Goal: Task Accomplishment & Management: Manage account settings

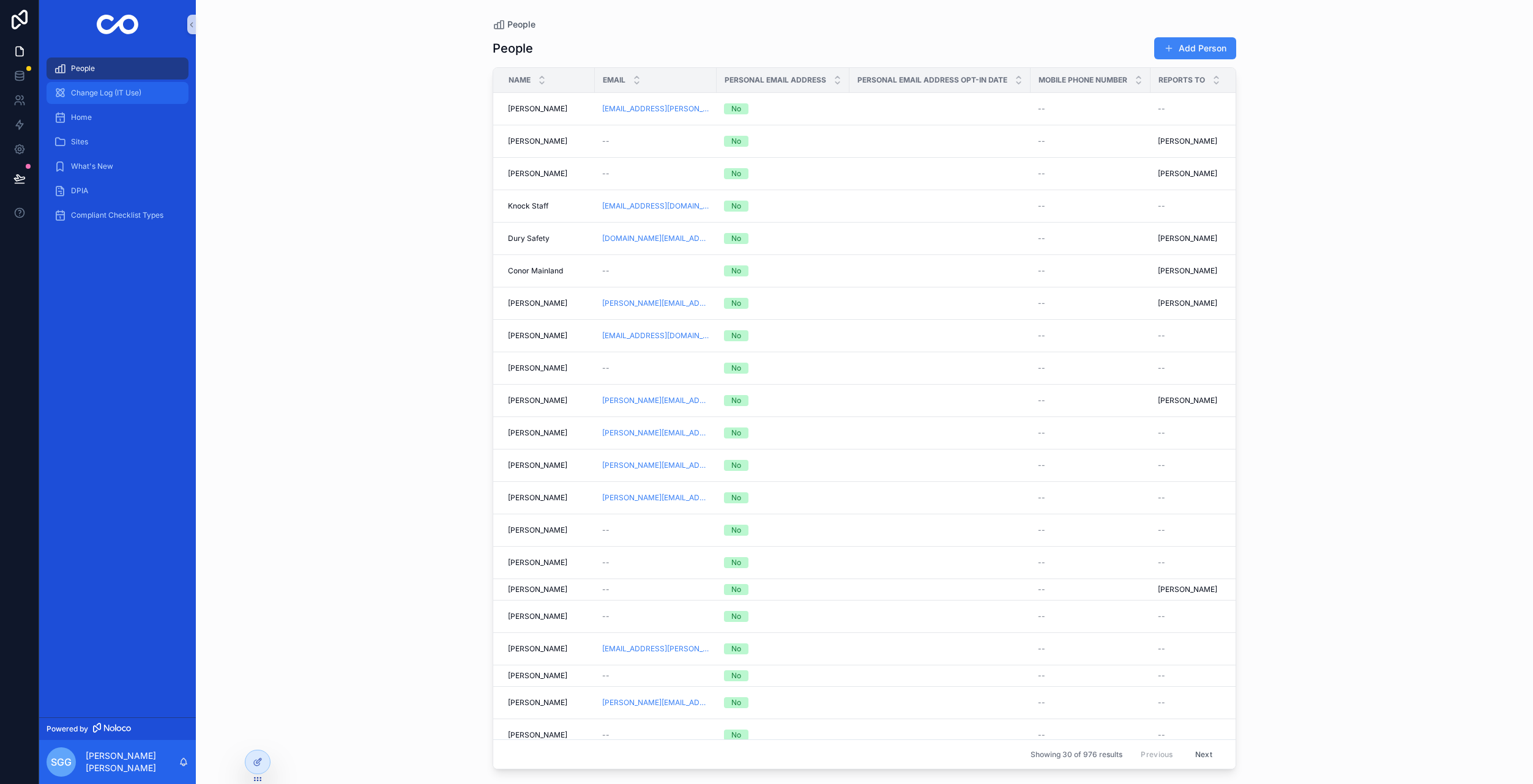
click at [115, 93] on span "Change Log (IT Use)" at bounding box center [106, 93] width 70 height 10
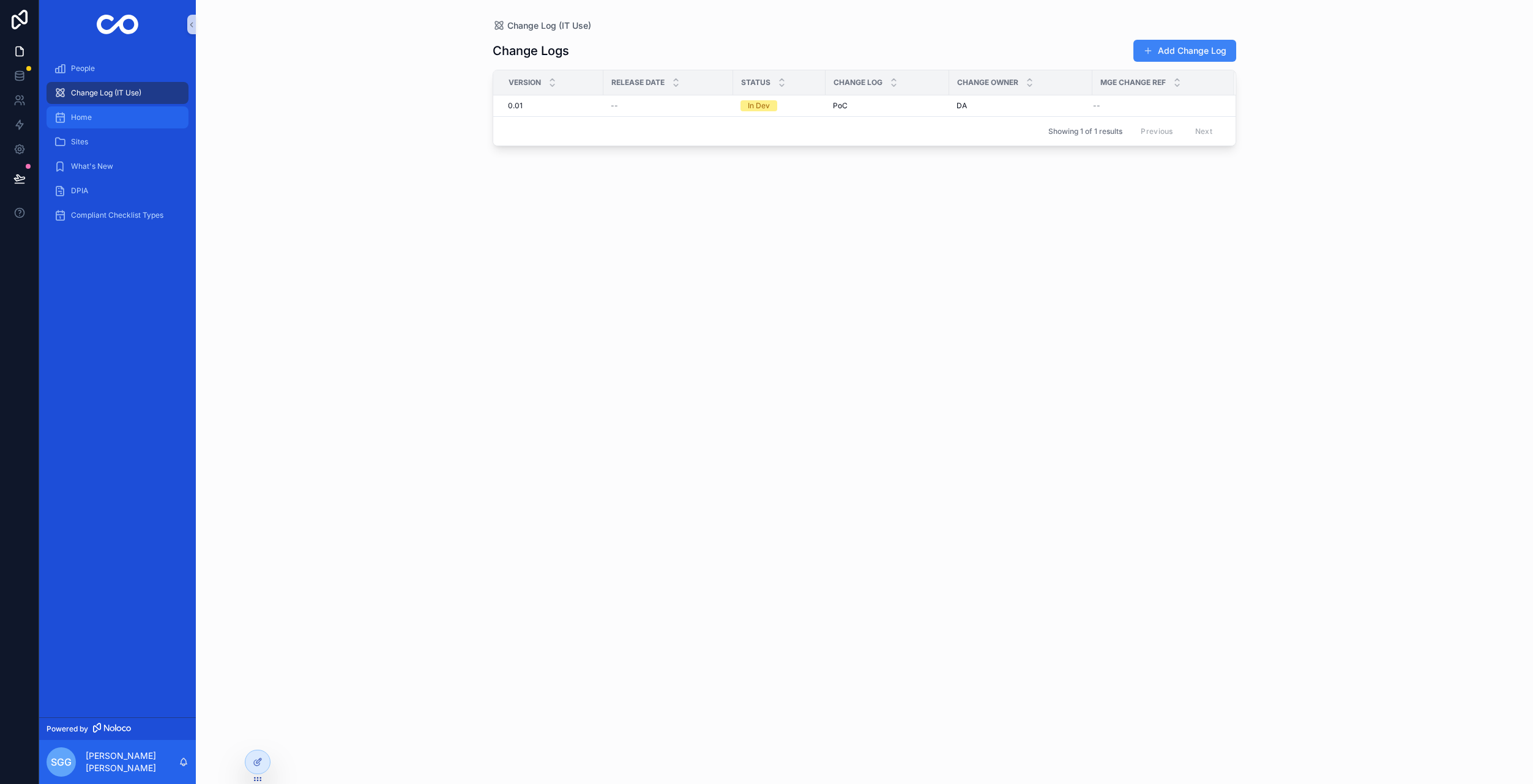
click at [103, 120] on div "Home" at bounding box center [117, 117] width 127 height 19
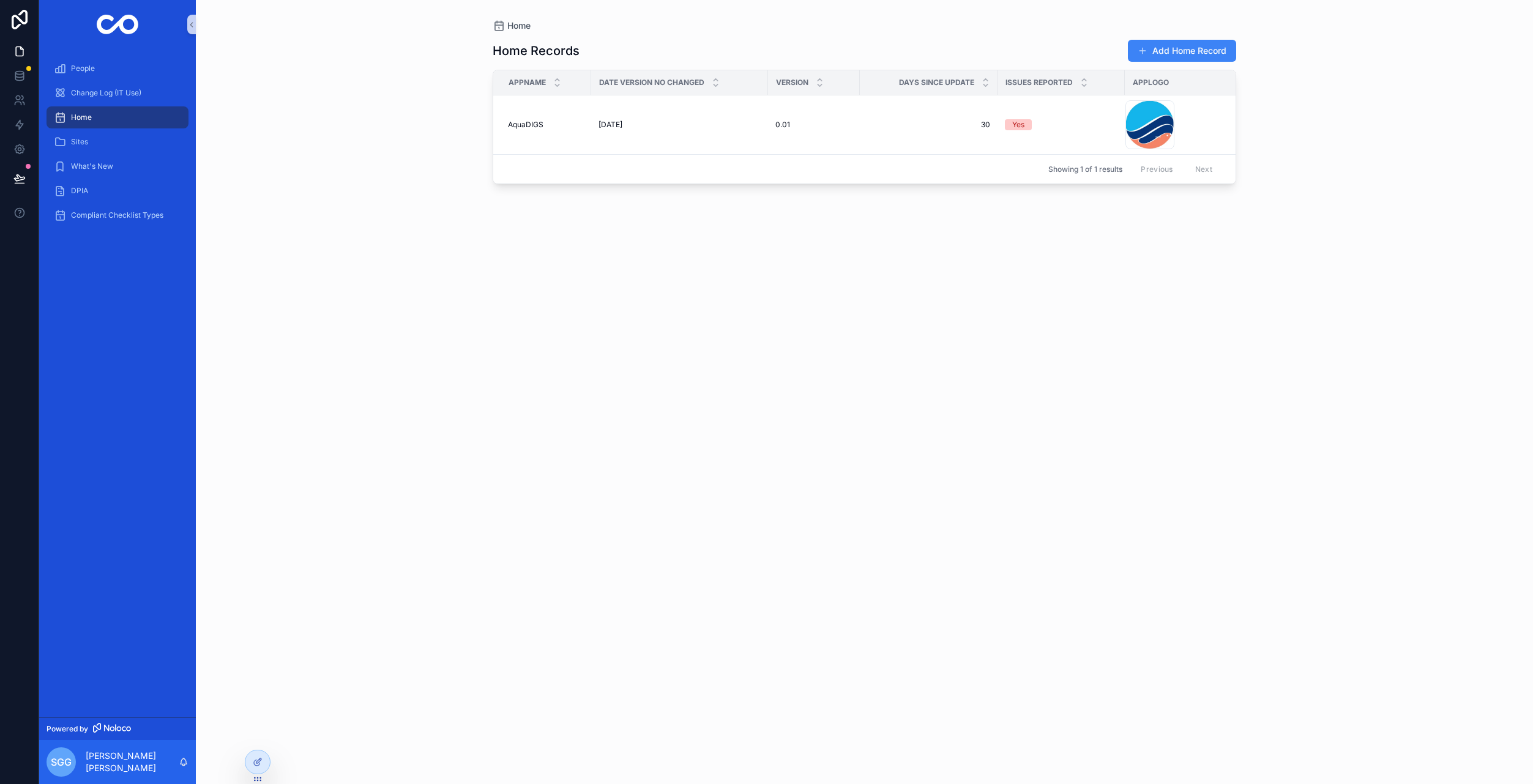
click at [106, 245] on div "People Change Log (IT Use) Home Sites What's New DPIA Compliant Checklist Types" at bounding box center [118, 383] width 157 height 668
click at [98, 195] on div "DPIA" at bounding box center [117, 191] width 127 height 19
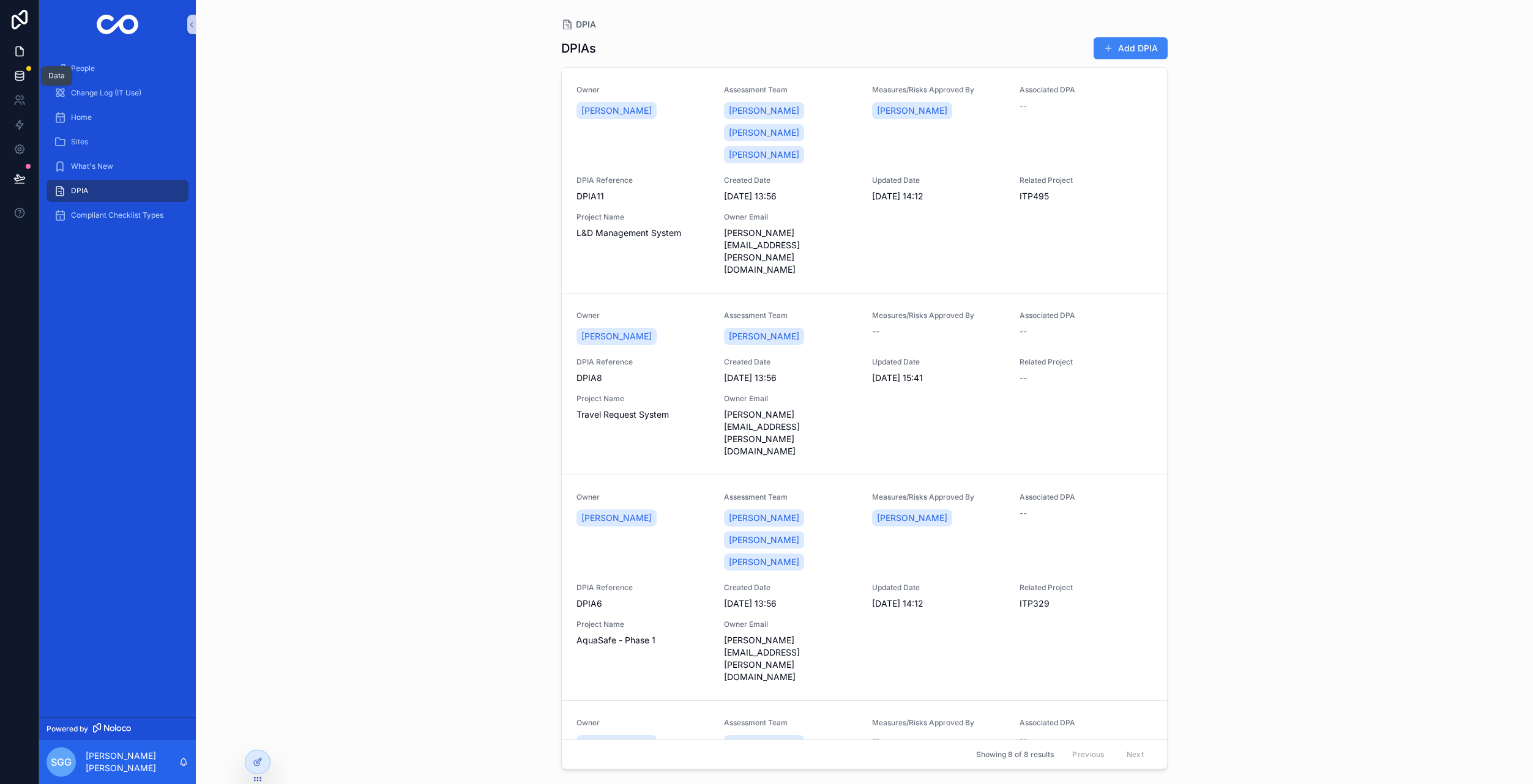
click at [14, 79] on icon at bounding box center [19, 75] width 12 height 12
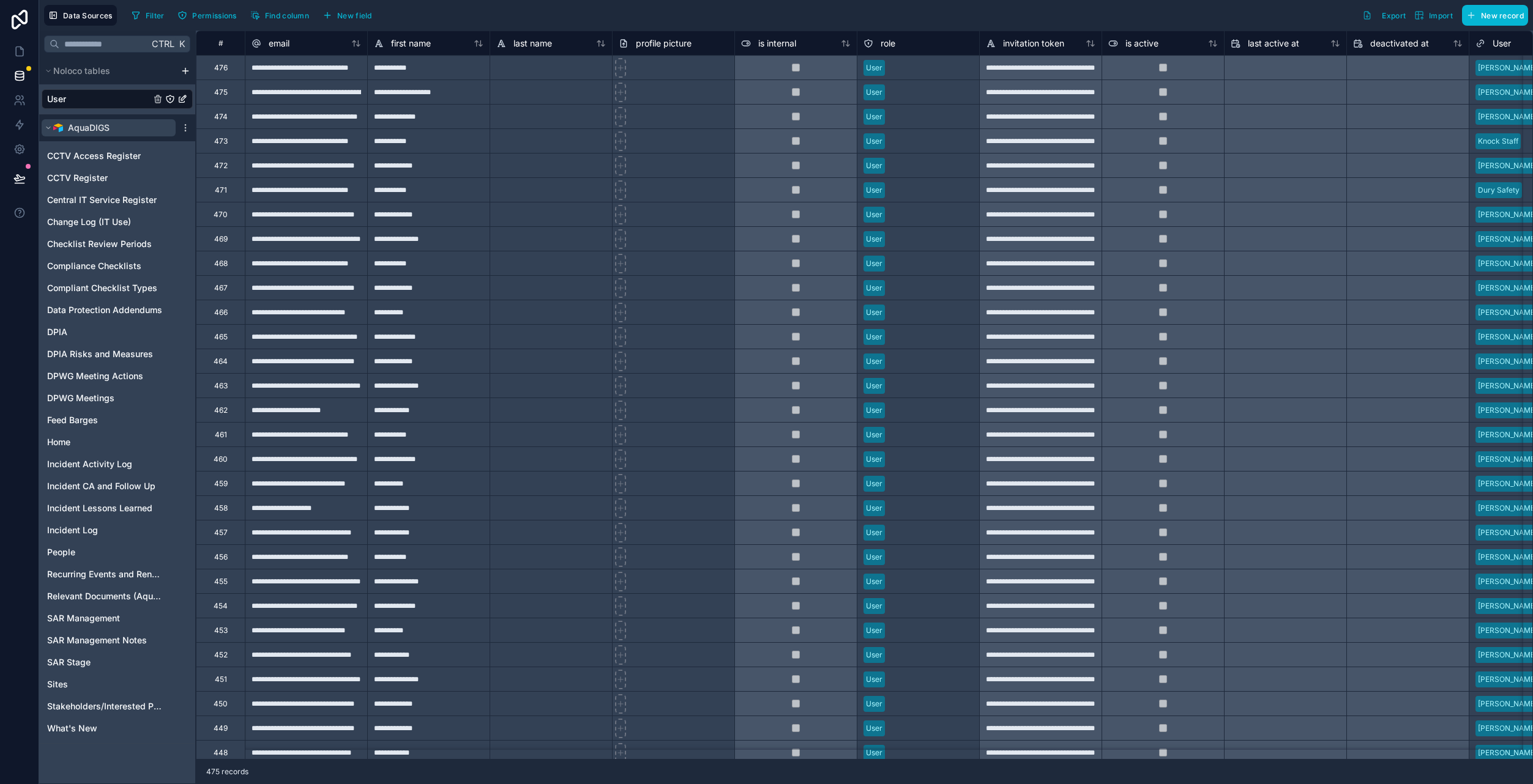
click at [48, 132] on button "AquaDIGS" at bounding box center [109, 127] width 134 height 17
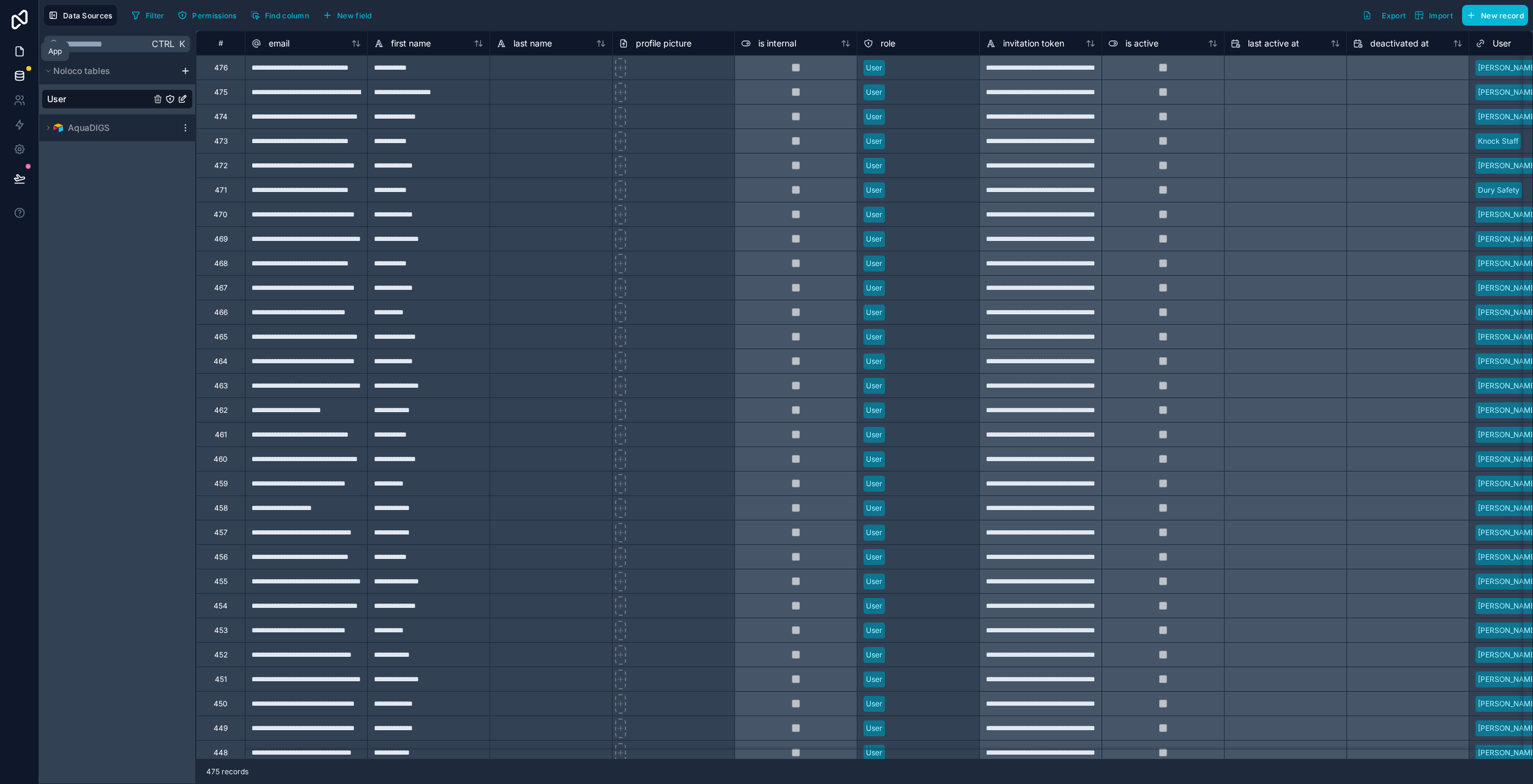
click at [19, 61] on link at bounding box center [19, 51] width 38 height 25
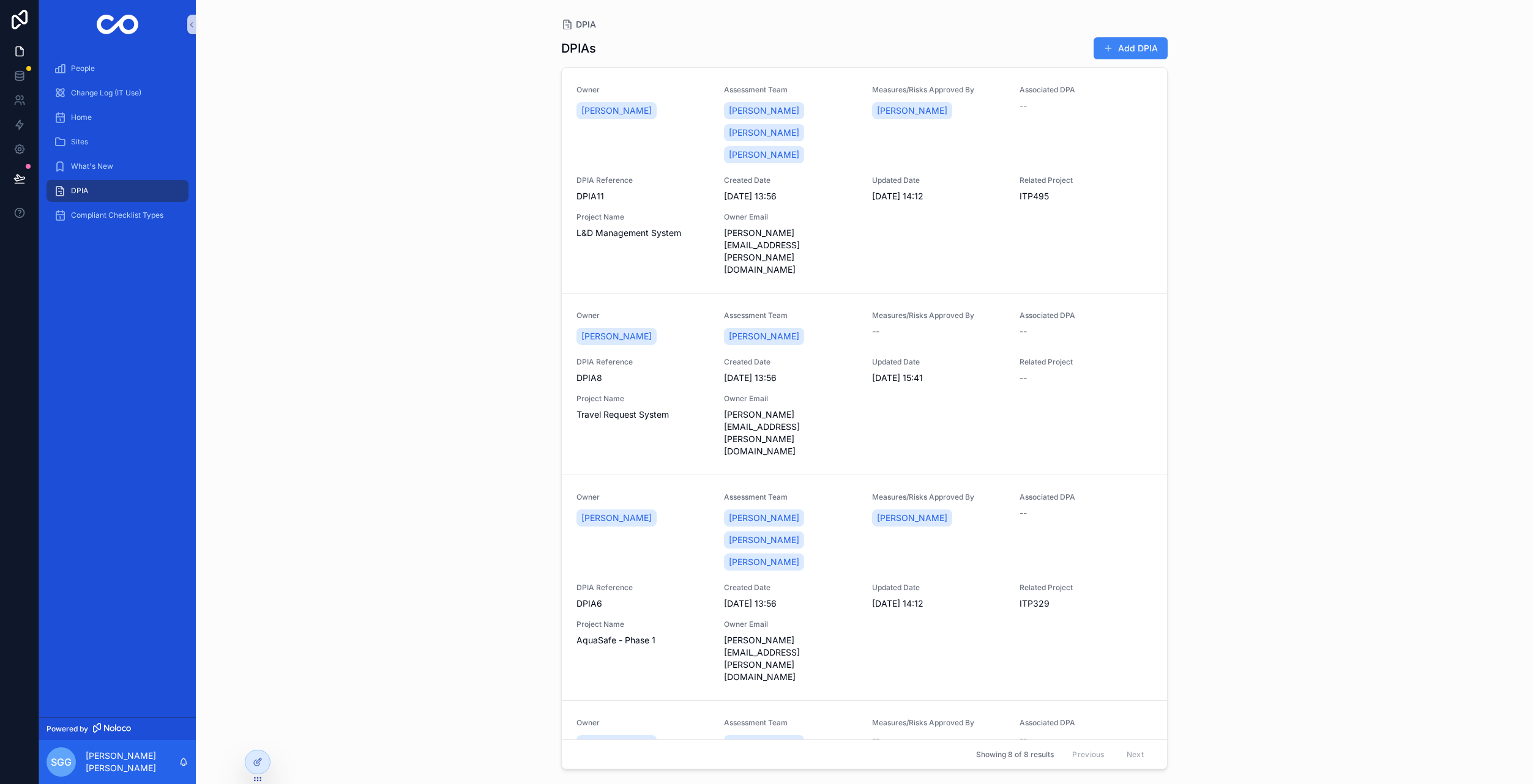
click at [109, 259] on div "People Change Log (IT Use) Home Sites What's New DPIA Compliant Checklist Types" at bounding box center [118, 383] width 157 height 668
drag, startPoint x: 109, startPoint y: 260, endPoint x: 76, endPoint y: 260, distance: 33.0
click at [76, 260] on div "People Change Log (IT Use) Home Sites What's New DPIA Compliant Checklist Types" at bounding box center [118, 383] width 157 height 668
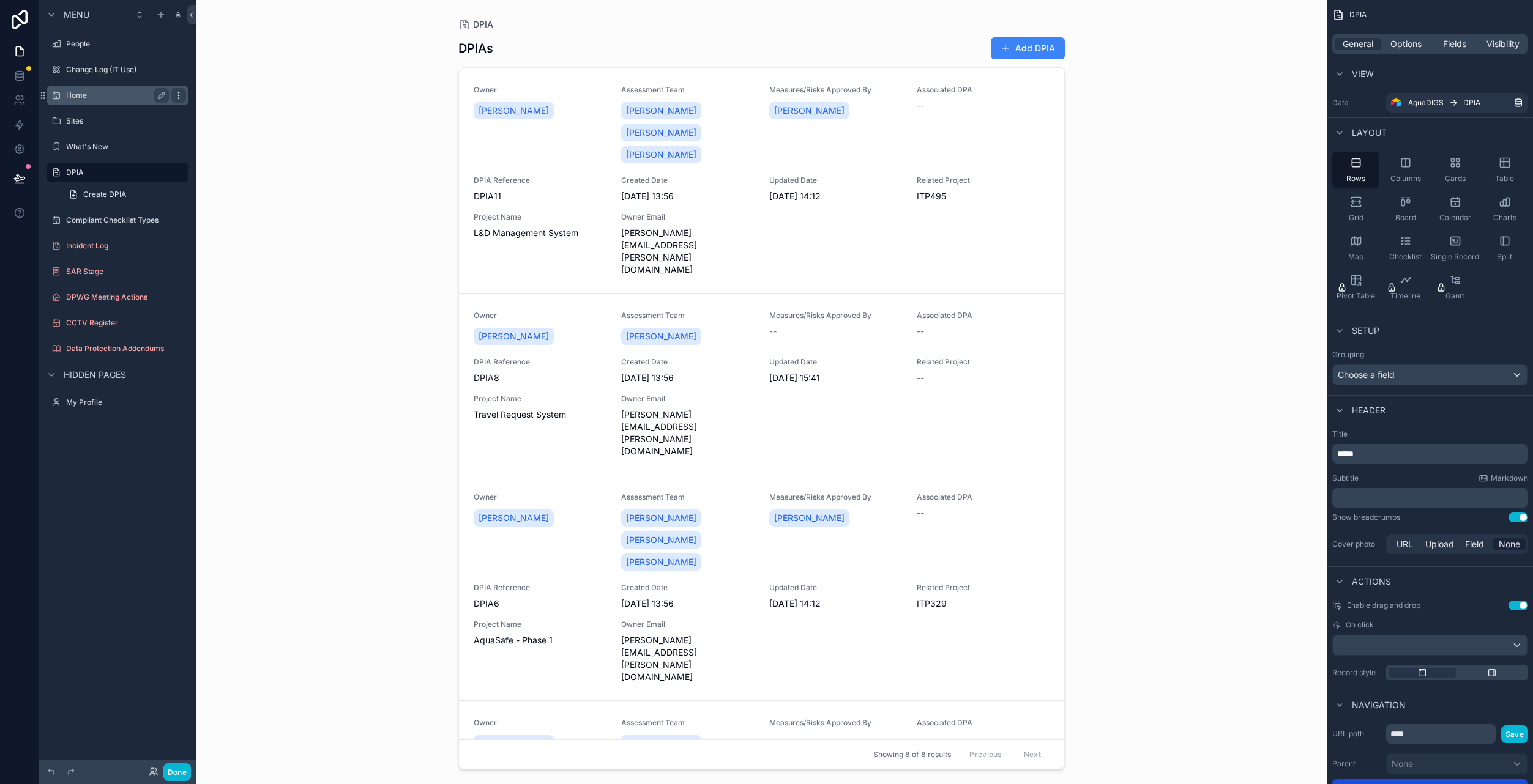
click at [176, 95] on icon "scrollable content" at bounding box center [178, 95] width 10 height 10
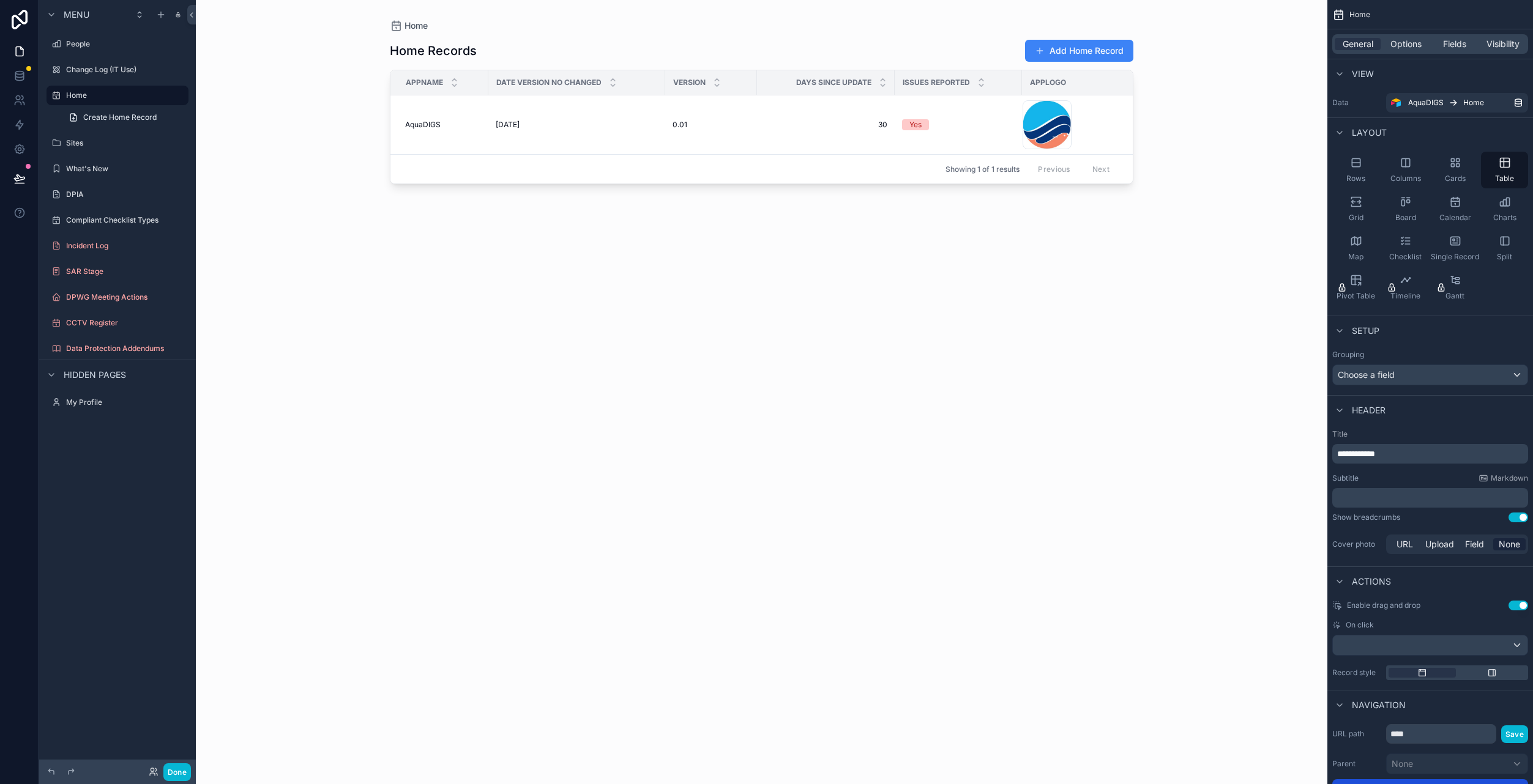
click at [467, 336] on div "scrollable content" at bounding box center [761, 384] width 783 height 770
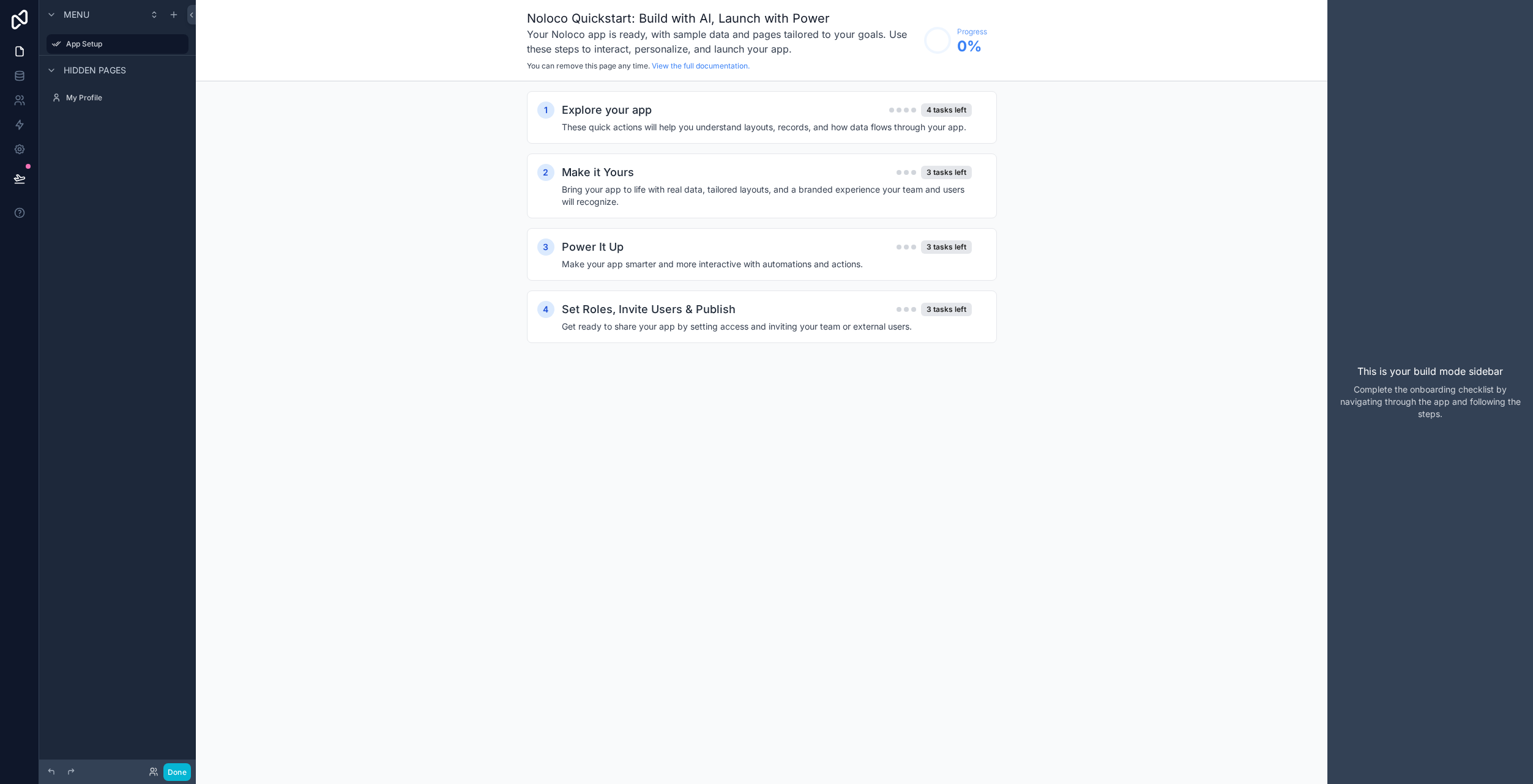
click at [170, 251] on div "Menu App Setup Hidden pages My Profile" at bounding box center [118, 384] width 157 height 770
click at [174, 17] on icon "scrollable content" at bounding box center [174, 14] width 0 height 6
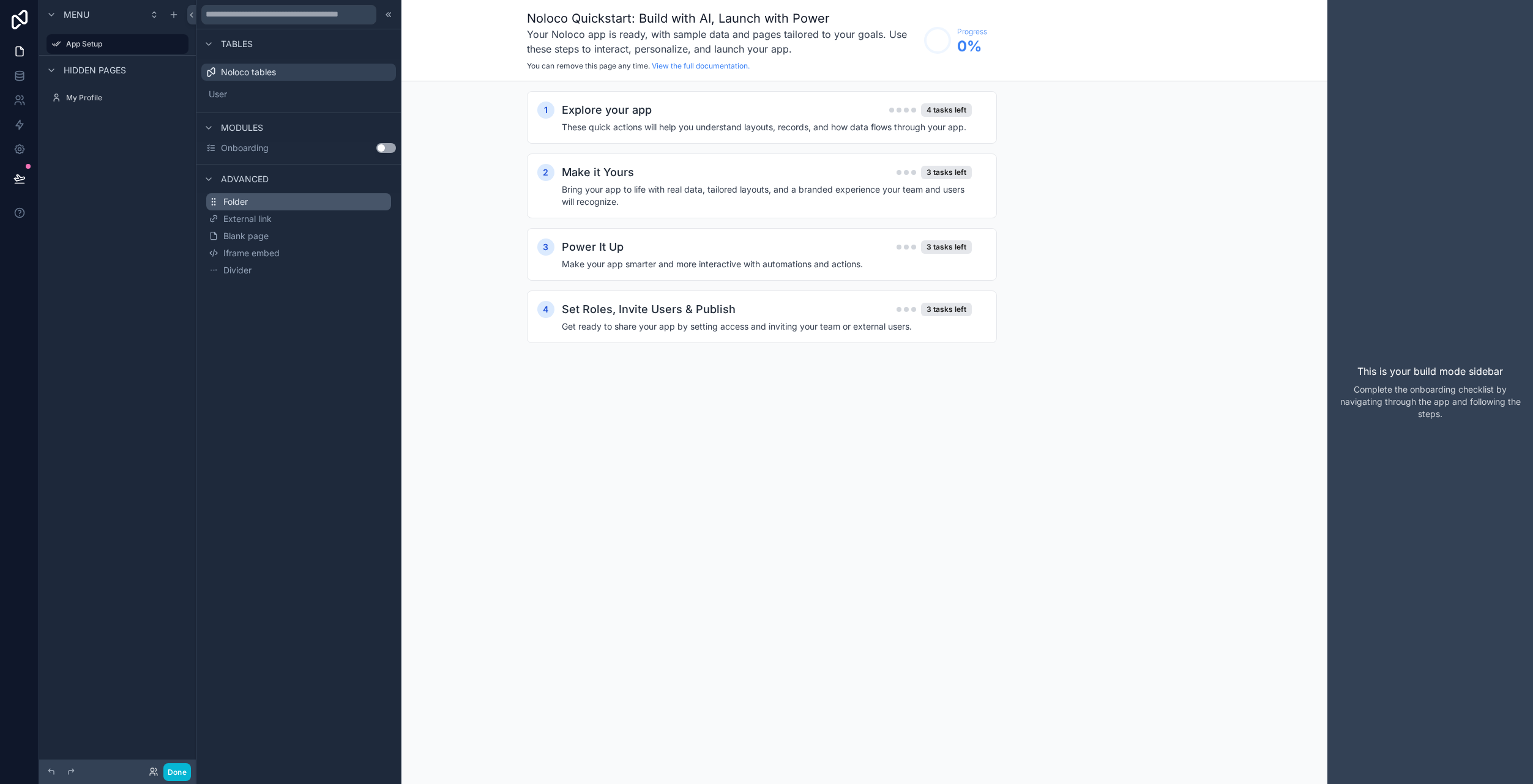
click at [257, 197] on button "Folder" at bounding box center [298, 201] width 185 height 17
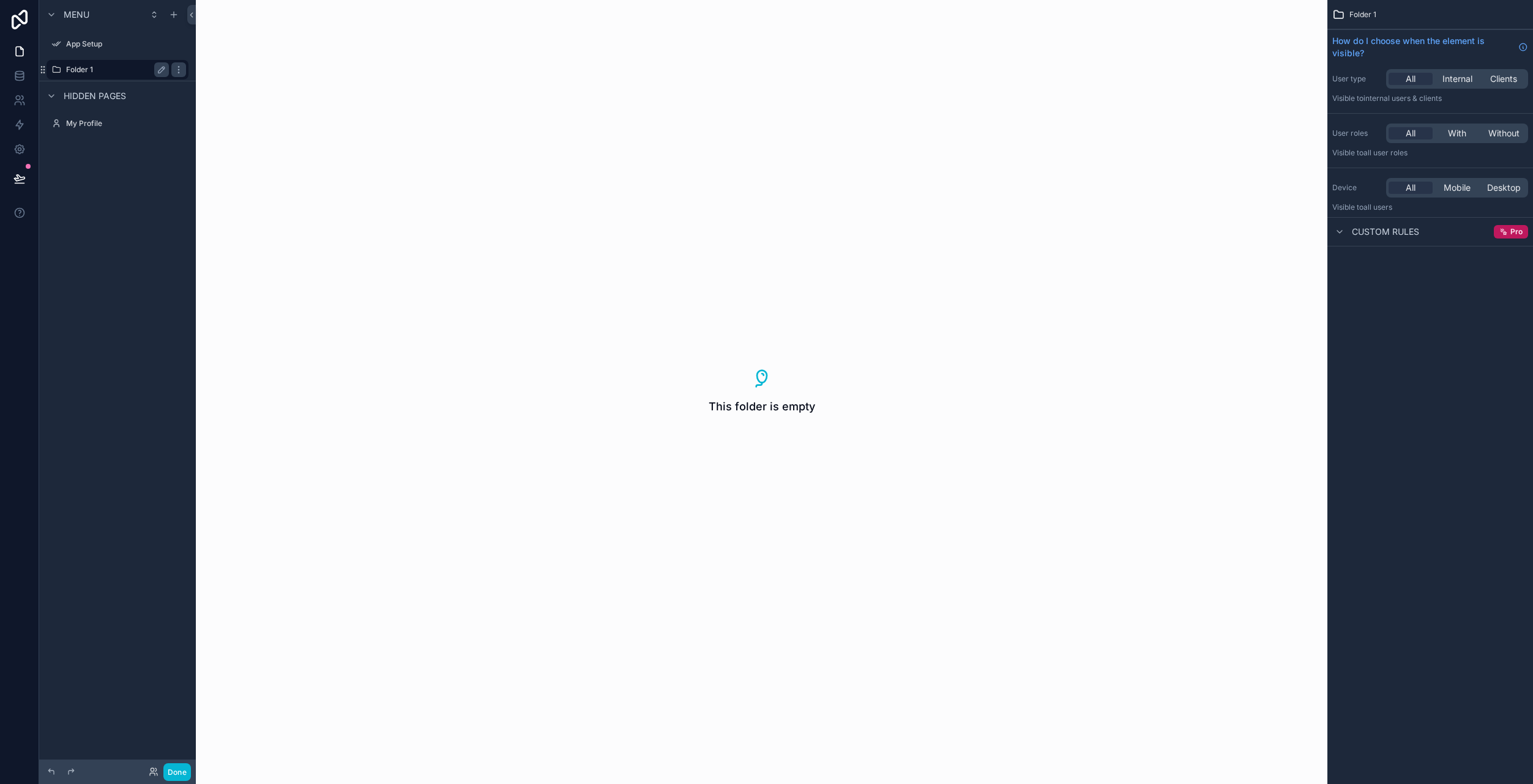
click at [90, 67] on label "Folder 1" at bounding box center [115, 70] width 98 height 10
click at [161, 69] on icon "scrollable content" at bounding box center [162, 70] width 6 height 6
click at [94, 68] on input "********" at bounding box center [108, 70] width 83 height 14
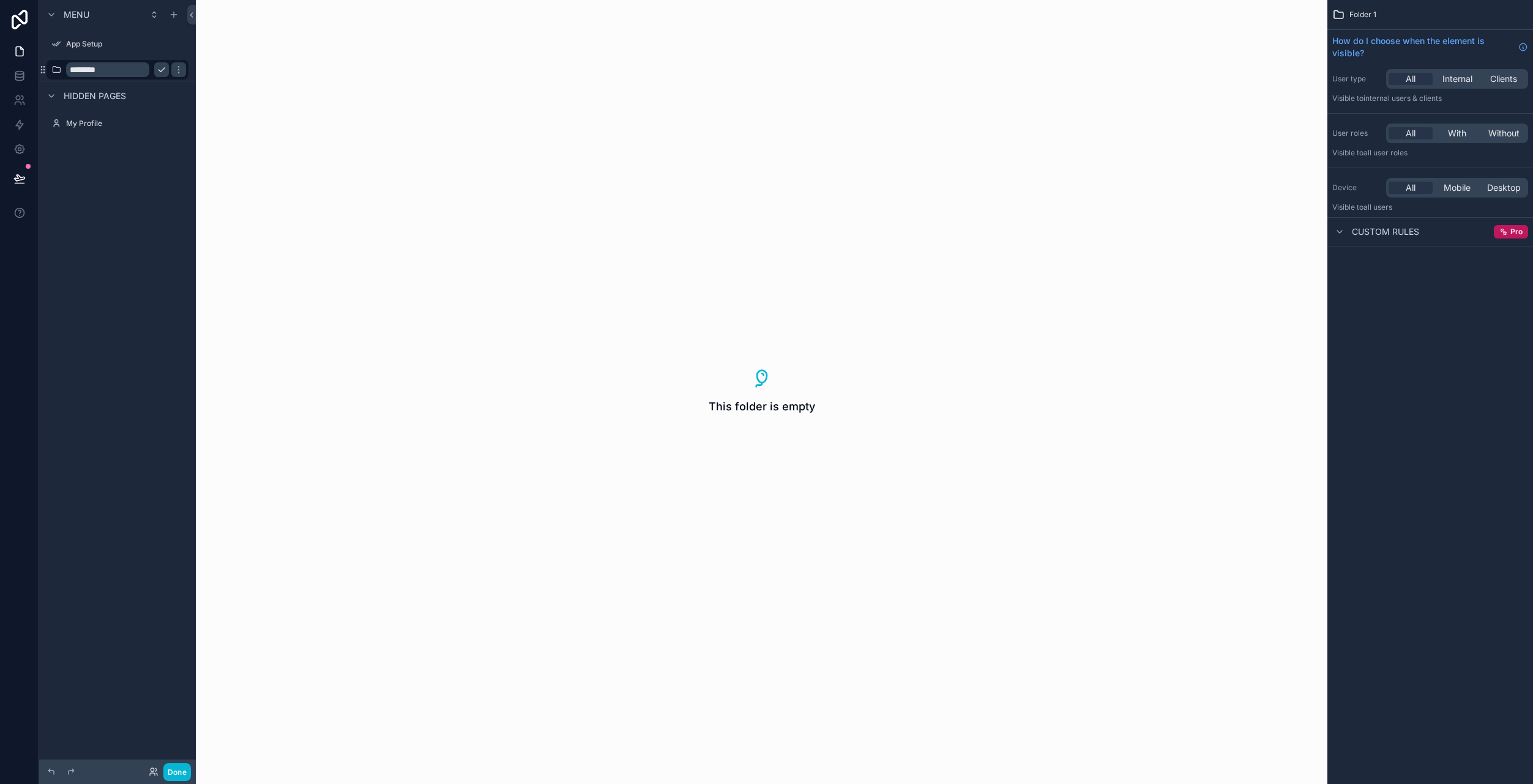
click at [94, 68] on input "********" at bounding box center [108, 70] width 83 height 14
type input "**********"
click at [171, 70] on button "scrollable content" at bounding box center [178, 70] width 14 height 14
click at [0, 0] on icon "scrollable content" at bounding box center [0, 0] width 0 height 0
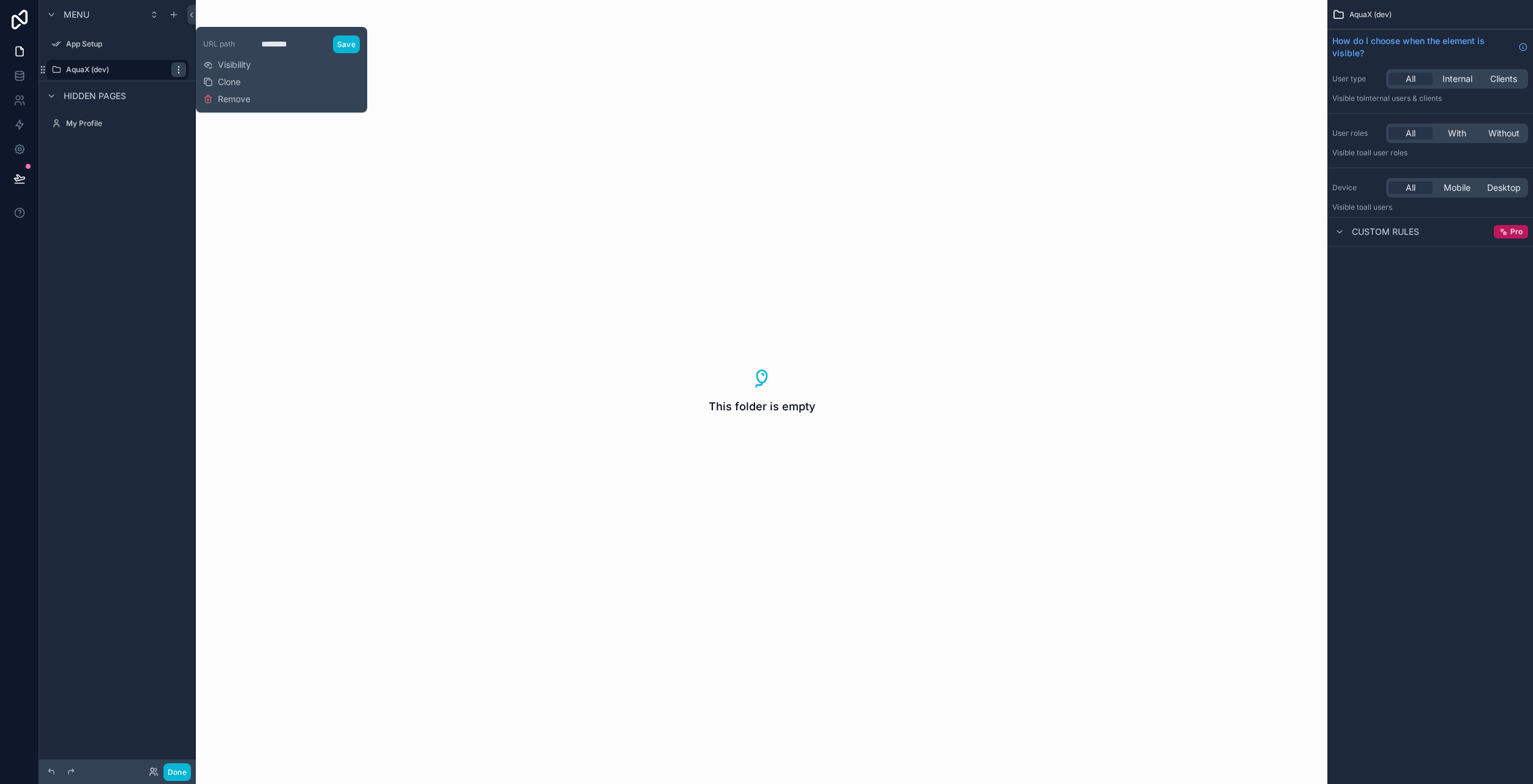
click at [179, 74] on icon "scrollable content" at bounding box center [178, 70] width 10 height 10
click at [92, 67] on label "AquaX (dev)" at bounding box center [115, 70] width 98 height 10
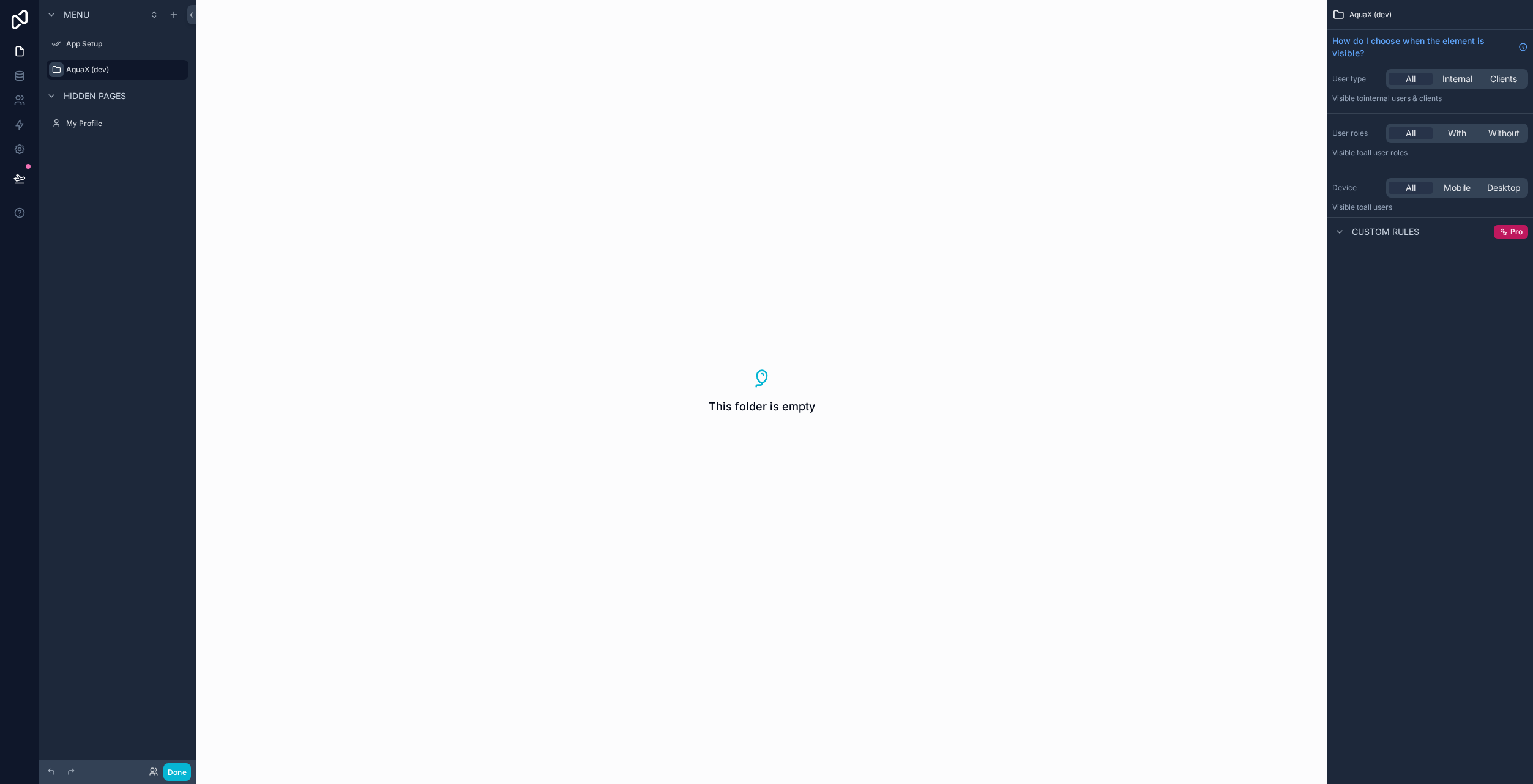
click at [54, 67] on icon "scrollable content" at bounding box center [56, 70] width 10 height 10
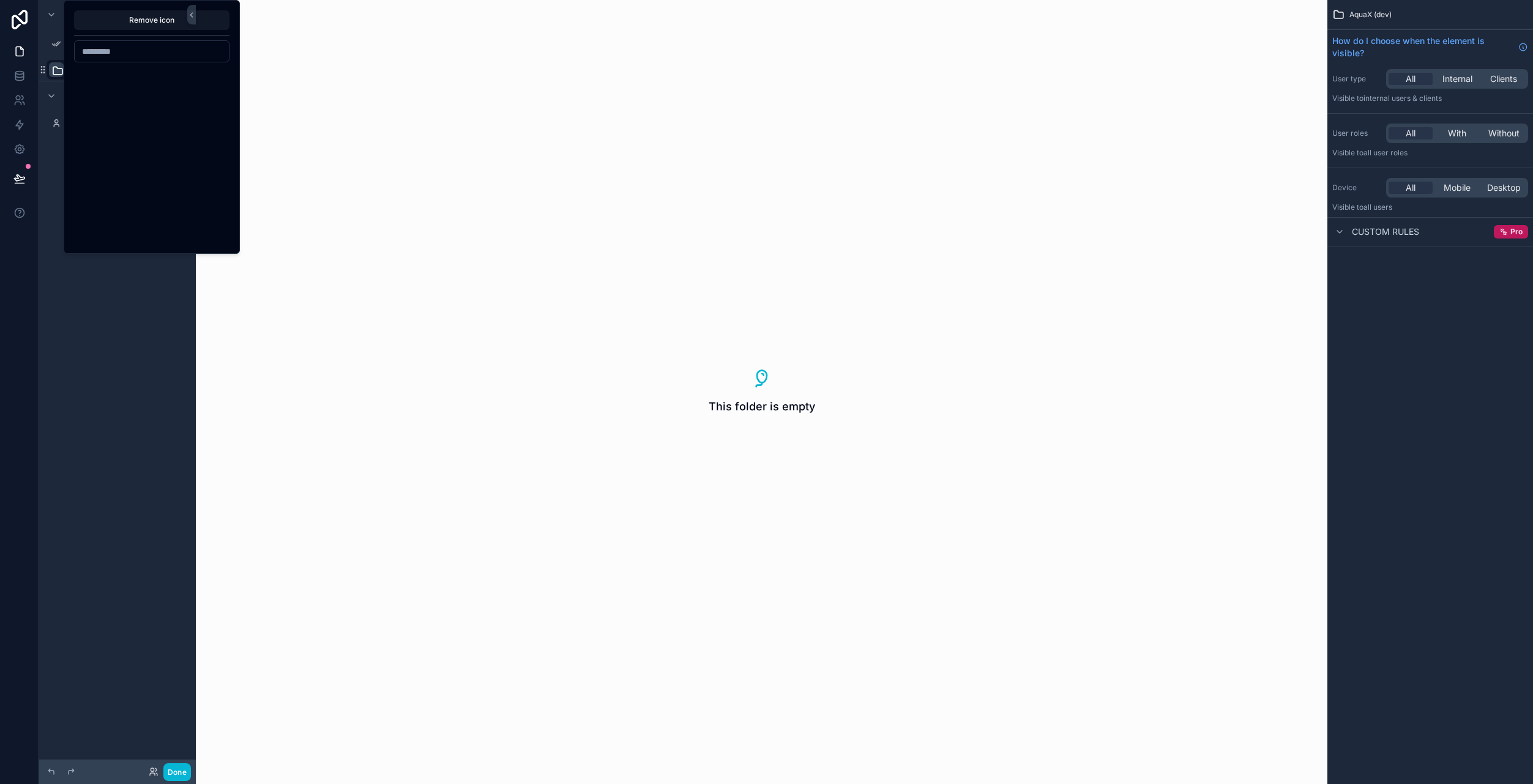
scroll to position [24202, 0]
click at [158, 51] on input at bounding box center [151, 51] width 154 height 17
type input "*"
click at [93, 74] on button "X" at bounding box center [90, 71] width 22 height 22
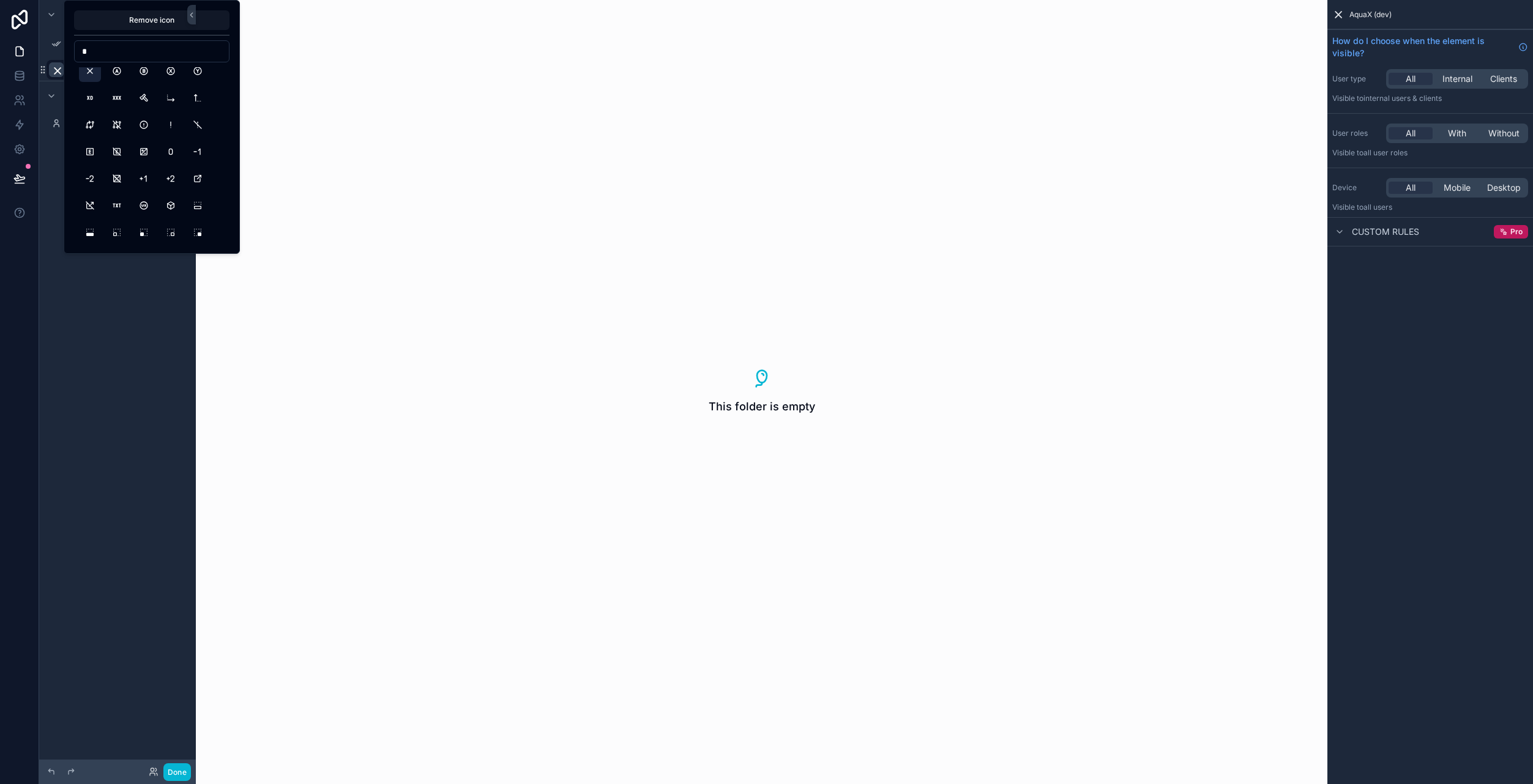
click at [393, 173] on div "This folder is empty" at bounding box center [761, 392] width 1132 height 784
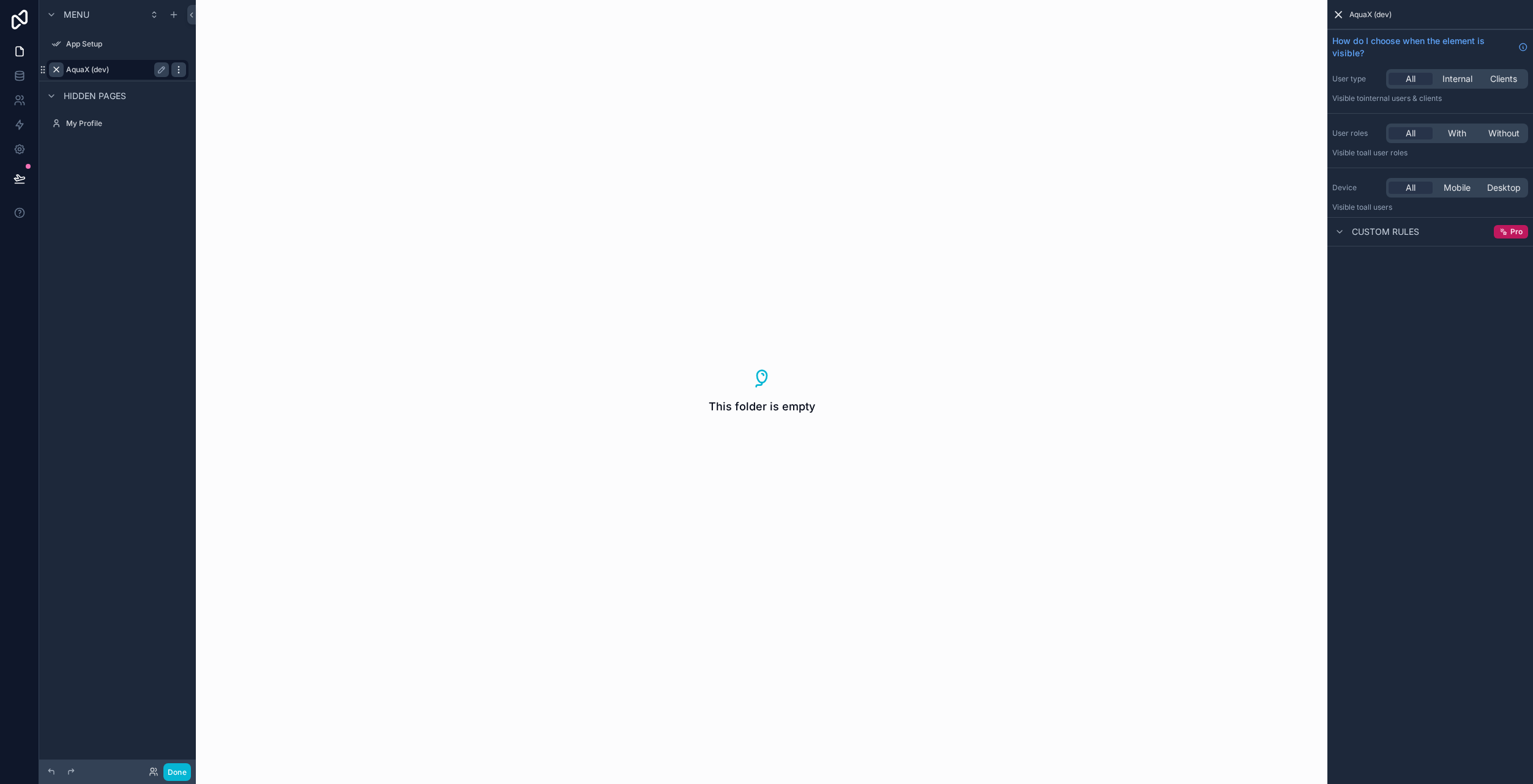
click at [179, 71] on icon "scrollable content" at bounding box center [178, 70] width 10 height 10
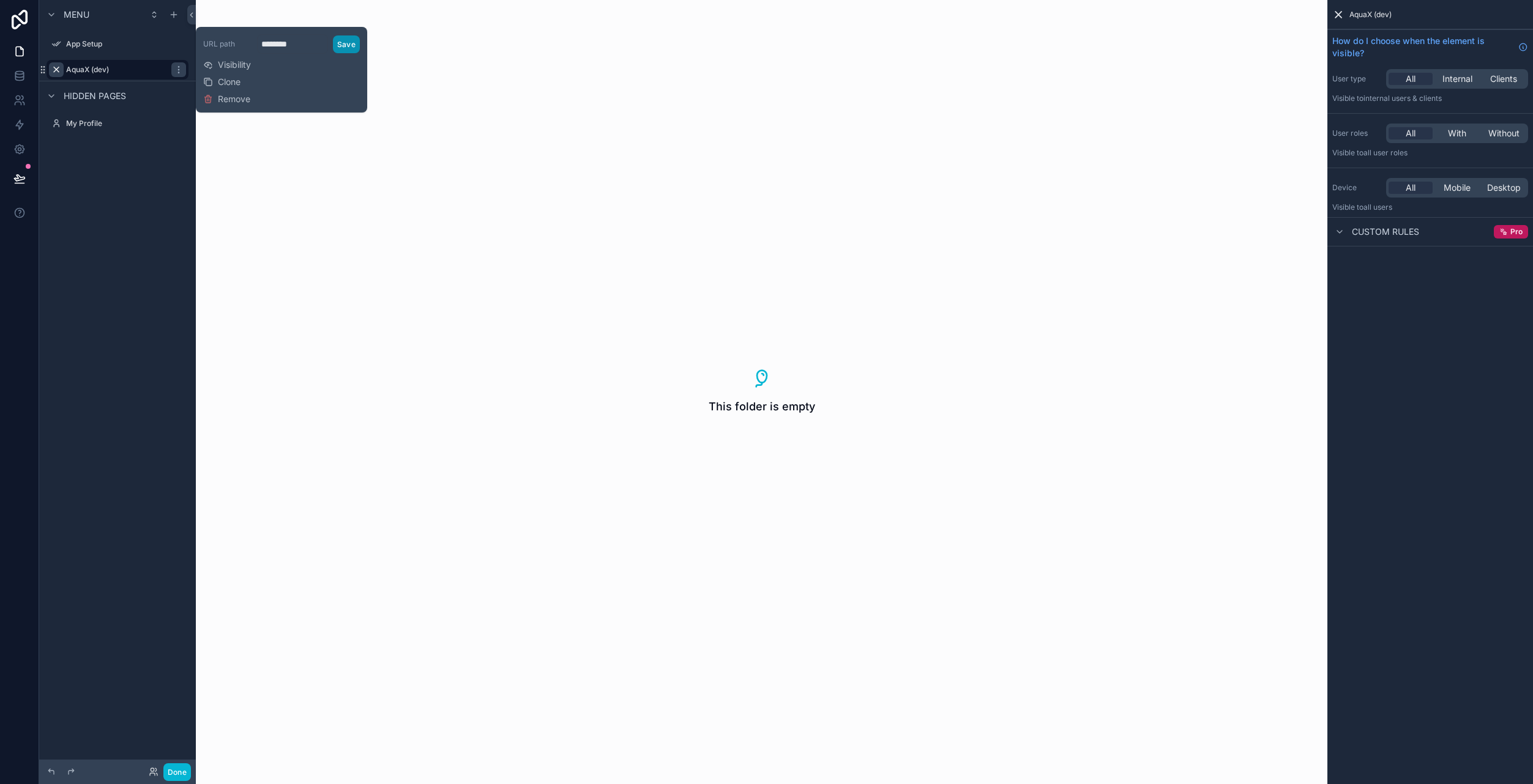
click at [348, 47] on button "Save" at bounding box center [346, 44] width 27 height 18
click at [287, 45] on input "********" at bounding box center [292, 44] width 71 height 19
click at [291, 44] on input "********" at bounding box center [292, 44] width 71 height 19
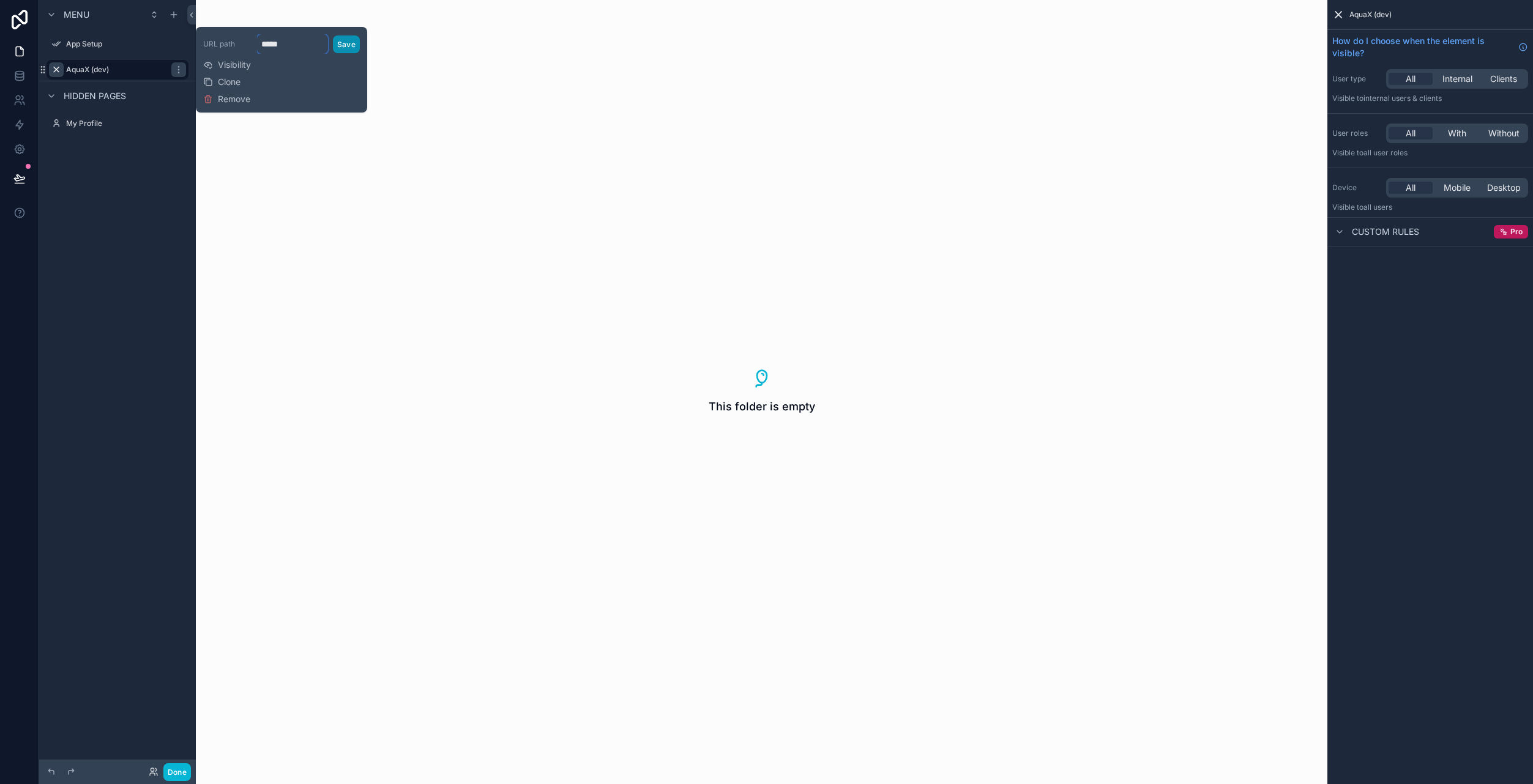
type input "*****"
click at [337, 44] on button "Save" at bounding box center [346, 44] width 27 height 18
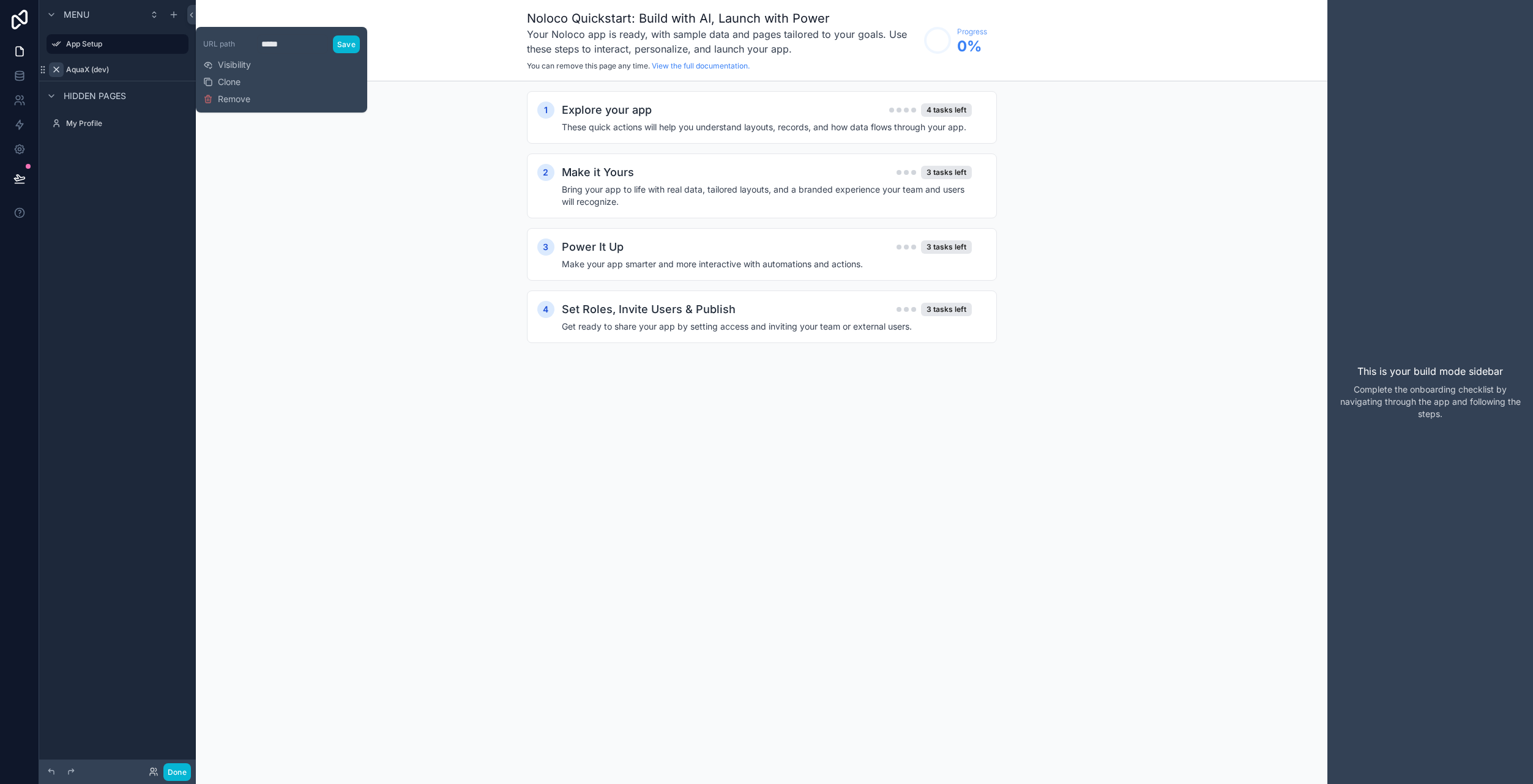
click at [335, 259] on div "1 Explore your app 4 tasks left These quick actions will help you understand la…" at bounding box center [761, 229] width 1132 height 296
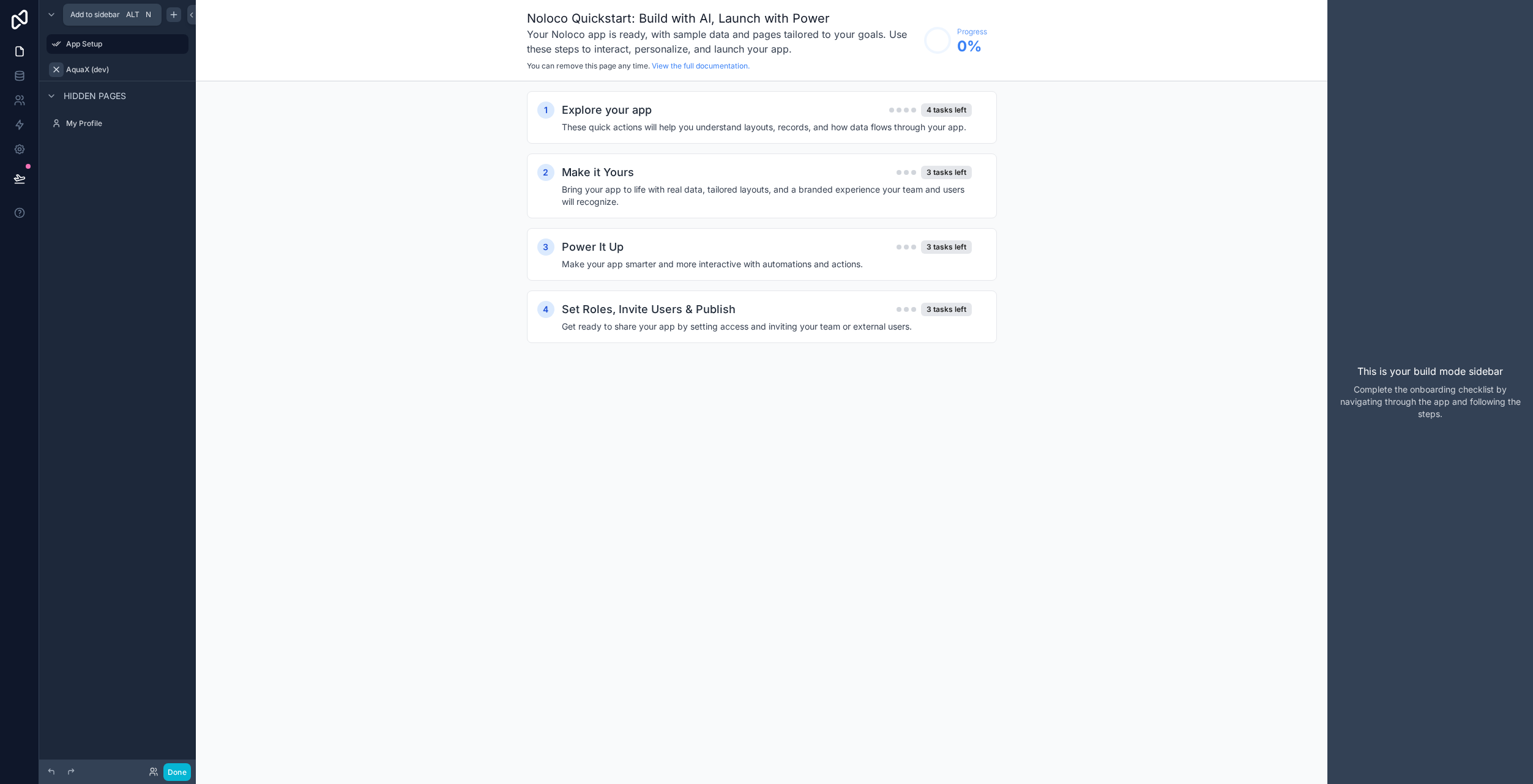
click at [170, 16] on icon "scrollable content" at bounding box center [174, 14] width 10 height 10
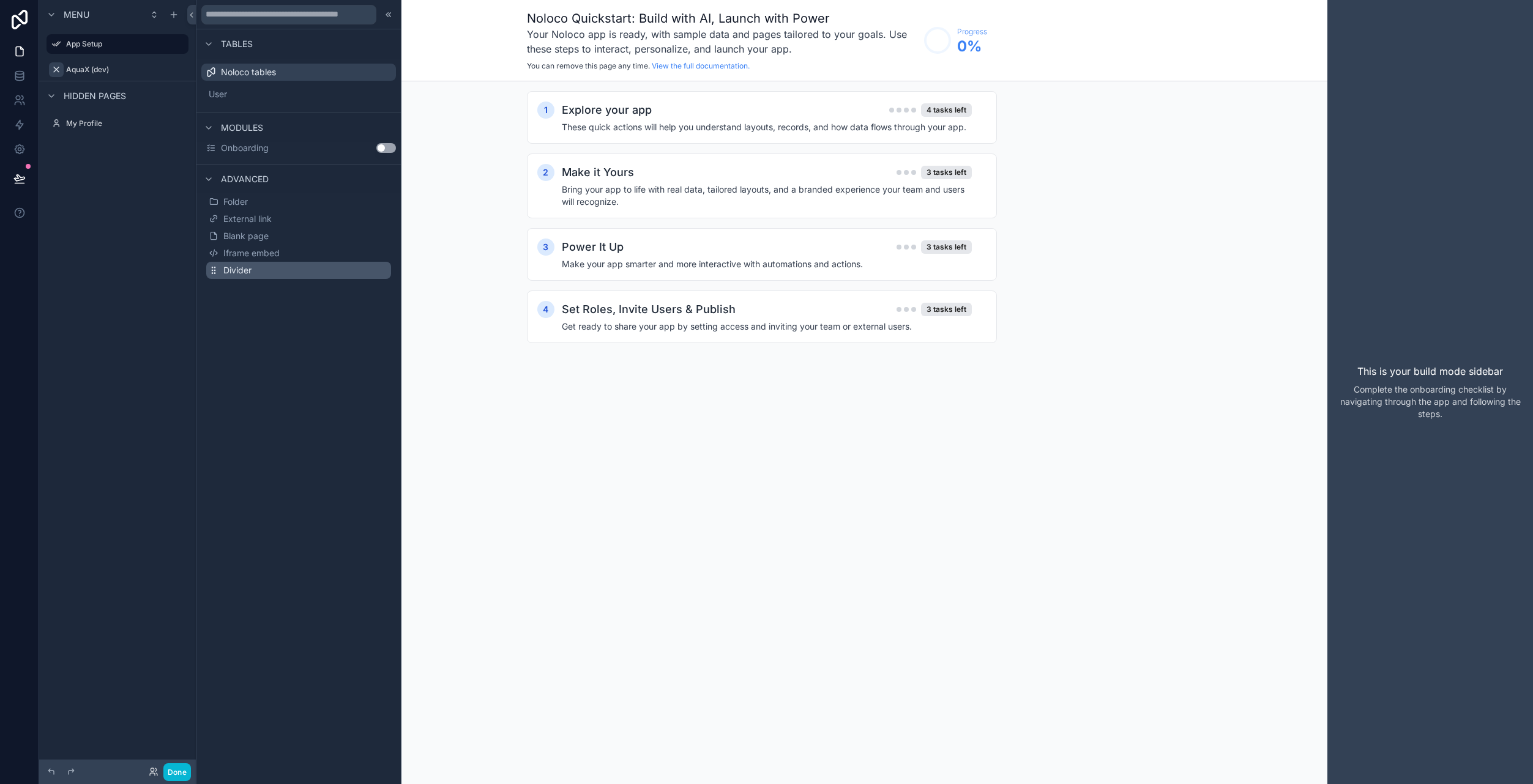
click at [256, 268] on button "Divider" at bounding box center [298, 270] width 185 height 17
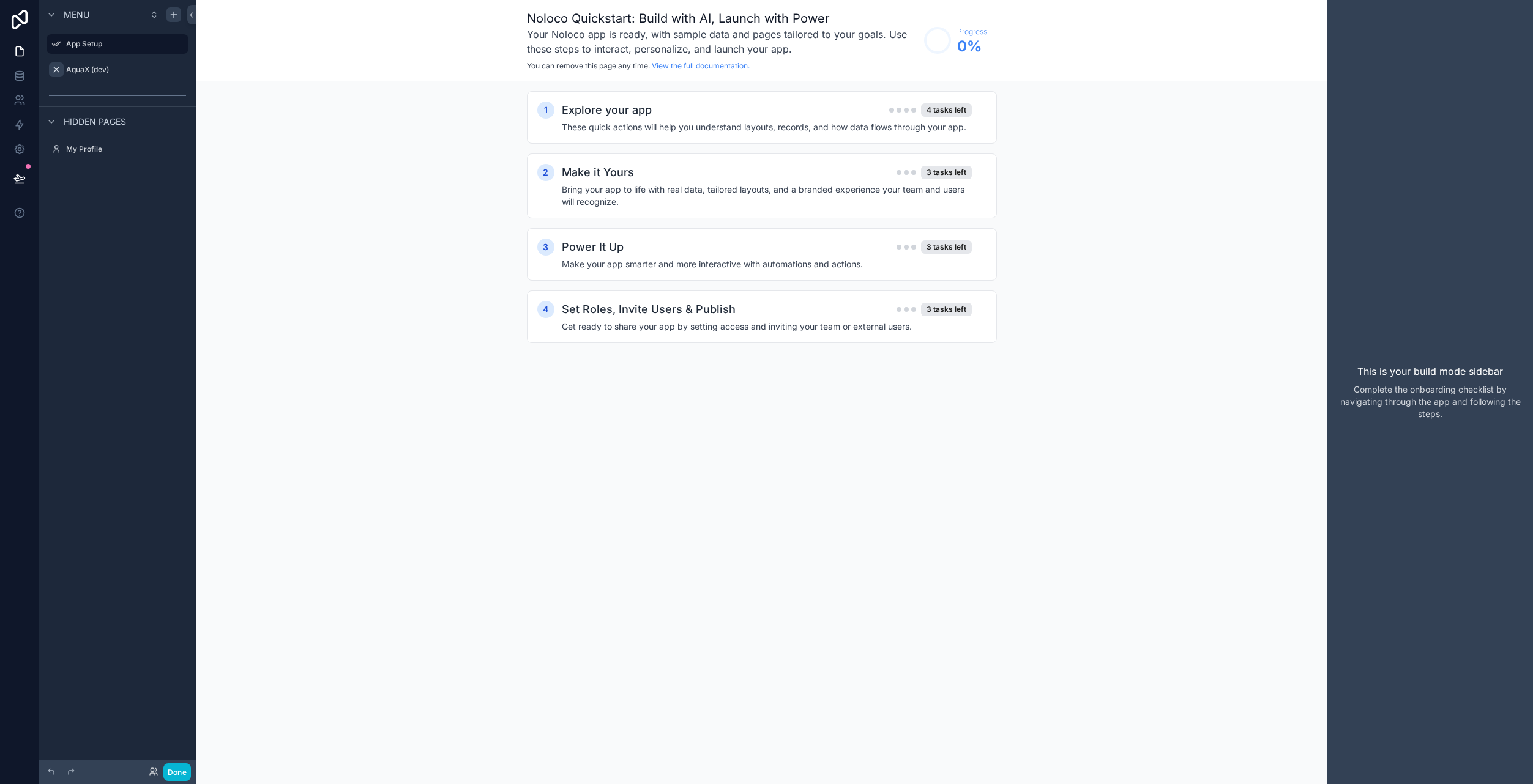
click at [174, 18] on icon "scrollable content" at bounding box center [174, 14] width 10 height 10
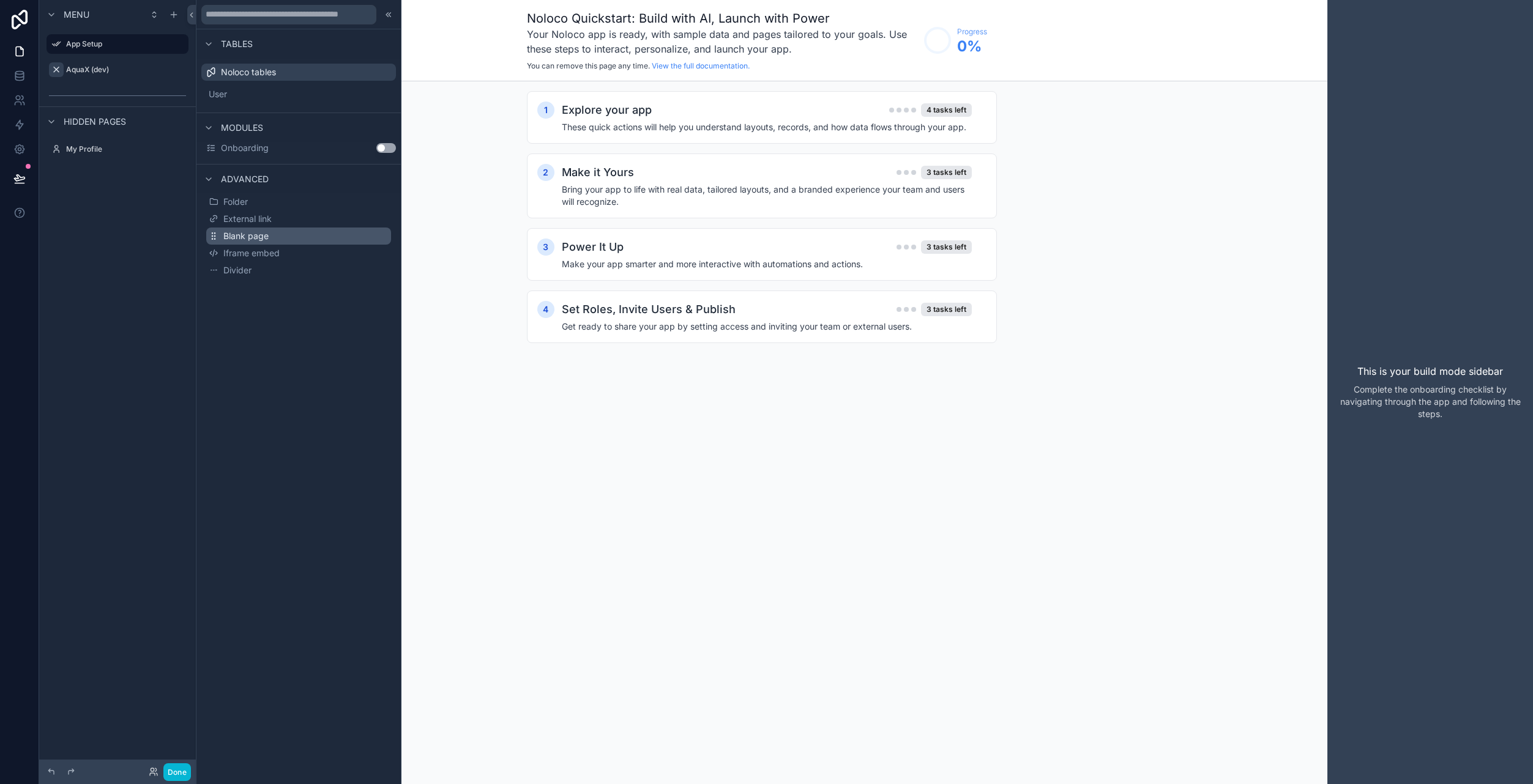
click at [264, 237] on span "Blank page" at bounding box center [246, 236] width 46 height 12
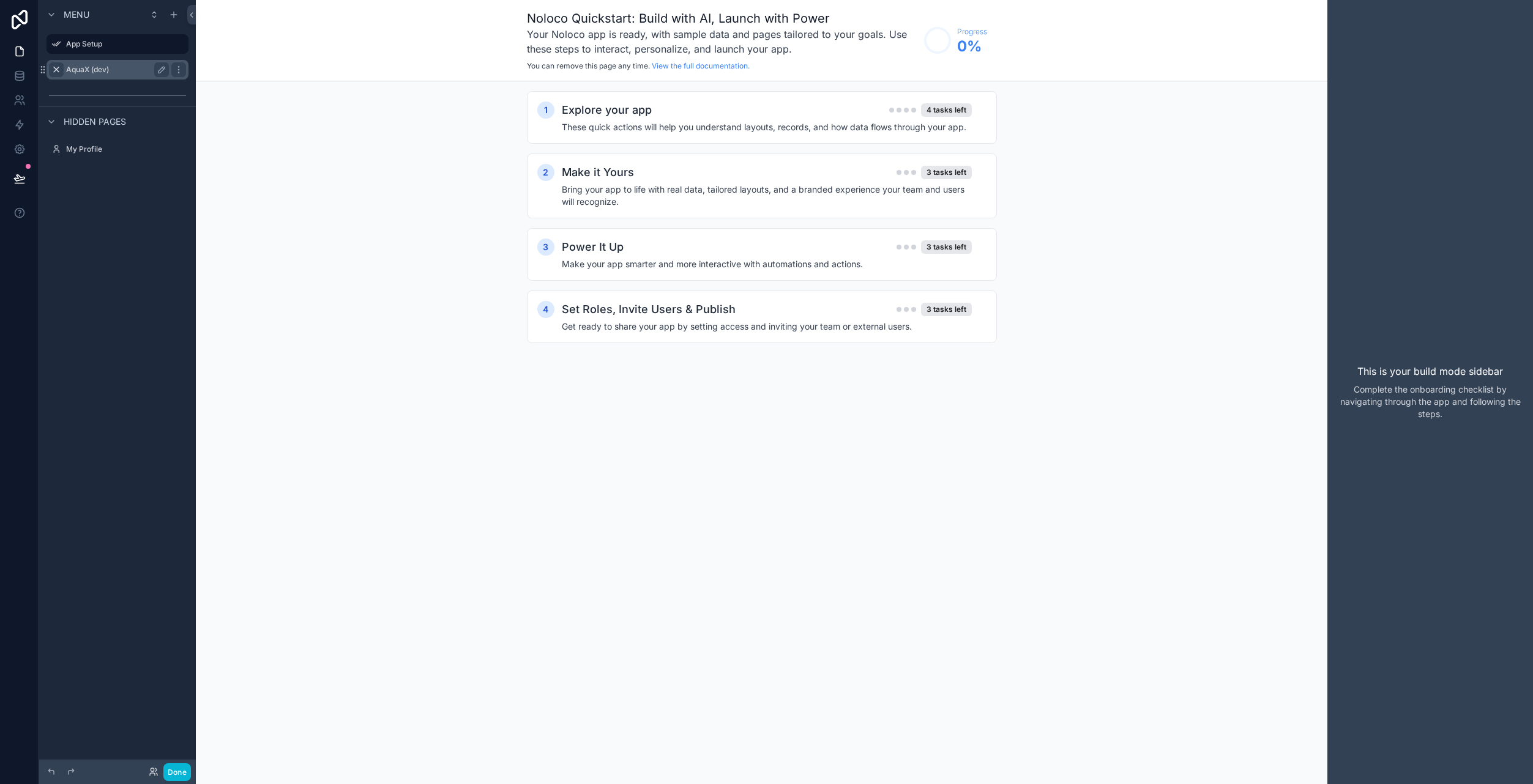
click at [91, 73] on label "AquaX (dev)" at bounding box center [115, 70] width 98 height 10
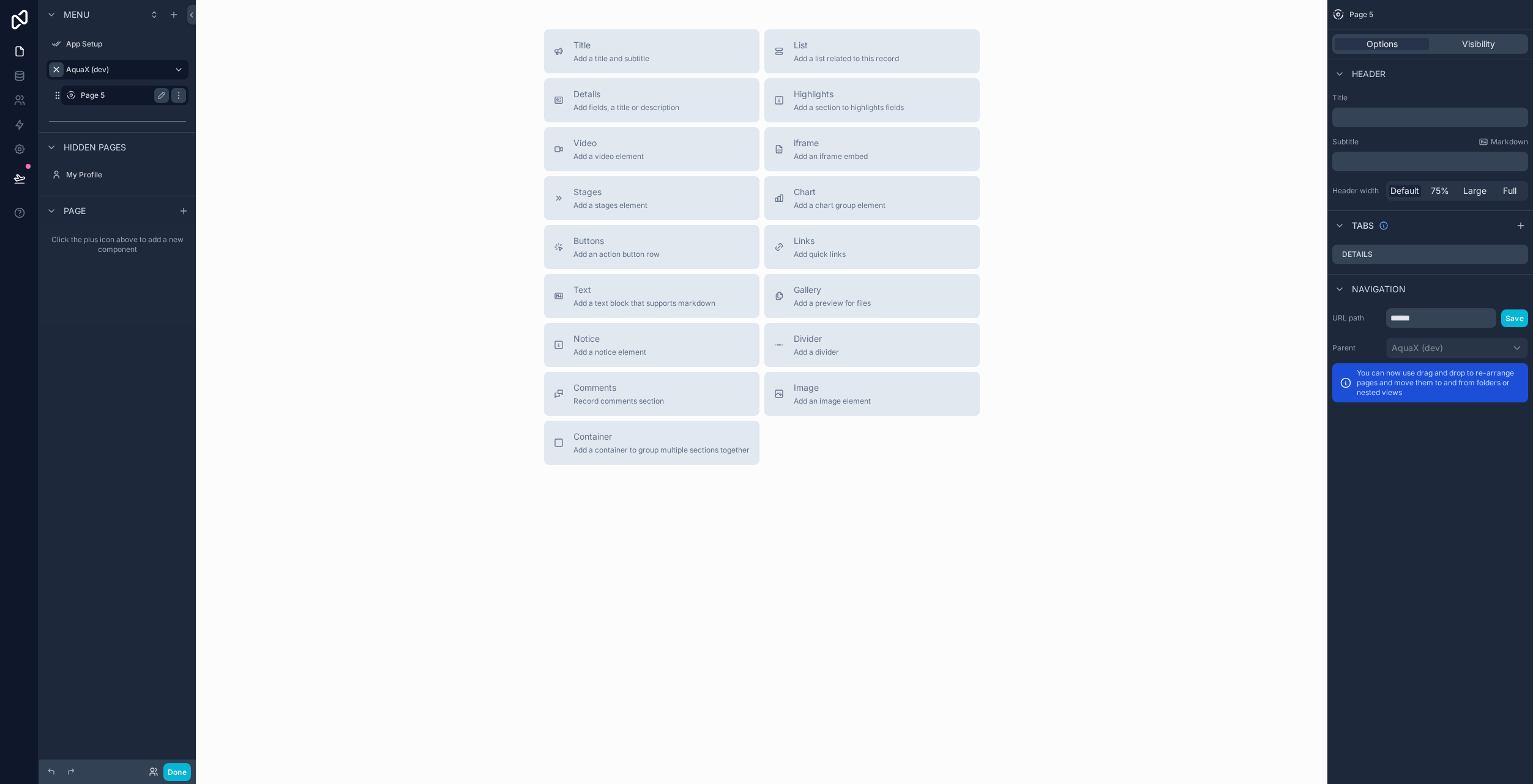
click at [106, 96] on label "Page 5" at bounding box center [122, 95] width 83 height 10
click at [161, 91] on icon "scrollable content" at bounding box center [162, 95] width 10 height 10
click at [130, 94] on input "******" at bounding box center [115, 95] width 69 height 14
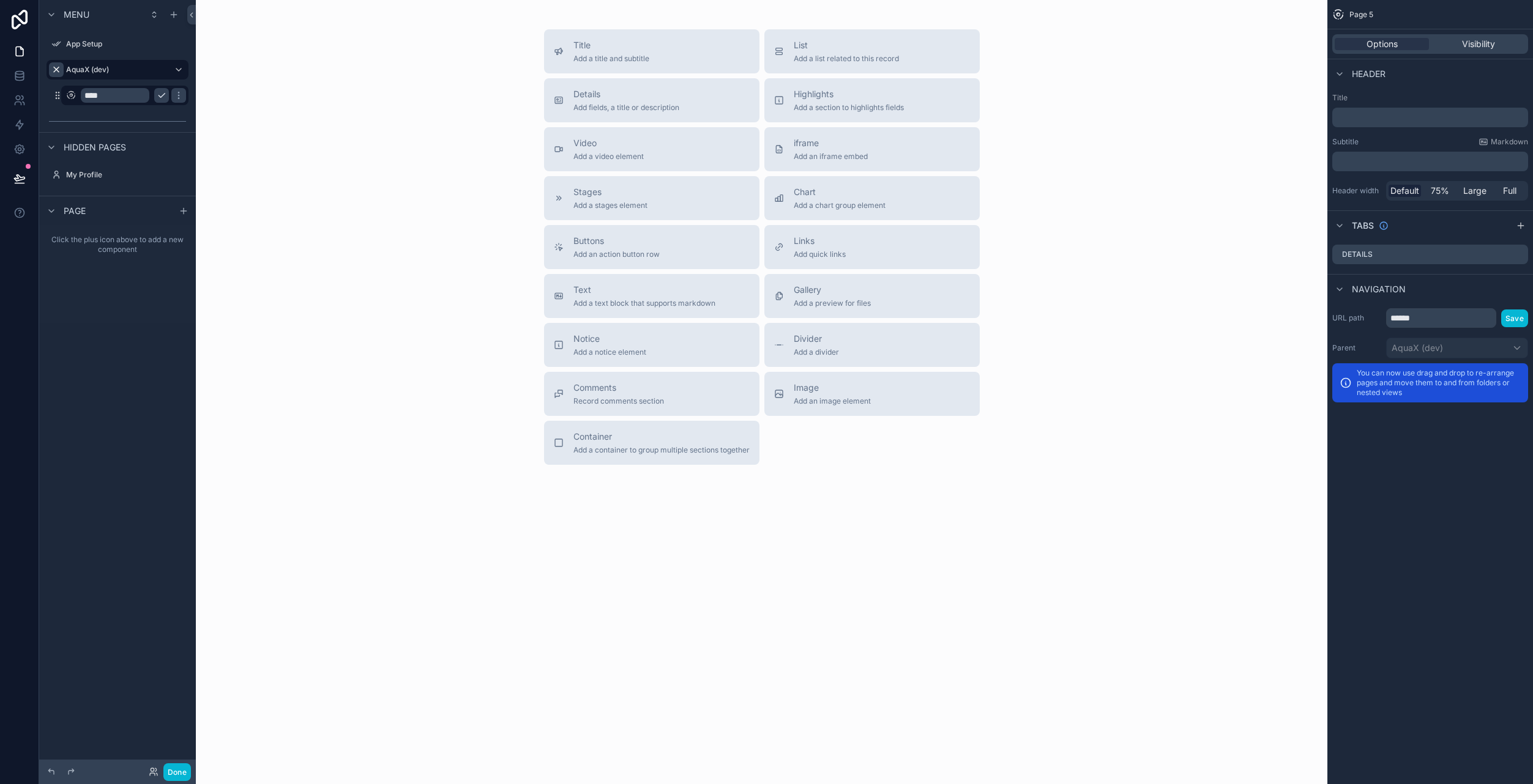
type input "****"
click at [178, 95] on icon "scrollable content" at bounding box center [178, 95] width 1 height 1
click at [165, 96] on icon "scrollable content" at bounding box center [162, 95] width 10 height 10
click at [173, 16] on icon "scrollable content" at bounding box center [174, 14] width 10 height 10
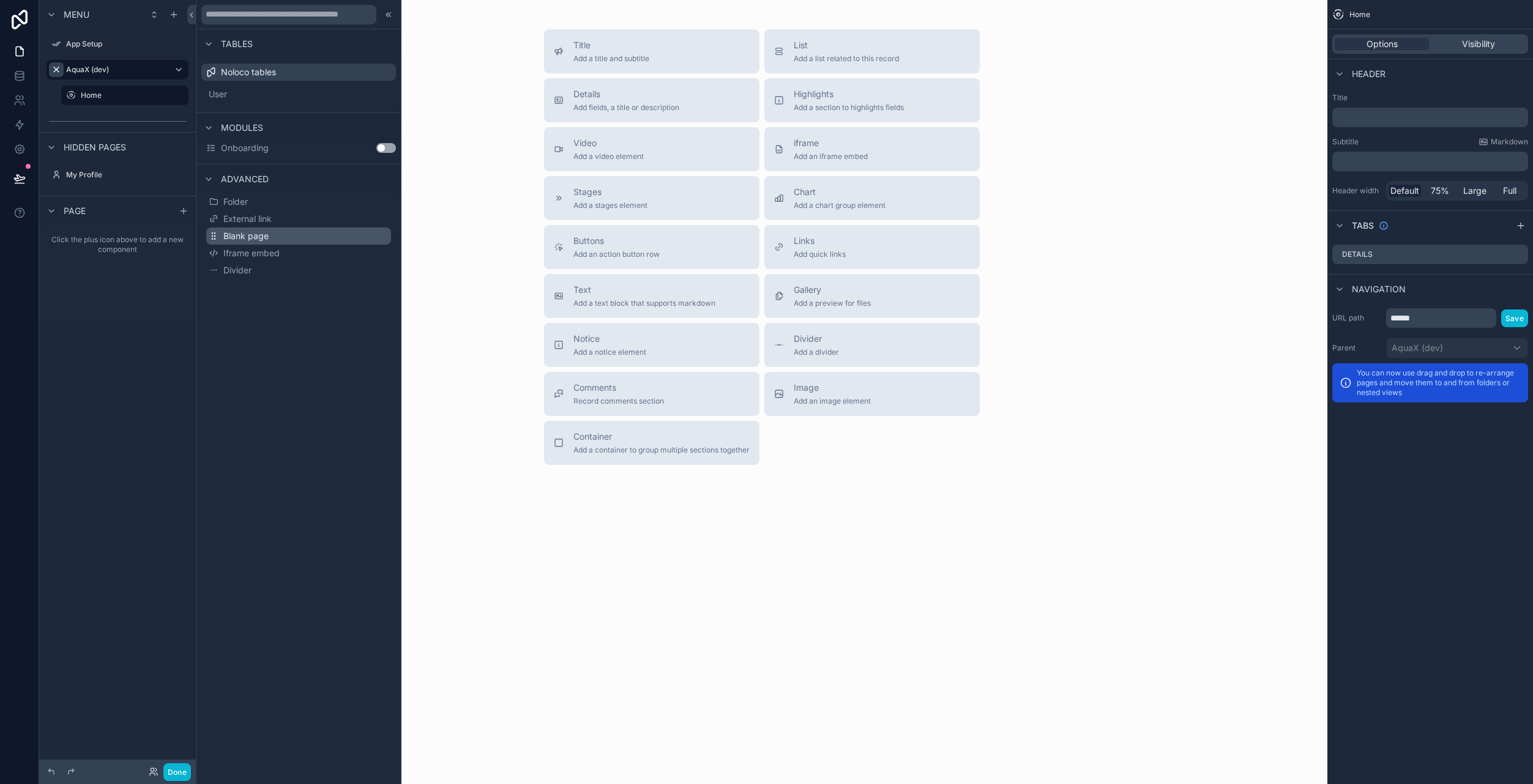
click at [264, 238] on span "Blank page" at bounding box center [246, 236] width 46 height 12
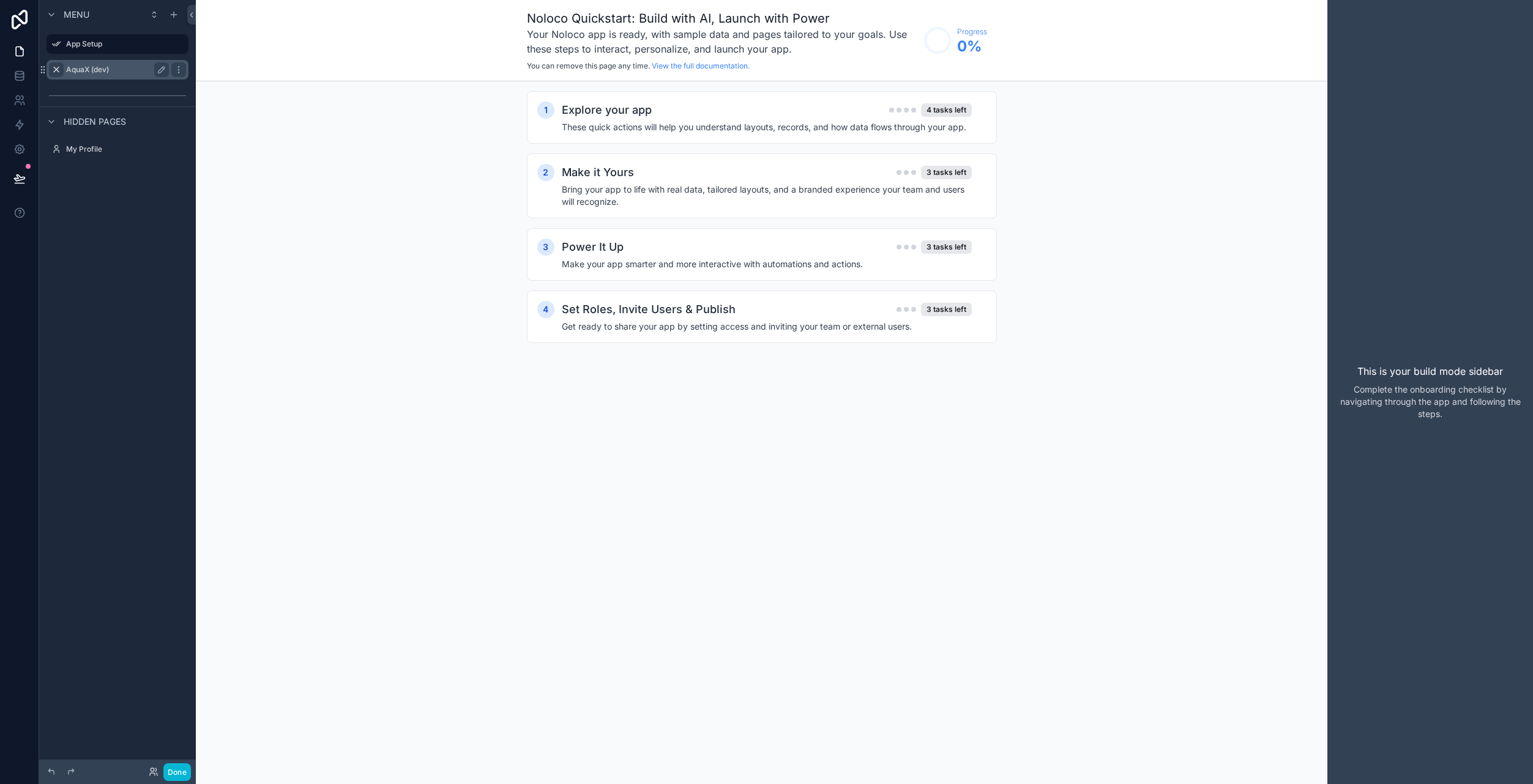
click at [84, 70] on label "AquaX (dev)" at bounding box center [115, 70] width 98 height 10
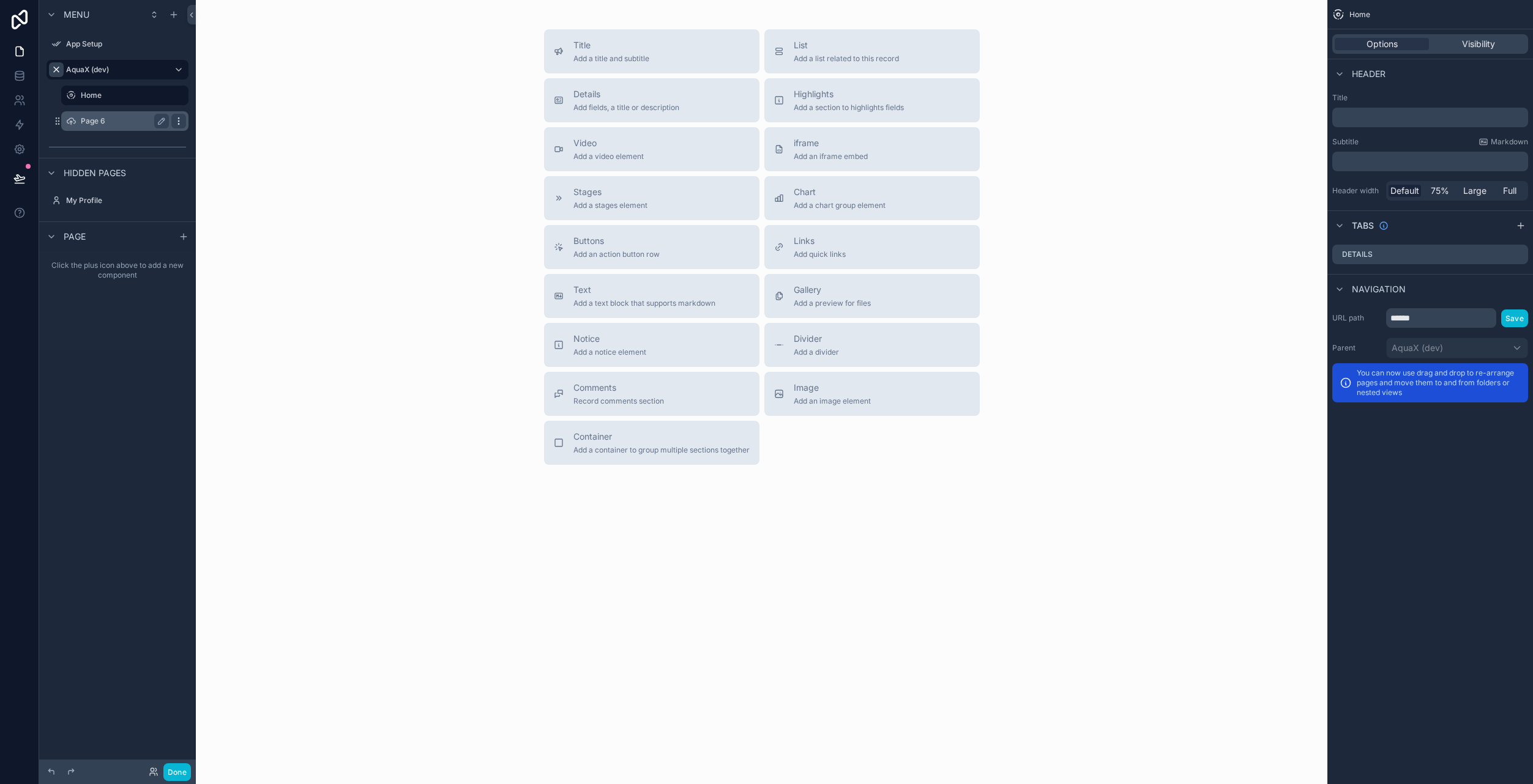
click at [178, 121] on icon "scrollable content" at bounding box center [178, 121] width 1 height 1
click at [122, 124] on label "Page 6" at bounding box center [122, 121] width 83 height 10
click at [99, 121] on label "Page 6" at bounding box center [122, 121] width 83 height 10
click at [106, 117] on label "Page 6" at bounding box center [122, 121] width 83 height 10
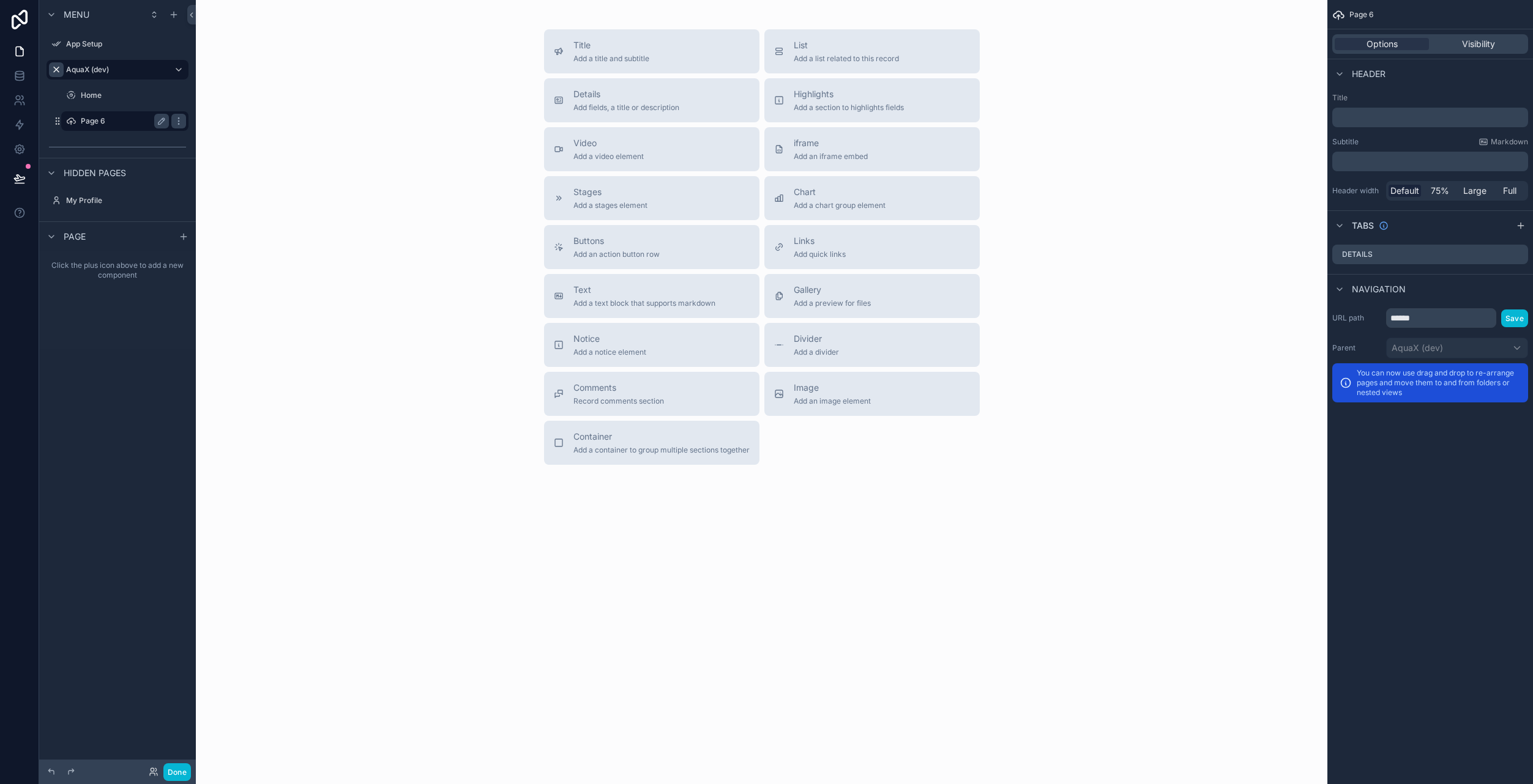
click at [106, 117] on label "Page 6" at bounding box center [122, 121] width 83 height 10
click at [161, 122] on icon "scrollable content" at bounding box center [162, 121] width 10 height 10
click at [110, 122] on input "******" at bounding box center [115, 121] width 69 height 14
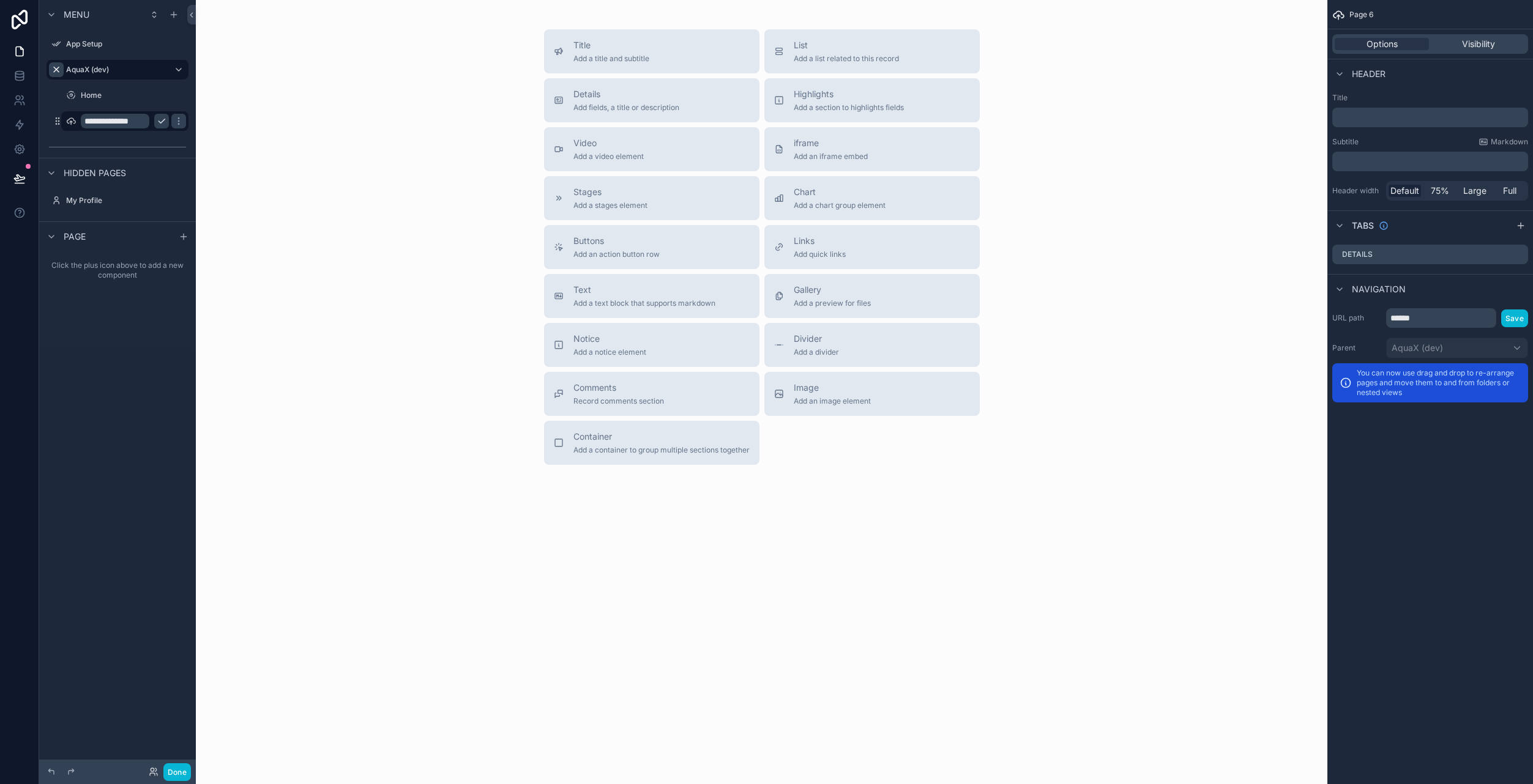
type input "**********"
click at [171, 125] on button "scrollable content" at bounding box center [178, 121] width 14 height 14
click at [0, 0] on icon "scrollable content" at bounding box center [0, 0] width 0 height 0
click at [236, 227] on div "Title Add a title and subtitle List Add a list related to this record Details A…" at bounding box center [761, 247] width 1112 height 436
click at [114, 68] on label "AquaX (dev)" at bounding box center [115, 70] width 98 height 10
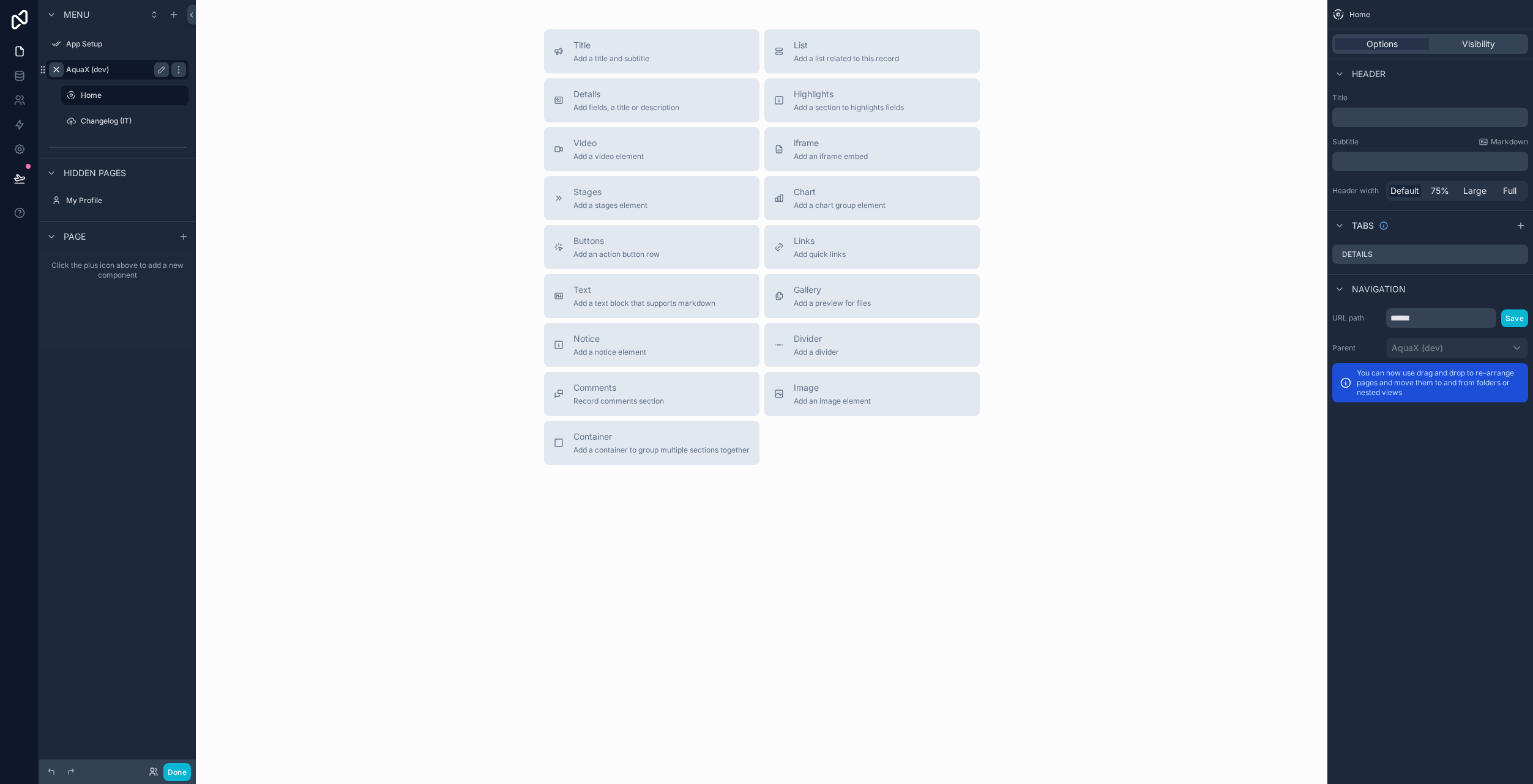
click at [93, 69] on label "AquaX (dev)" at bounding box center [115, 70] width 98 height 10
click at [182, 69] on icon "scrollable content" at bounding box center [178, 70] width 10 height 10
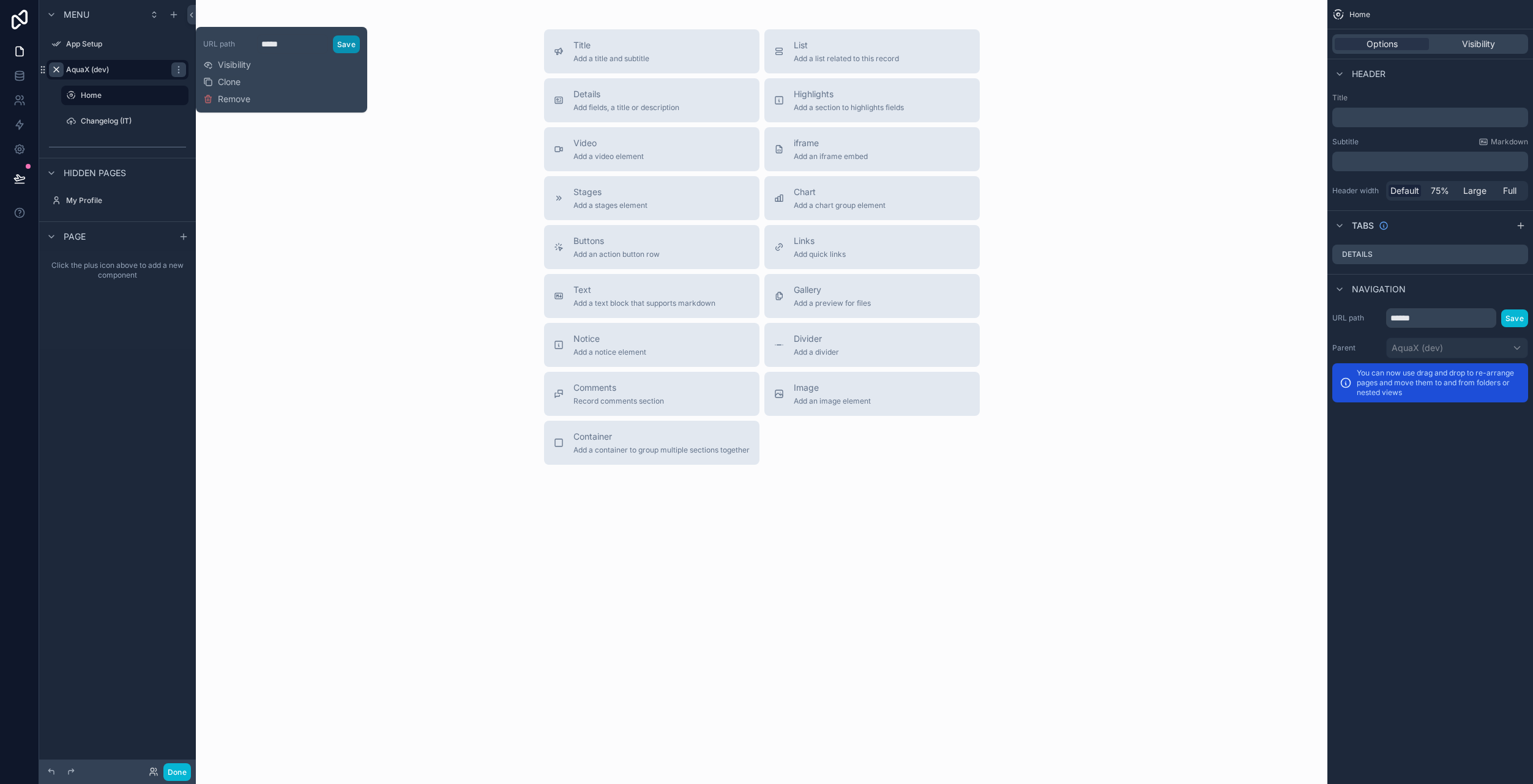
click at [351, 46] on button "Save" at bounding box center [346, 44] width 27 height 18
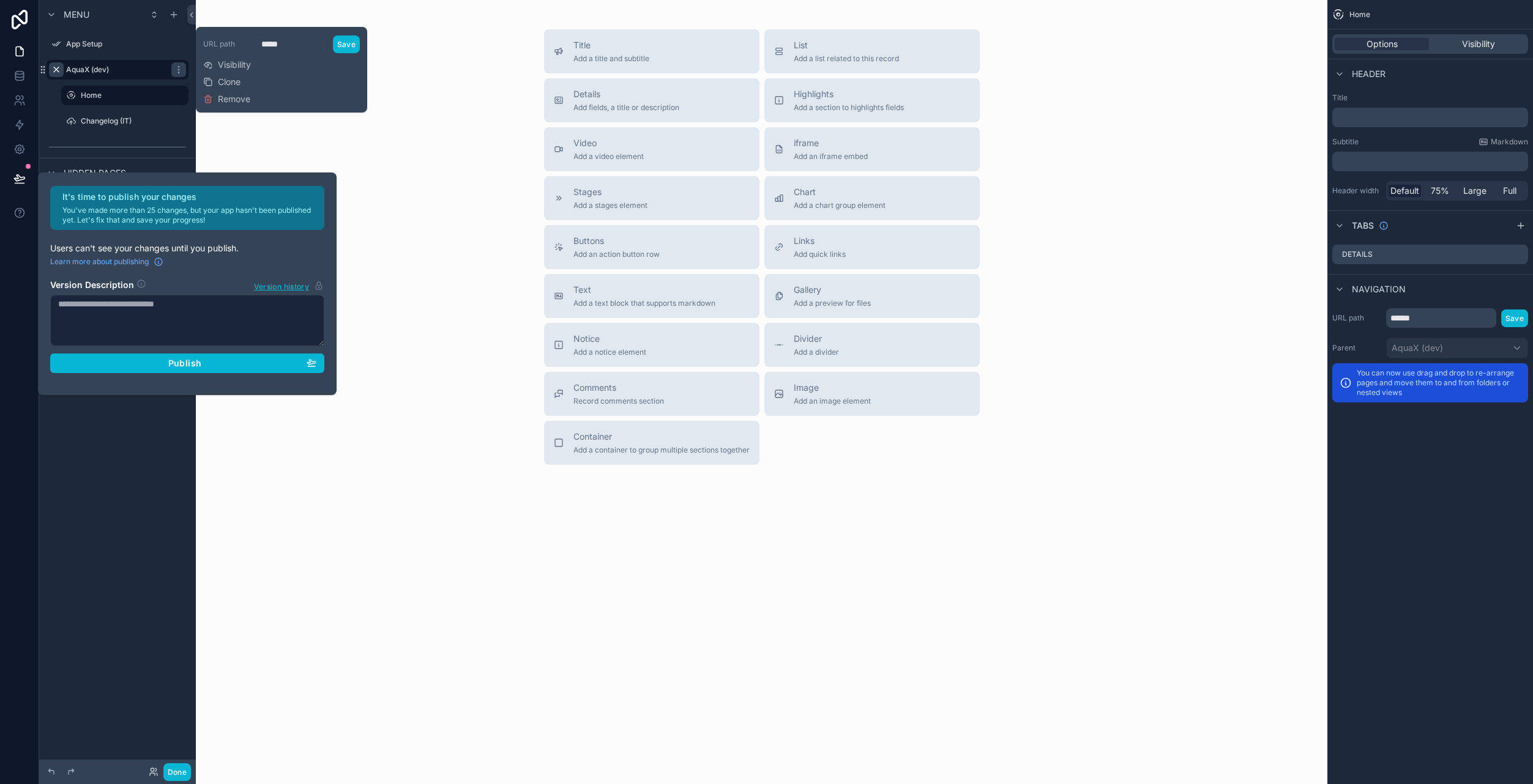
click at [305, 241] on div "It's time to publish your changes You've made more than 25 changes, but your ap…" at bounding box center [187, 284] width 284 height 196
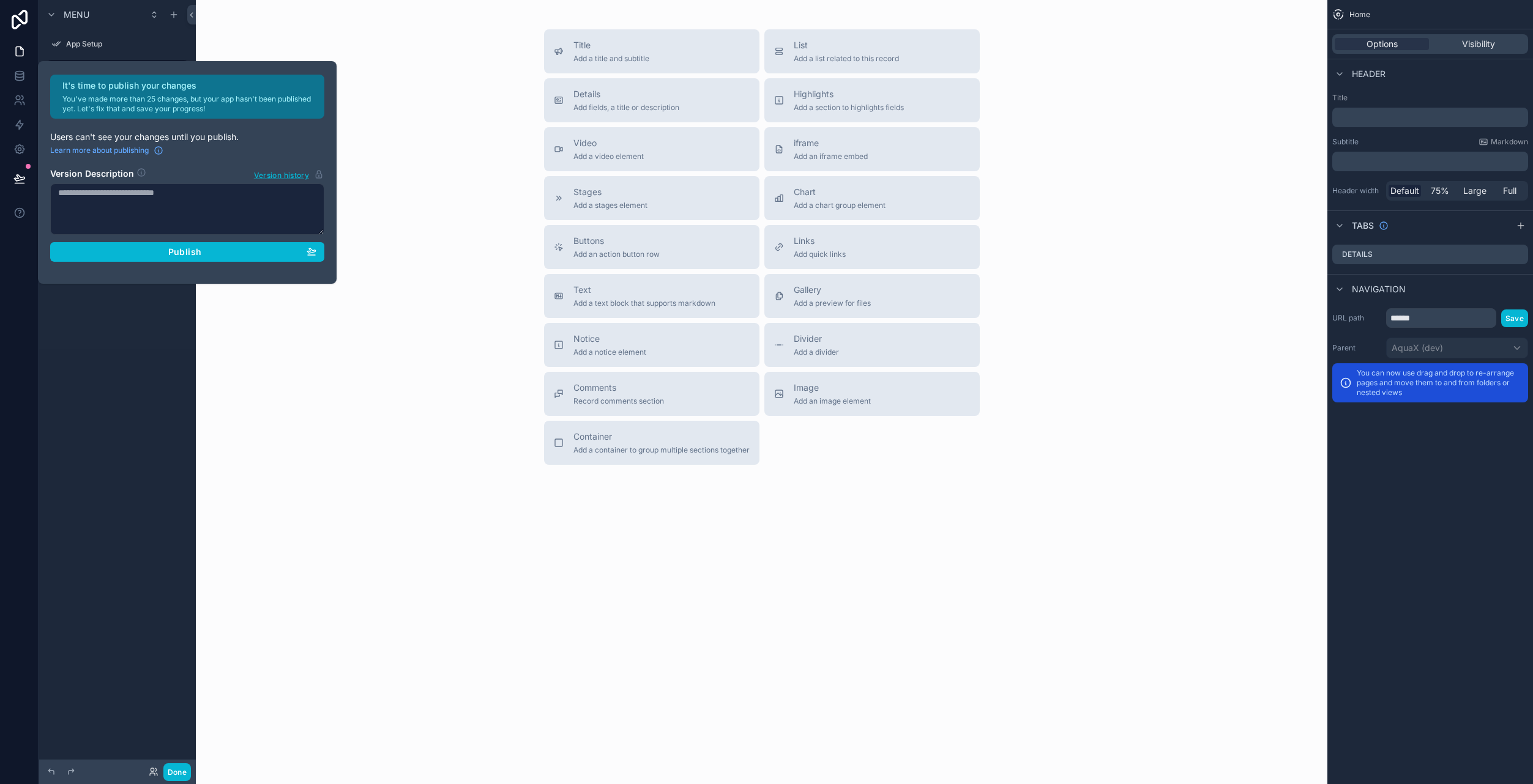
click at [257, 411] on div "Title Add a title and subtitle List Add a list related to this record Details A…" at bounding box center [761, 247] width 1112 height 436
click at [216, 348] on div "It's time to publish your changes You've made more than 25 changes, but your ap…" at bounding box center [766, 392] width 1533 height 784
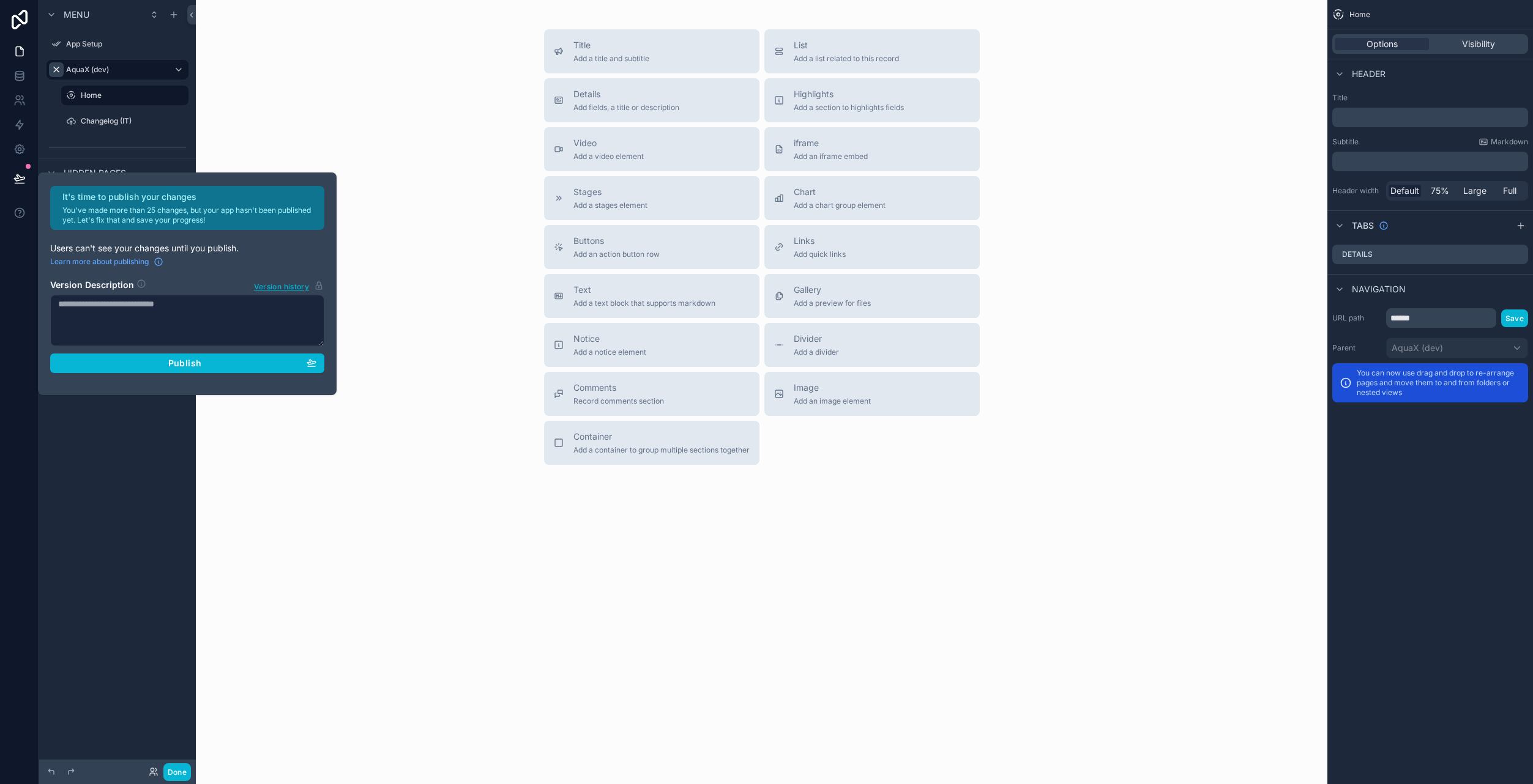
click at [366, 134] on div "Title Add a title and subtitle List Add a list related to this record Details A…" at bounding box center [761, 247] width 1112 height 436
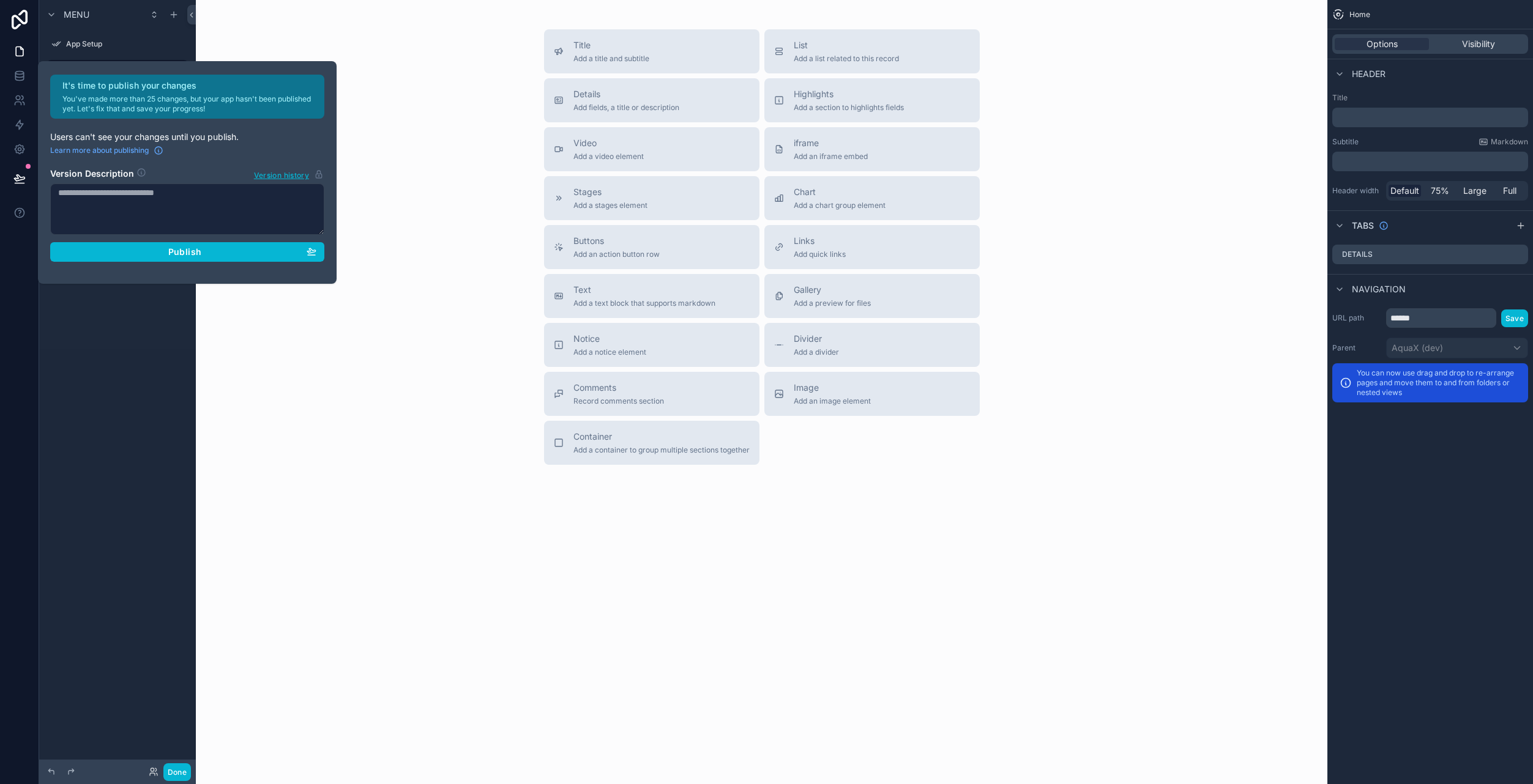
click at [126, 208] on textarea at bounding box center [187, 209] width 274 height 51
type textarea "**********"
click at [204, 250] on div "Publish" at bounding box center [187, 252] width 258 height 11
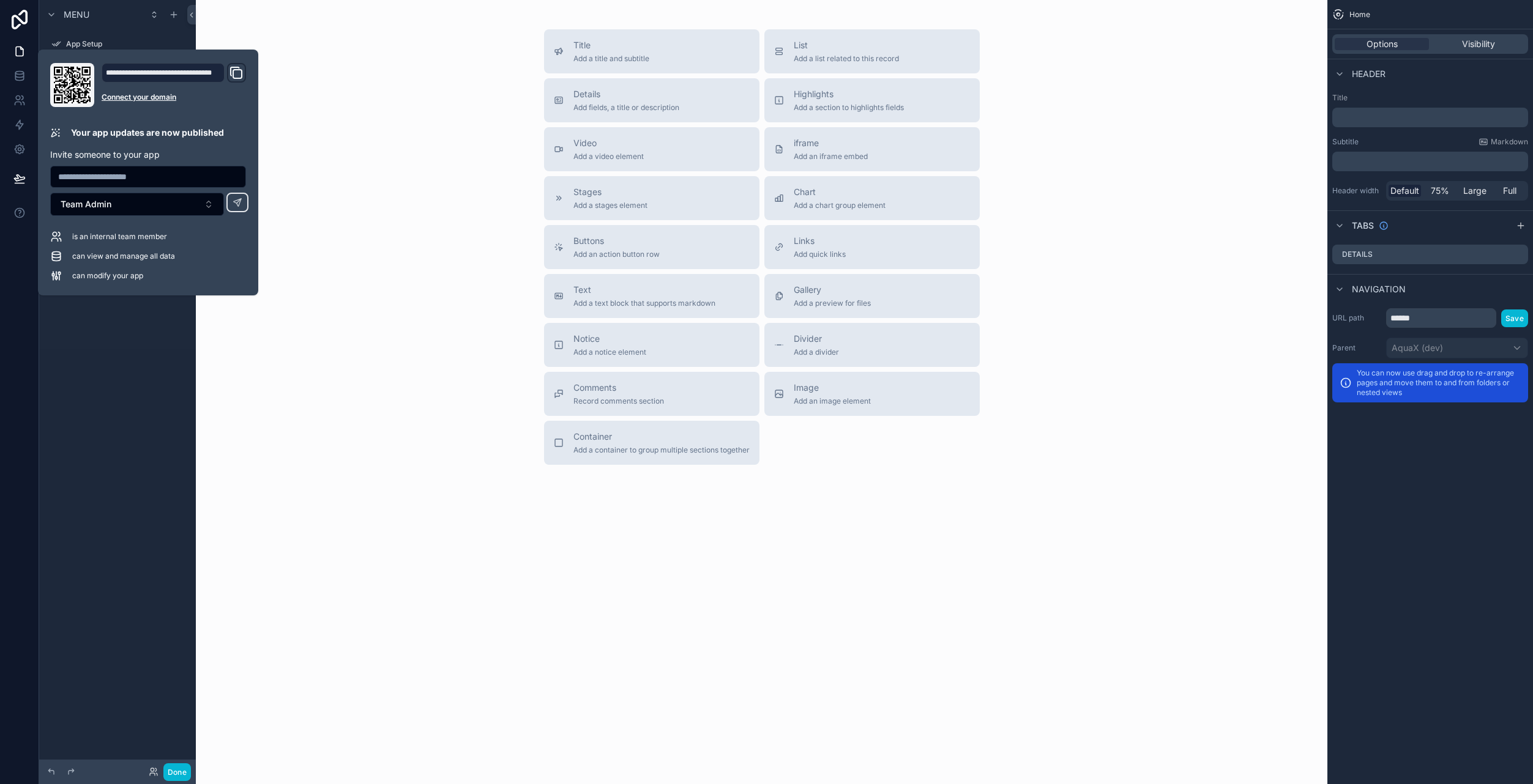
click at [325, 233] on div "Title Add a title and subtitle List Add a list related to this record Details A…" at bounding box center [761, 247] width 1112 height 436
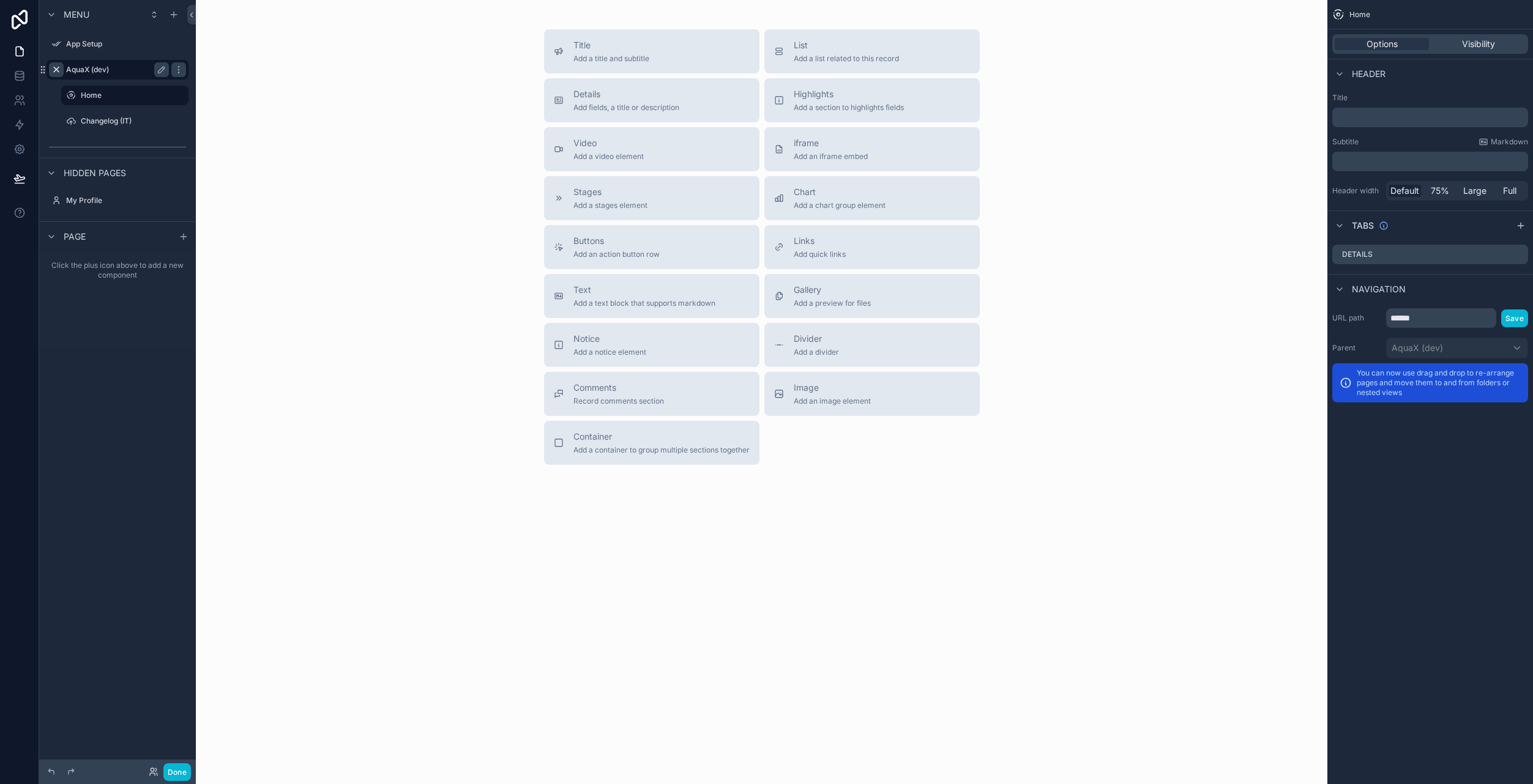
click at [87, 69] on label "AquaX (dev)" at bounding box center [115, 70] width 98 height 10
click at [54, 69] on icon "scrollable content" at bounding box center [56, 70] width 10 height 10
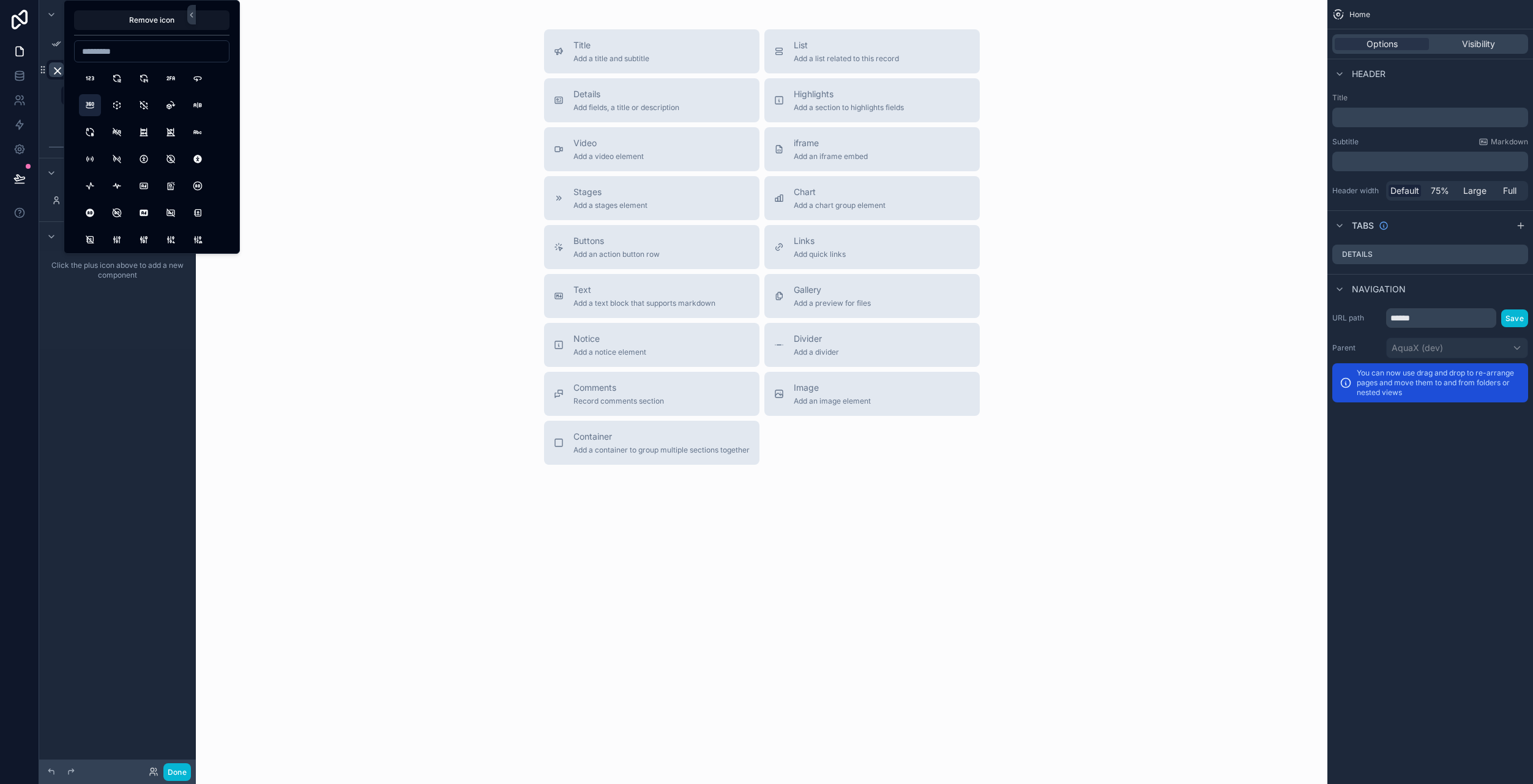
click at [93, 104] on button "360View" at bounding box center [90, 105] width 22 height 22
click at [351, 144] on div "Title Add a title and subtitle List Add a list related to this record Details A…" at bounding box center [761, 247] width 1112 height 436
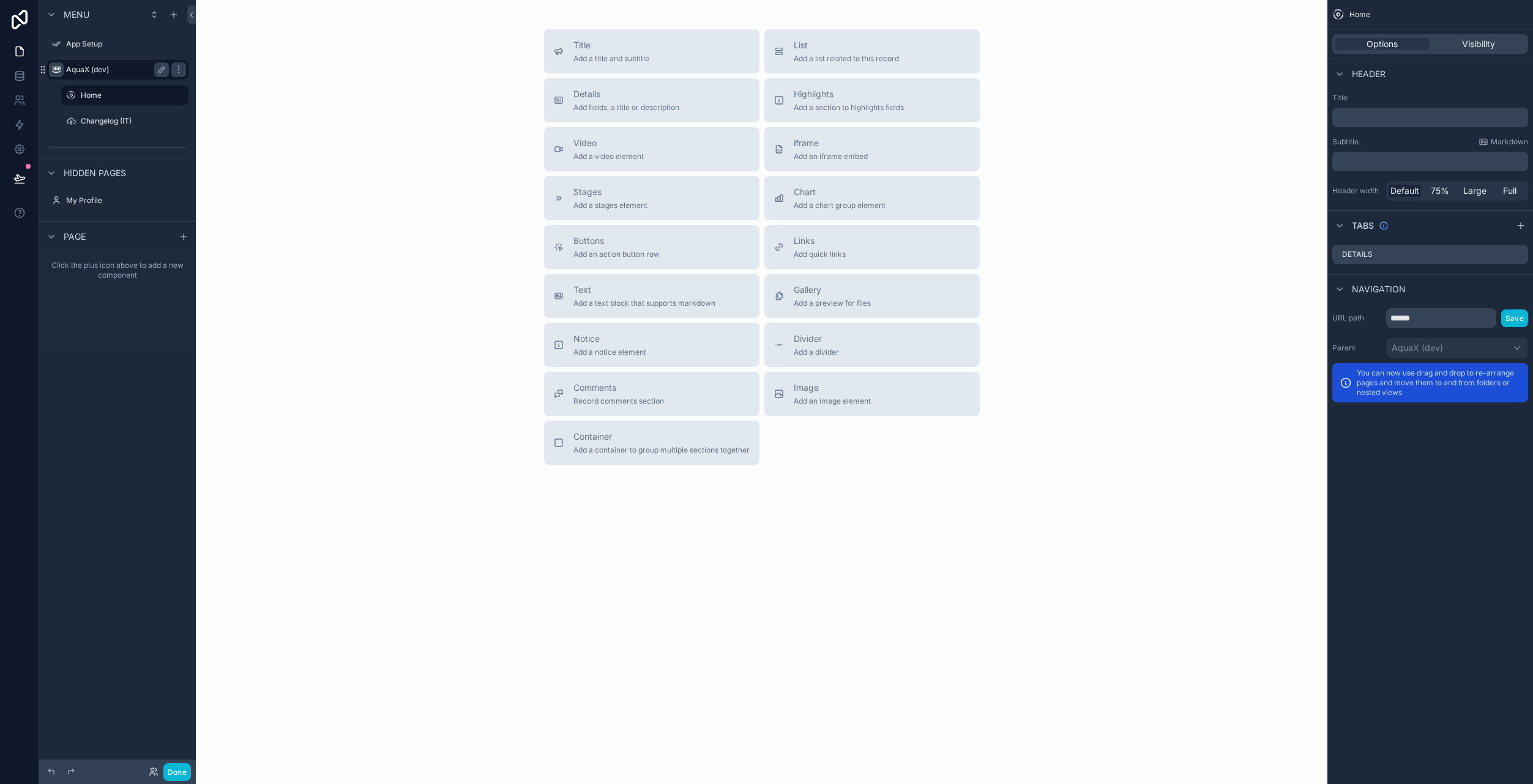
click at [122, 68] on label "AquaX (dev)" at bounding box center [115, 70] width 98 height 10
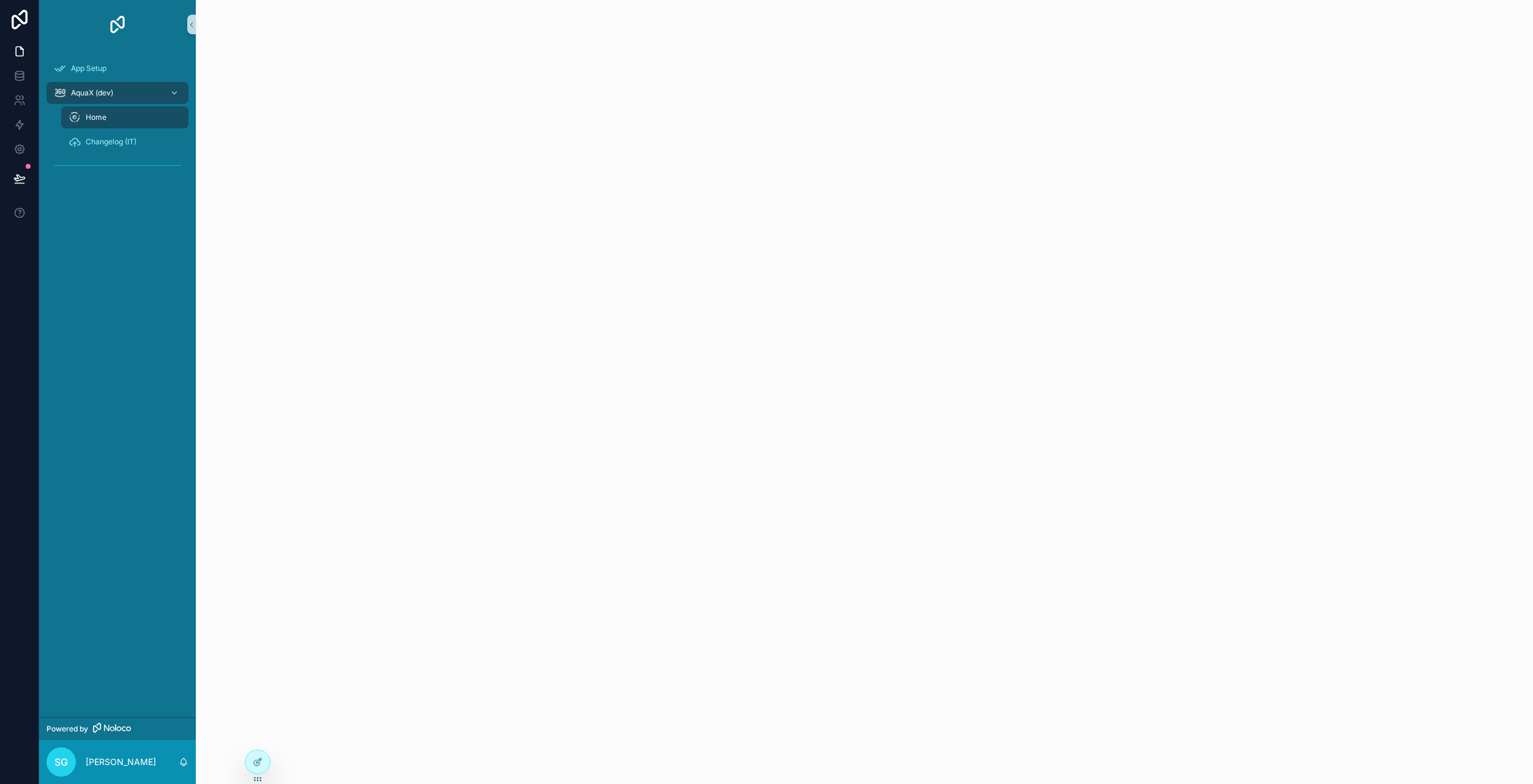
click at [291, 317] on div "scrollable content" at bounding box center [864, 392] width 1337 height 784
click at [174, 95] on icon "scrollable content" at bounding box center [174, 93] width 9 height 9
click at [174, 90] on icon "scrollable content" at bounding box center [174, 93] width 9 height 9
click at [171, 92] on icon "scrollable content" at bounding box center [174, 93] width 9 height 9
click at [101, 89] on span "AquaX (dev)" at bounding box center [92, 93] width 42 height 10
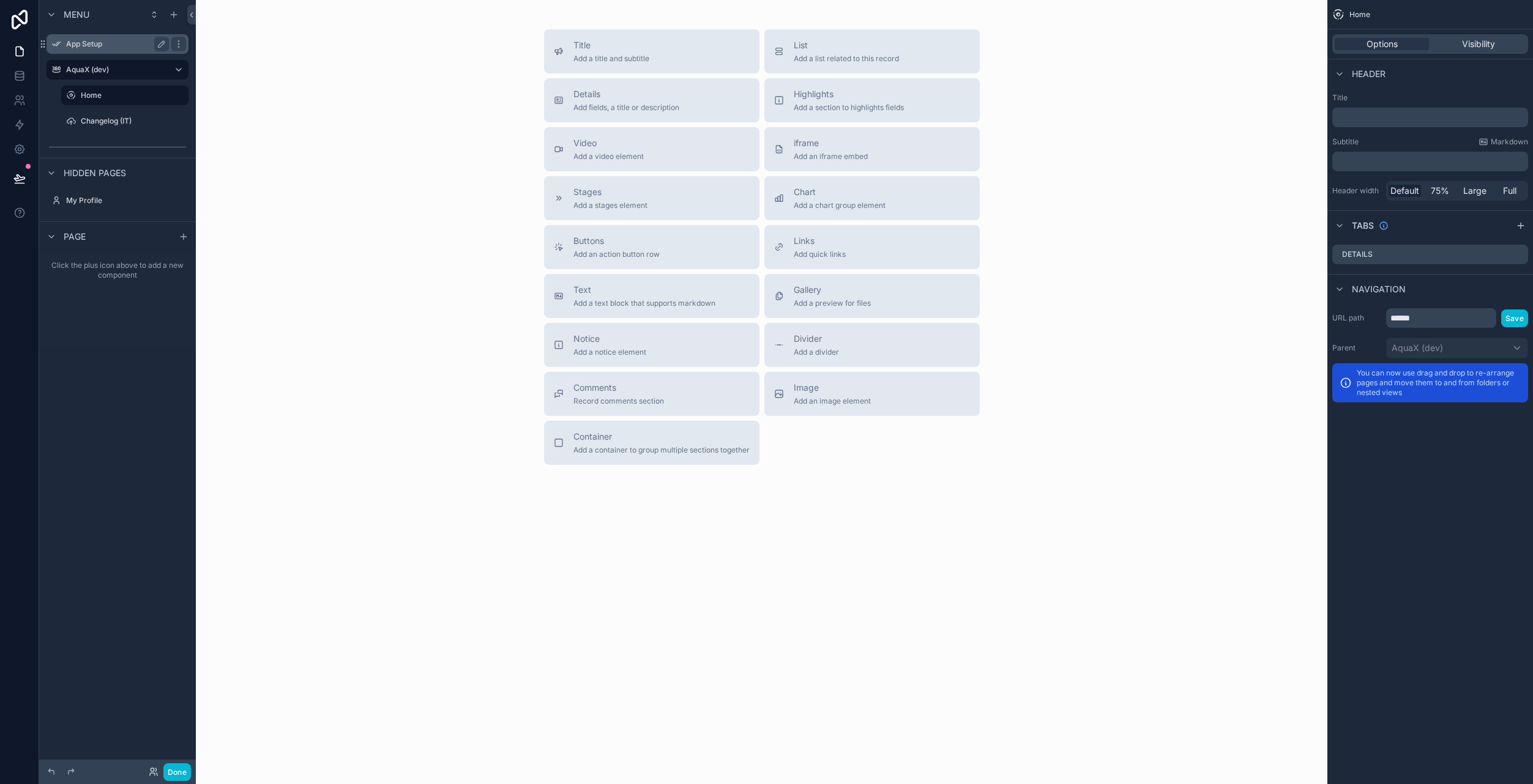
click at [115, 50] on div "App Setup" at bounding box center [118, 44] width 103 height 14
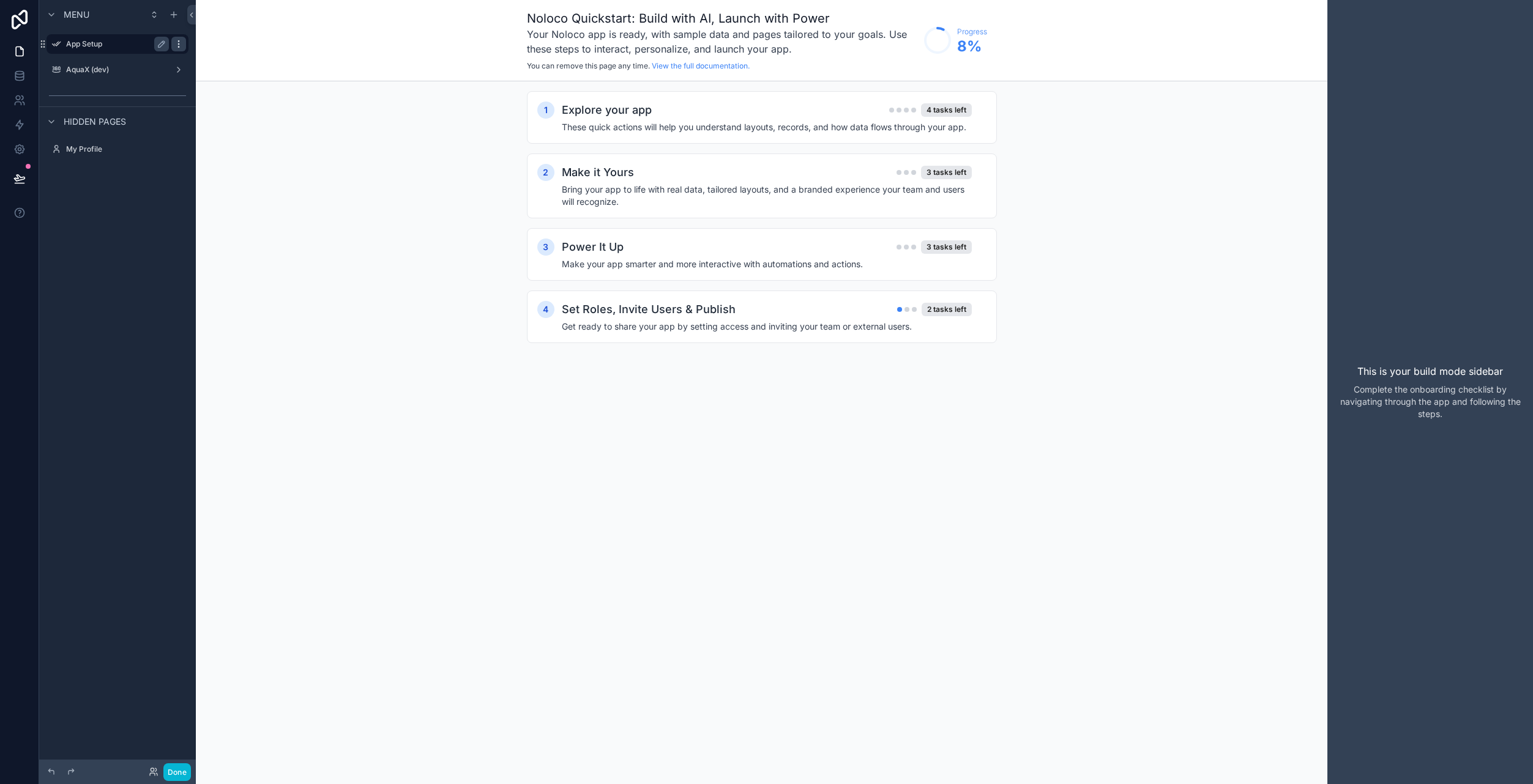
click at [178, 46] on icon "scrollable content" at bounding box center [178, 44] width 10 height 10
click at [216, 57] on button "Remove" at bounding box center [226, 52] width 47 height 12
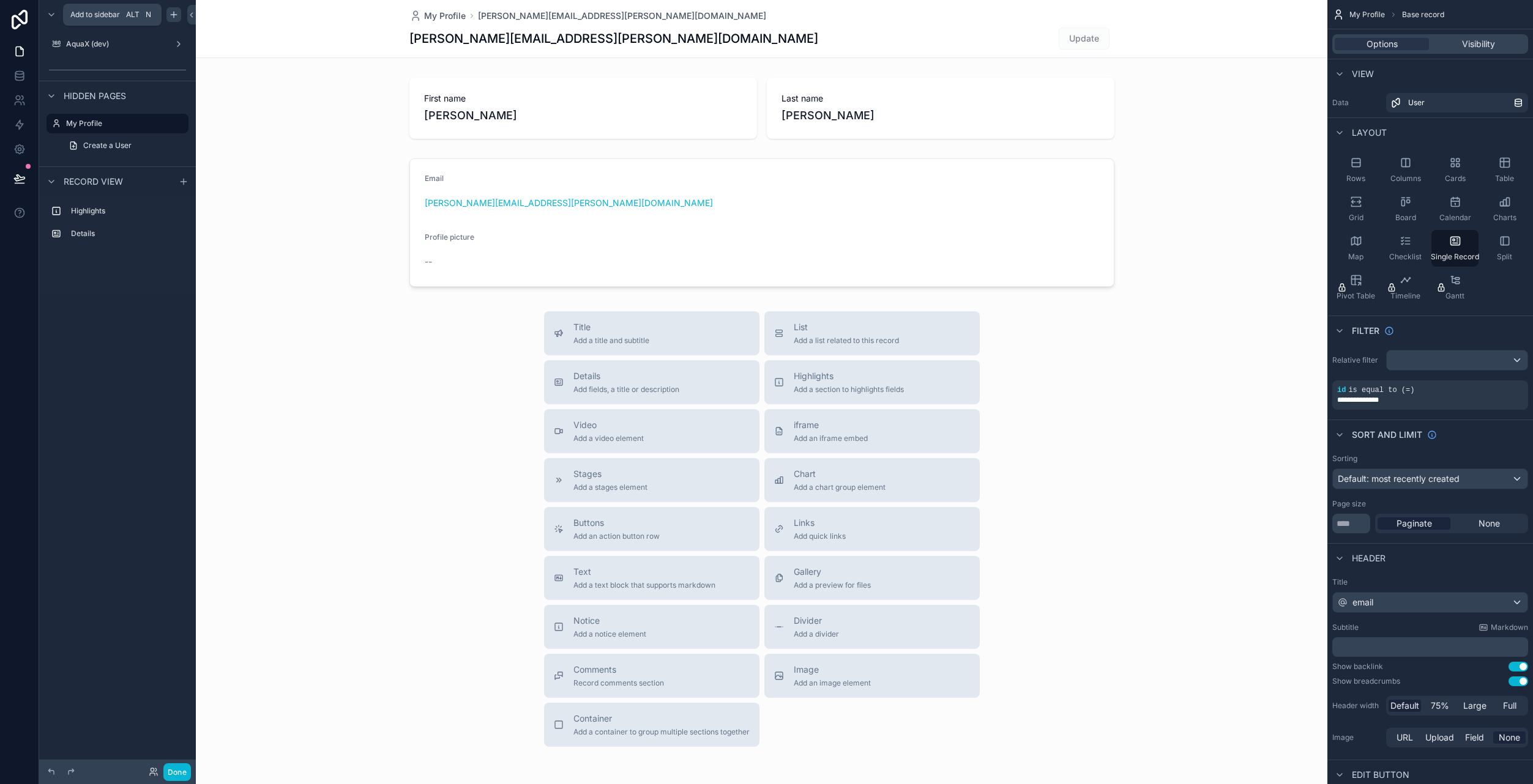
click at [169, 16] on icon "scrollable content" at bounding box center [174, 14] width 10 height 10
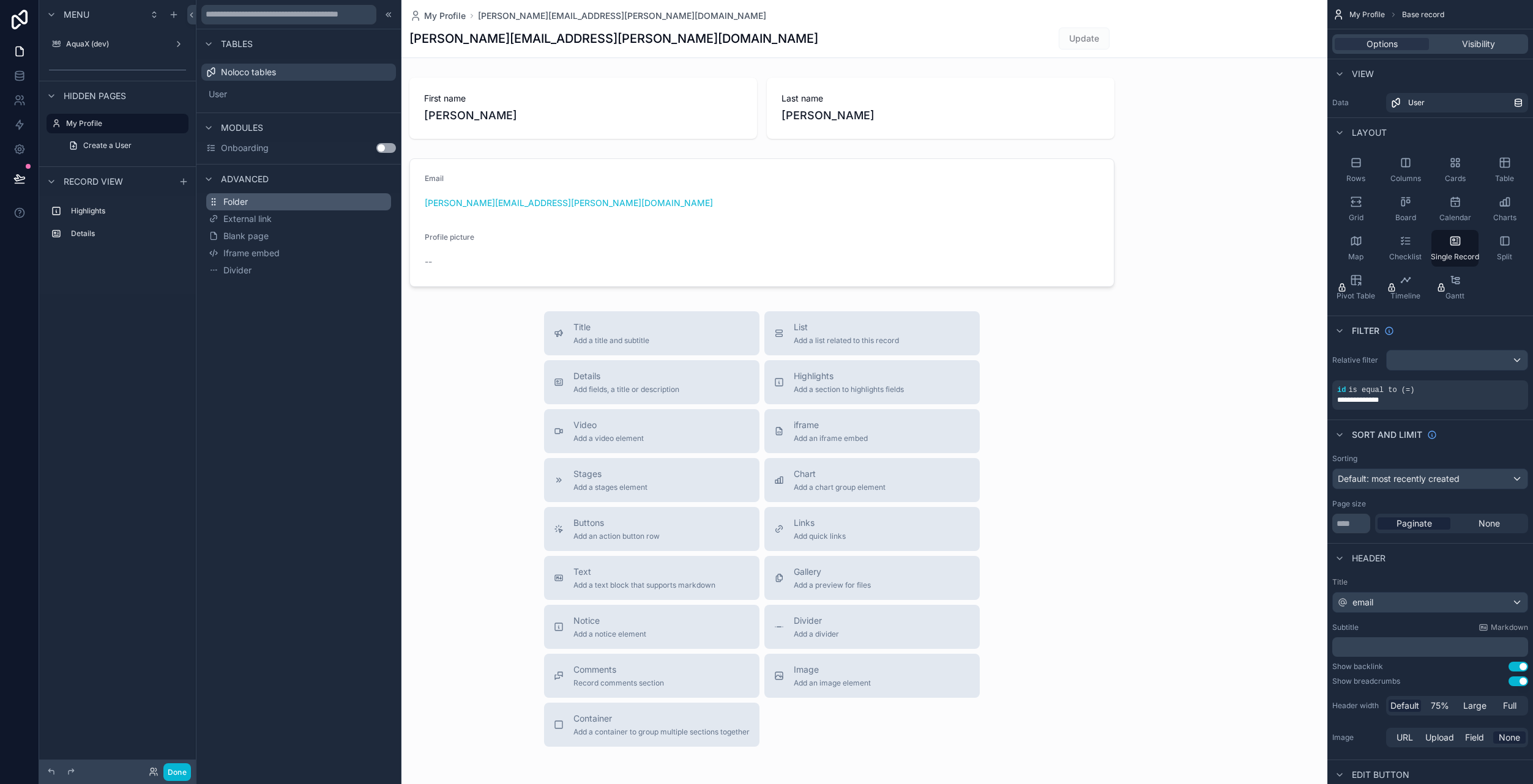
click at [247, 198] on span "Folder" at bounding box center [235, 201] width 25 height 12
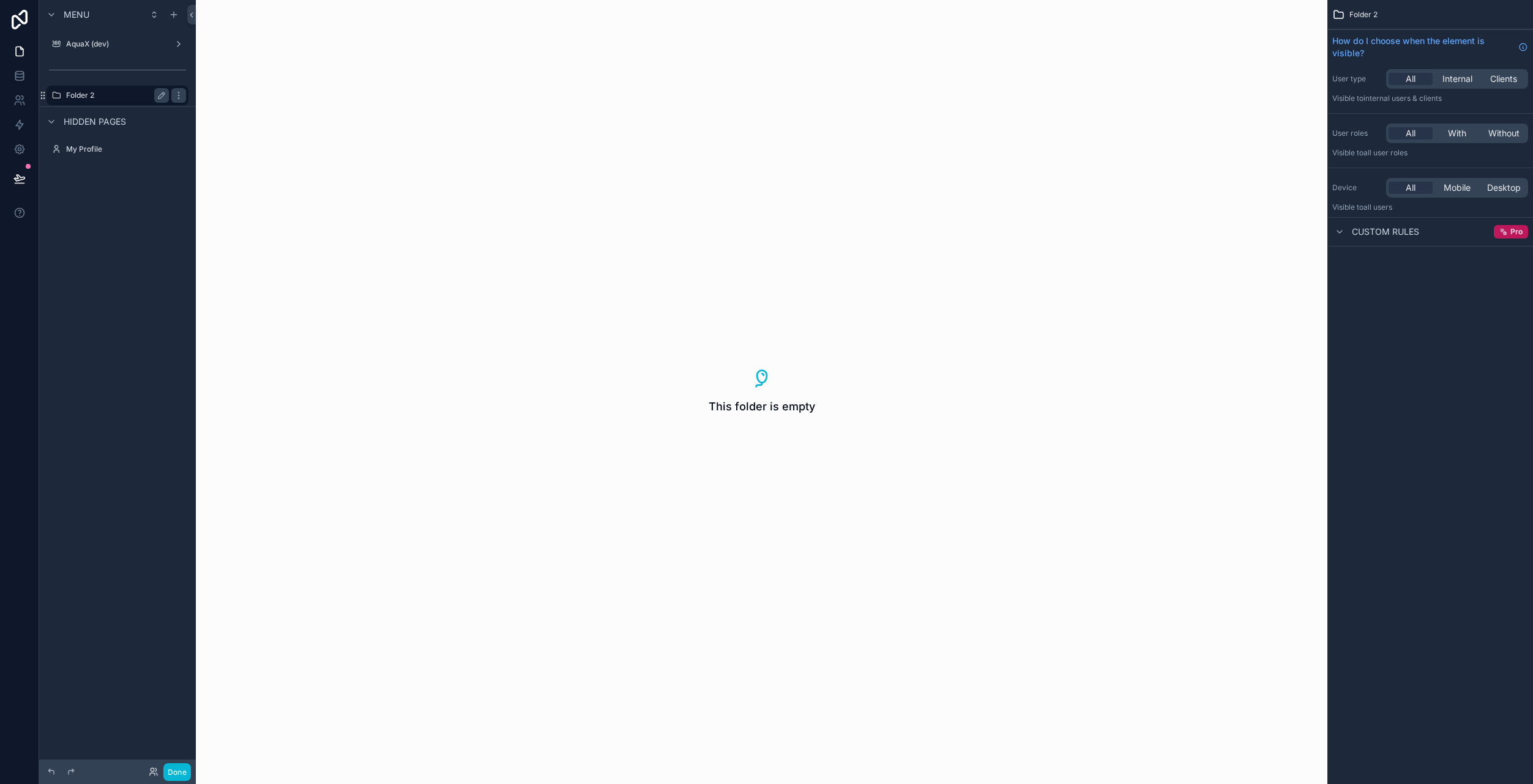
click at [109, 94] on label "Folder 2" at bounding box center [115, 95] width 98 height 10
click at [95, 95] on label "Folder 2" at bounding box center [115, 95] width 98 height 10
click at [163, 95] on icon "scrollable content" at bounding box center [163, 94] width 2 height 2
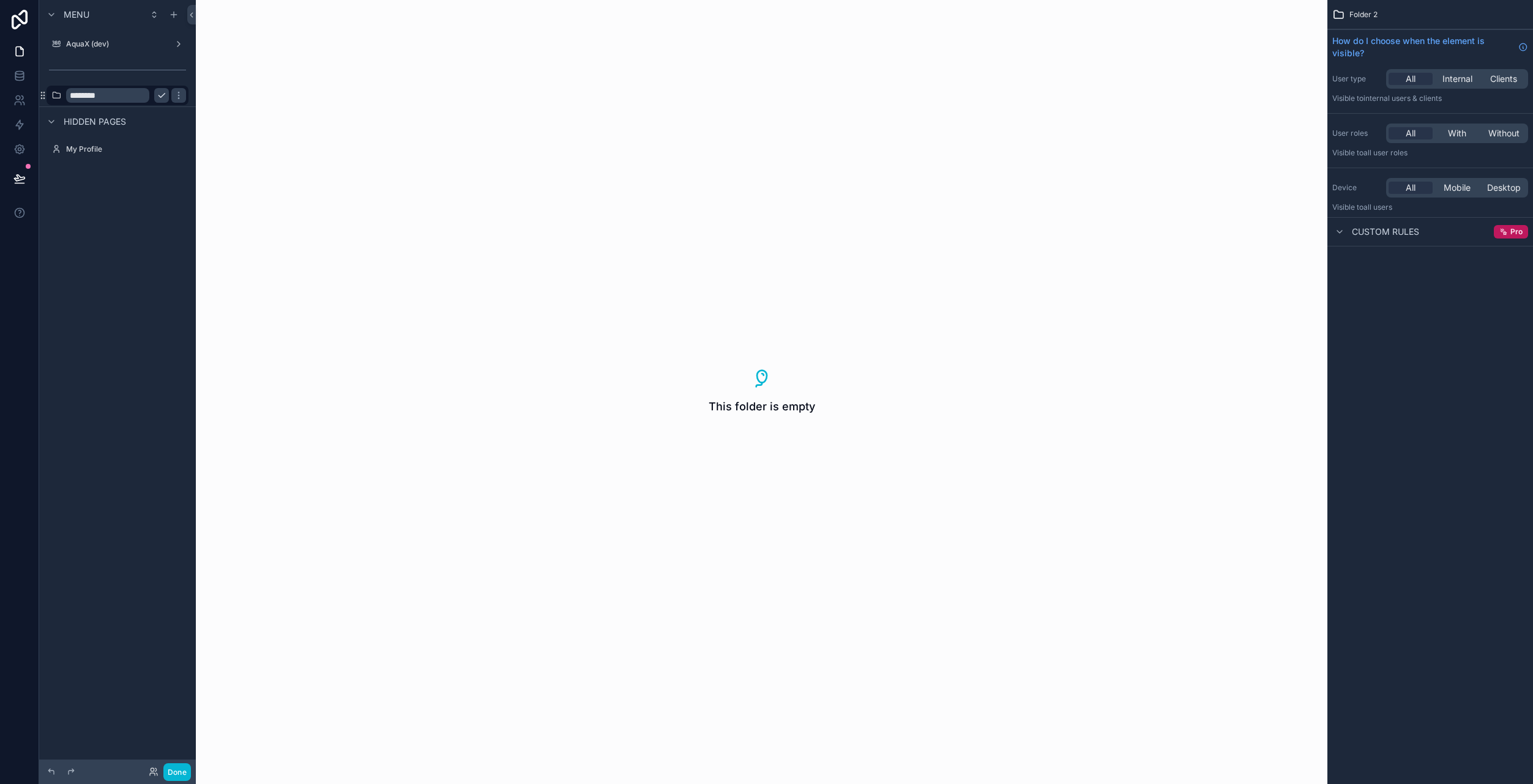
click at [122, 96] on input "********" at bounding box center [108, 95] width 83 height 14
type input "********"
click at [174, 98] on icon "scrollable content" at bounding box center [178, 95] width 10 height 10
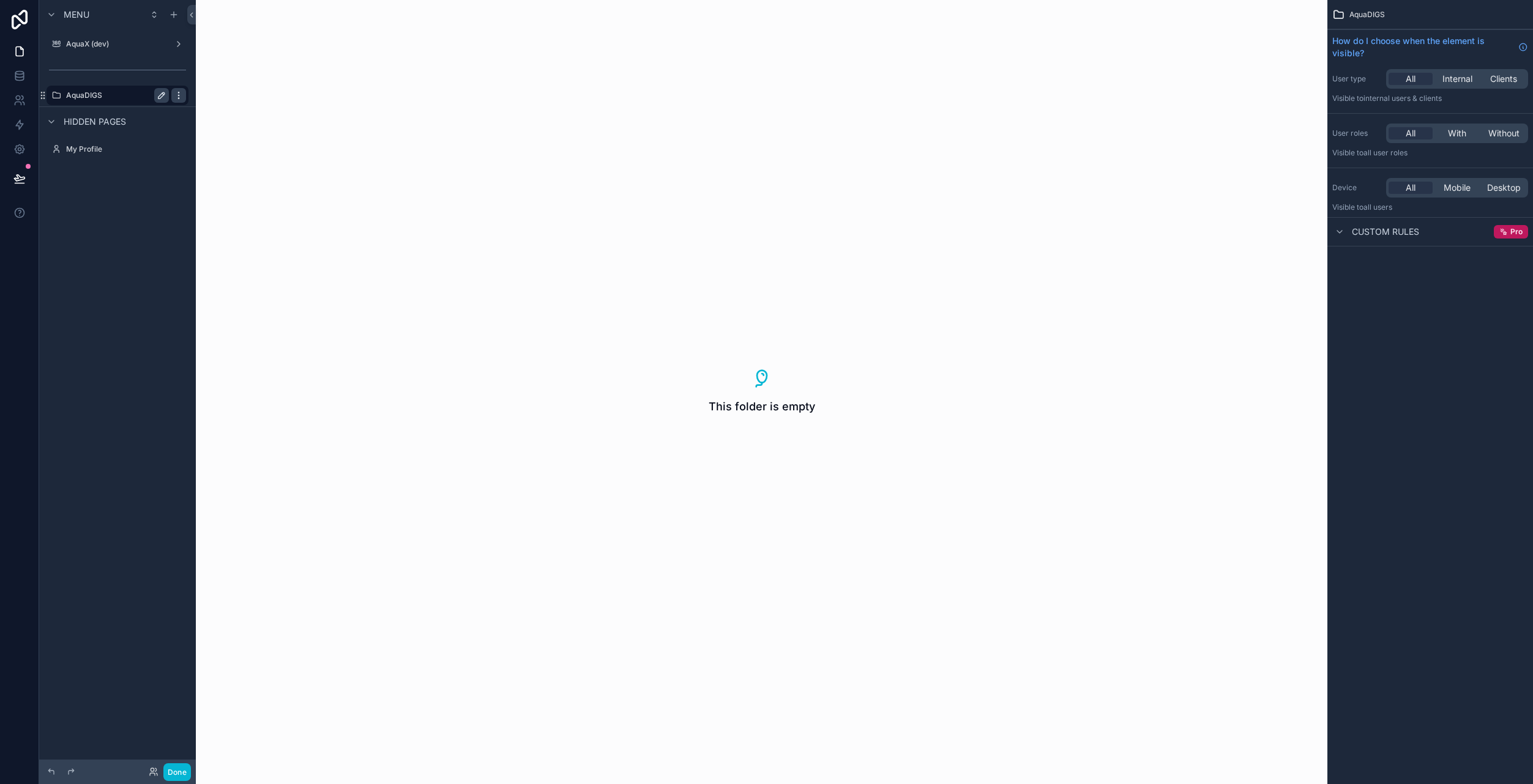
click at [175, 98] on icon "scrollable content" at bounding box center [178, 95] width 10 height 10
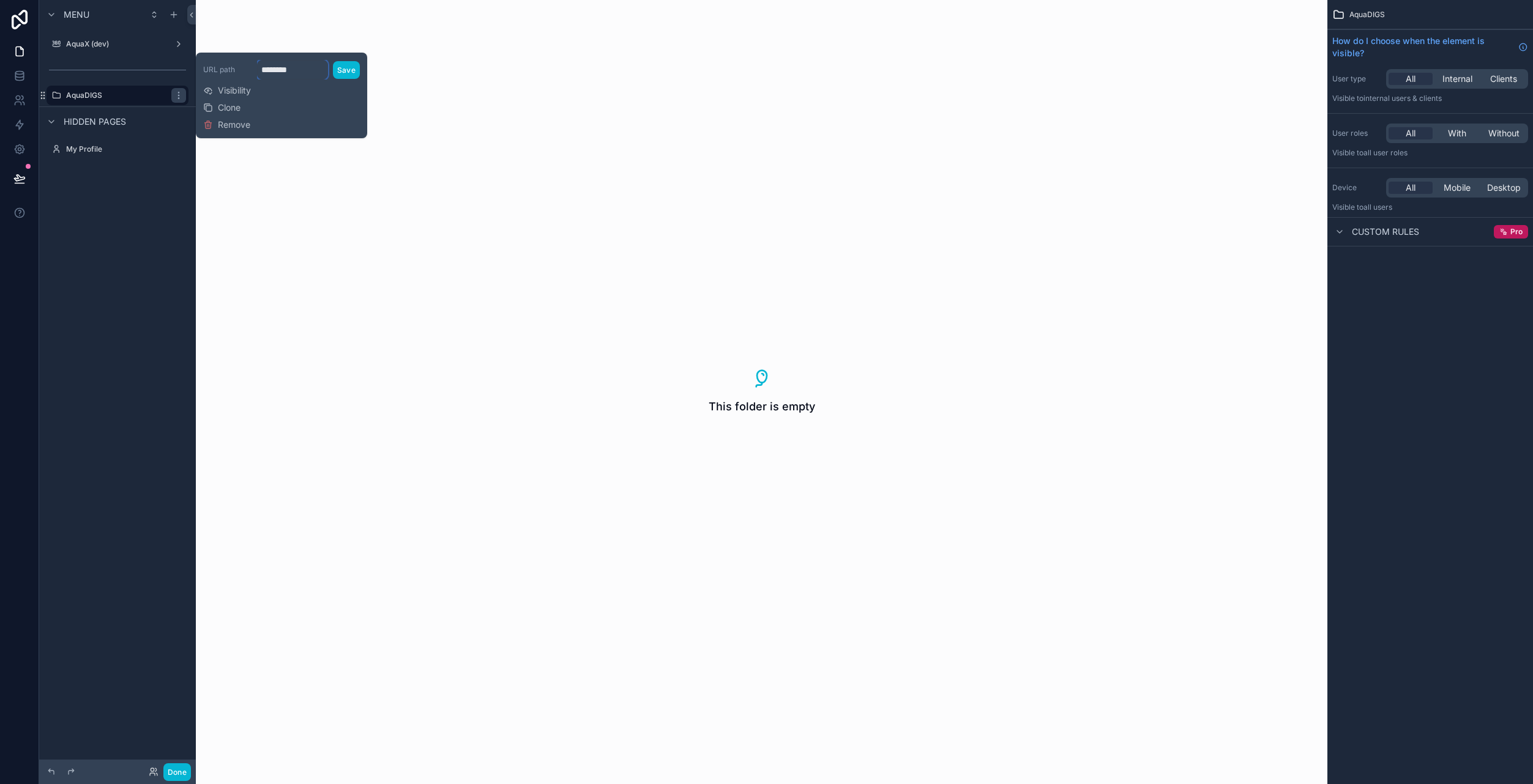
click at [291, 73] on input "********" at bounding box center [292, 70] width 71 height 19
type input "********"
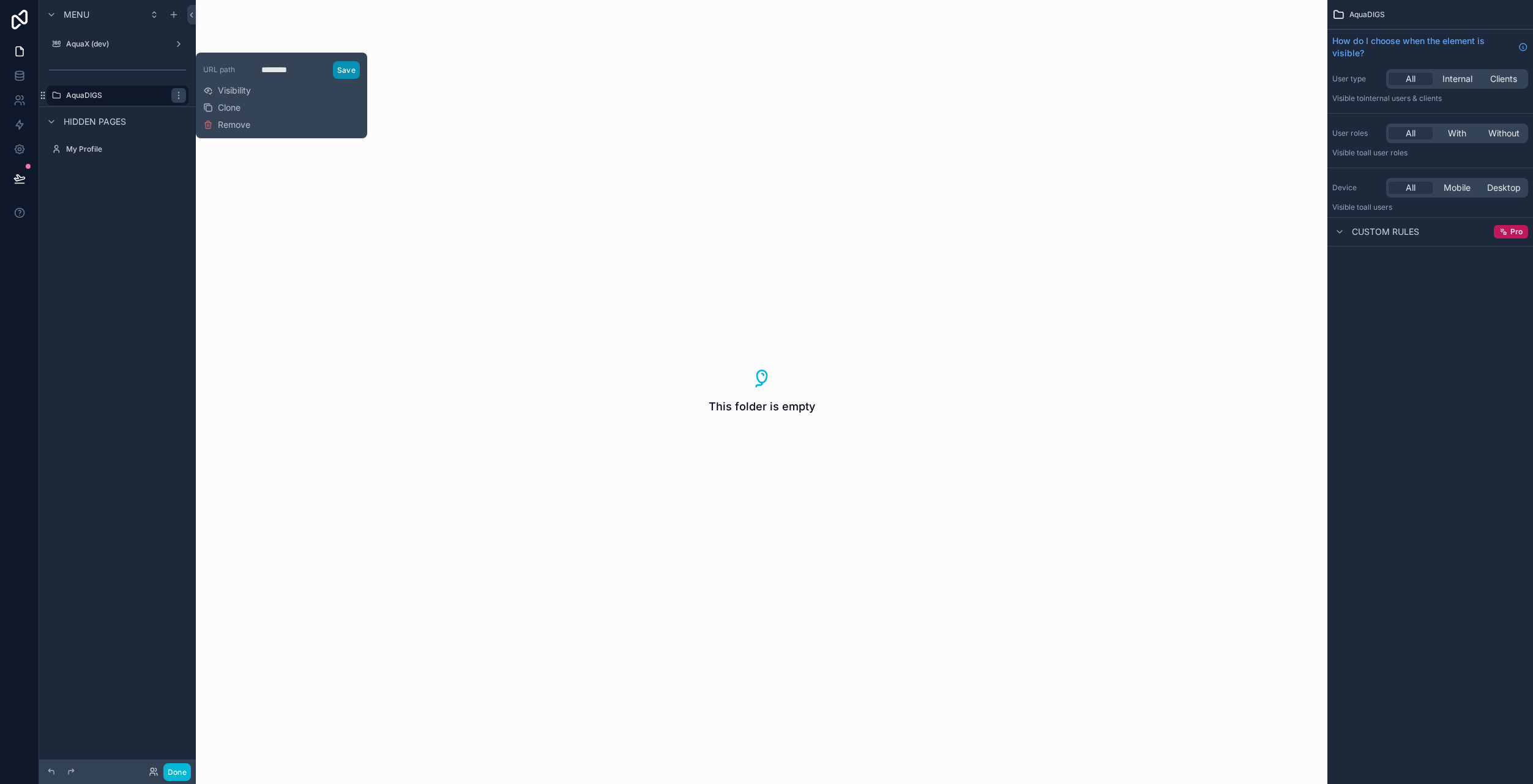
click at [347, 69] on button "Save" at bounding box center [346, 70] width 27 height 18
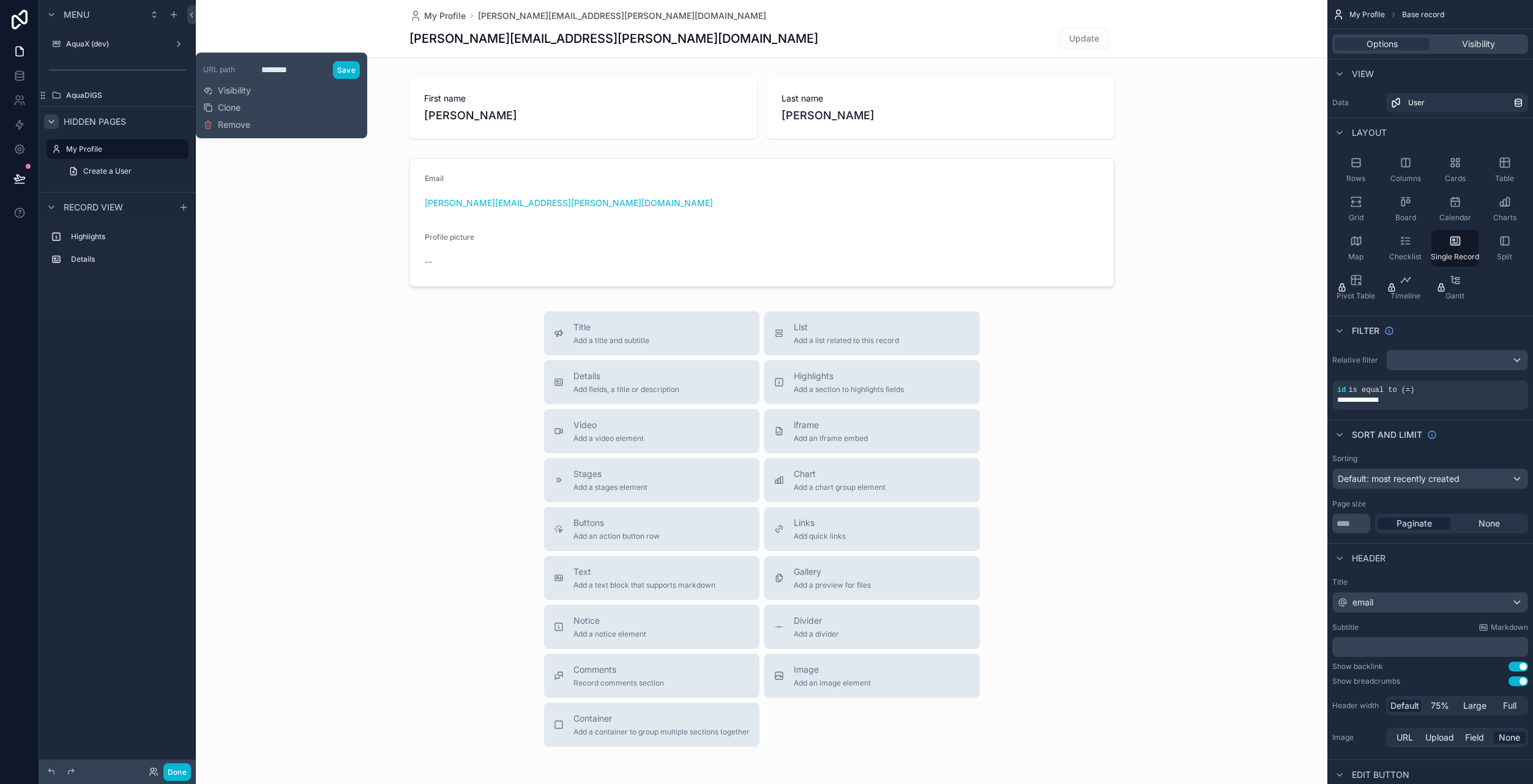
click at [54, 124] on icon "scrollable content" at bounding box center [51, 121] width 10 height 10
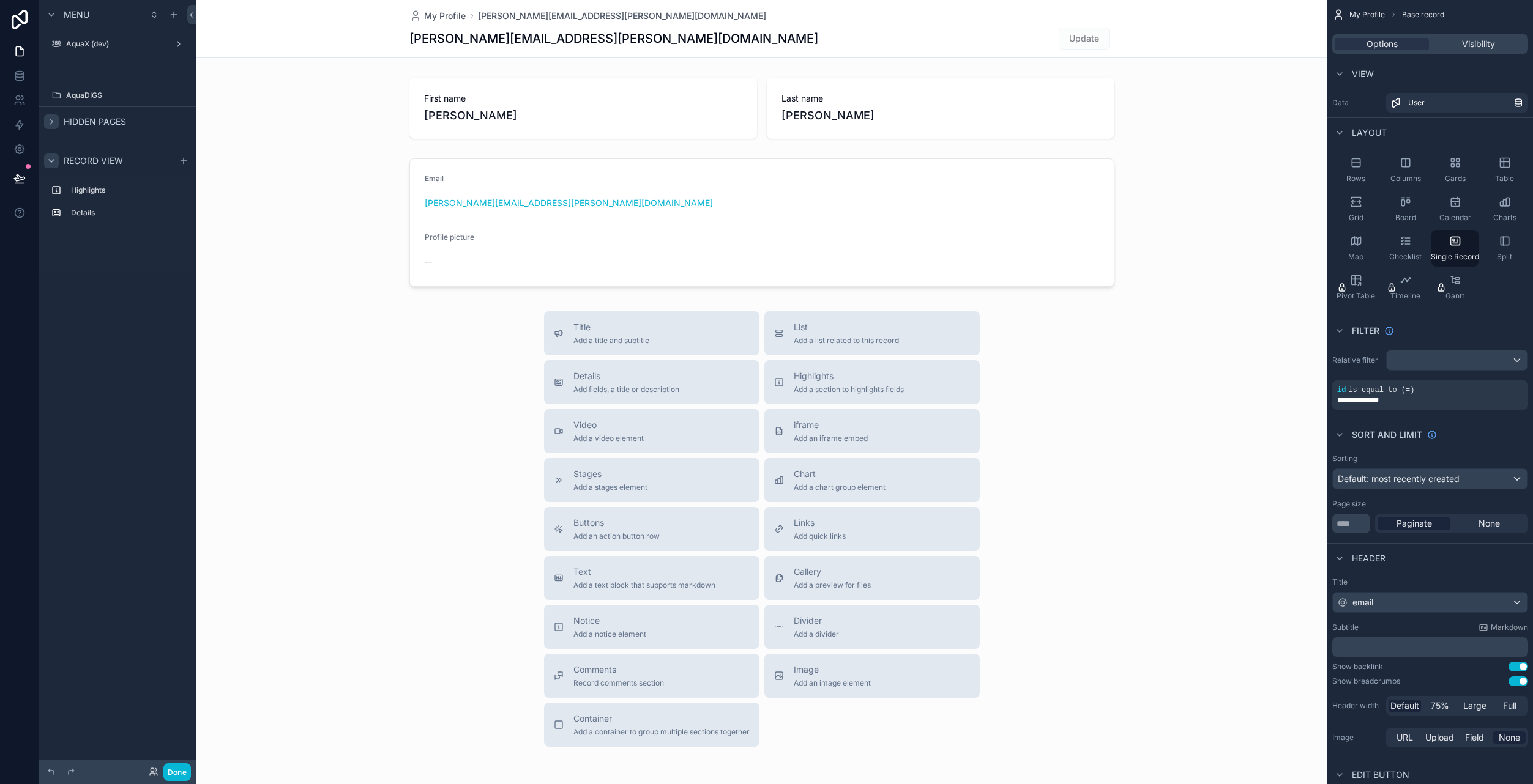
click at [54, 162] on icon "scrollable content" at bounding box center [51, 161] width 10 height 10
click at [174, 14] on icon "scrollable content" at bounding box center [174, 14] width 10 height 10
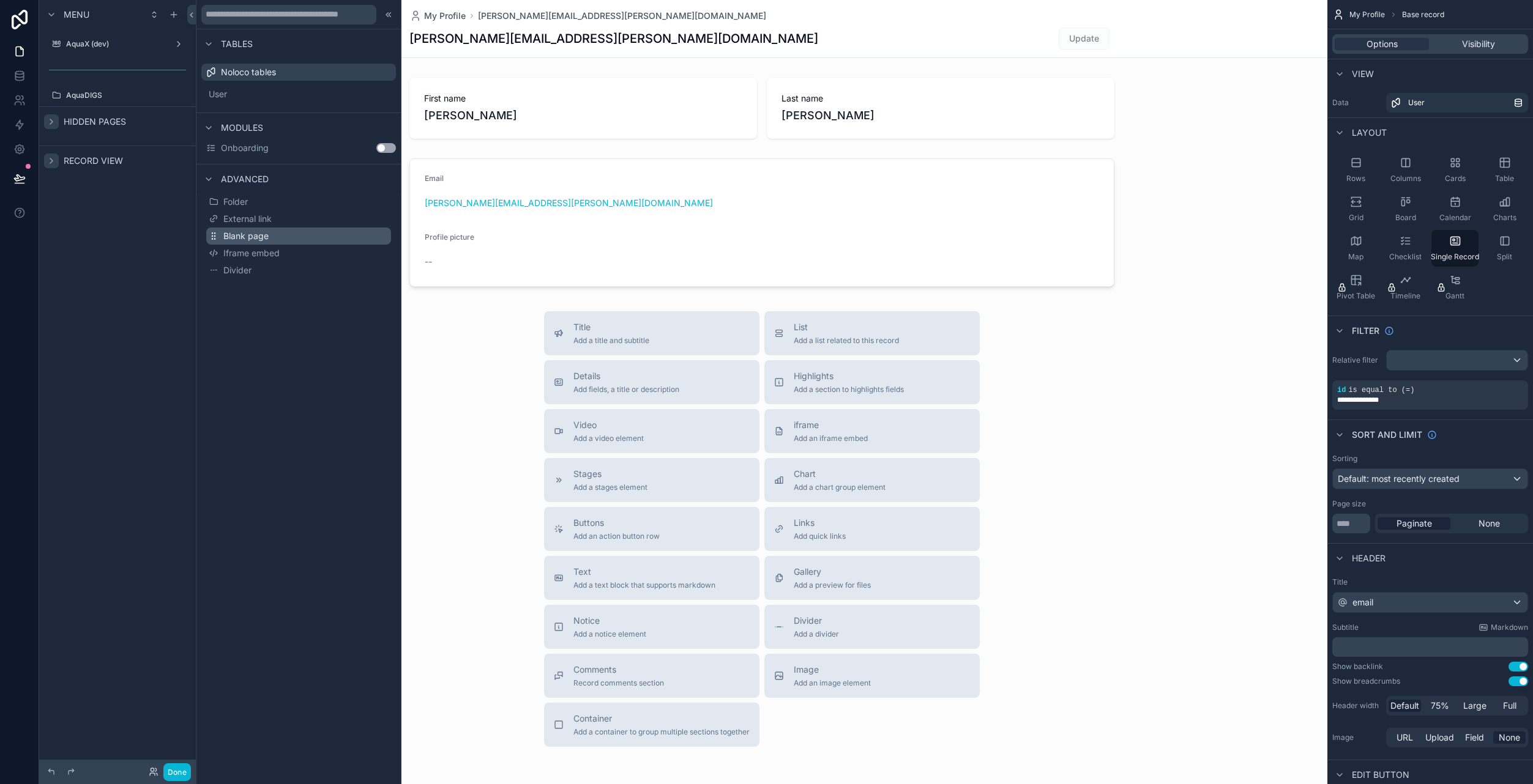
click at [255, 233] on span "Blank page" at bounding box center [246, 236] width 46 height 12
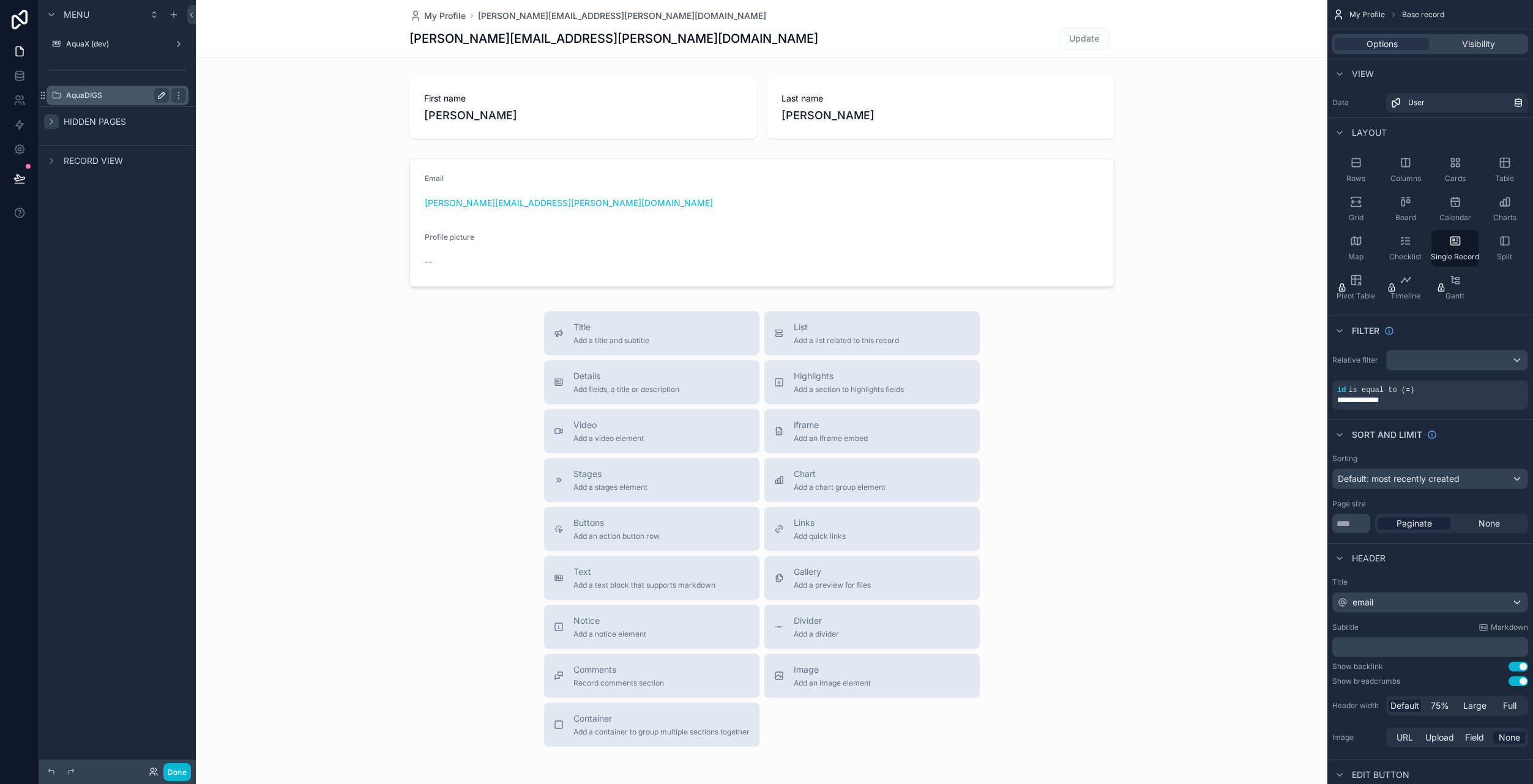
click at [124, 98] on label "AquaDIGS" at bounding box center [115, 95] width 98 height 10
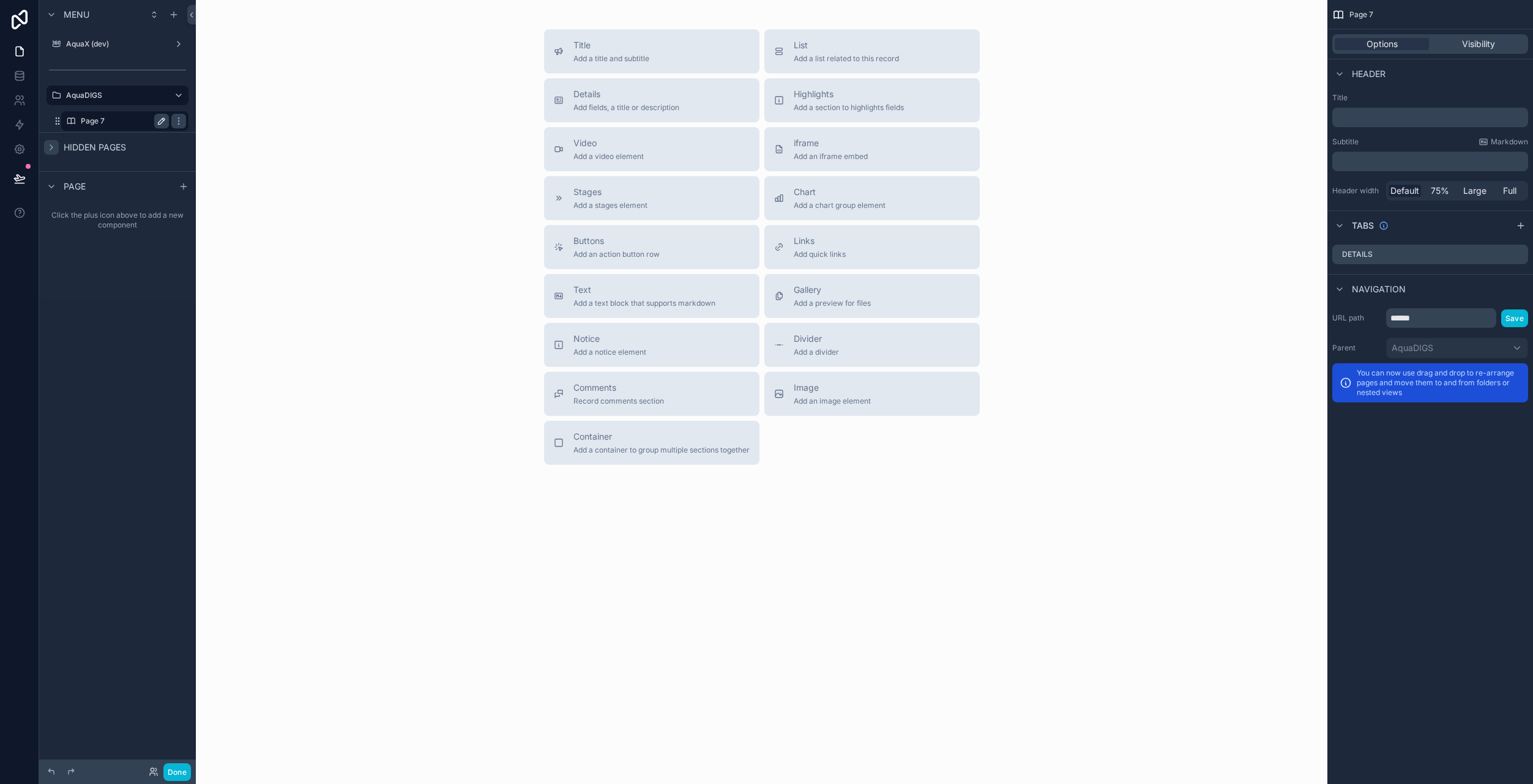
click at [163, 118] on icon "scrollable content" at bounding box center [162, 121] width 6 height 6
click at [122, 120] on input "******" at bounding box center [115, 121] width 69 height 14
type input "****"
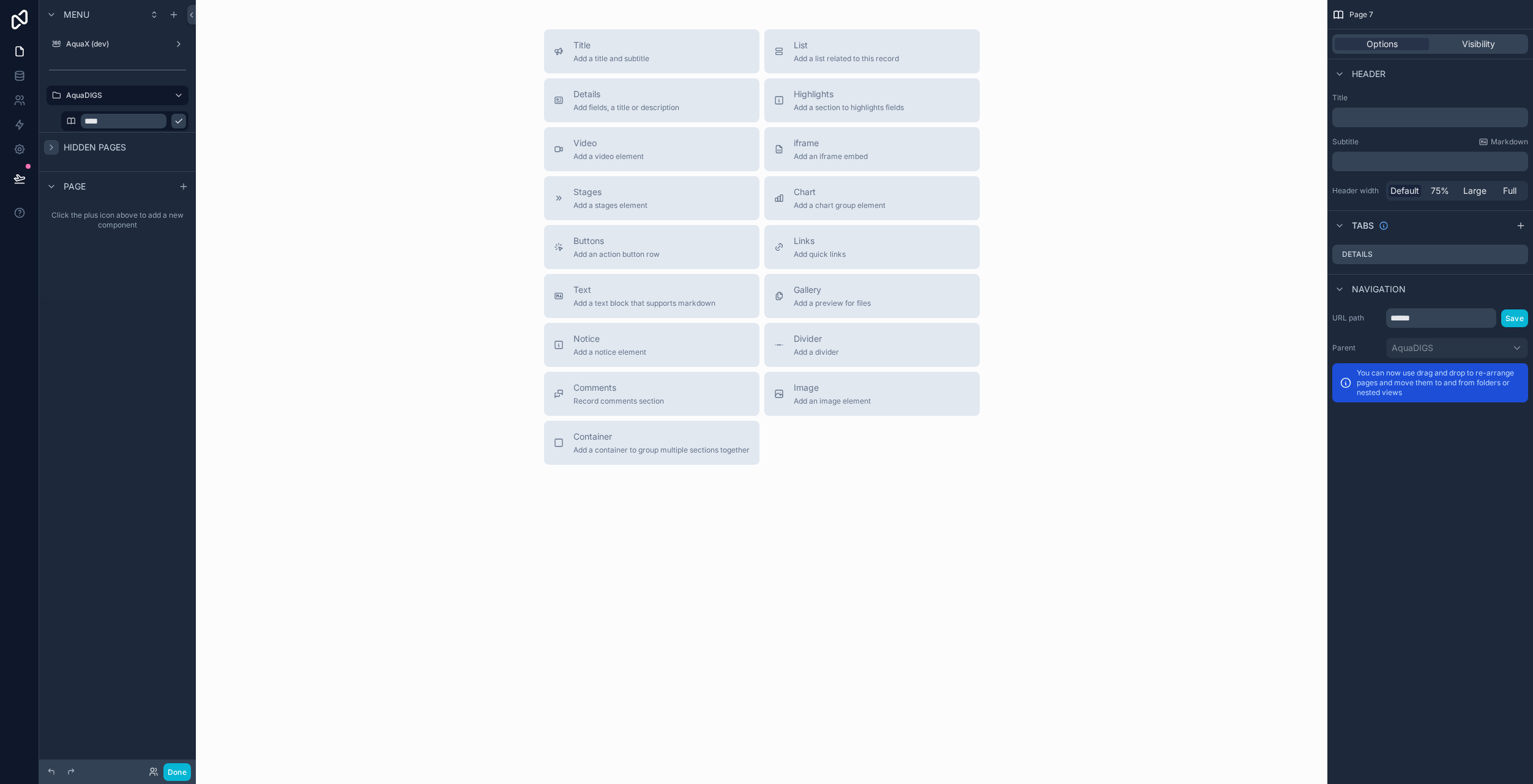
click at [174, 121] on icon "scrollable content" at bounding box center [178, 121] width 10 height 10
click at [179, 120] on icon "scrollable content" at bounding box center [178, 121] width 10 height 10
click at [213, 113] on icon at bounding box center [208, 113] width 10 height 10
click at [107, 144] on label "Home (clone)" at bounding box center [122, 147] width 83 height 10
click at [161, 145] on icon "scrollable content" at bounding box center [162, 147] width 6 height 6
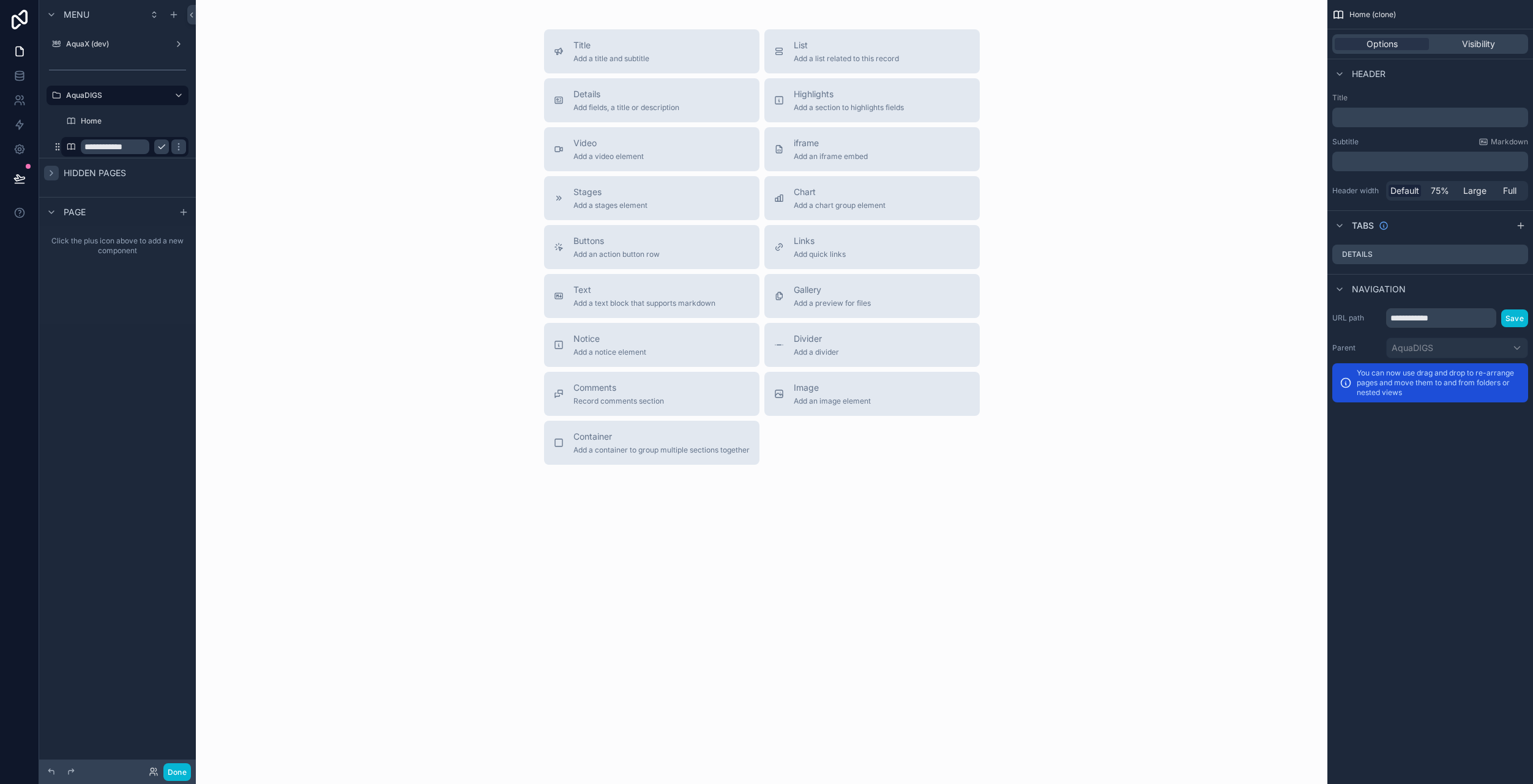
click at [126, 147] on input "**********" at bounding box center [115, 146] width 69 height 14
type input "**********"
click at [174, 149] on icon "scrollable content" at bounding box center [178, 147] width 10 height 10
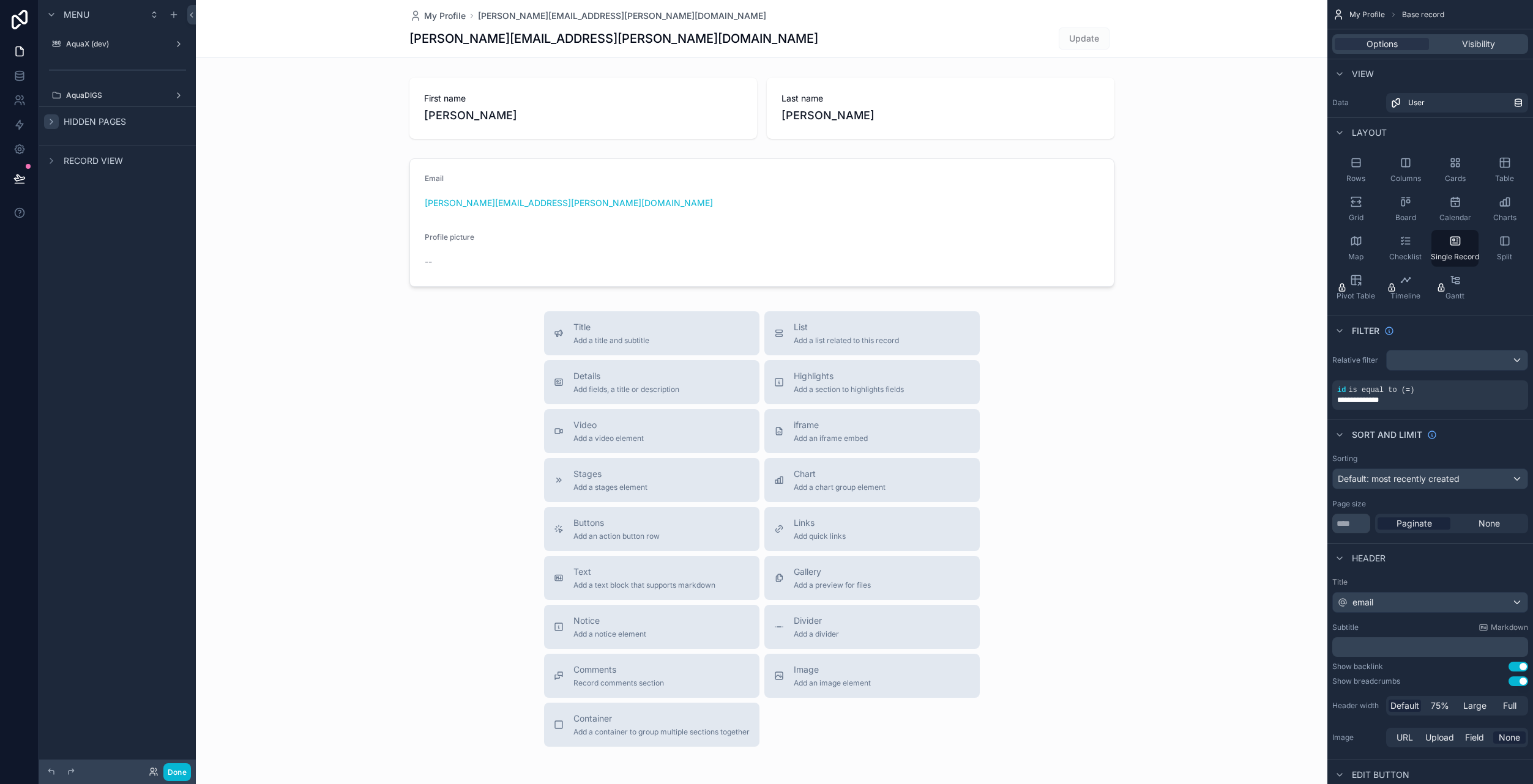
click at [110, 423] on div "Menu AquaX (dev) AquaDIGS Hidden pages Record view" at bounding box center [118, 384] width 157 height 770
click at [172, 17] on icon "scrollable content" at bounding box center [174, 14] width 10 height 10
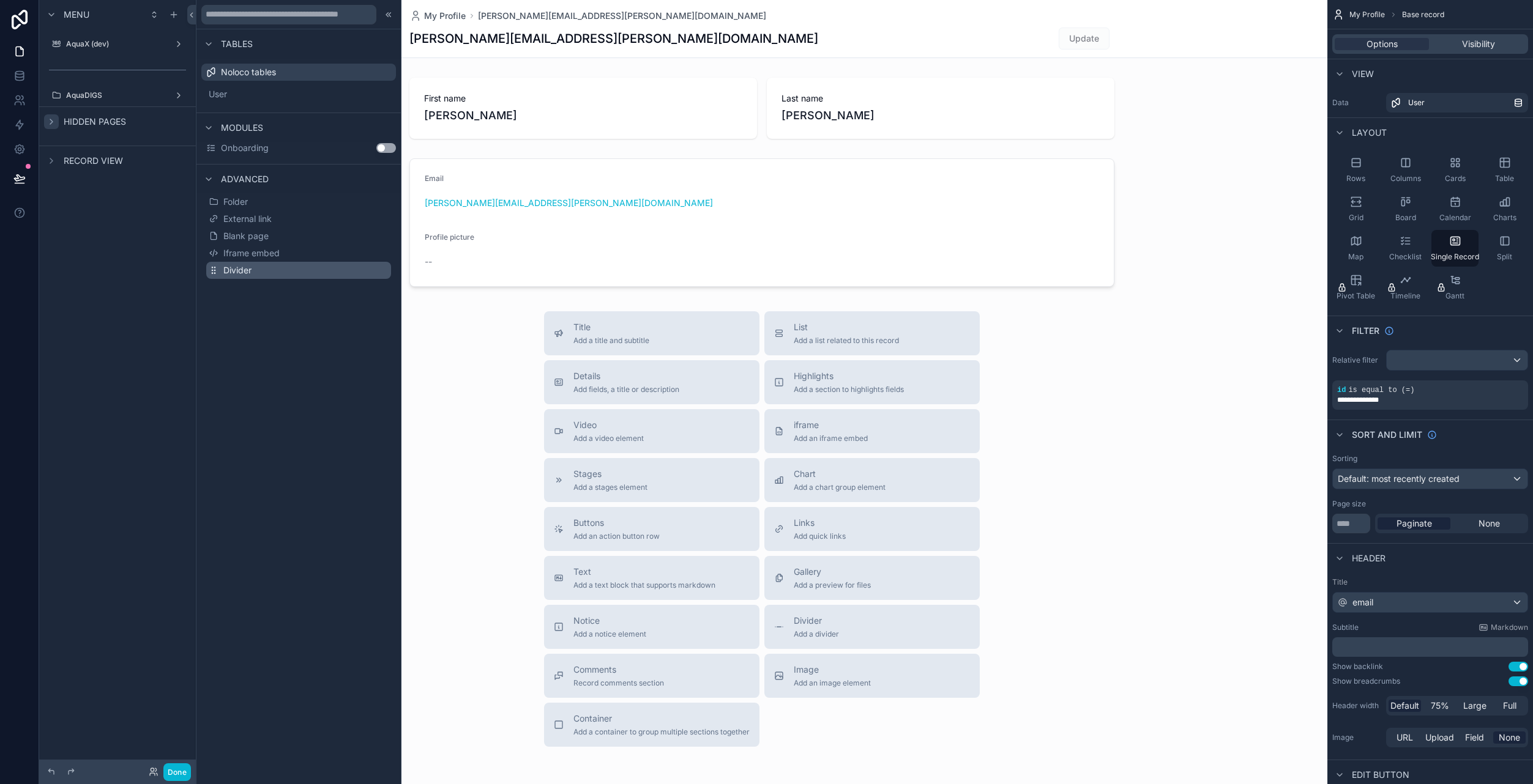
click at [243, 269] on span "Divider" at bounding box center [237, 270] width 28 height 12
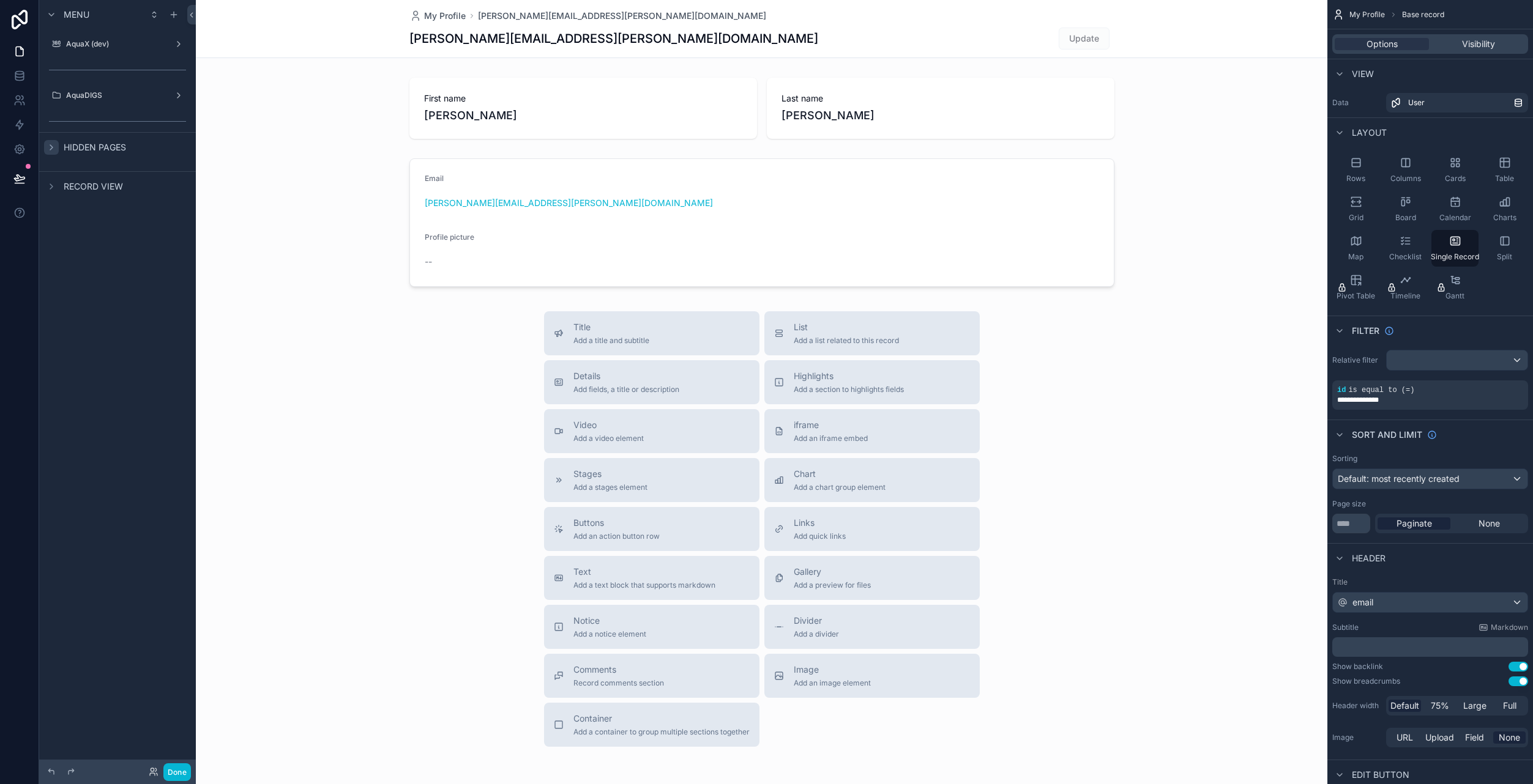
click at [265, 290] on div "scrollable content" at bounding box center [761, 422] width 1132 height 845
click at [177, 16] on icon "scrollable content" at bounding box center [174, 14] width 10 height 10
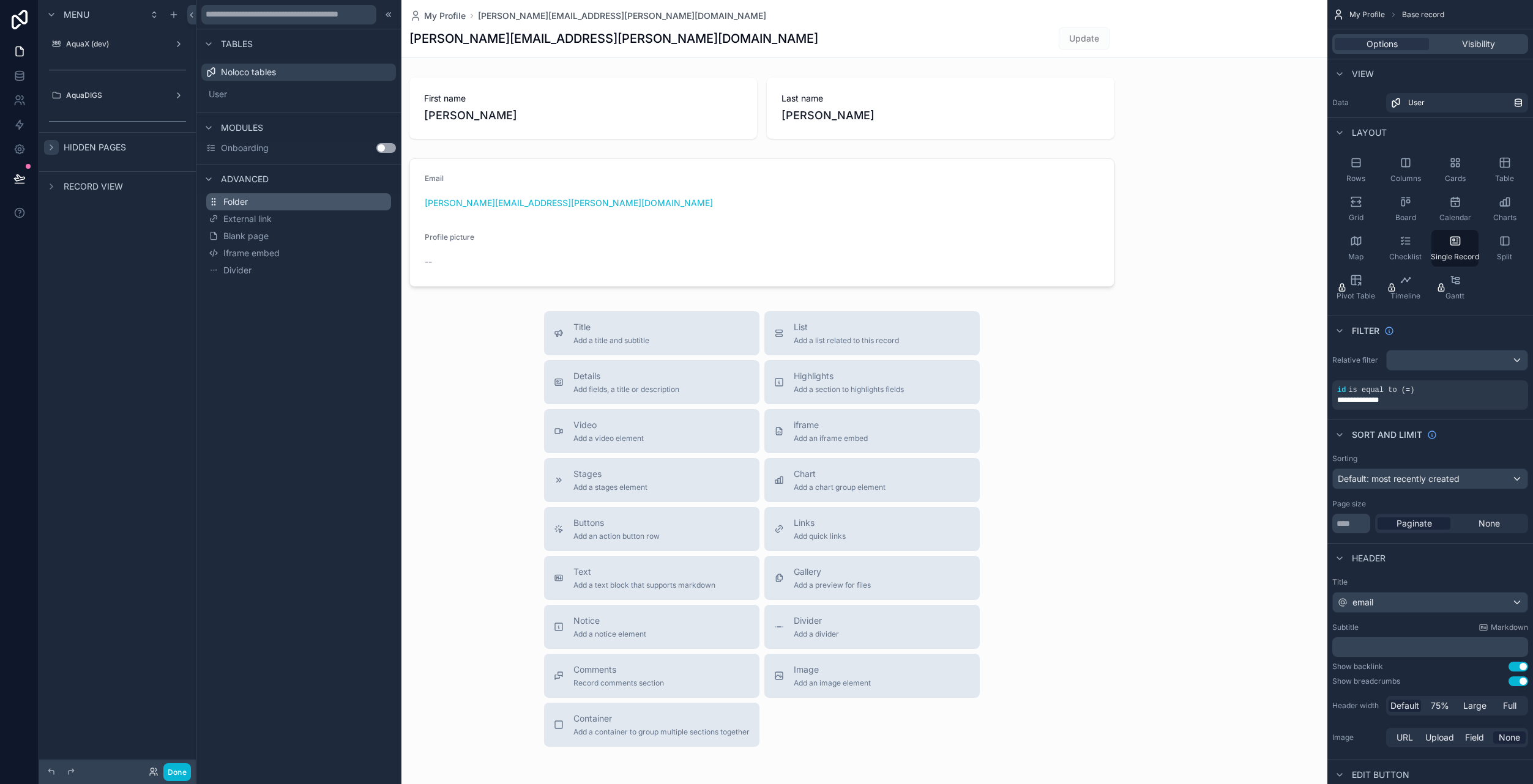
click at [246, 205] on span "Folder" at bounding box center [235, 201] width 25 height 12
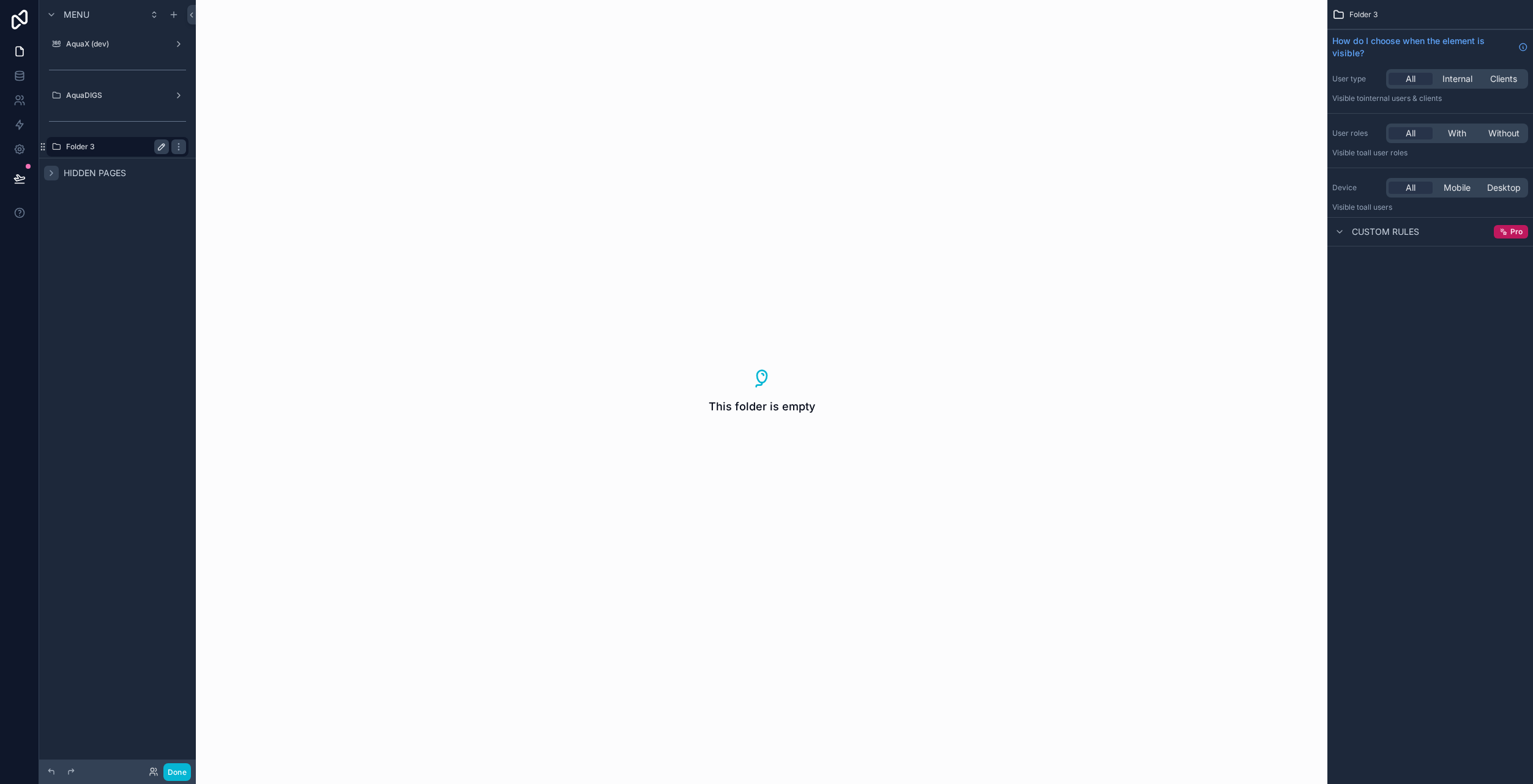
click at [166, 147] on icon "scrollable content" at bounding box center [162, 147] width 10 height 10
click at [130, 147] on input "********" at bounding box center [108, 146] width 83 height 14
type input "********"
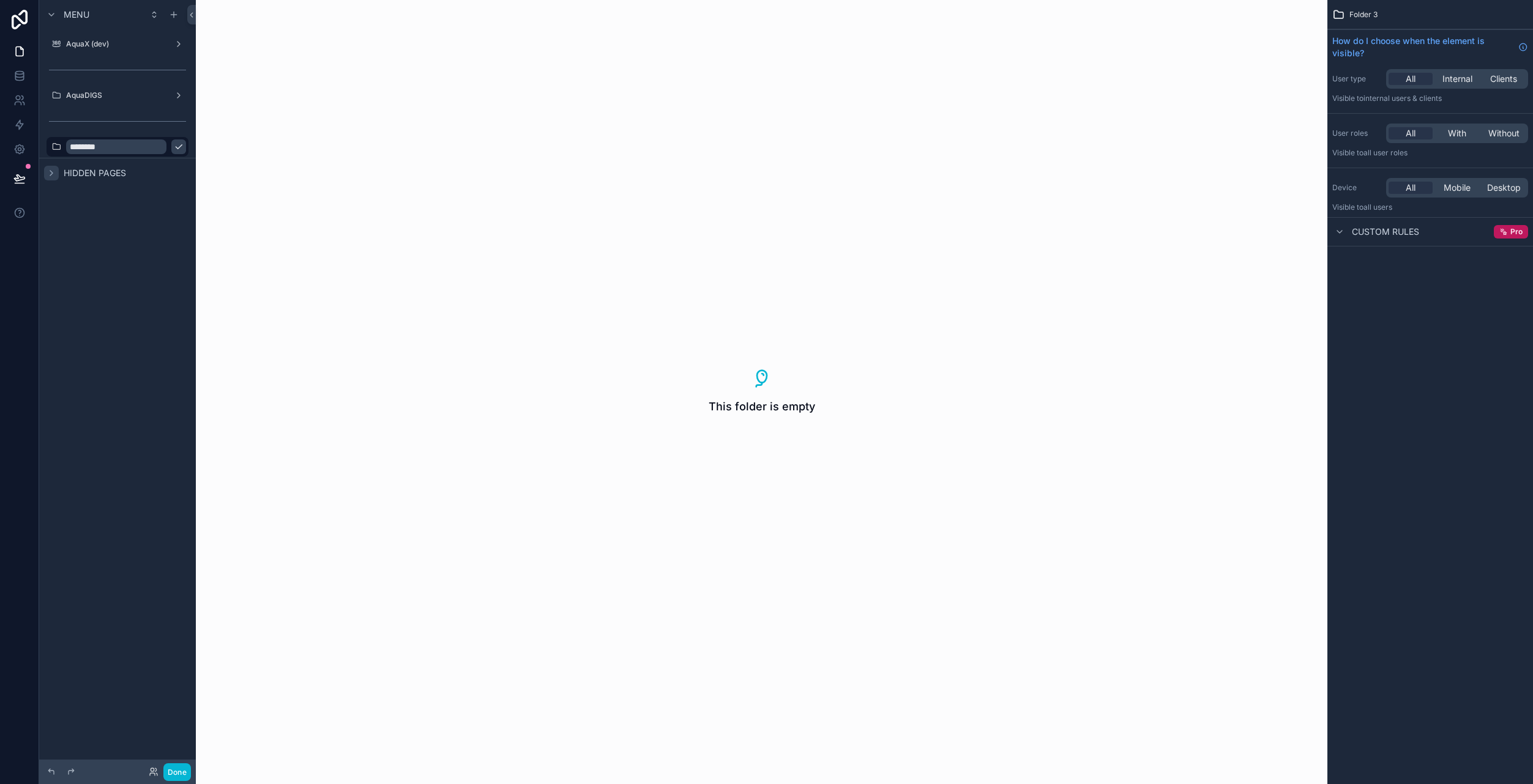
click at [174, 149] on icon "scrollable content" at bounding box center [178, 147] width 10 height 10
click at [180, 147] on icon "scrollable content" at bounding box center [178, 147] width 10 height 10
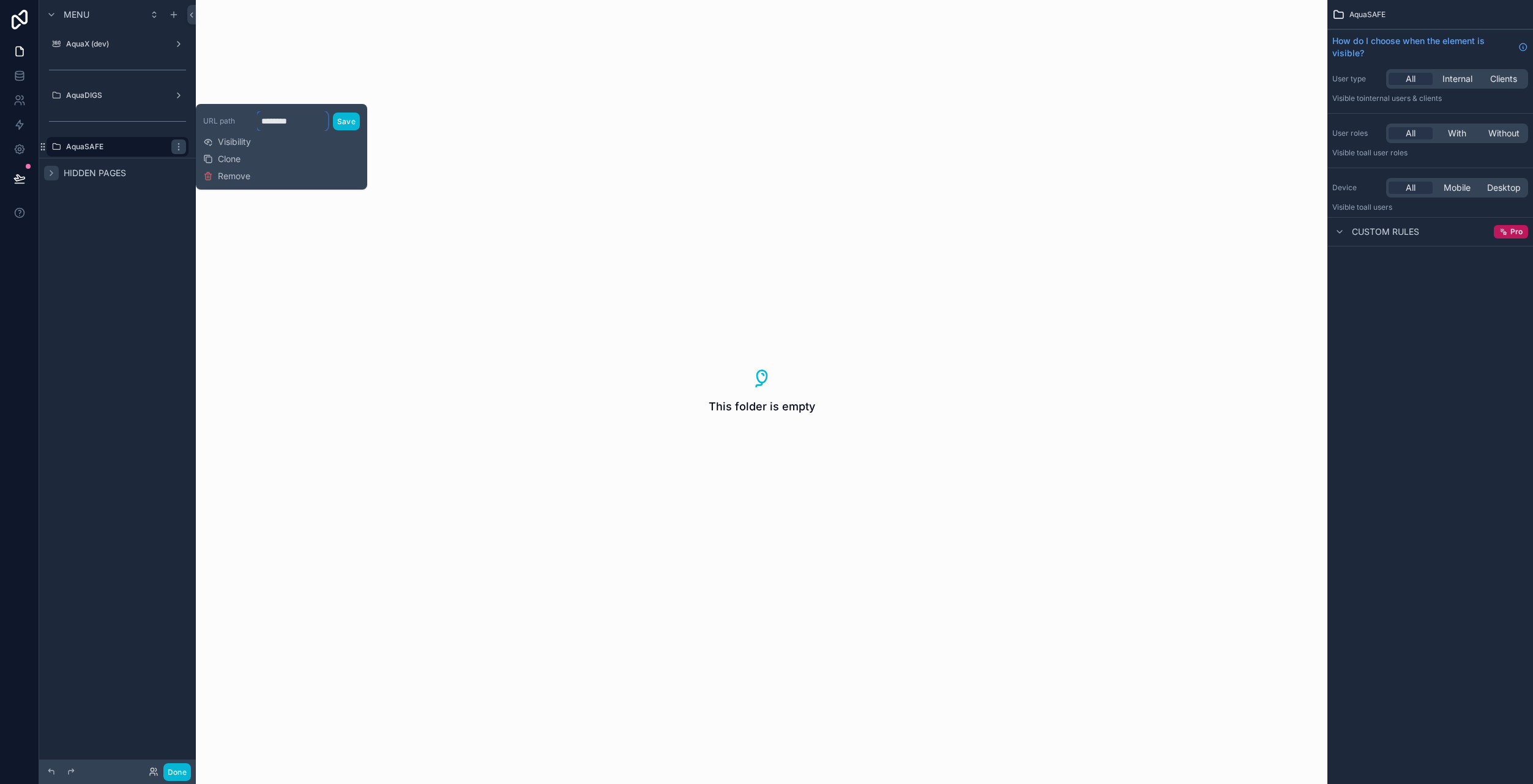
click at [283, 120] on input "********" at bounding box center [292, 121] width 71 height 19
drag, startPoint x: 307, startPoint y: 121, endPoint x: 253, endPoint y: 121, distance: 54.0
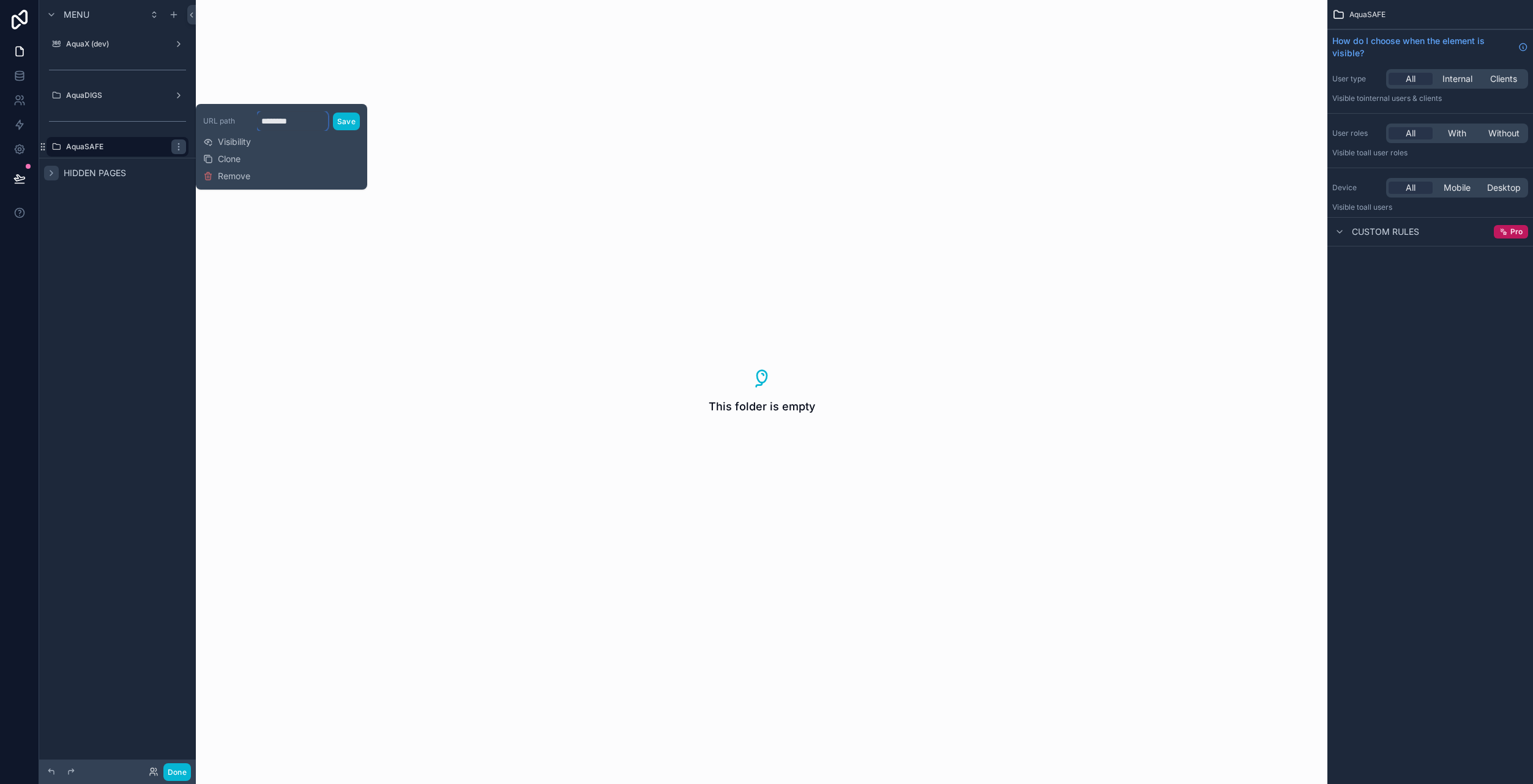
click at [253, 121] on div "URL path ******** Save" at bounding box center [281, 121] width 157 height 19
type input "********"
click at [337, 118] on button "Save" at bounding box center [346, 121] width 27 height 18
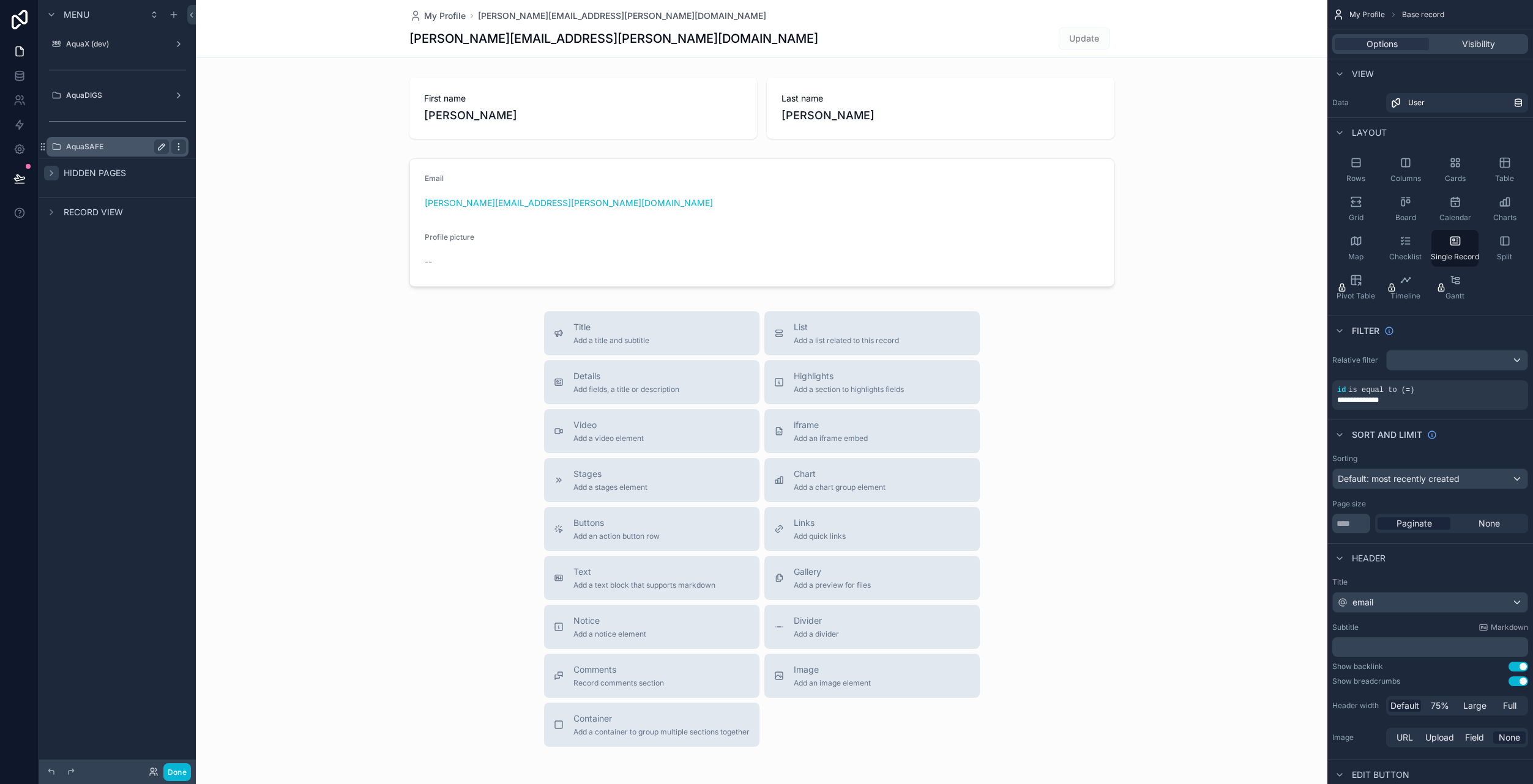
click at [182, 147] on icon "scrollable content" at bounding box center [178, 147] width 10 height 10
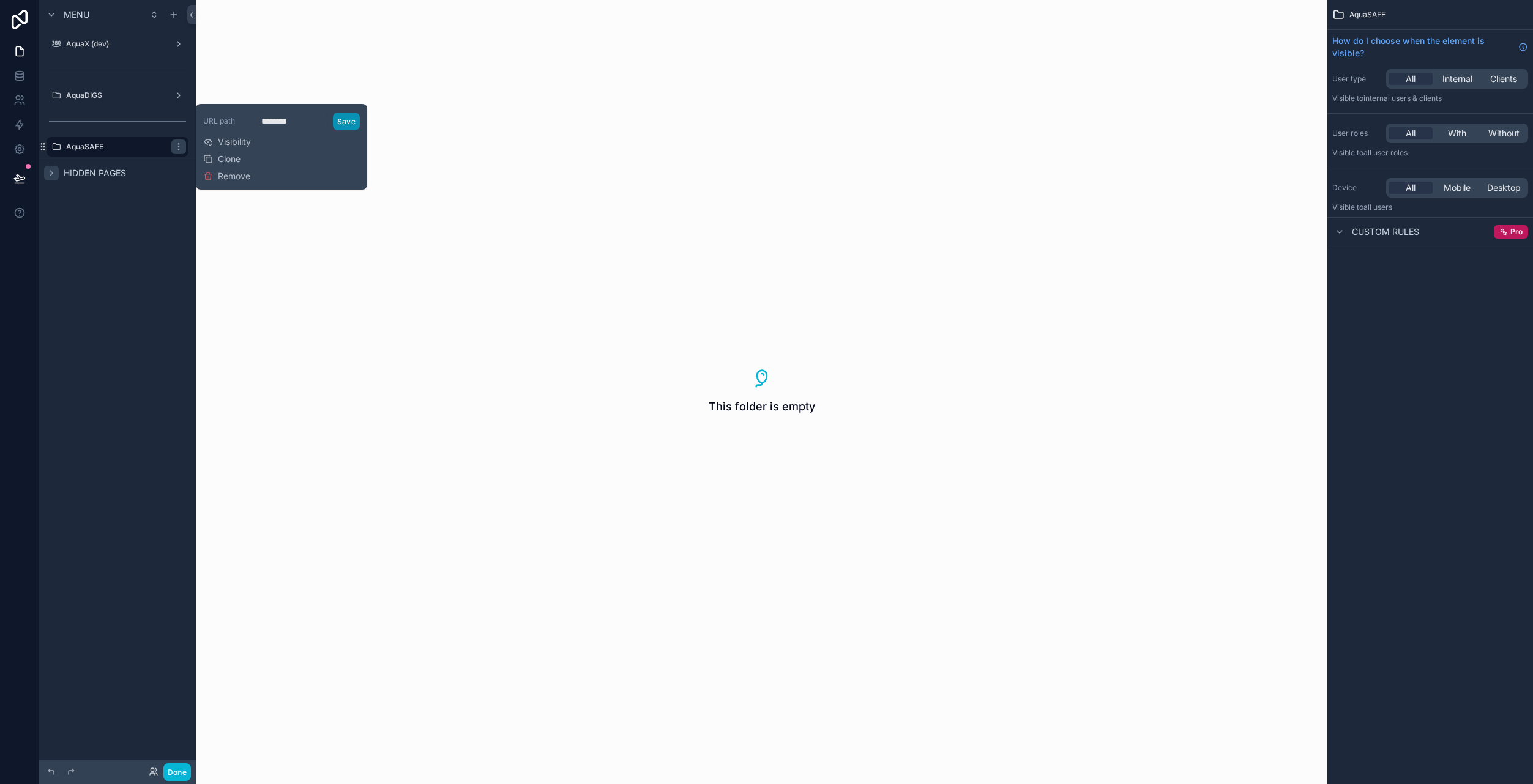
click at [345, 120] on button "Save" at bounding box center [346, 121] width 27 height 18
click at [415, 179] on div "This folder is empty" at bounding box center [761, 392] width 1132 height 784
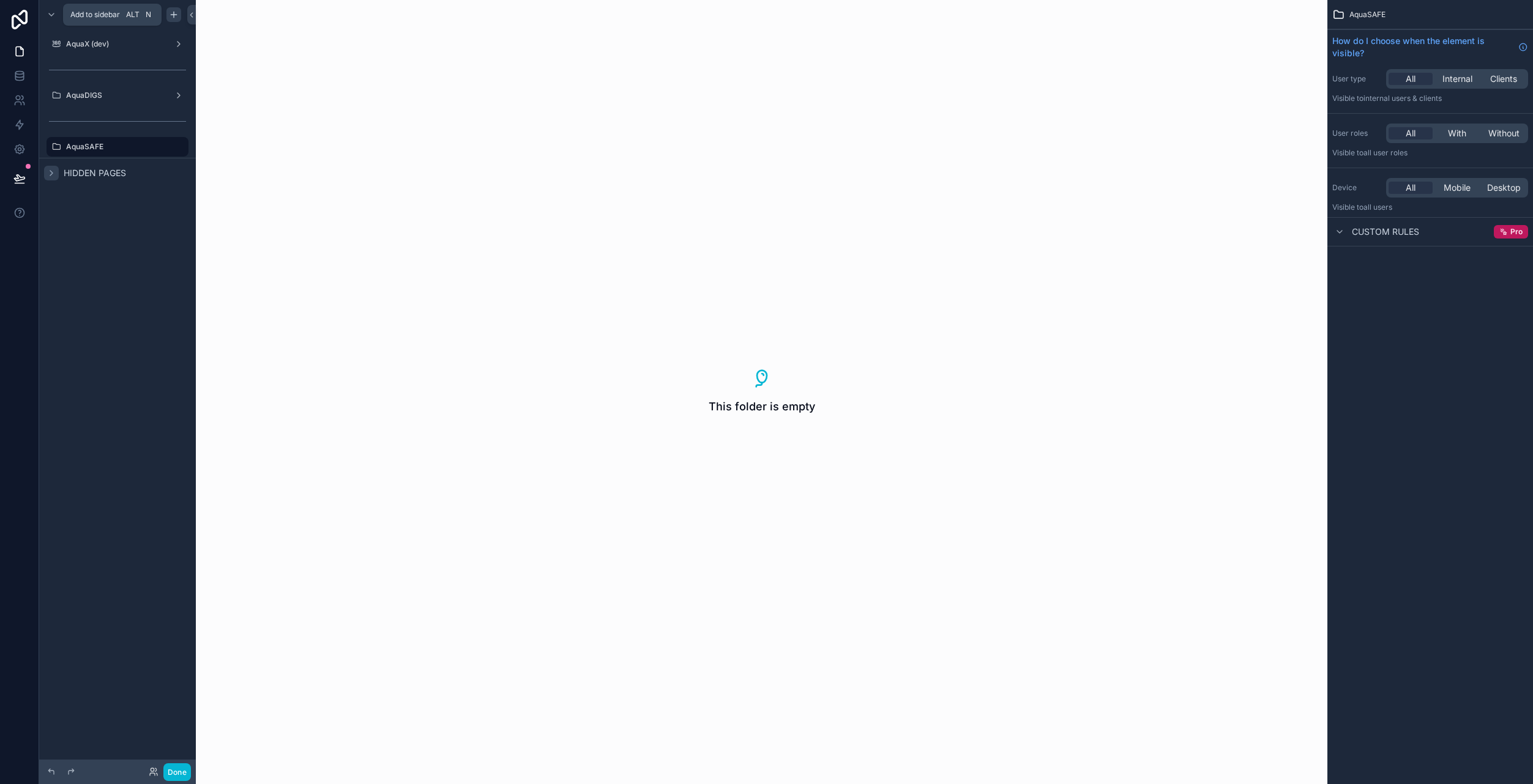
click at [174, 16] on icon "scrollable content" at bounding box center [174, 14] width 10 height 10
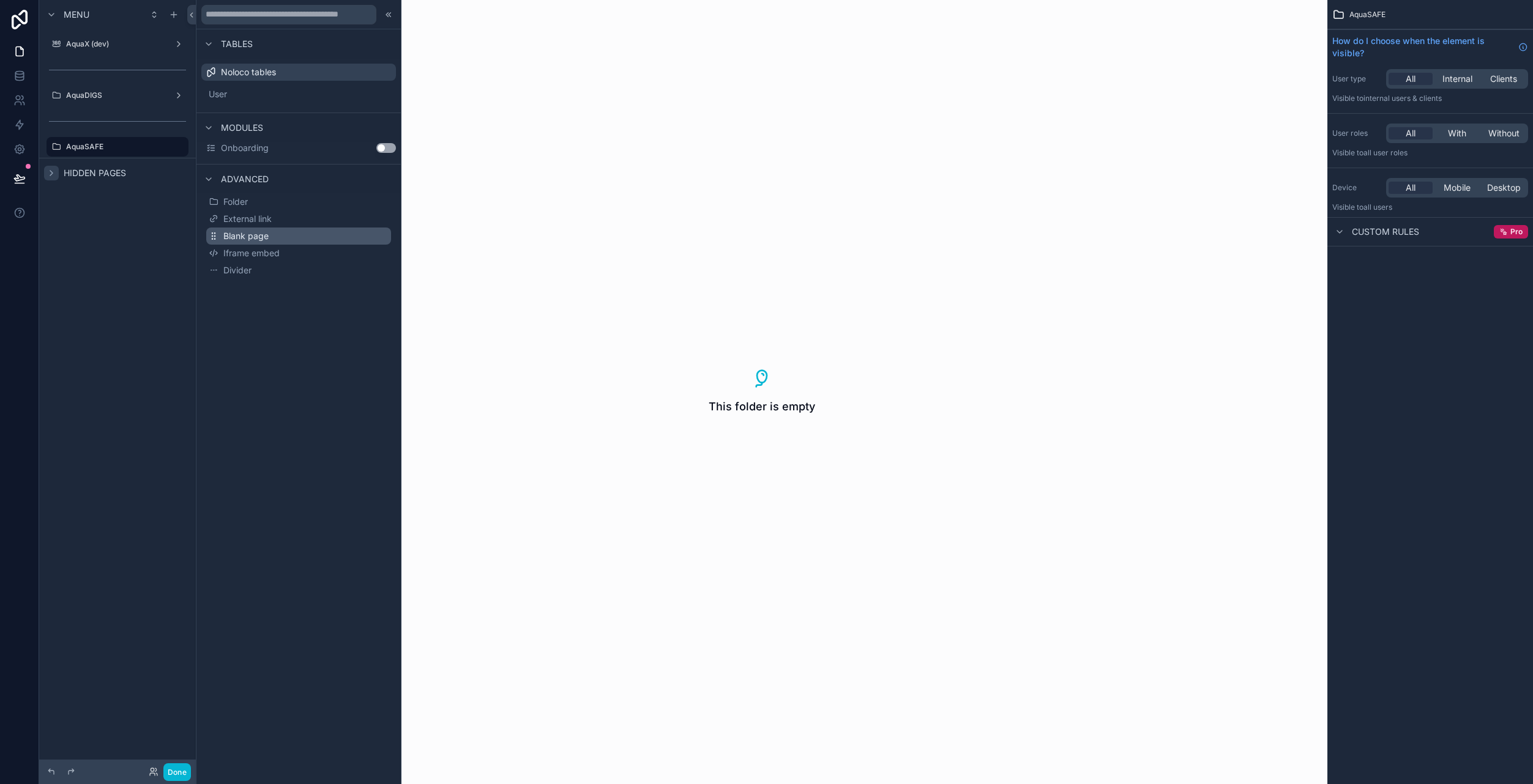
click at [252, 240] on span "Blank page" at bounding box center [246, 236] width 46 height 12
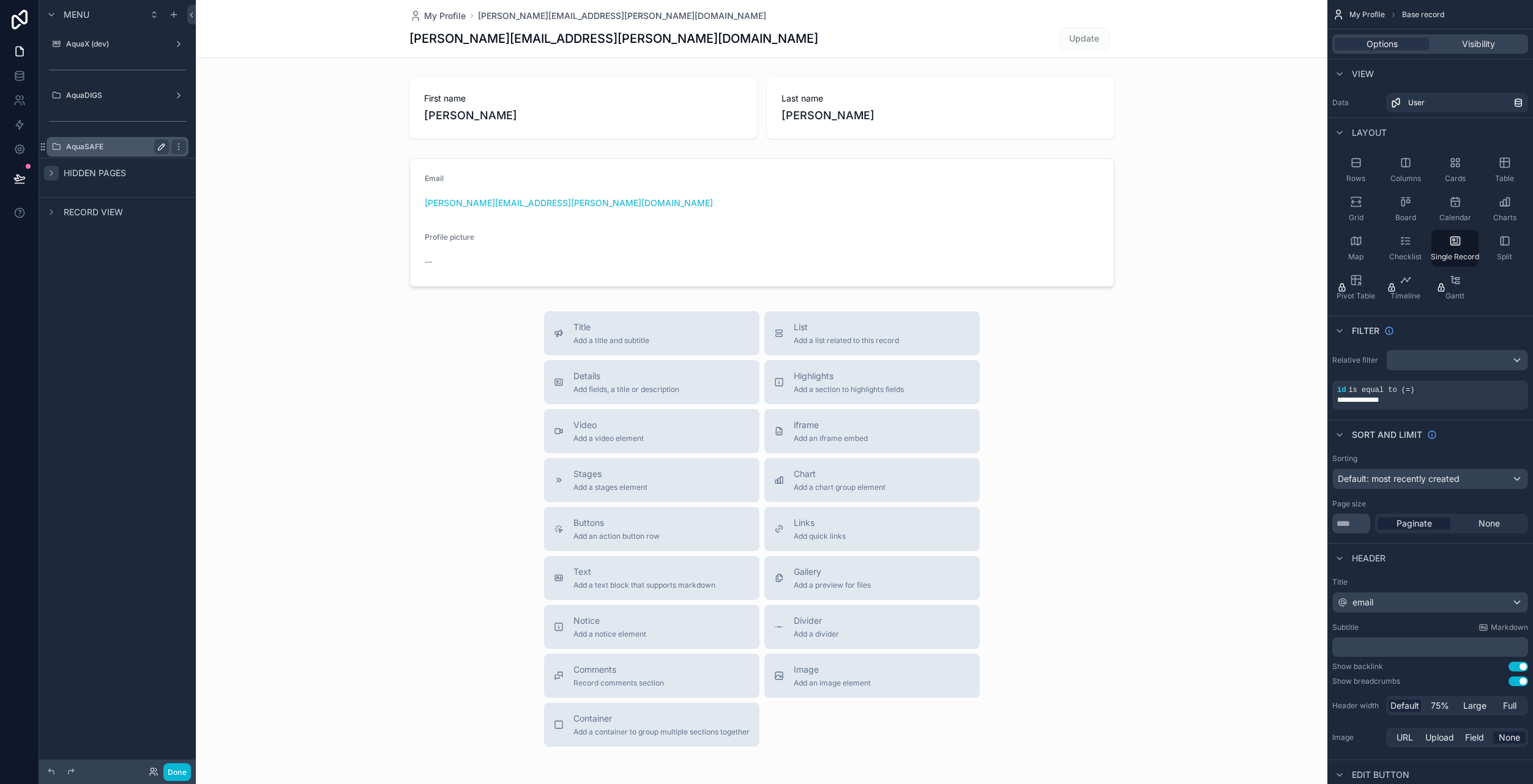
click at [124, 145] on label "AquaSAFE" at bounding box center [115, 147] width 98 height 10
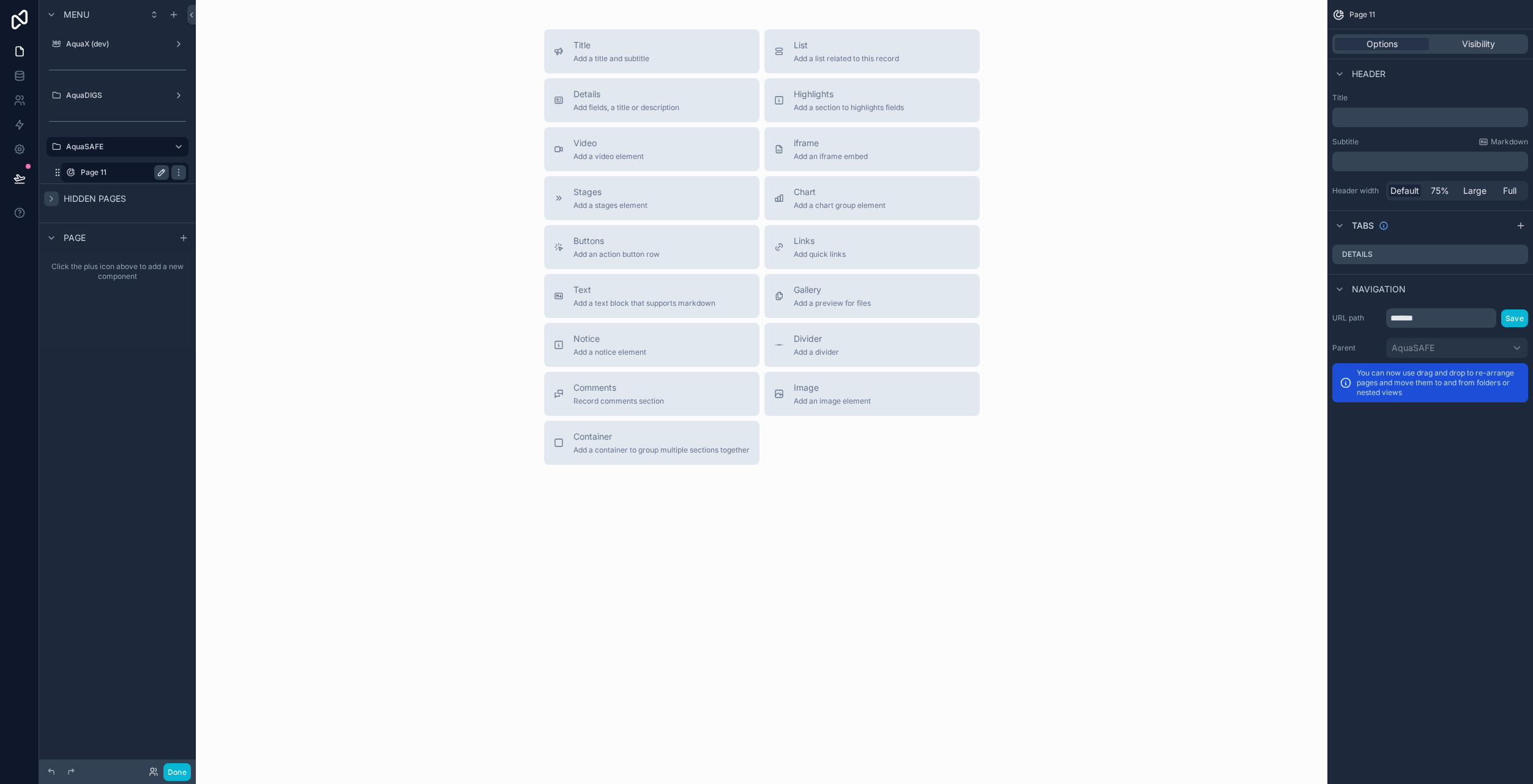
click at [161, 173] on icon "scrollable content" at bounding box center [162, 173] width 10 height 10
click at [122, 172] on input "*******" at bounding box center [115, 173] width 69 height 14
type input "****"
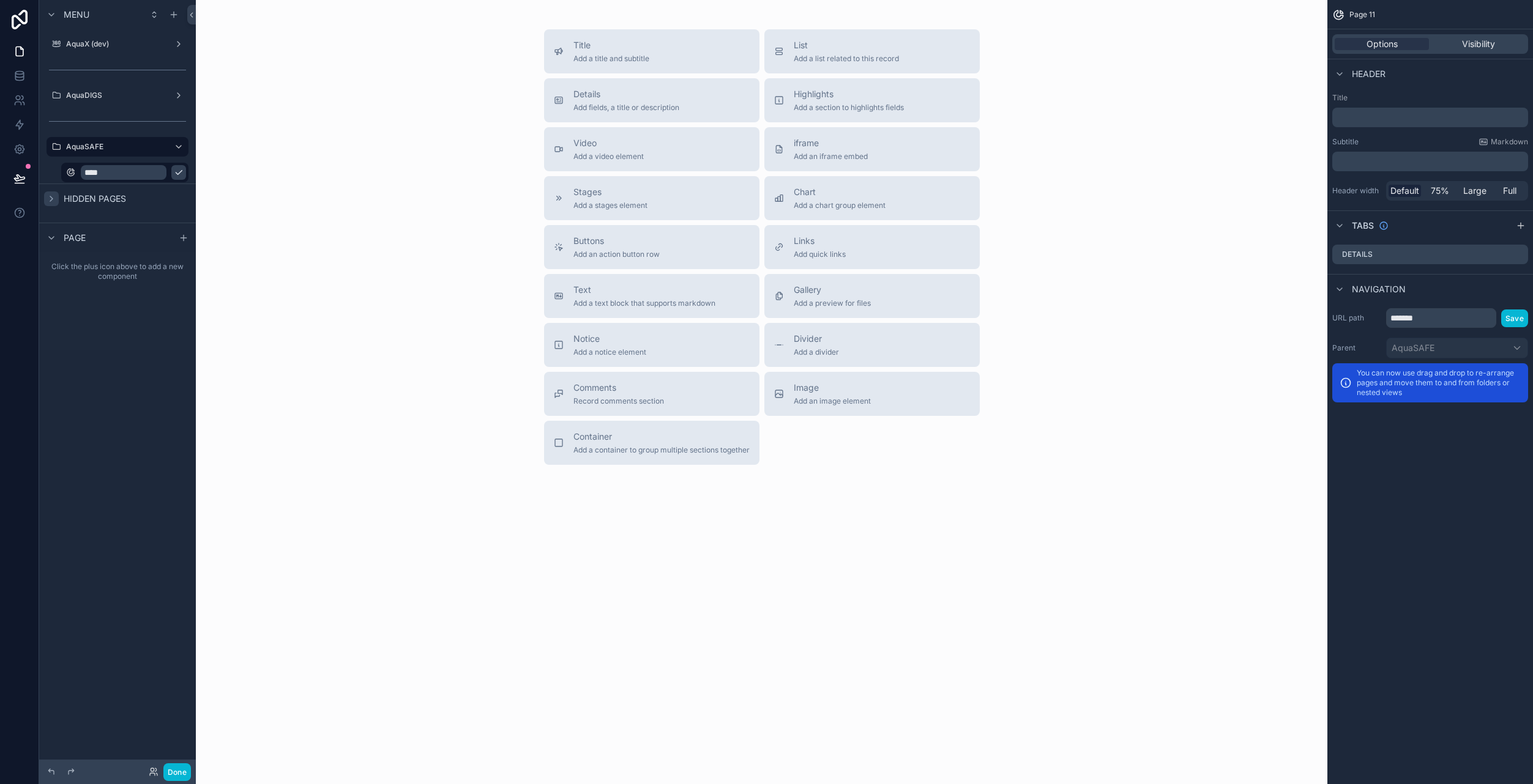
click at [174, 173] on icon "scrollable content" at bounding box center [178, 173] width 10 height 10
click at [178, 174] on icon "scrollable content" at bounding box center [178, 173] width 10 height 10
click at [214, 163] on div "Clone" at bounding box center [222, 163] width 38 height 12
click at [116, 195] on label "Home (clone)" at bounding box center [122, 198] width 83 height 10
click at [165, 197] on icon "scrollable content" at bounding box center [162, 198] width 6 height 6
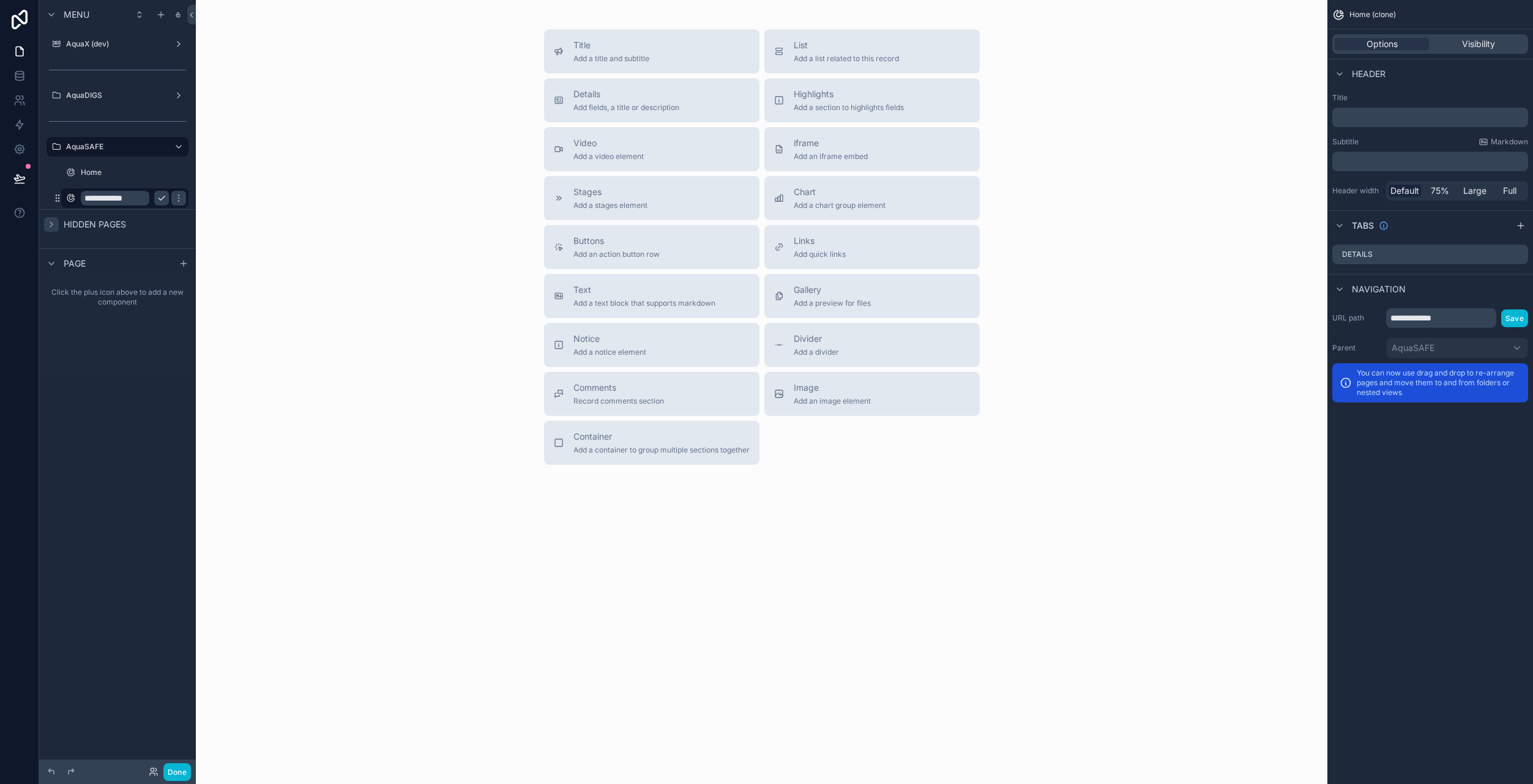
click at [142, 201] on input "**********" at bounding box center [115, 198] width 69 height 14
type input "*"
click at [182, 201] on icon "scrollable content" at bounding box center [178, 198] width 10 height 10
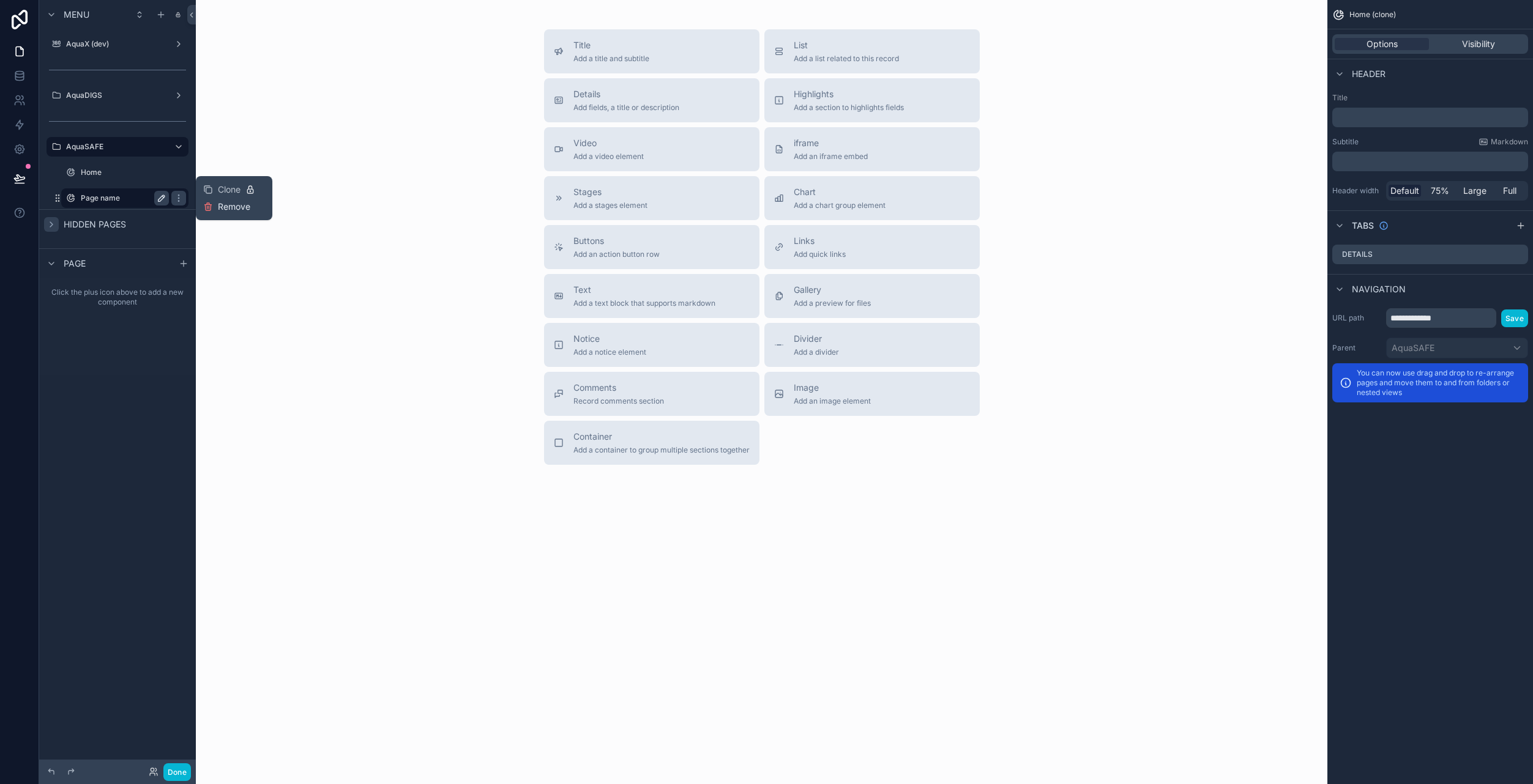
click at [209, 211] on icon at bounding box center [208, 207] width 10 height 10
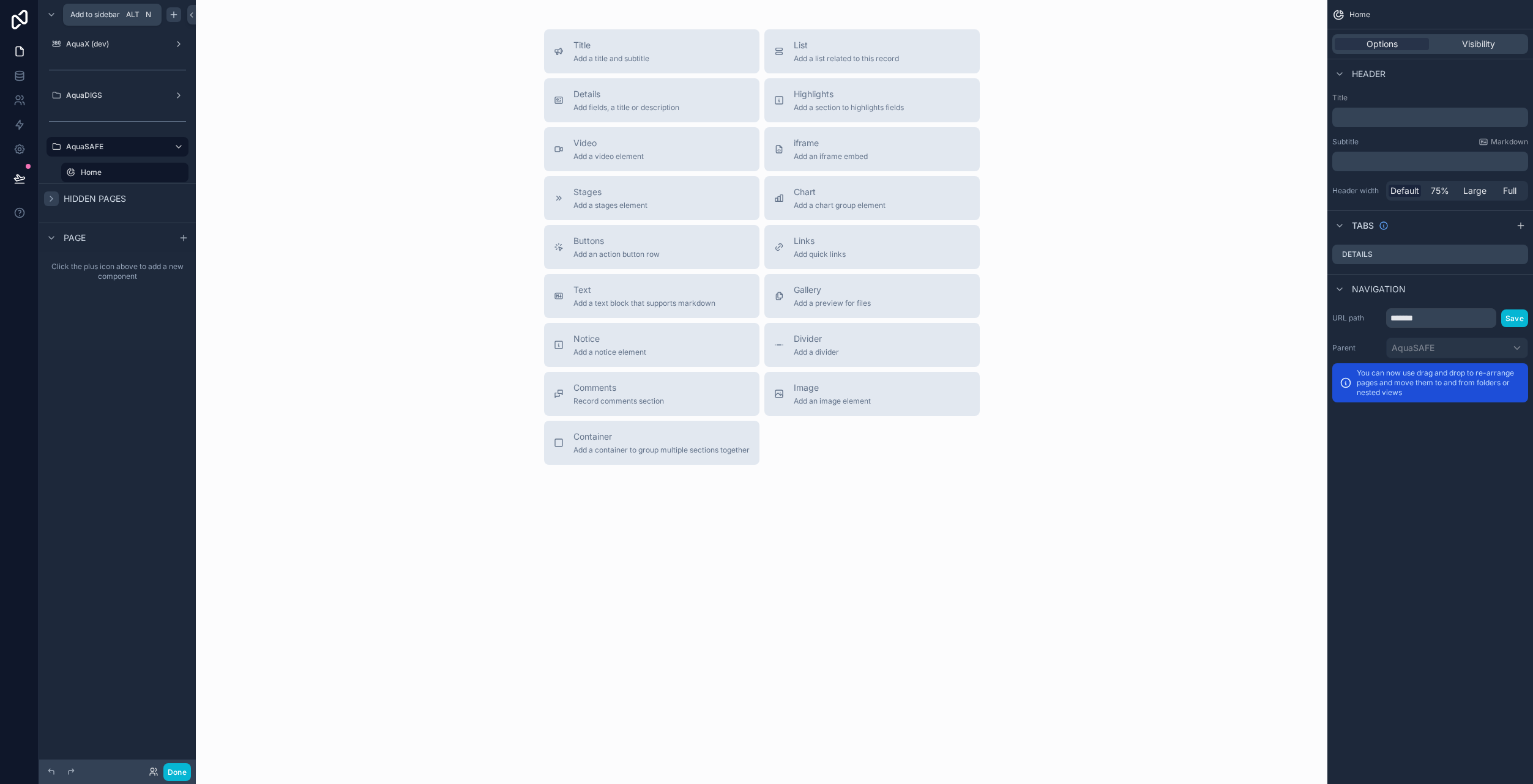
click at [176, 15] on icon "scrollable content" at bounding box center [174, 14] width 10 height 10
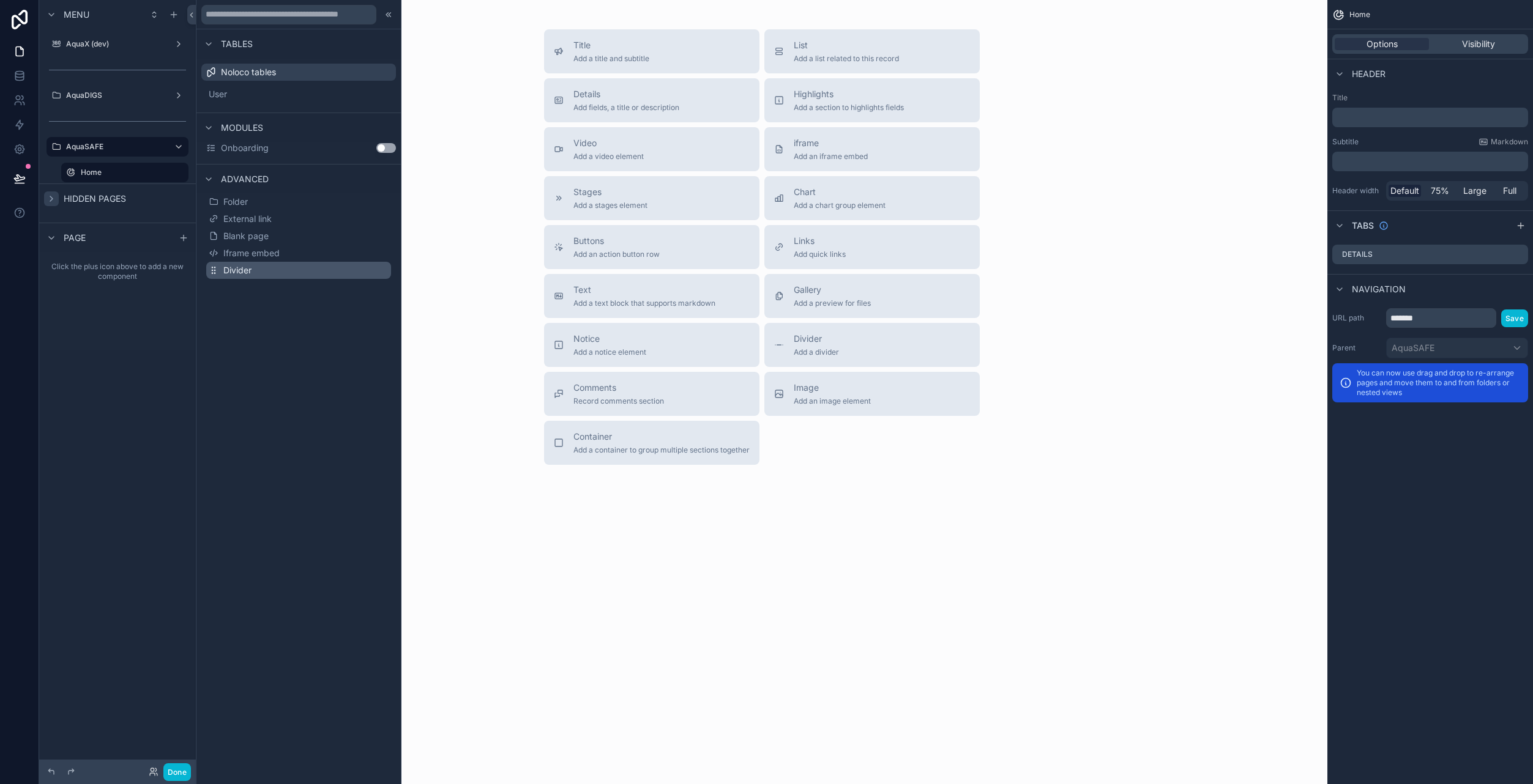
click at [252, 269] on button "Divider" at bounding box center [298, 270] width 185 height 17
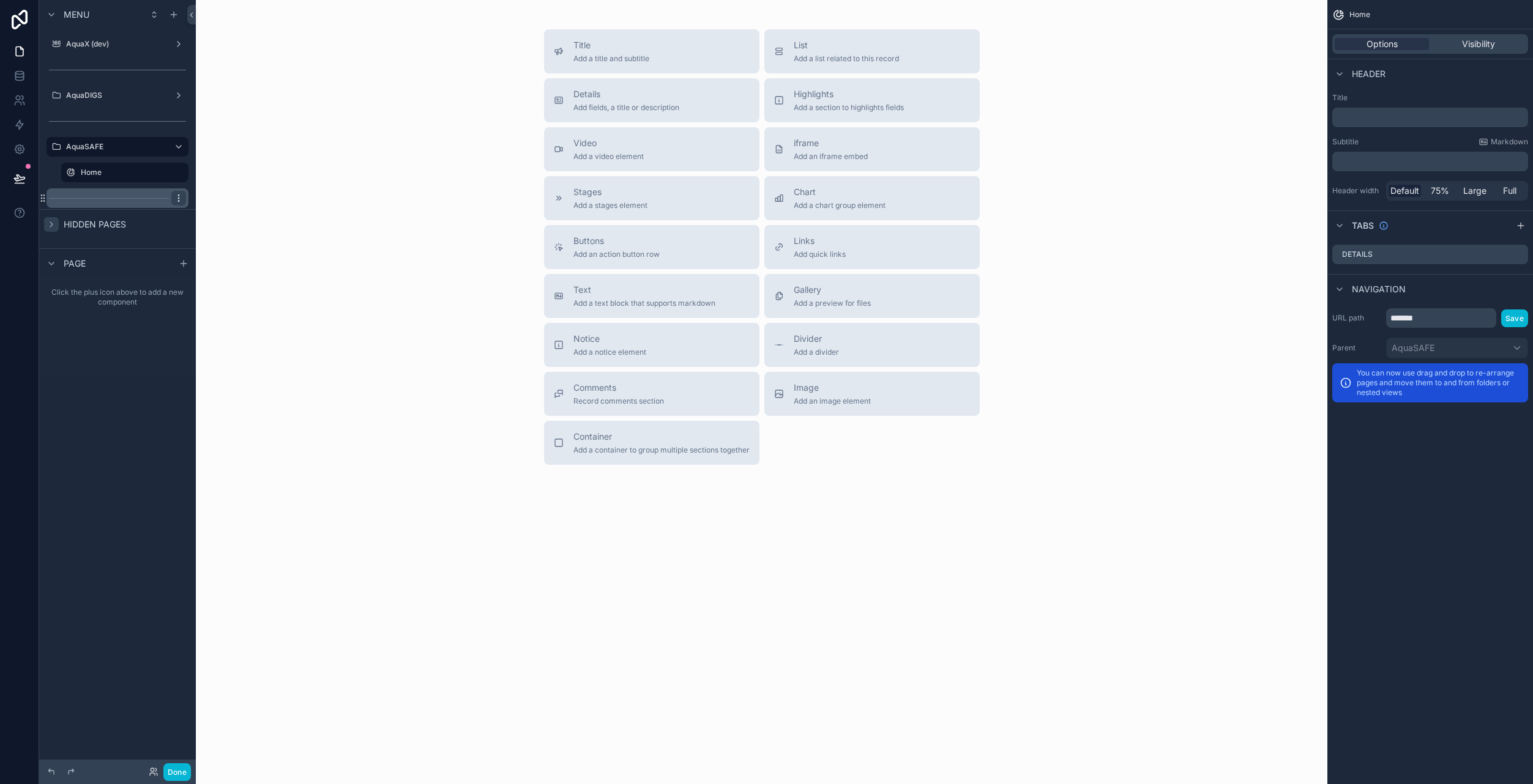
click at [180, 199] on icon "scrollable content" at bounding box center [178, 198] width 10 height 10
click at [220, 216] on span "Remove" at bounding box center [234, 215] width 33 height 12
click at [174, 16] on icon "scrollable content" at bounding box center [174, 14] width 0 height 6
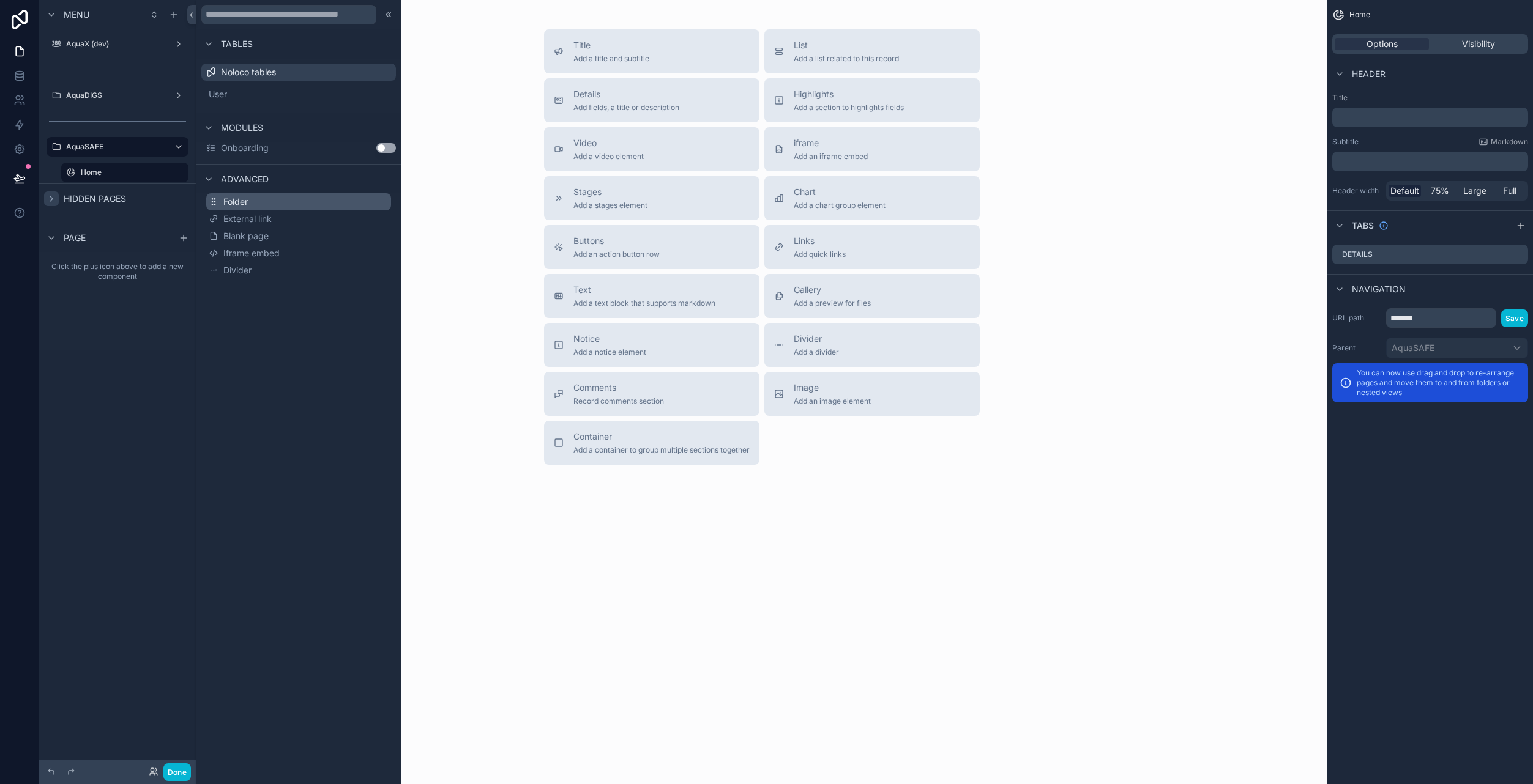
click at [246, 198] on span "Folder" at bounding box center [235, 201] width 25 height 12
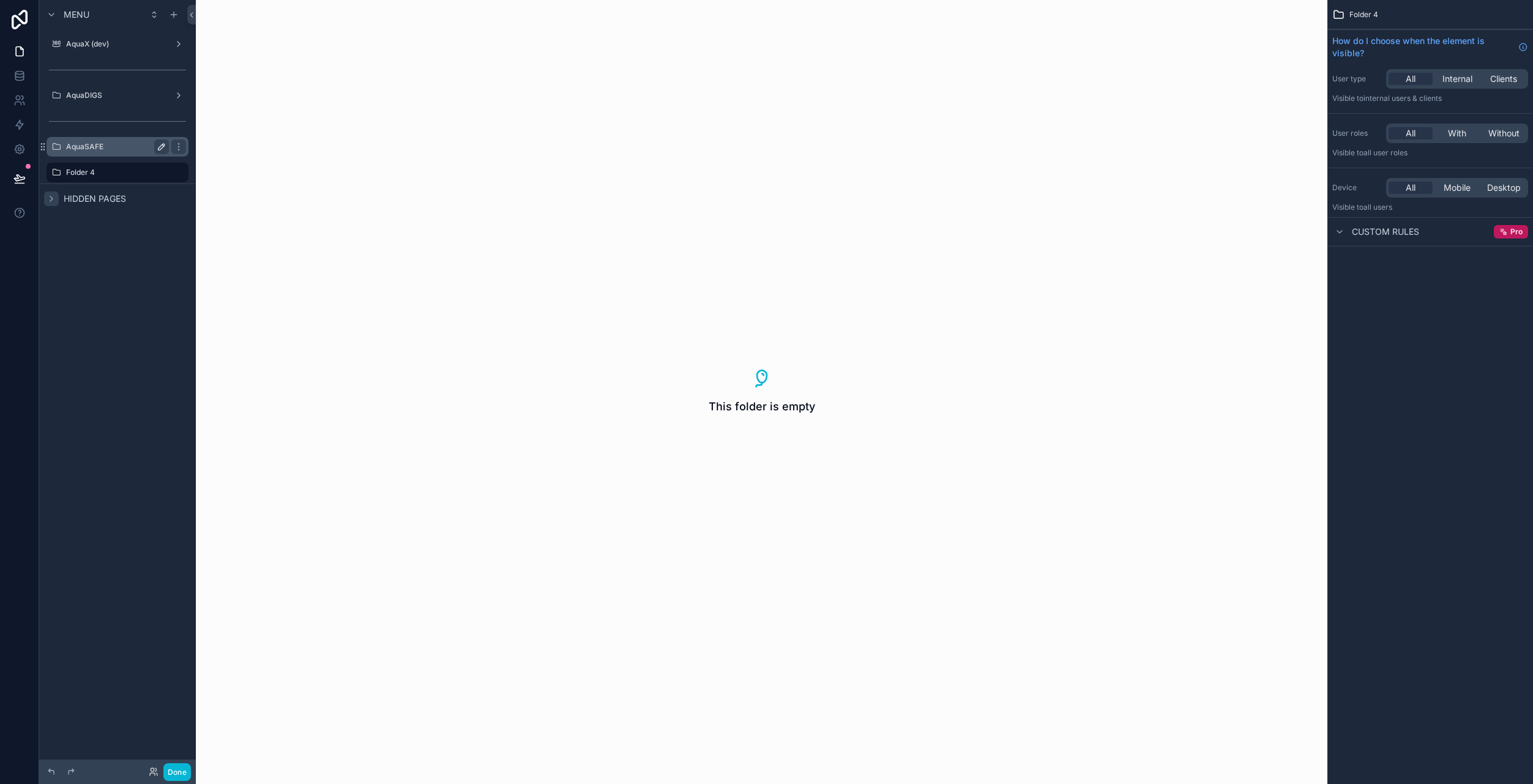
click at [125, 146] on label "AquaSAFE" at bounding box center [115, 147] width 98 height 10
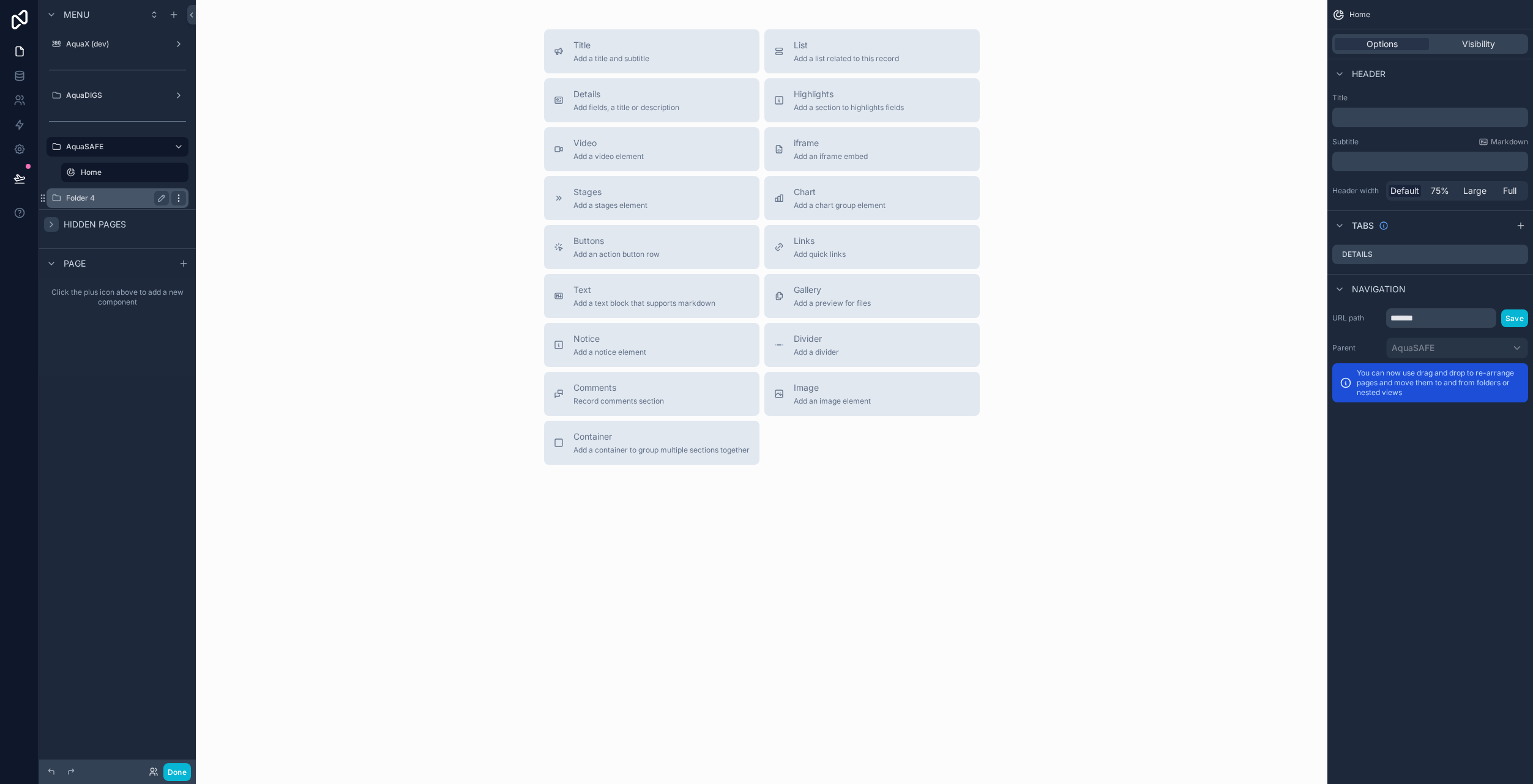
click at [184, 199] on div "scrollable content" at bounding box center [178, 198] width 14 height 14
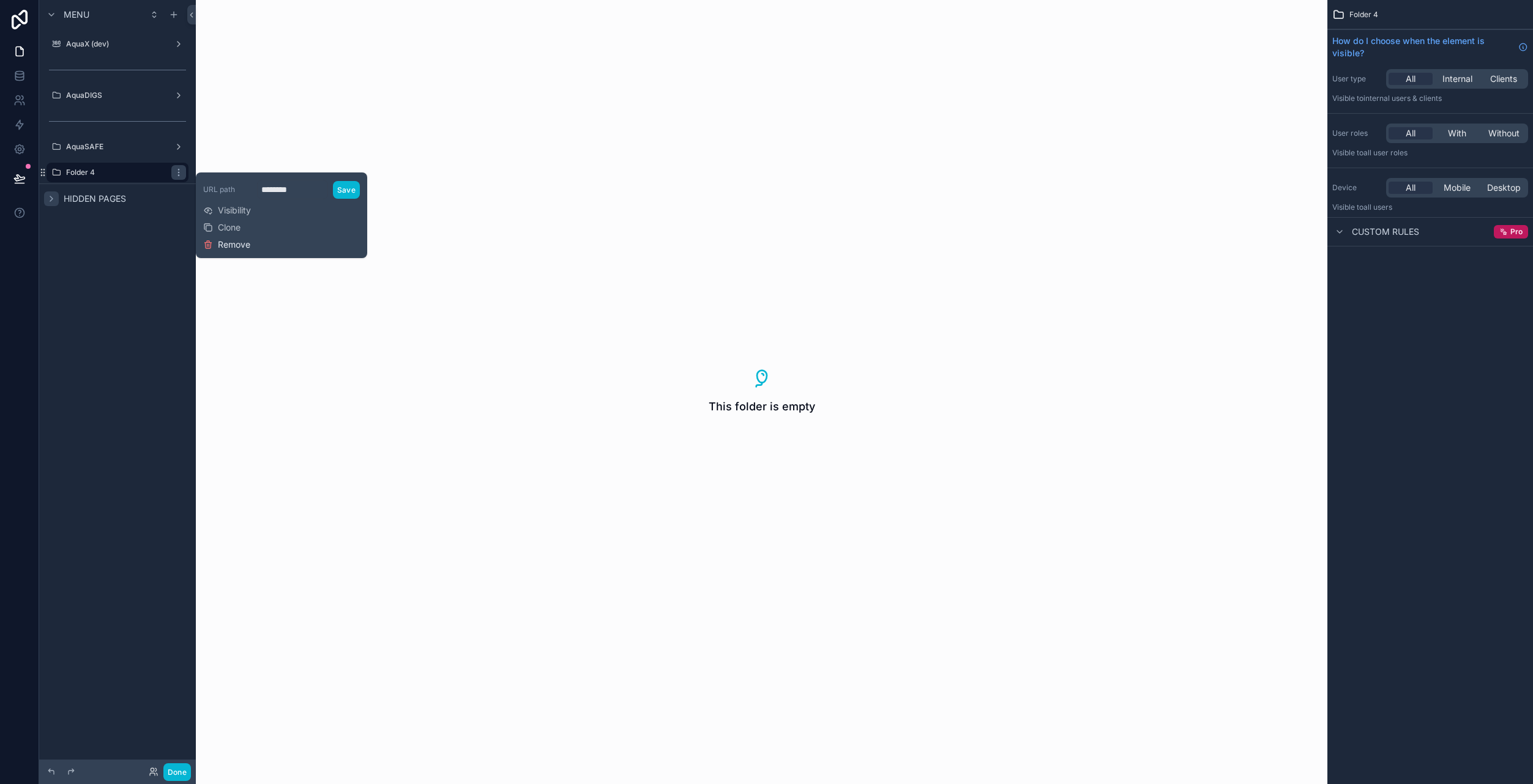
click at [240, 246] on span "Remove" at bounding box center [234, 244] width 33 height 12
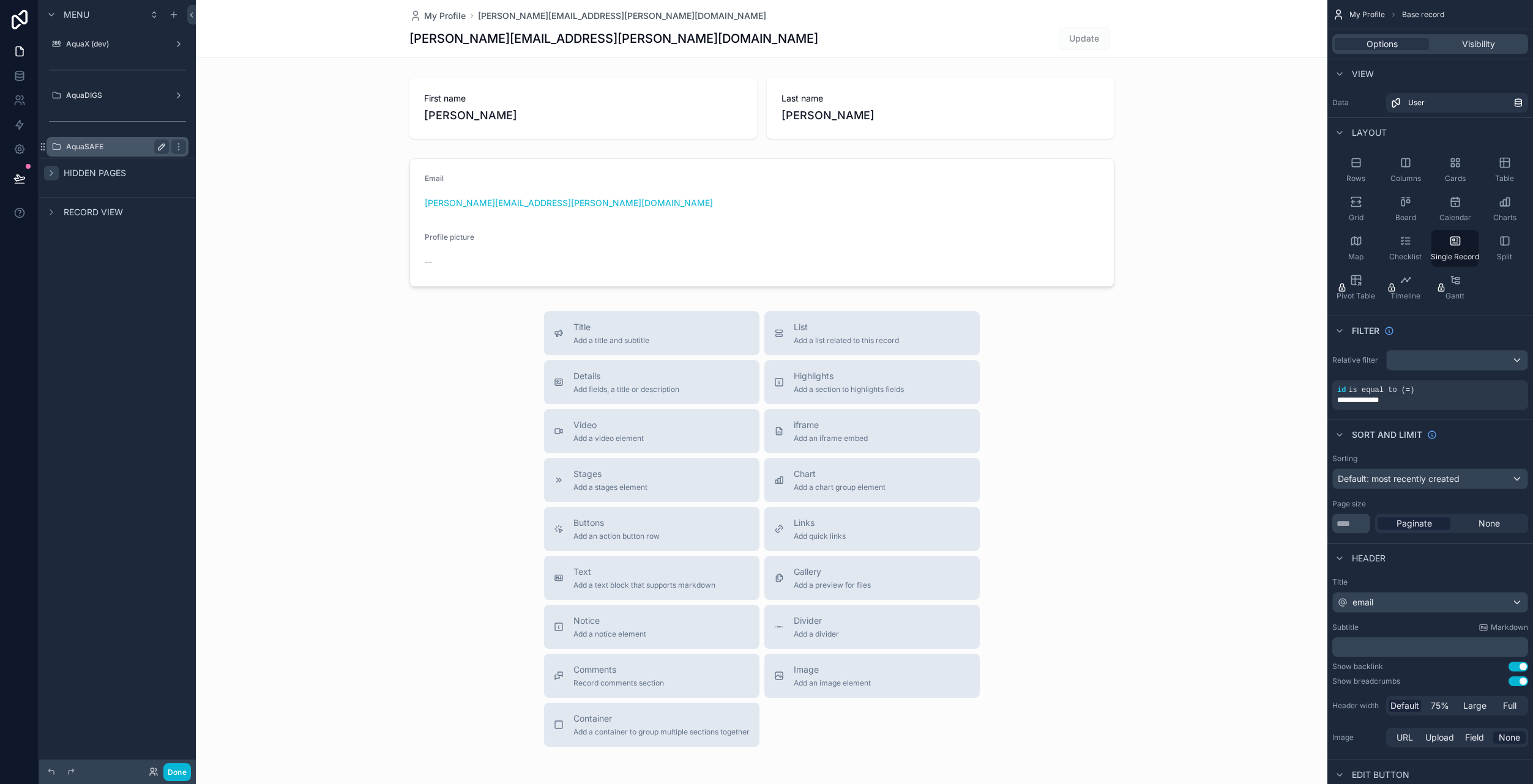
click at [126, 141] on div "AquaSAFE" at bounding box center [118, 146] width 103 height 14
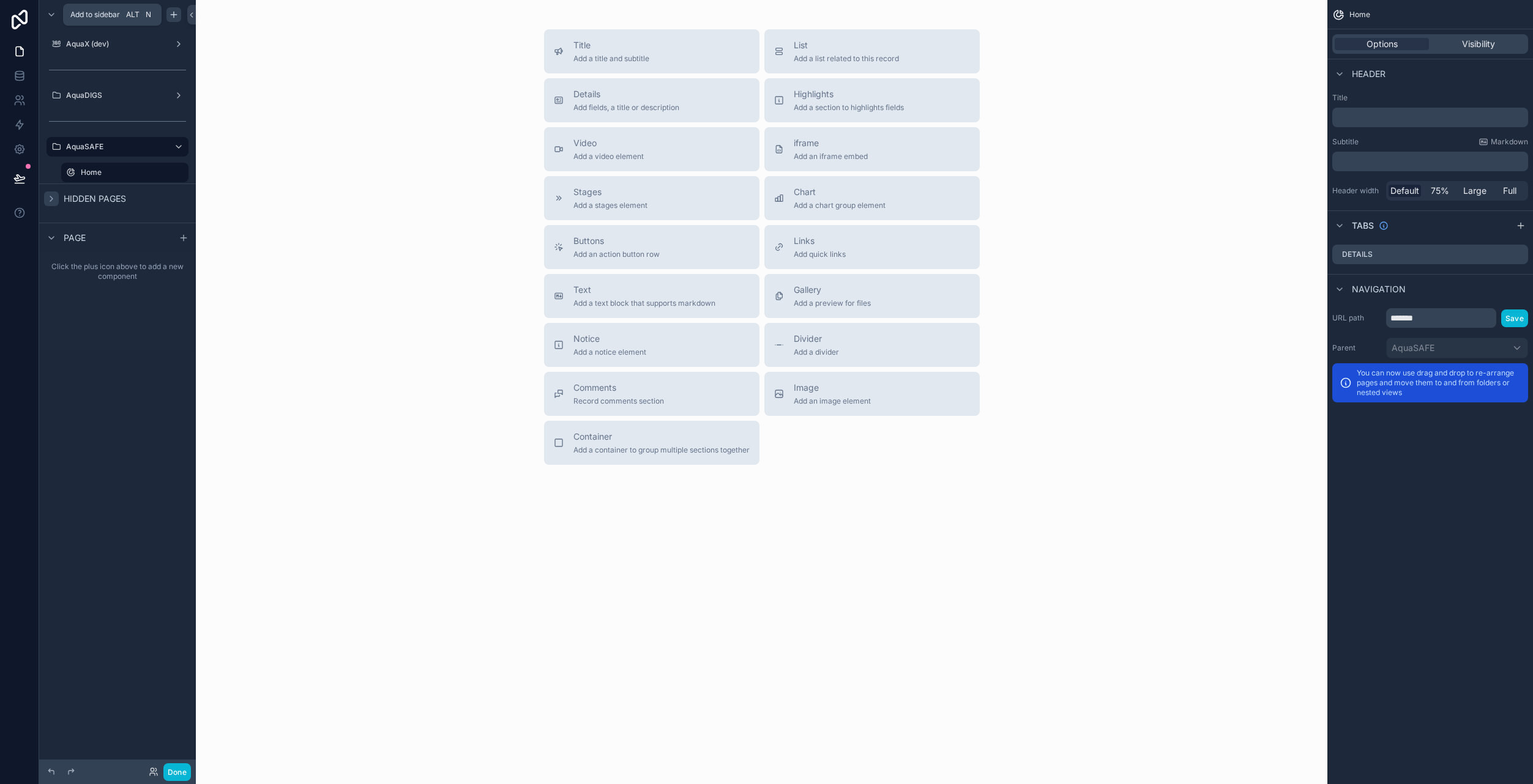
click at [170, 17] on icon "scrollable content" at bounding box center [174, 14] width 10 height 10
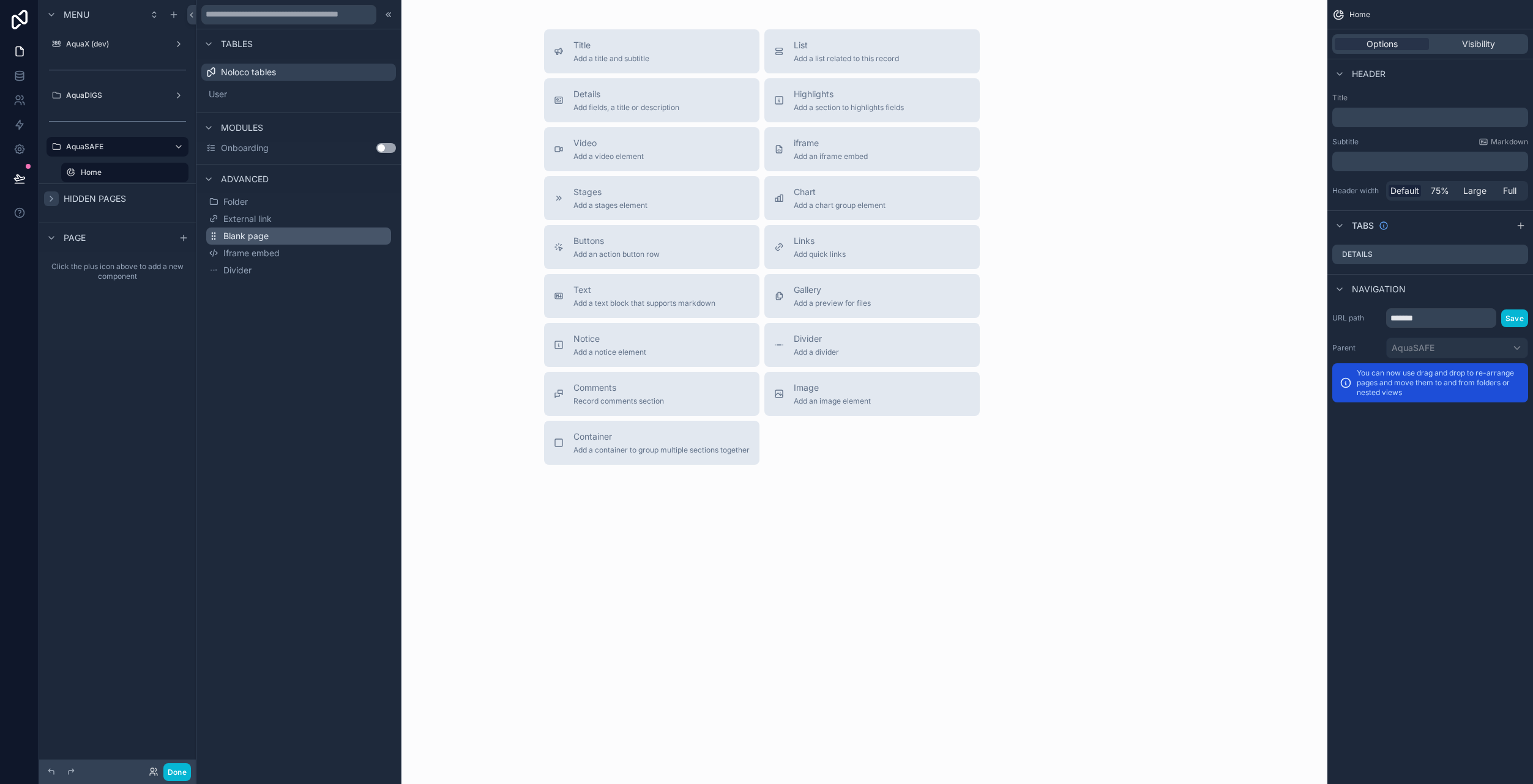
click at [279, 236] on button "Blank page" at bounding box center [298, 236] width 185 height 17
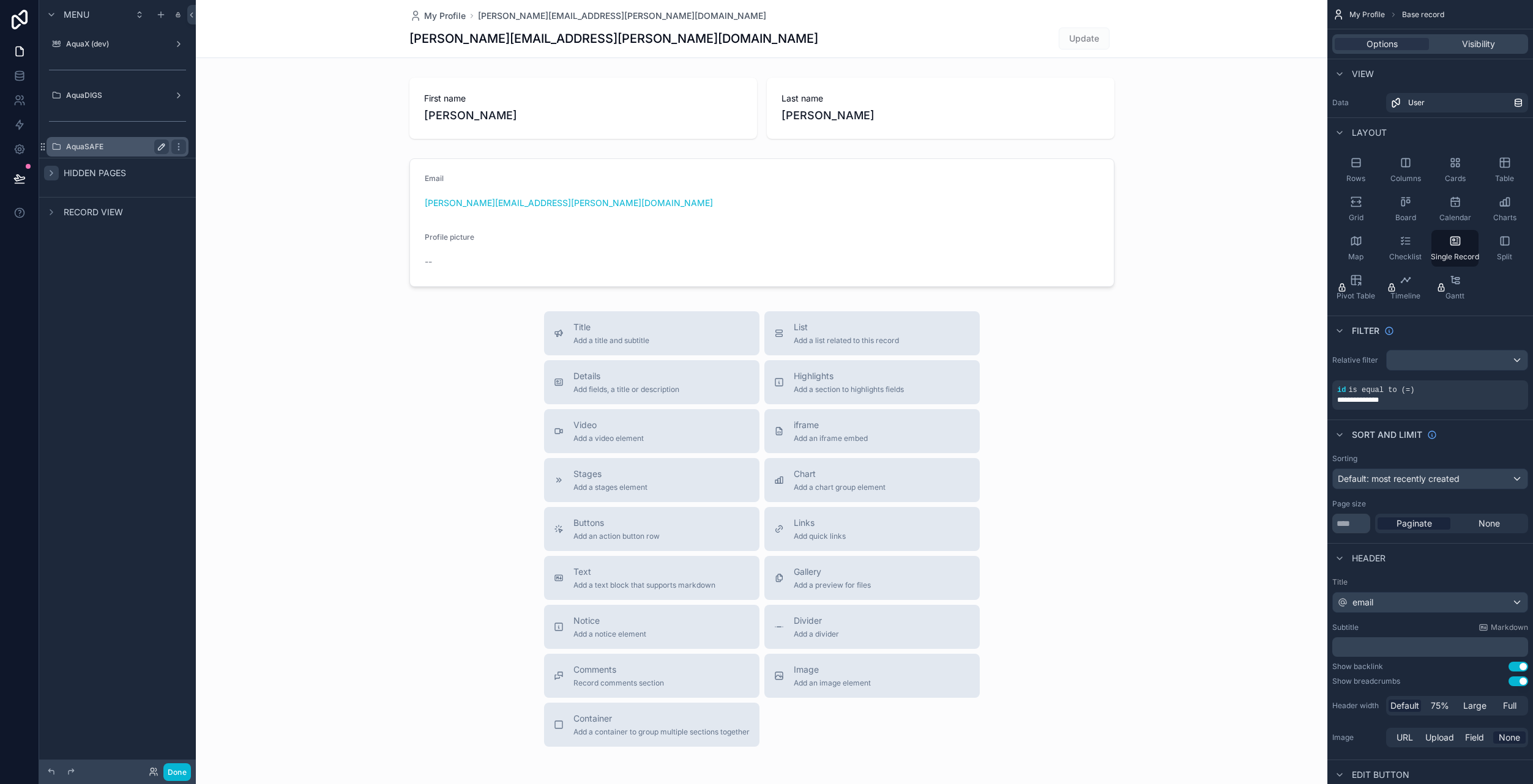
click at [102, 150] on label "AquaSAFE" at bounding box center [115, 147] width 98 height 10
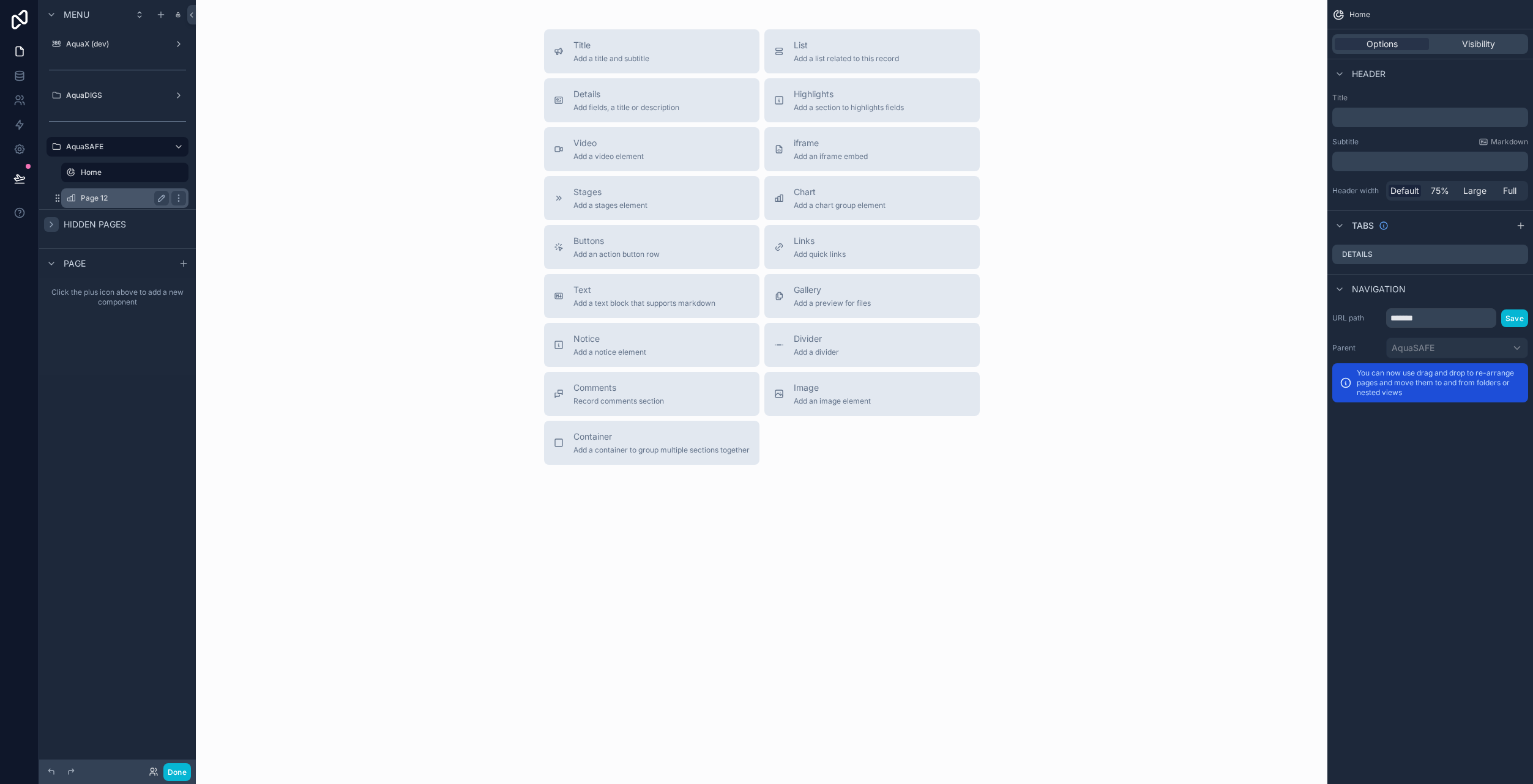
click at [101, 199] on label "Page 12" at bounding box center [122, 198] width 83 height 10
click at [165, 201] on icon "scrollable content" at bounding box center [162, 198] width 10 height 10
click at [137, 200] on input "*******" at bounding box center [115, 198] width 69 height 14
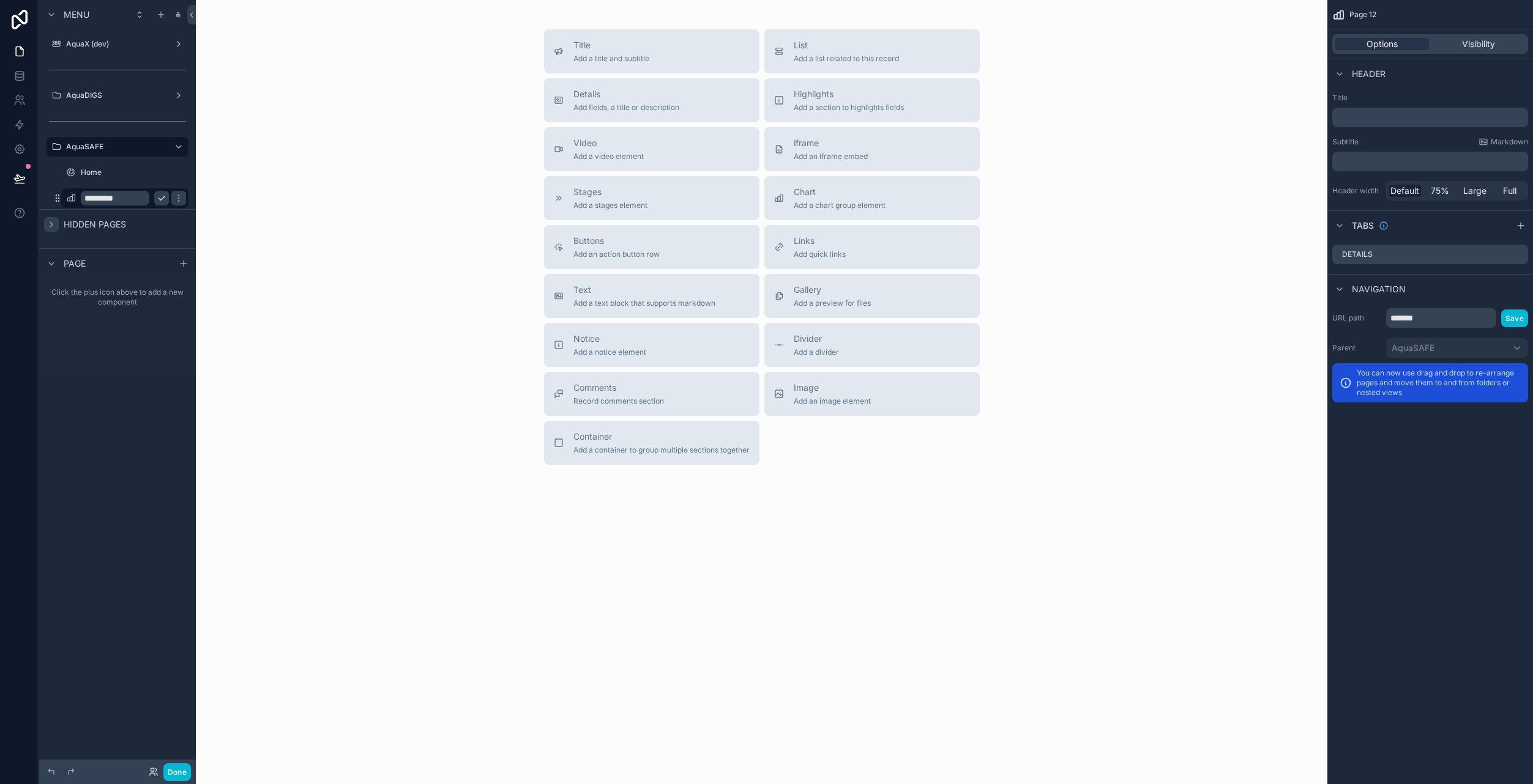
type input "*********"
click at [174, 200] on icon "scrollable content" at bounding box center [178, 198] width 10 height 10
click at [306, 455] on div "Title Add a title and subtitle List Add a list related to this record Details A…" at bounding box center [761, 247] width 1112 height 436
click at [301, 281] on div "Title Add a title and subtitle List Add a list related to this record Details A…" at bounding box center [761, 247] width 1112 height 436
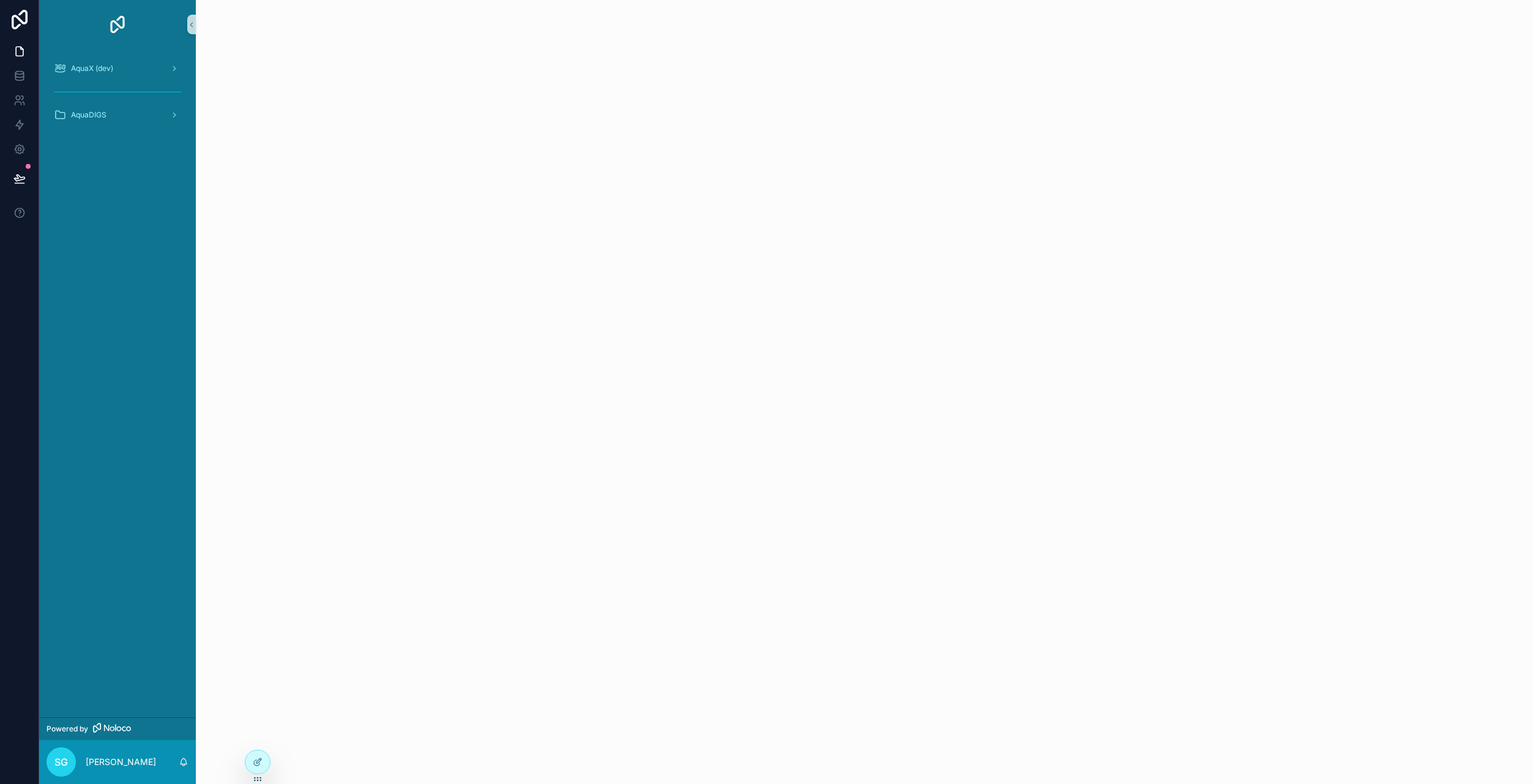
click at [323, 372] on div "scrollable content" at bounding box center [864, 392] width 1337 height 784
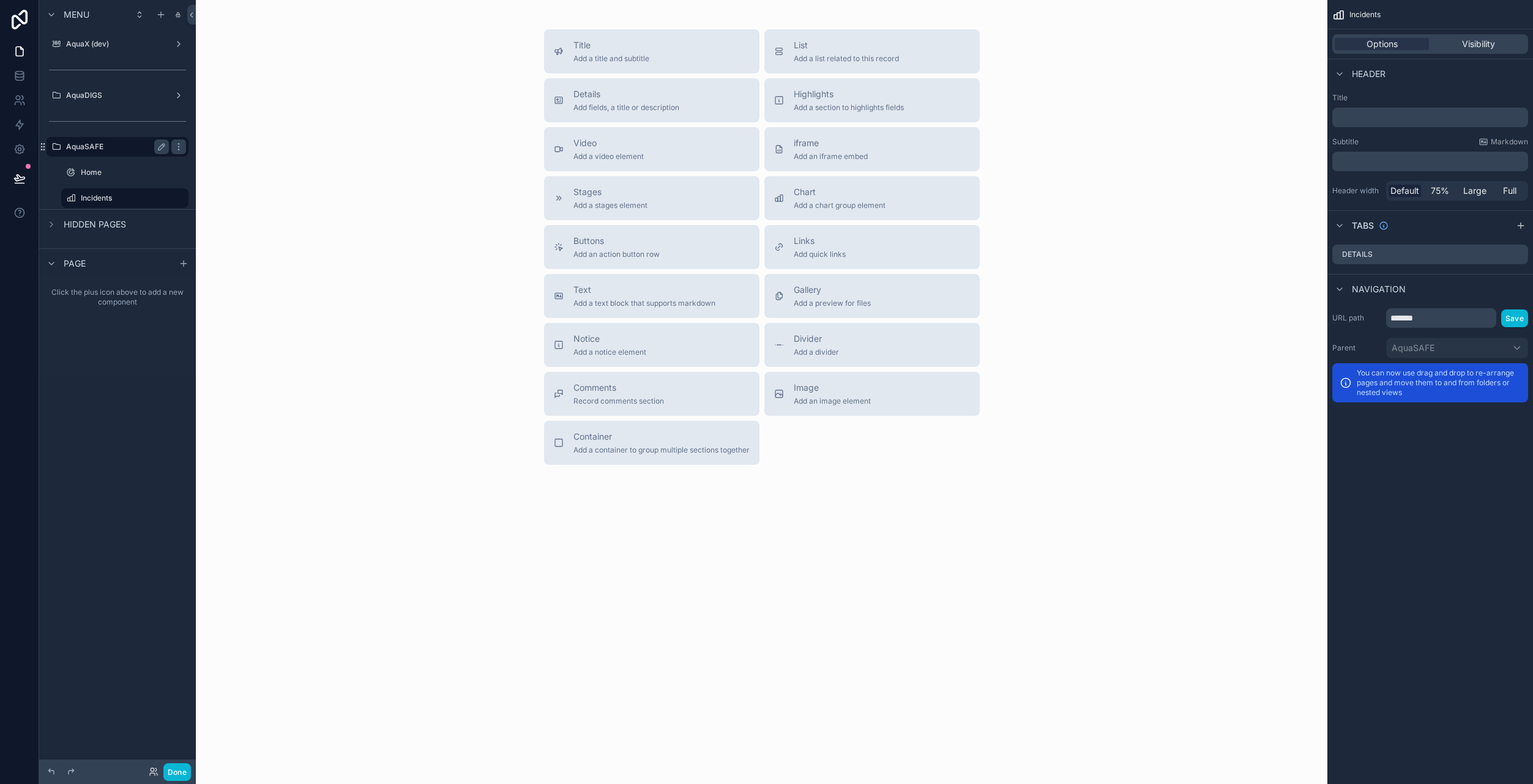
click at [118, 150] on label "AquaSAFE" at bounding box center [115, 147] width 98 height 10
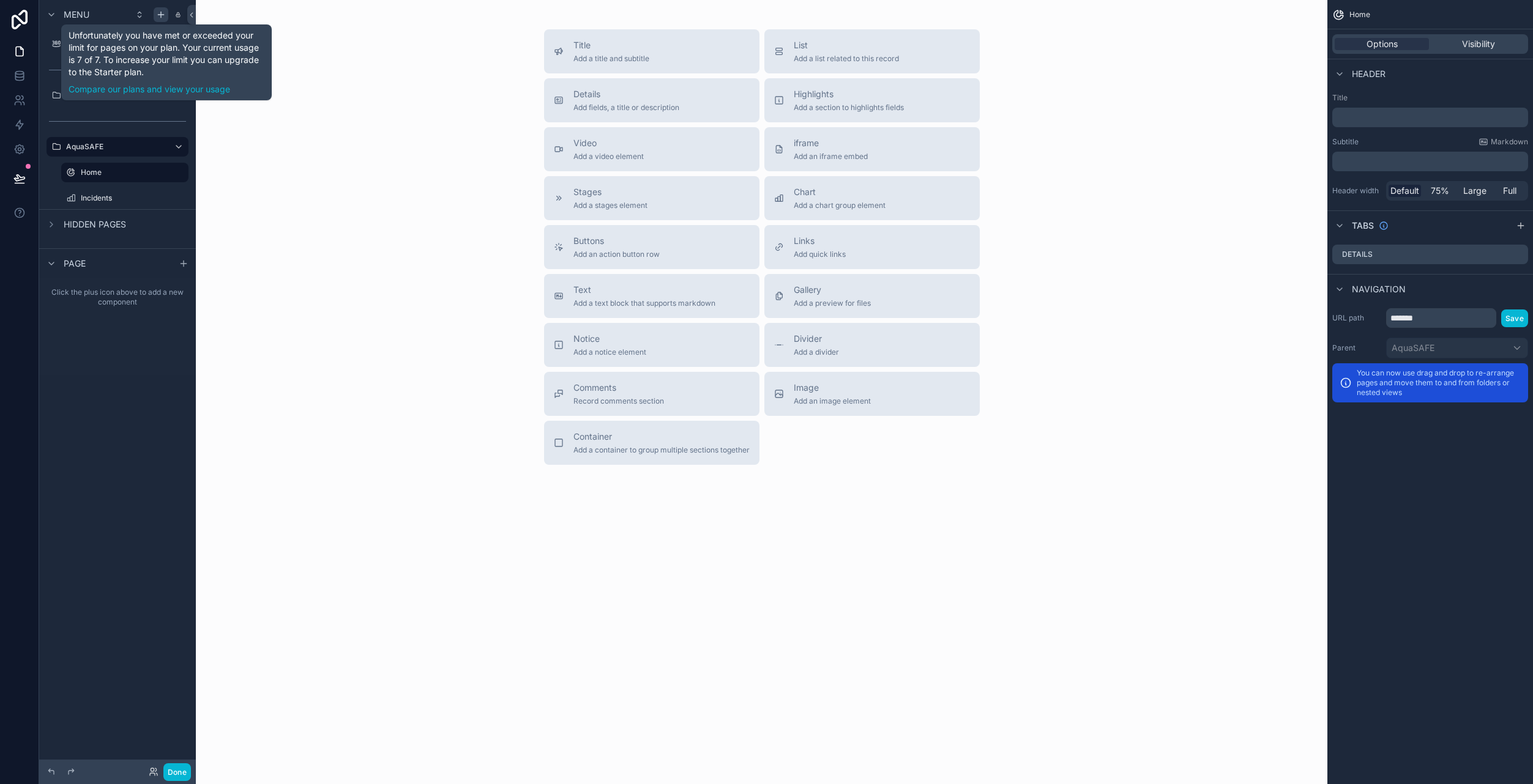
click at [164, 19] on icon "scrollable content" at bounding box center [161, 14] width 10 height 10
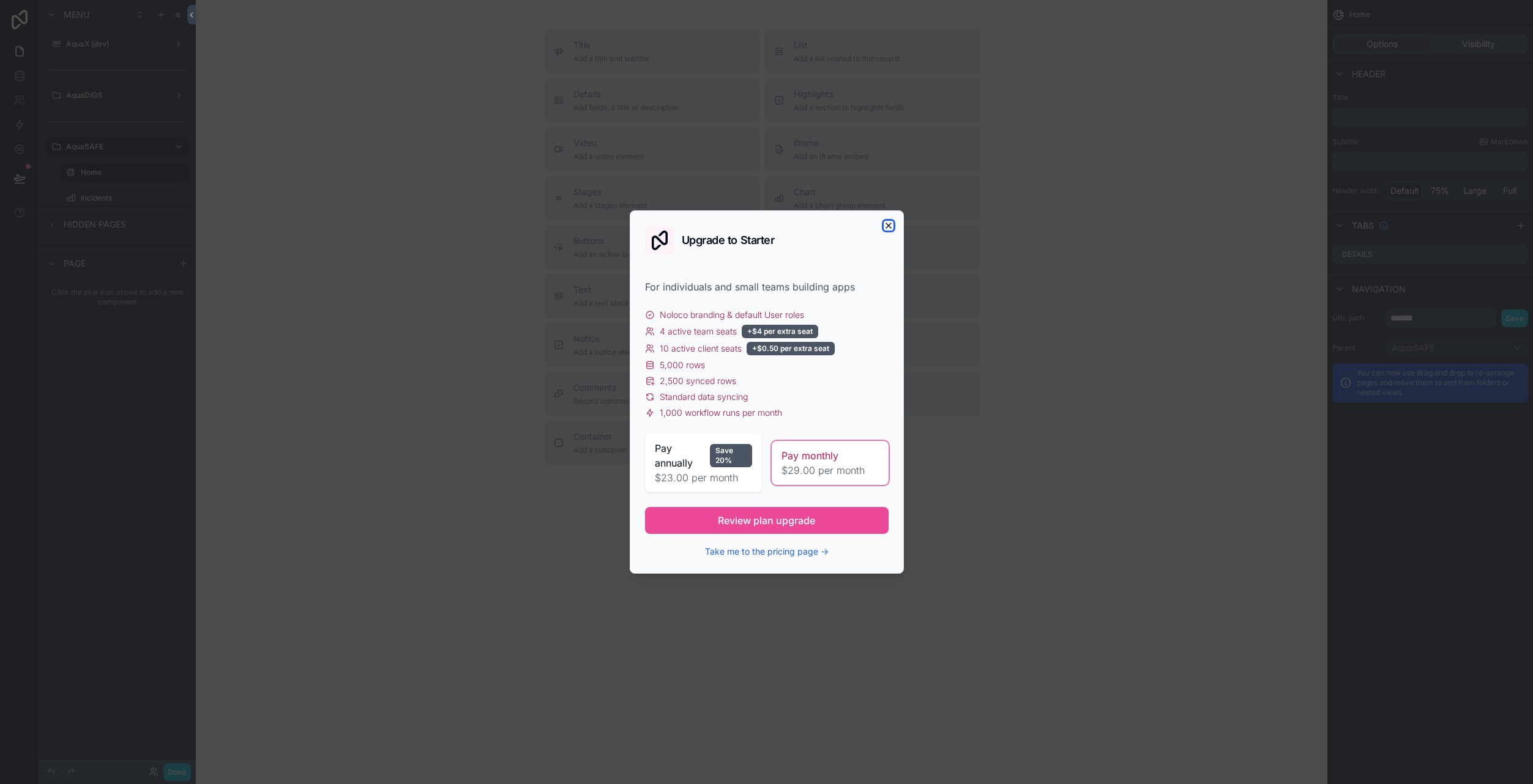
click at [886, 225] on icon "button" at bounding box center [888, 225] width 10 height 10
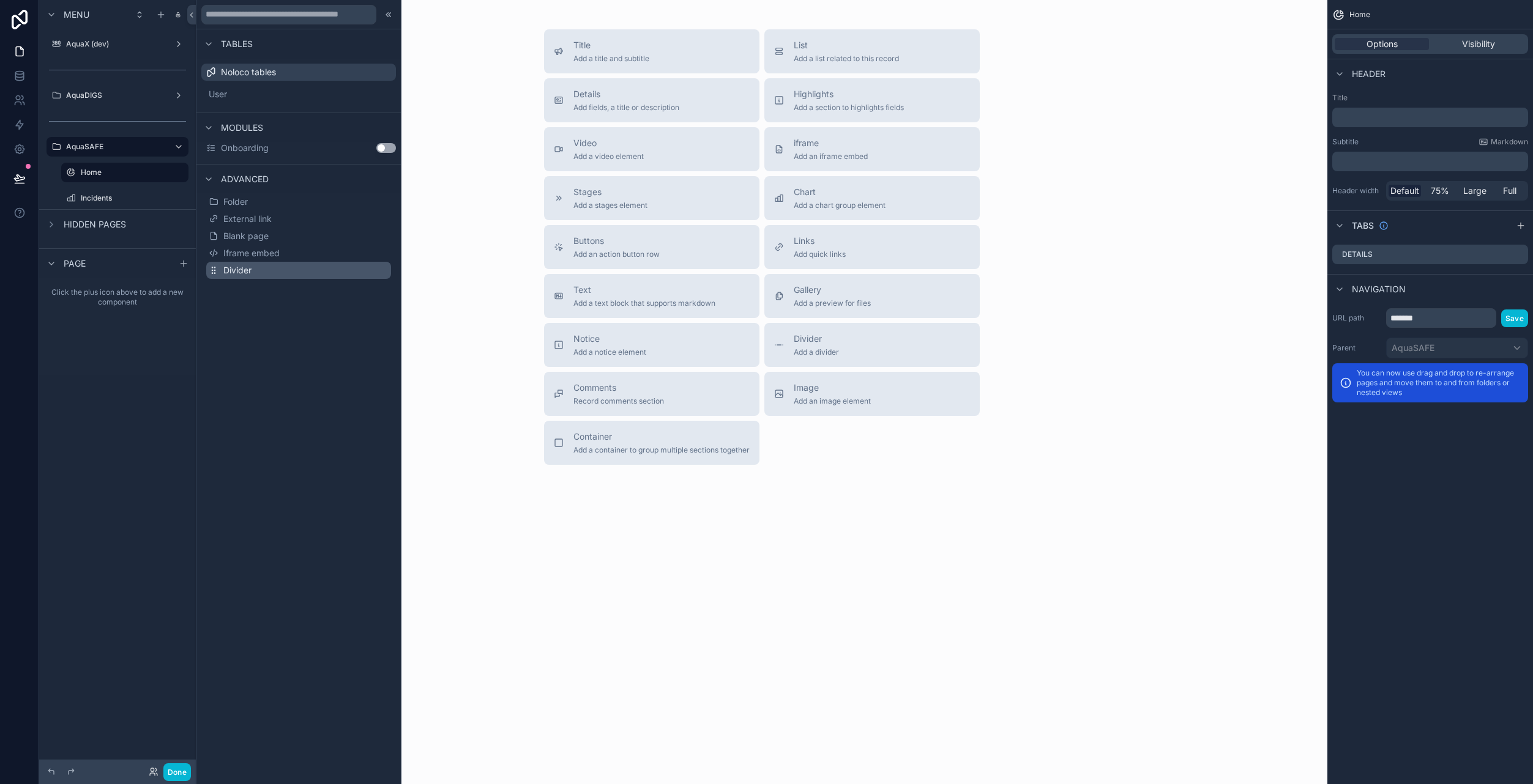
click at [261, 273] on button "Divider" at bounding box center [298, 270] width 185 height 17
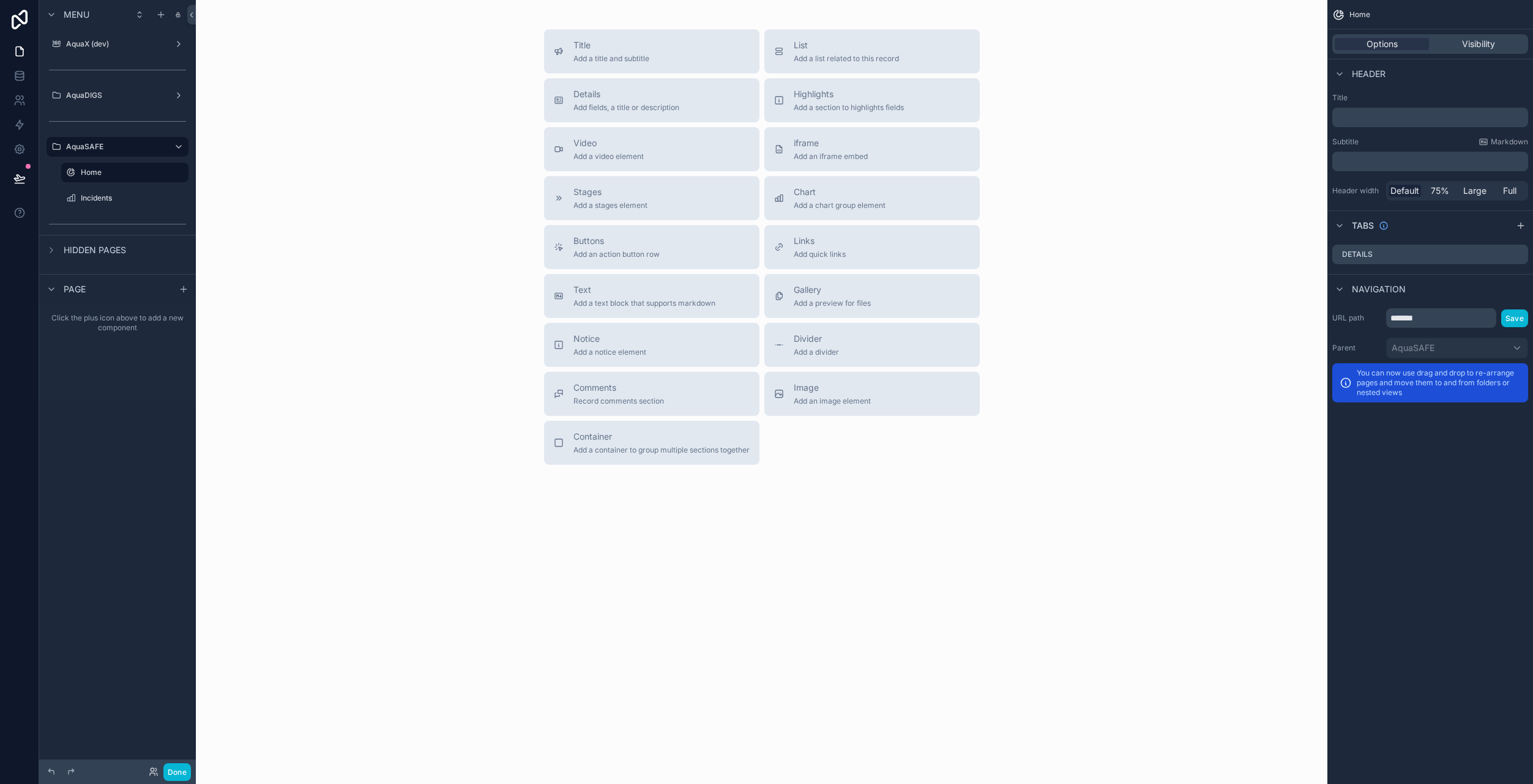
click at [296, 332] on div "Title Add a title and subtitle List Add a list related to this record Details A…" at bounding box center [761, 247] width 1112 height 436
click at [97, 153] on div "AquaSAFE" at bounding box center [118, 146] width 103 height 14
click at [96, 92] on label "AquaDIGS" at bounding box center [115, 95] width 98 height 10
click at [110, 124] on label "Home" at bounding box center [122, 121] width 83 height 10
click at [1456, 316] on input "******" at bounding box center [1441, 318] width 110 height 19
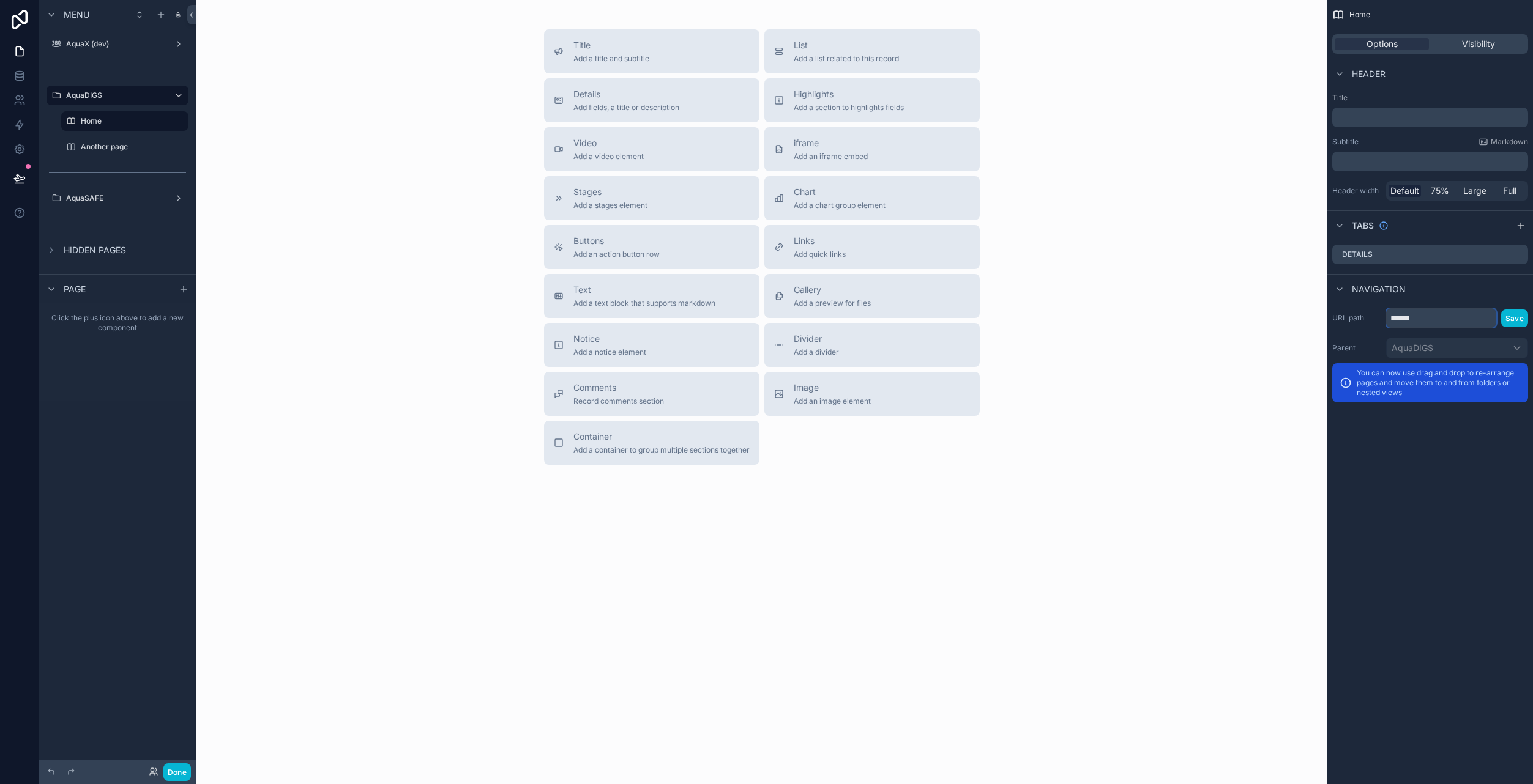
click at [1456, 316] on input "******" at bounding box center [1441, 318] width 110 height 19
click at [1455, 316] on input "******" at bounding box center [1441, 318] width 110 height 19
type input "****"
click at [1513, 312] on button "Save" at bounding box center [1515, 318] width 27 height 18
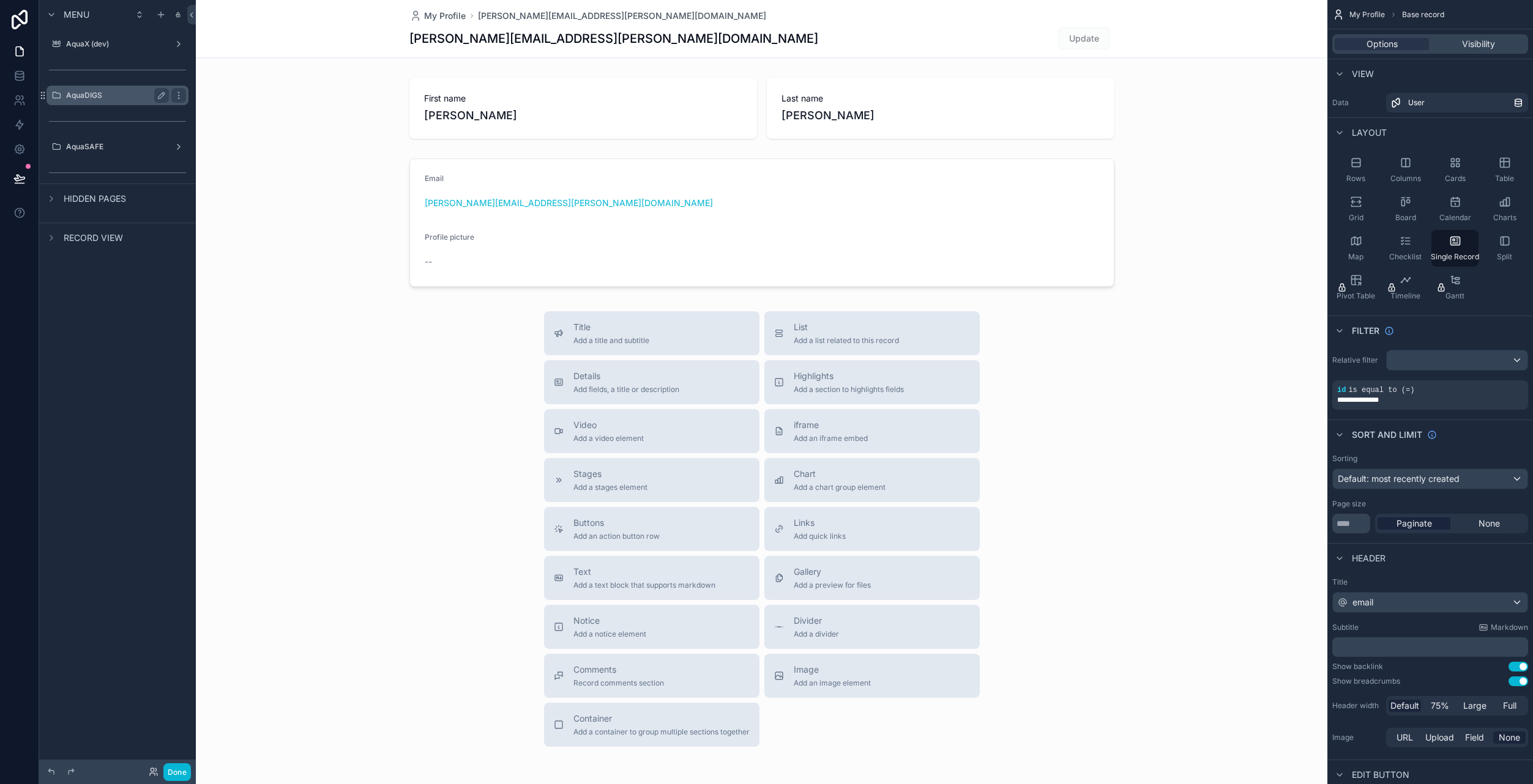
click at [142, 95] on label "AquaDIGS" at bounding box center [115, 95] width 98 height 10
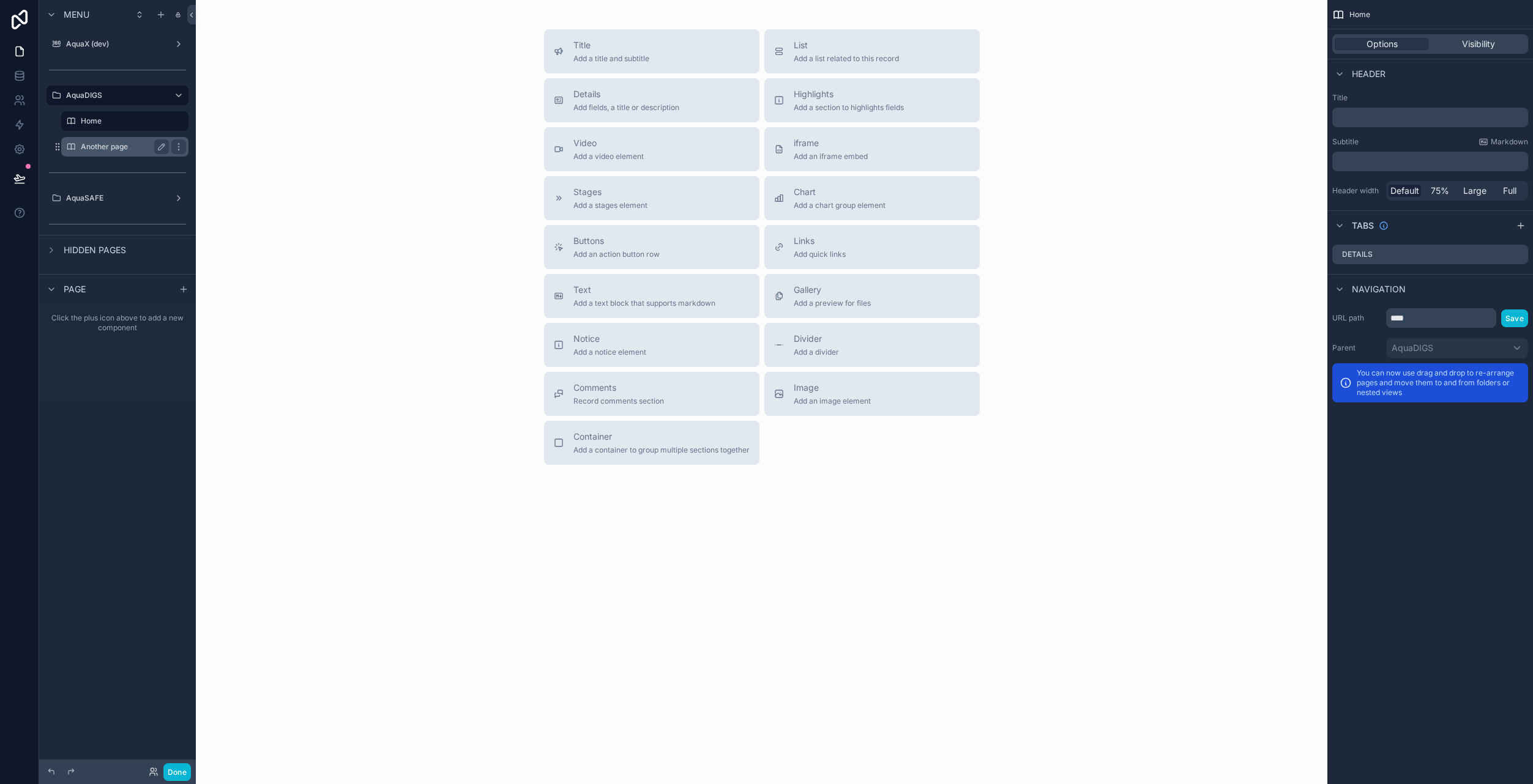
click at [110, 145] on label "Another page" at bounding box center [122, 147] width 83 height 10
click at [1453, 321] on input "**********" at bounding box center [1441, 318] width 110 height 19
type input "**********"
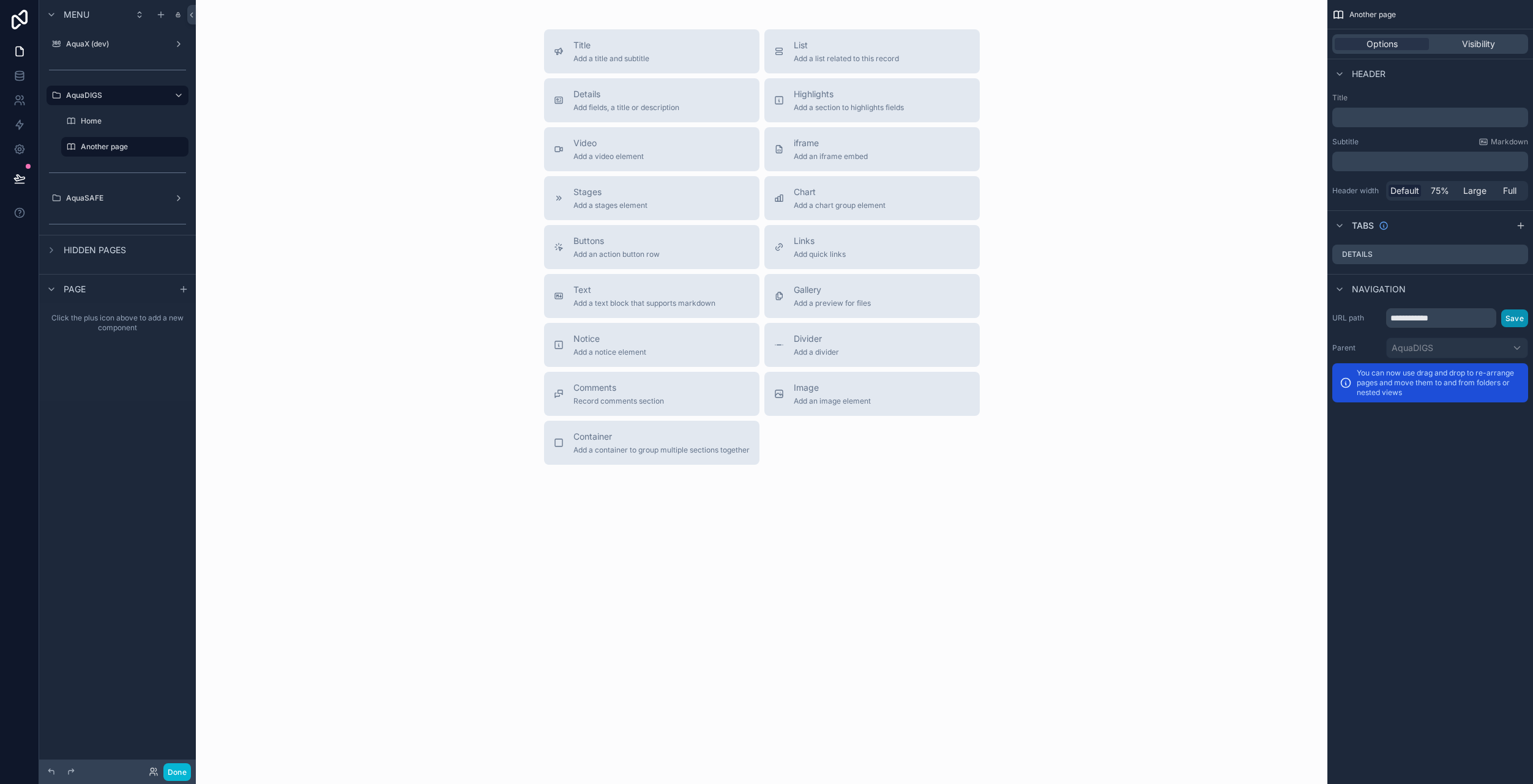
click at [1521, 316] on button "Save" at bounding box center [1515, 318] width 27 height 18
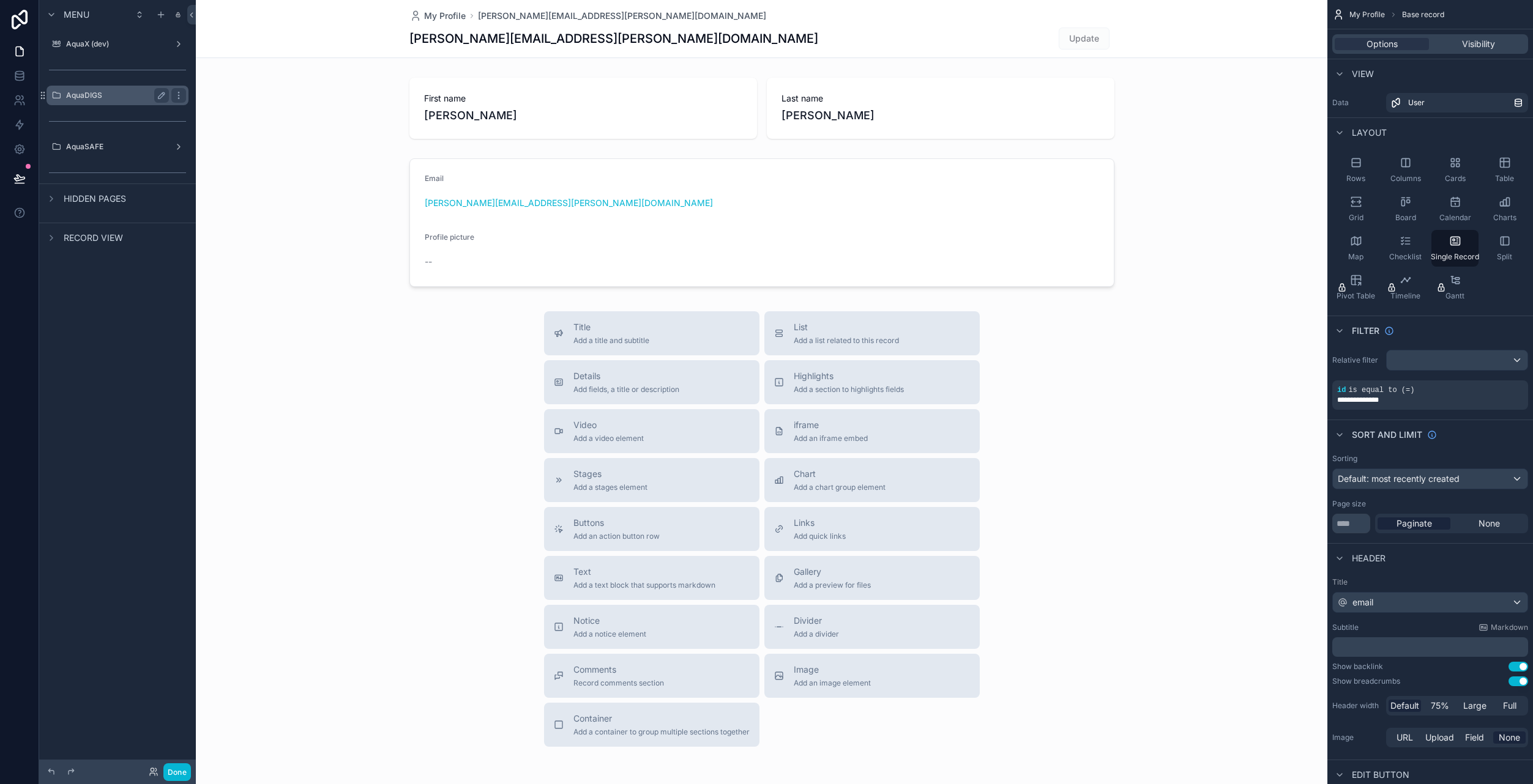
click at [98, 102] on div "AquaDIGS" at bounding box center [118, 95] width 103 height 14
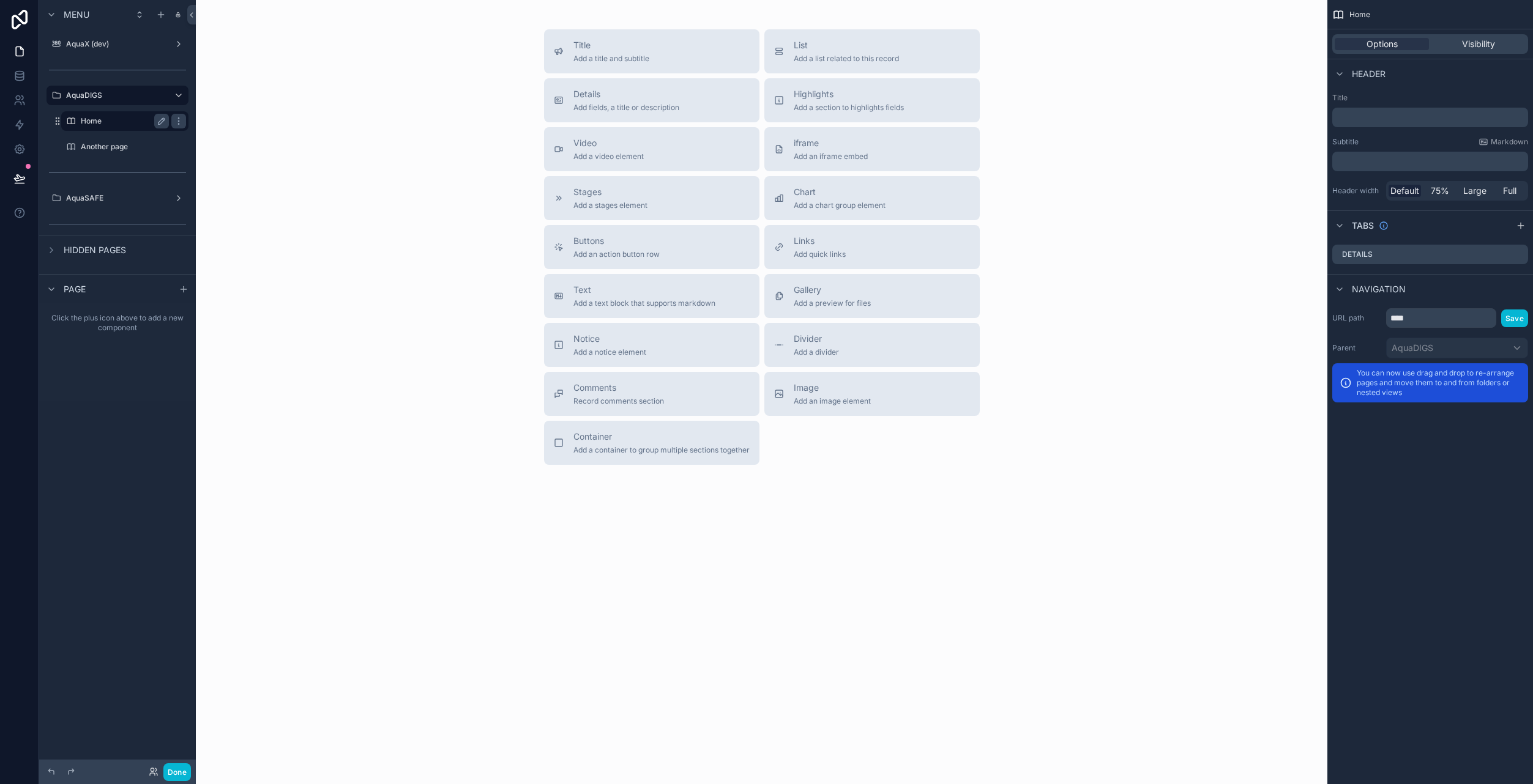
click at [96, 123] on label "Home" at bounding box center [122, 121] width 83 height 10
click at [87, 43] on label "AquaX (dev)" at bounding box center [115, 44] width 98 height 10
click at [1455, 318] on input "******" at bounding box center [1441, 318] width 110 height 19
click at [1451, 318] on input "******" at bounding box center [1441, 318] width 110 height 19
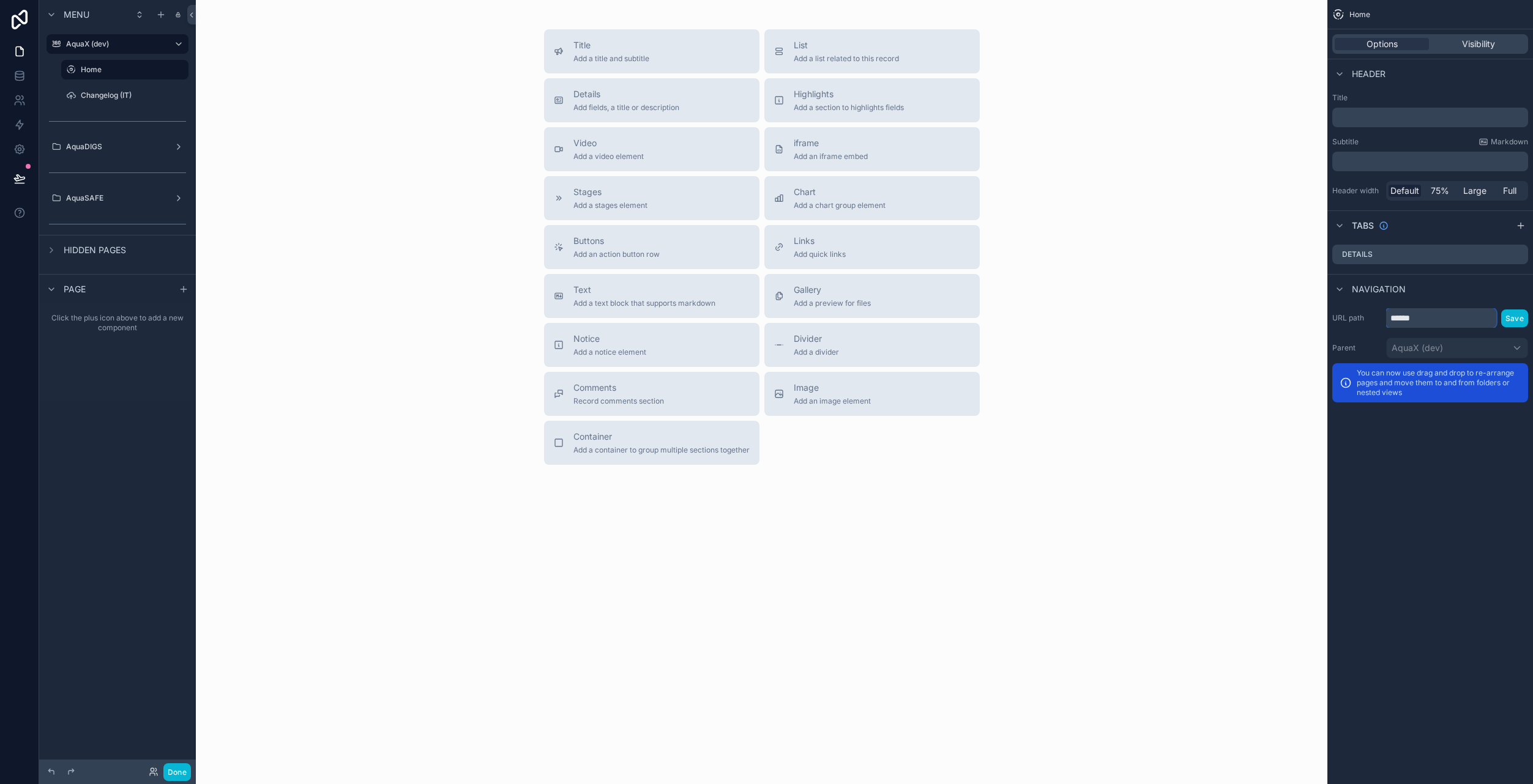
click at [1451, 318] on input "******" at bounding box center [1441, 318] width 110 height 19
type input "****"
click at [1521, 312] on button "Save" at bounding box center [1515, 318] width 27 height 18
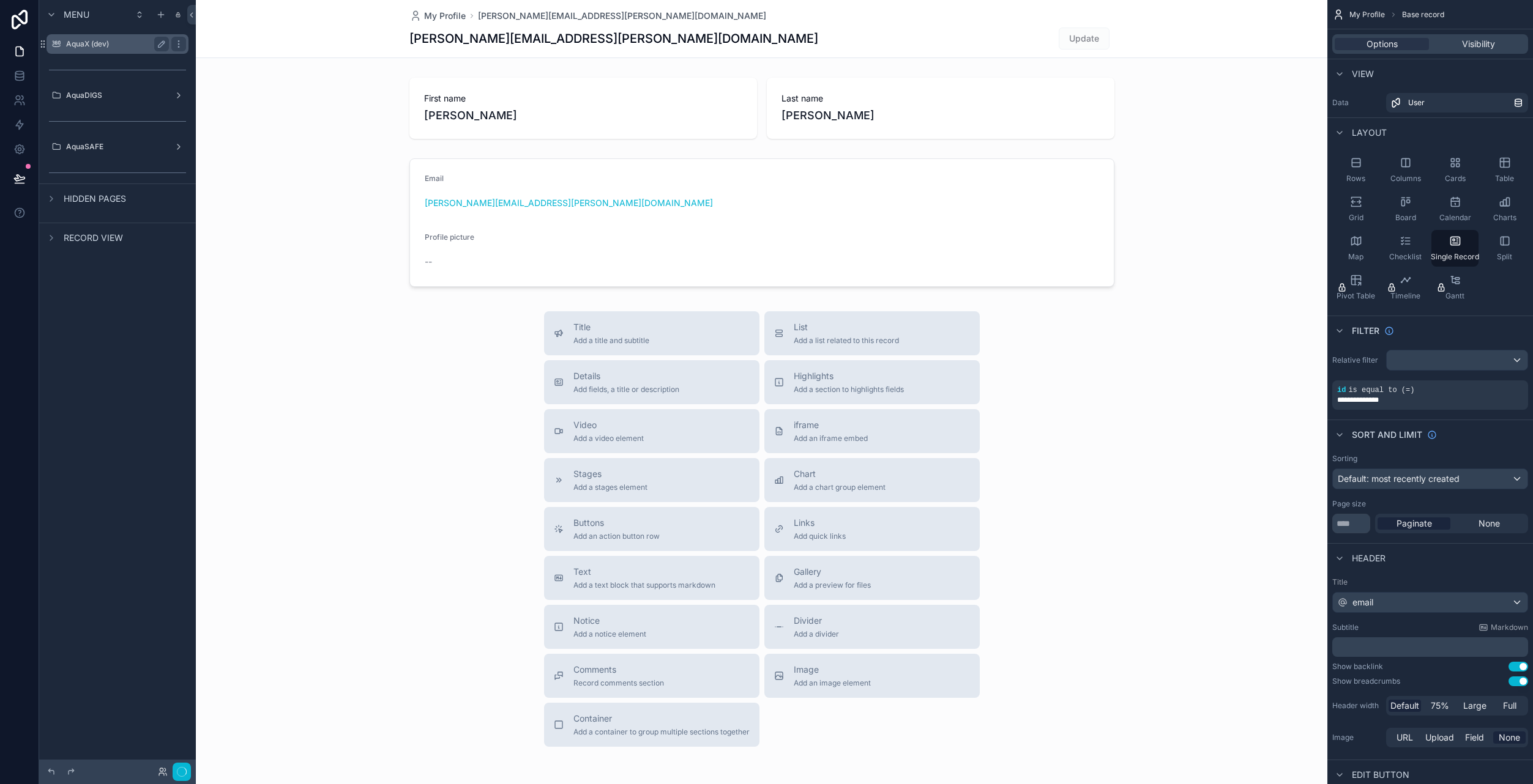
click at [118, 49] on div "AquaX (dev)" at bounding box center [118, 44] width 103 height 14
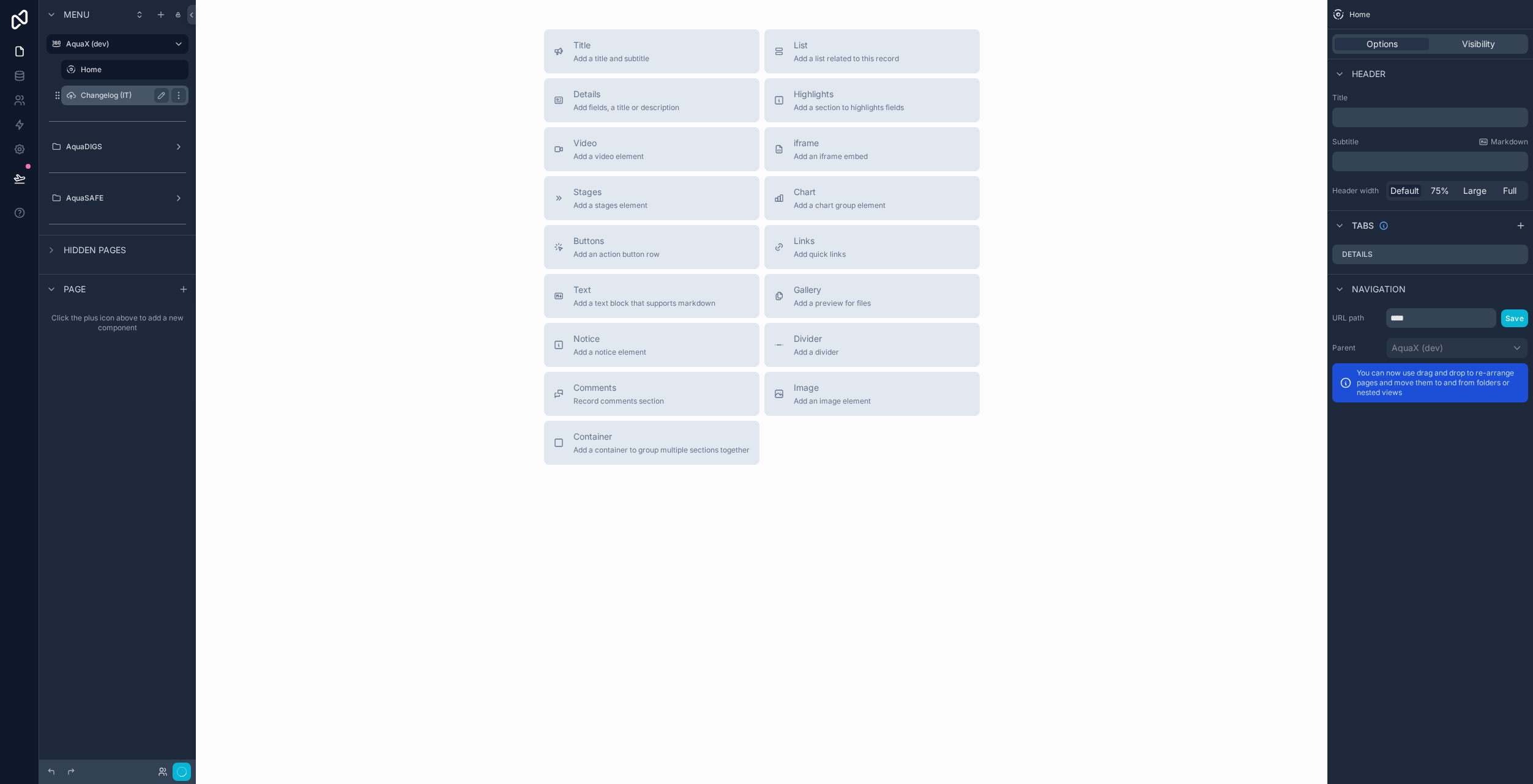
click at [99, 103] on div "Changelog (IT)" at bounding box center [125, 95] width 122 height 19
click at [1423, 323] on input "******" at bounding box center [1441, 318] width 110 height 19
type input "**********"
click at [1524, 316] on button "Save" at bounding box center [1515, 318] width 27 height 18
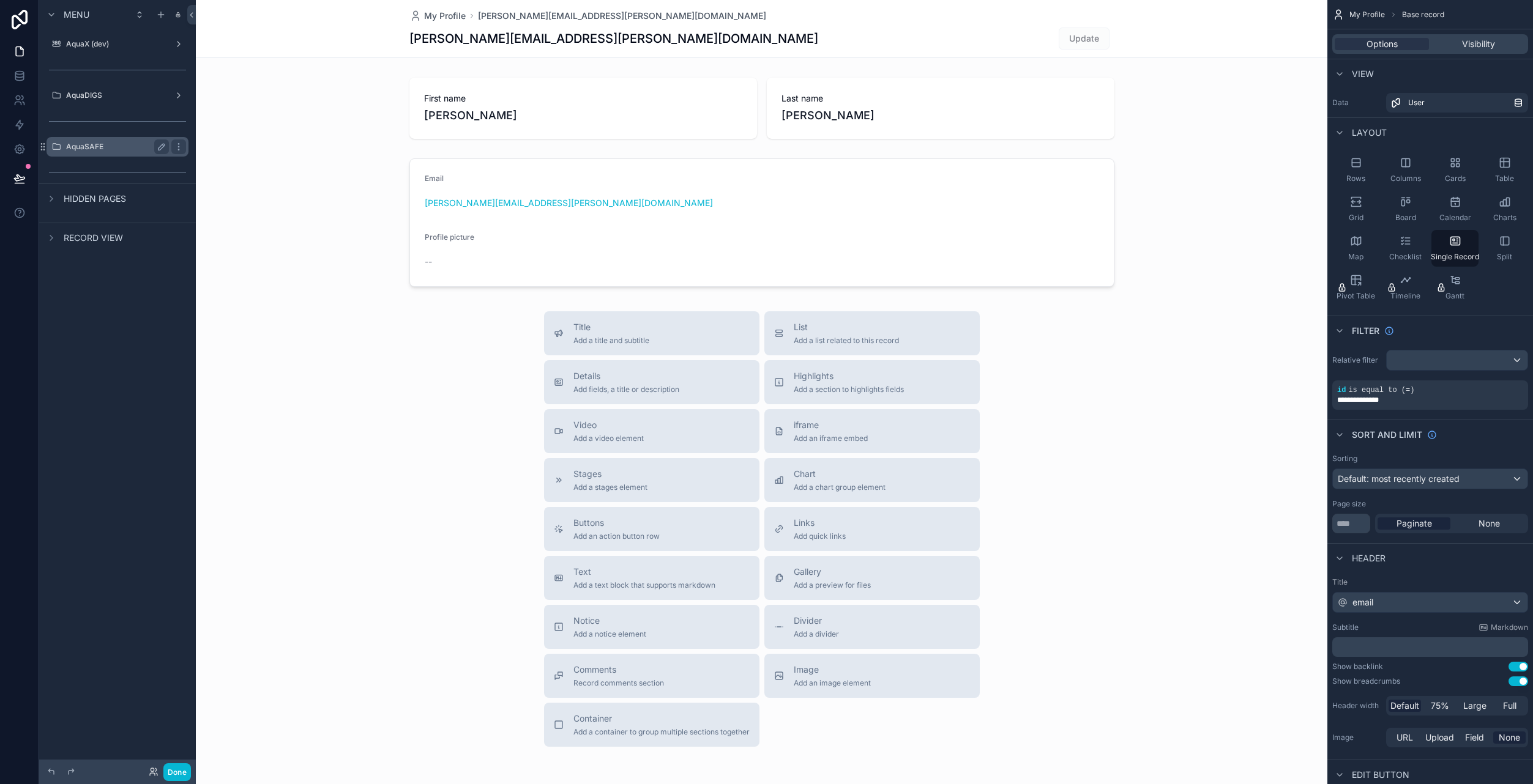
click at [106, 153] on div "AquaSAFE" at bounding box center [118, 146] width 103 height 14
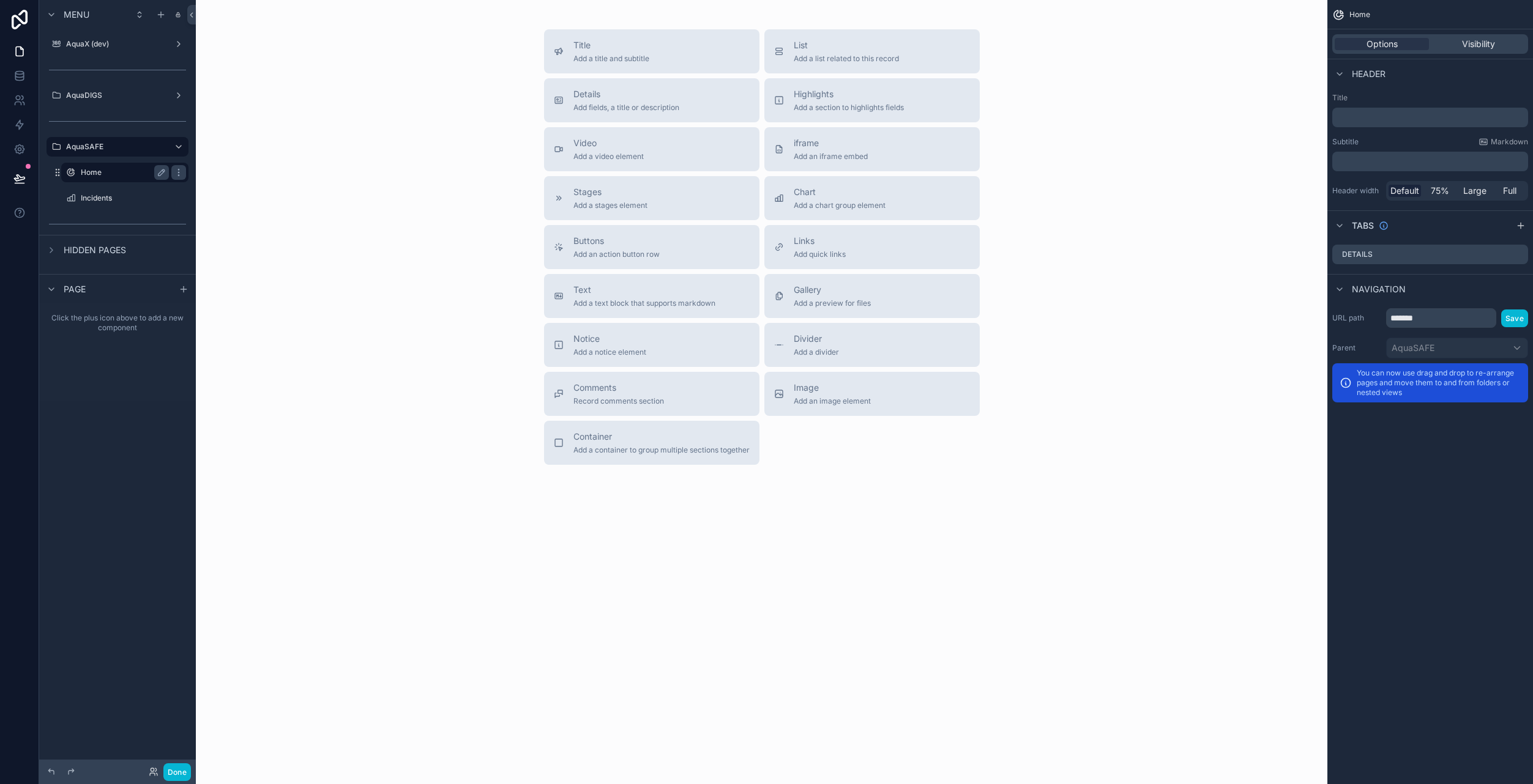
click at [111, 178] on div "Home" at bounding box center [125, 173] width 88 height 14
click at [1431, 318] on input "*******" at bounding box center [1441, 318] width 110 height 19
type input "****"
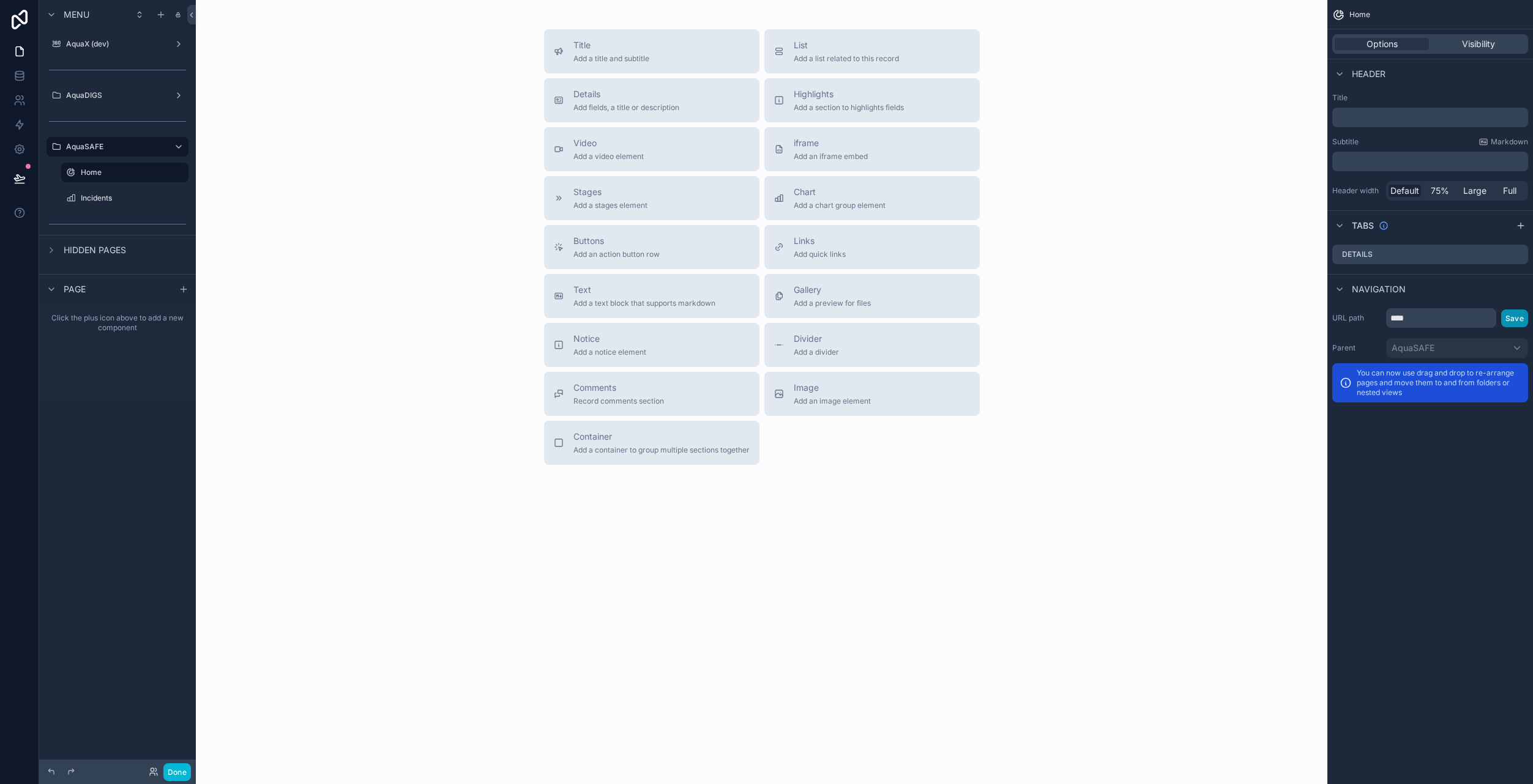
click at [1511, 322] on button "Save" at bounding box center [1515, 318] width 27 height 18
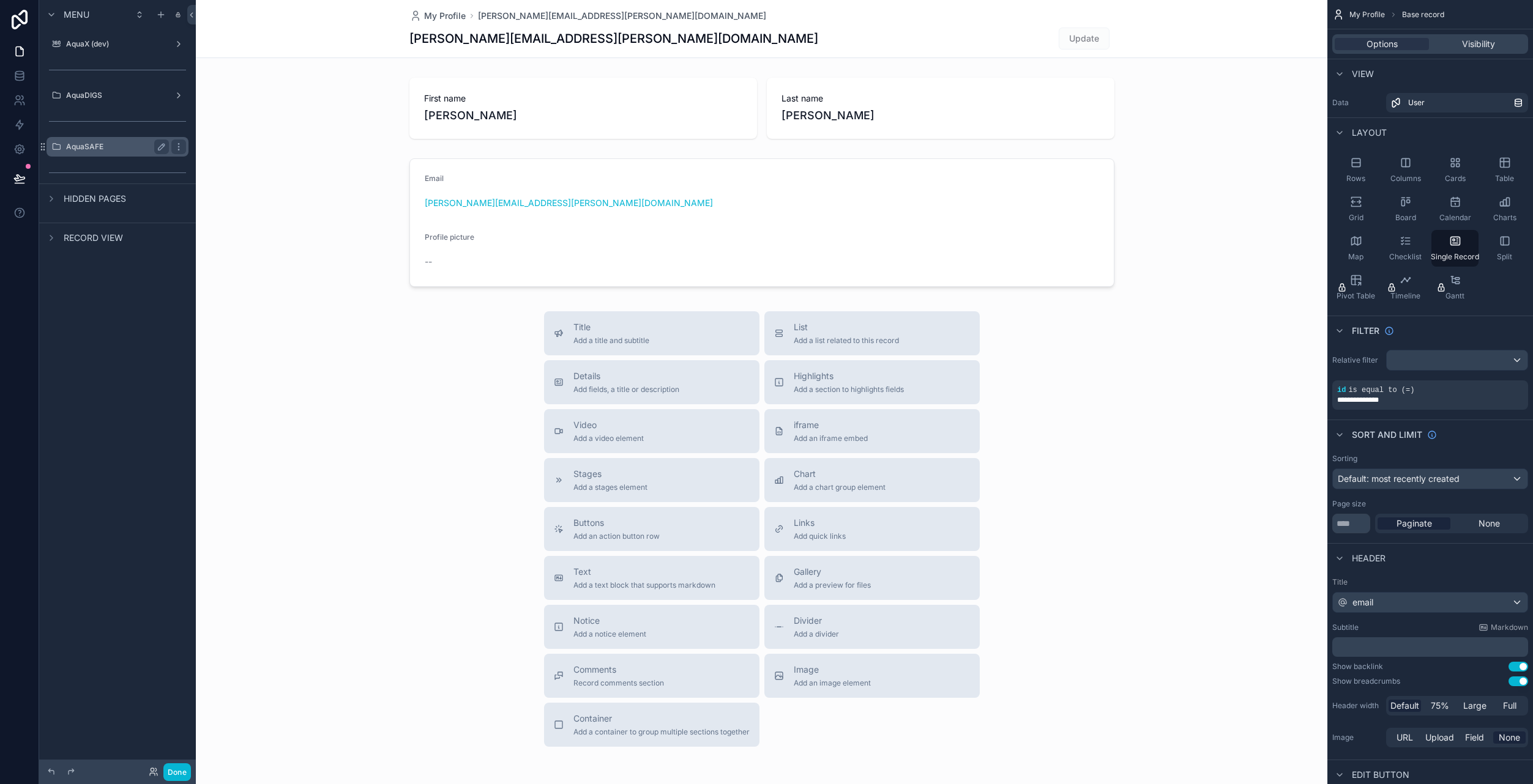
click at [114, 149] on label "AquaSAFE" at bounding box center [115, 147] width 98 height 10
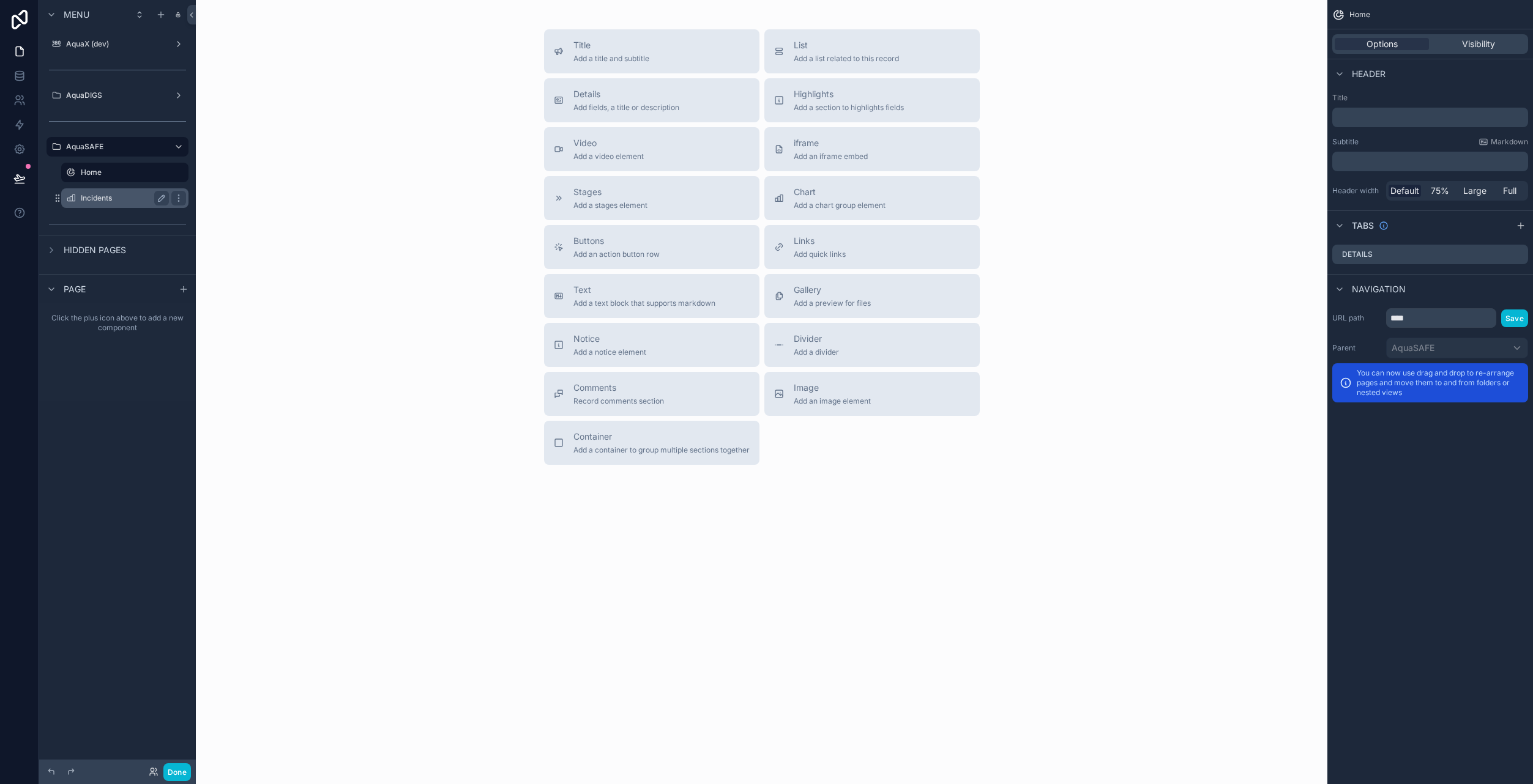
click at [95, 201] on label "Incidents" at bounding box center [122, 198] width 83 height 10
click at [1428, 322] on input "*******" at bounding box center [1441, 318] width 110 height 19
type input "*********"
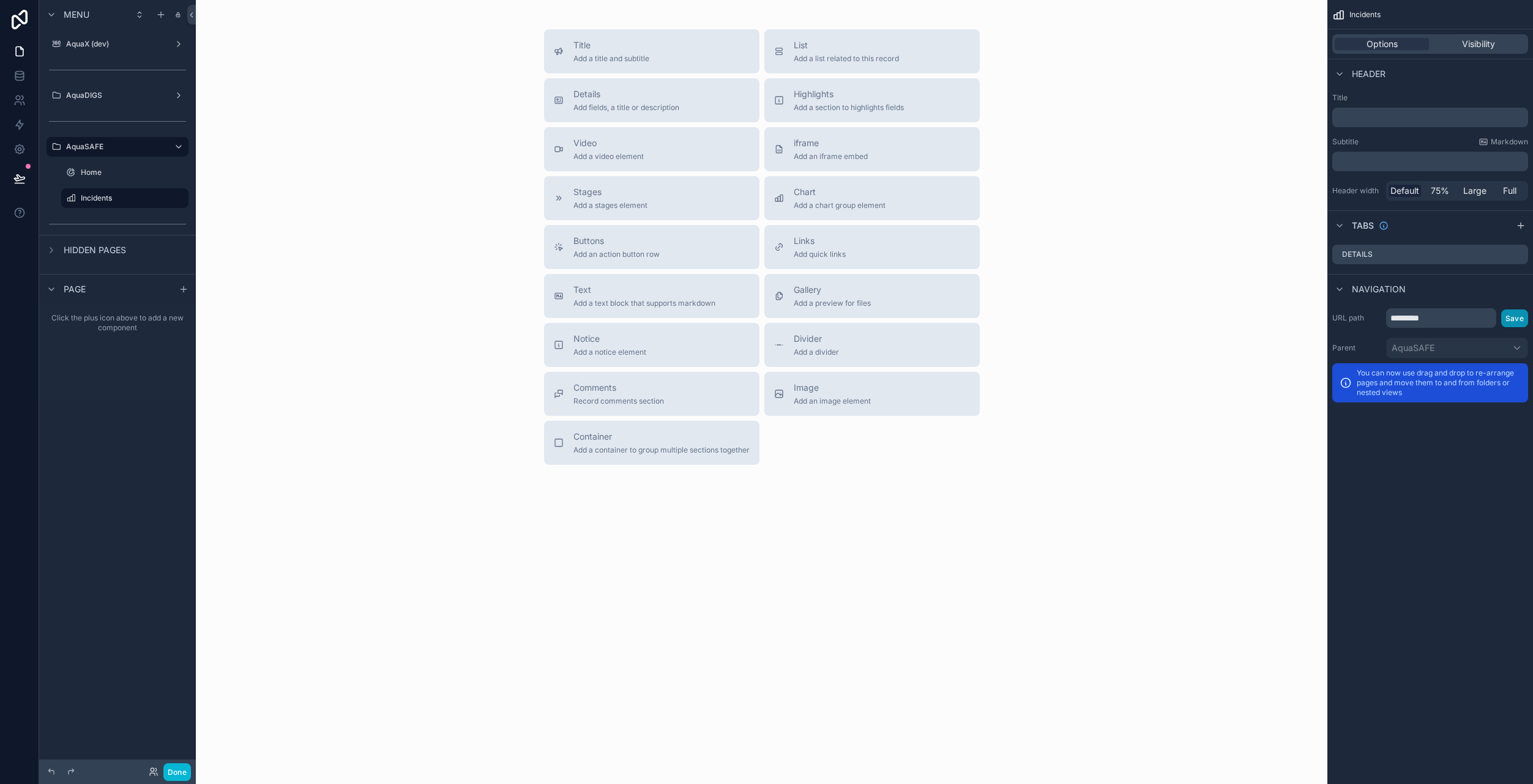
click at [1511, 322] on button "Save" at bounding box center [1515, 318] width 27 height 18
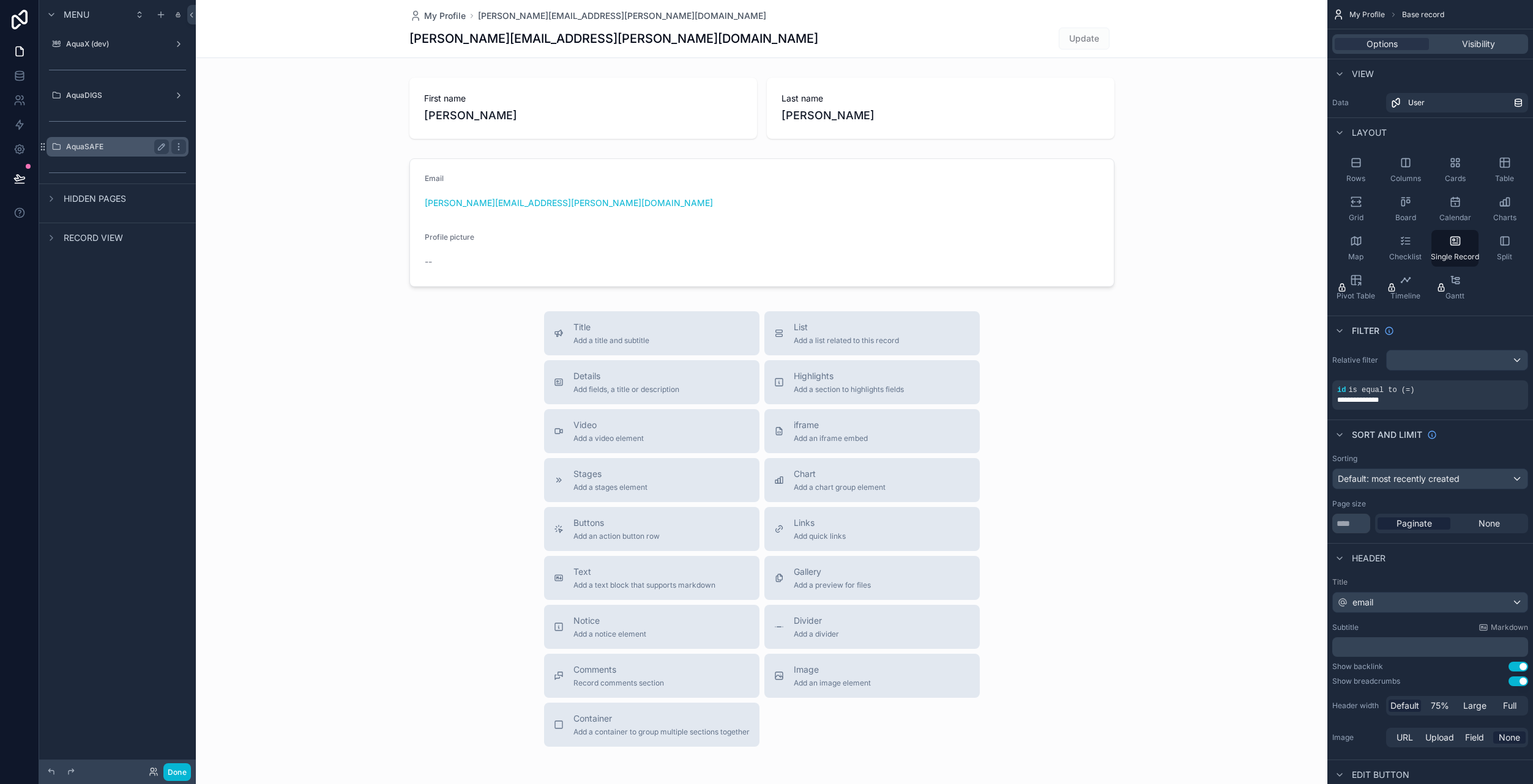
click at [107, 140] on div "AquaSAFE" at bounding box center [118, 146] width 103 height 14
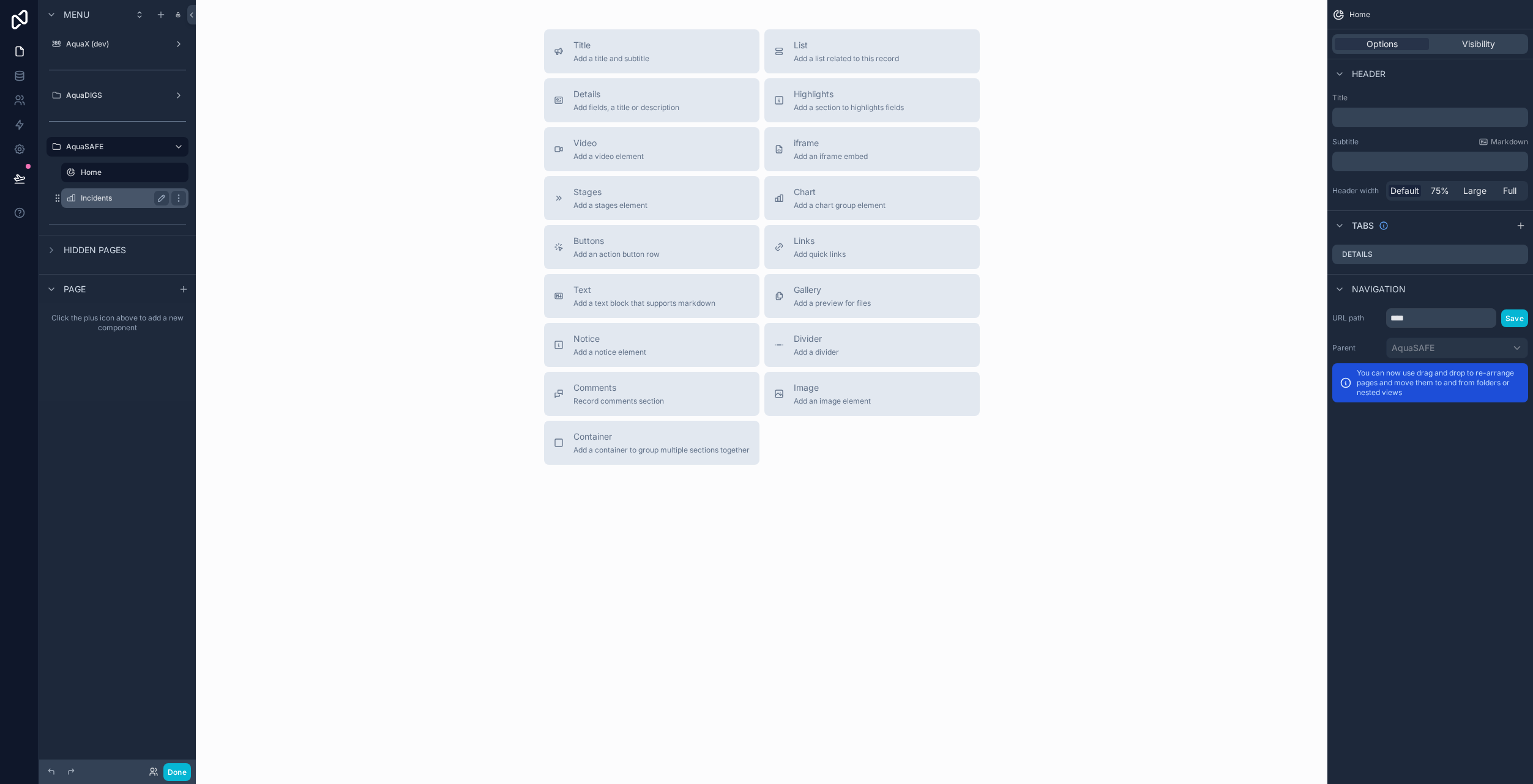
click at [95, 195] on label "Incidents" at bounding box center [122, 198] width 83 height 10
click at [1371, 118] on p "﻿" at bounding box center [1431, 117] width 189 height 12
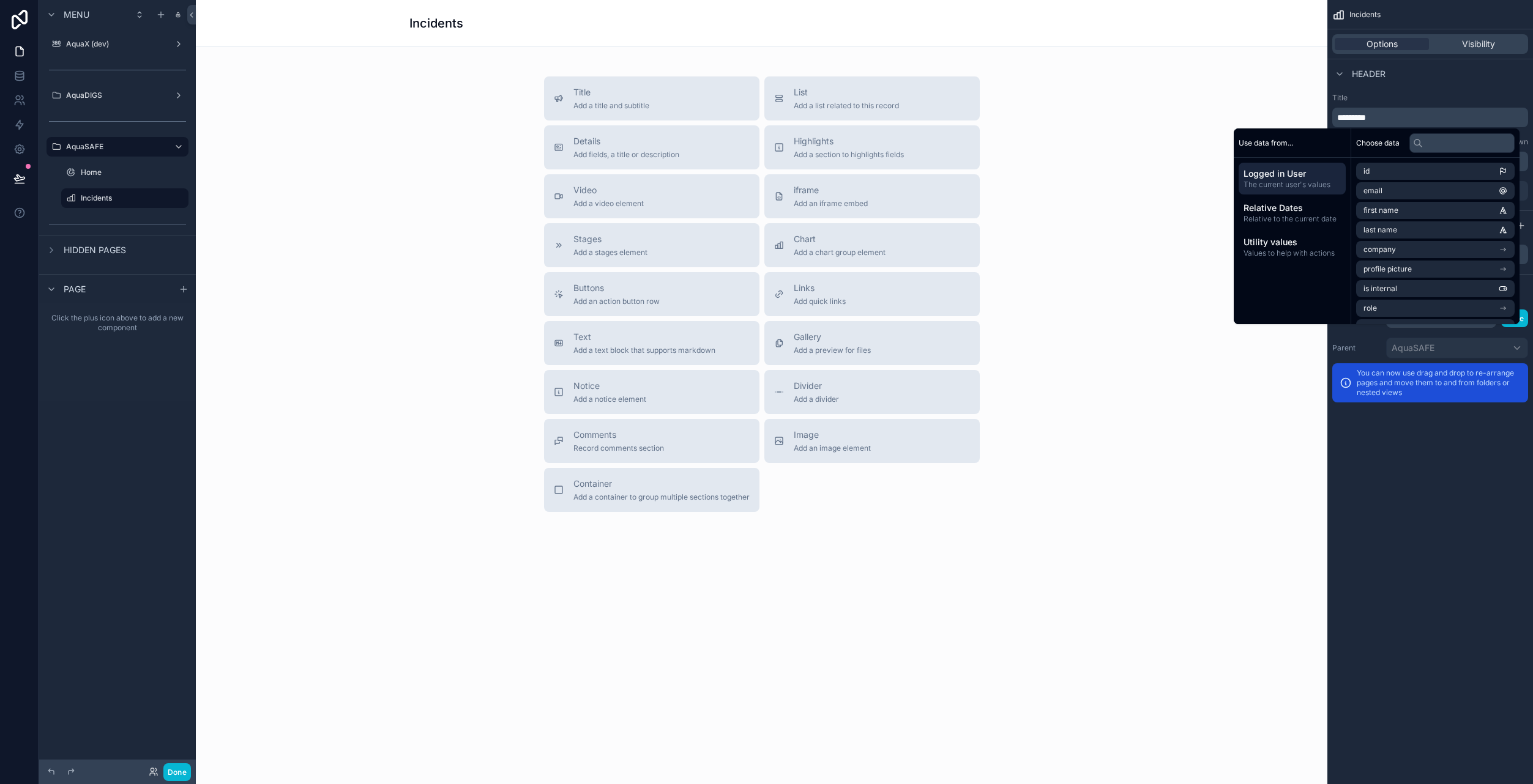
click at [1395, 455] on div "Incidents Options Visibility Header Title ********* Subtitle Markdown ﻿ Header …" at bounding box center [1430, 392] width 206 height 784
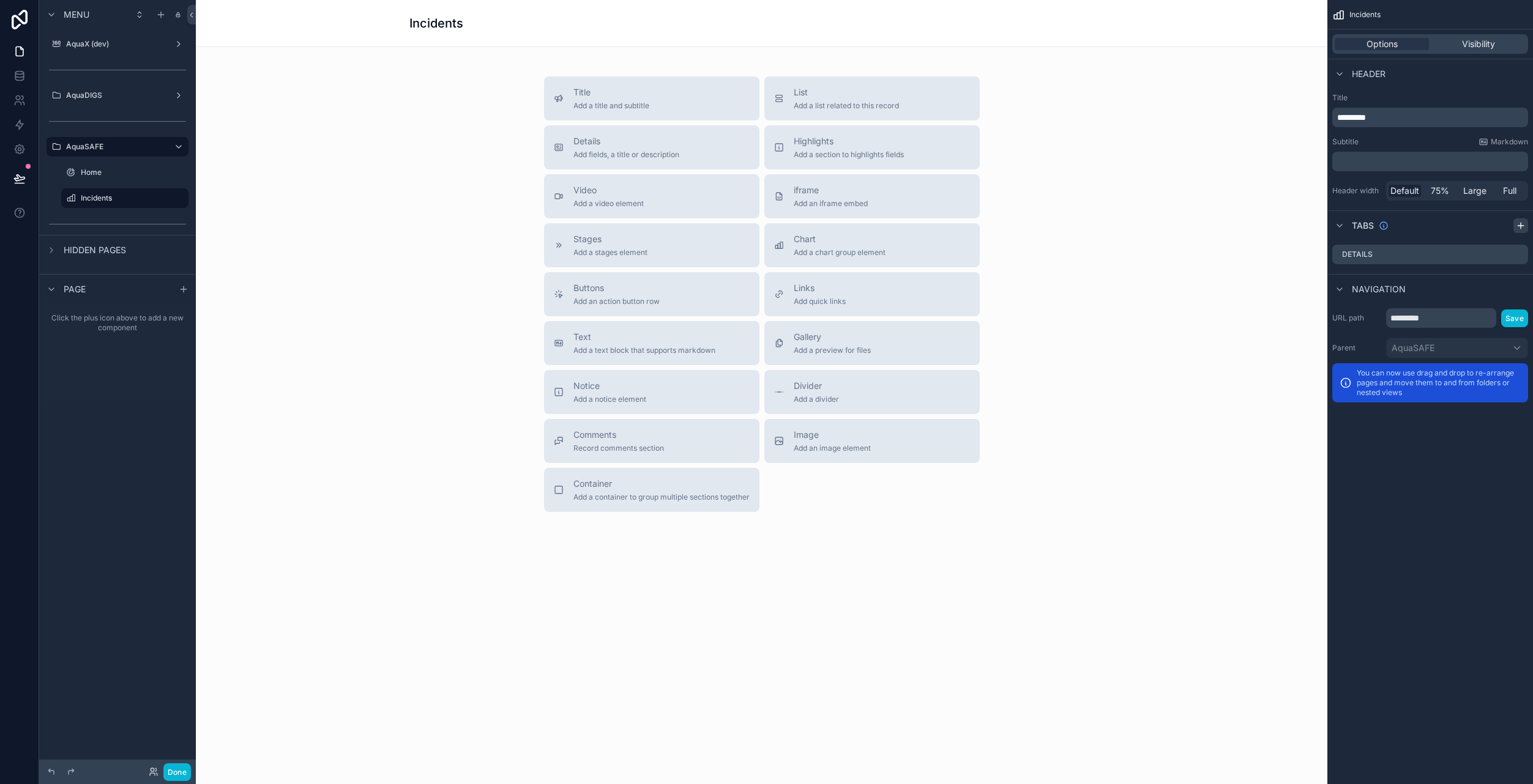
click at [1527, 225] on div "scrollable content" at bounding box center [1521, 225] width 14 height 14
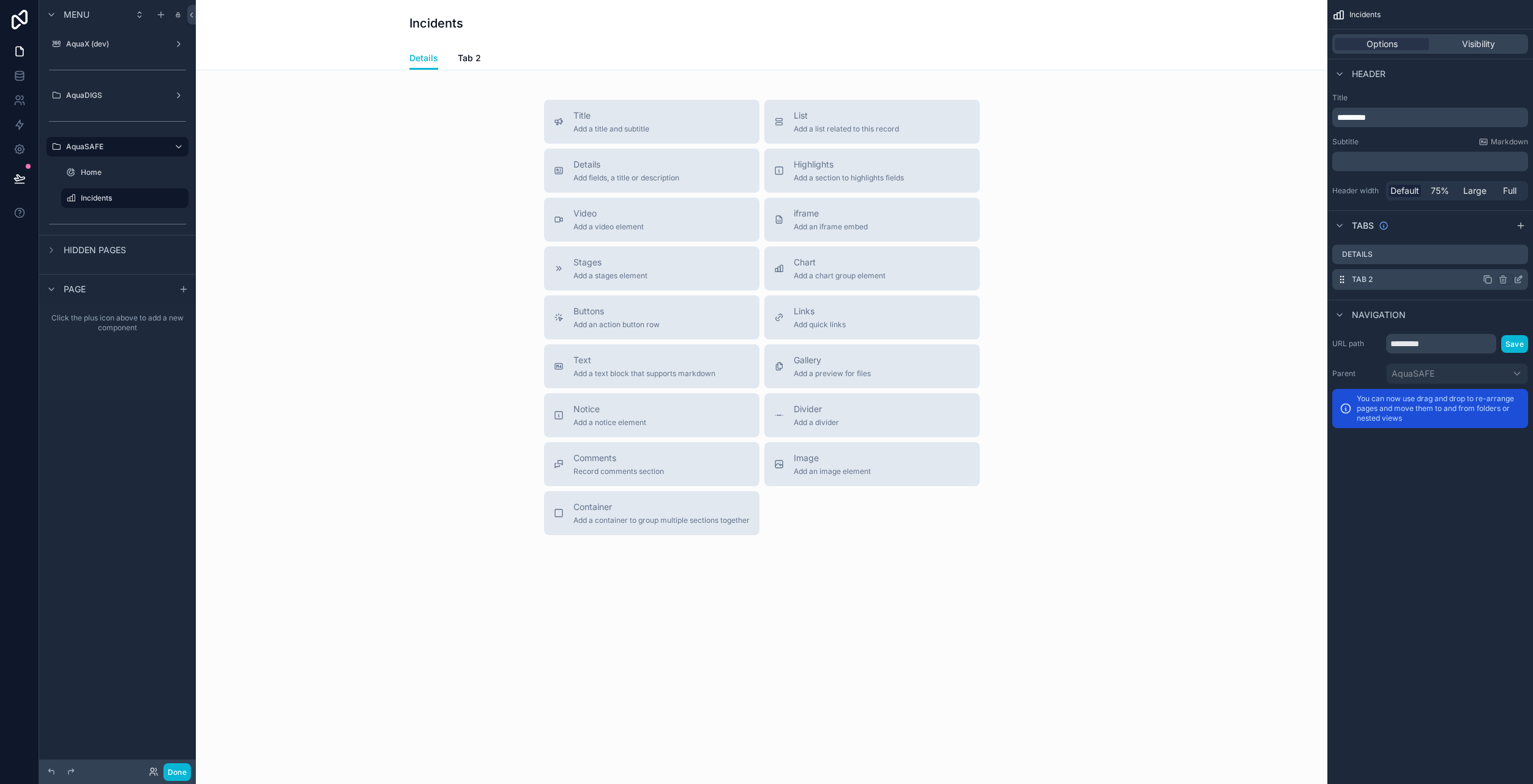
click at [1490, 281] on icon "scrollable content" at bounding box center [1487, 280] width 10 height 10
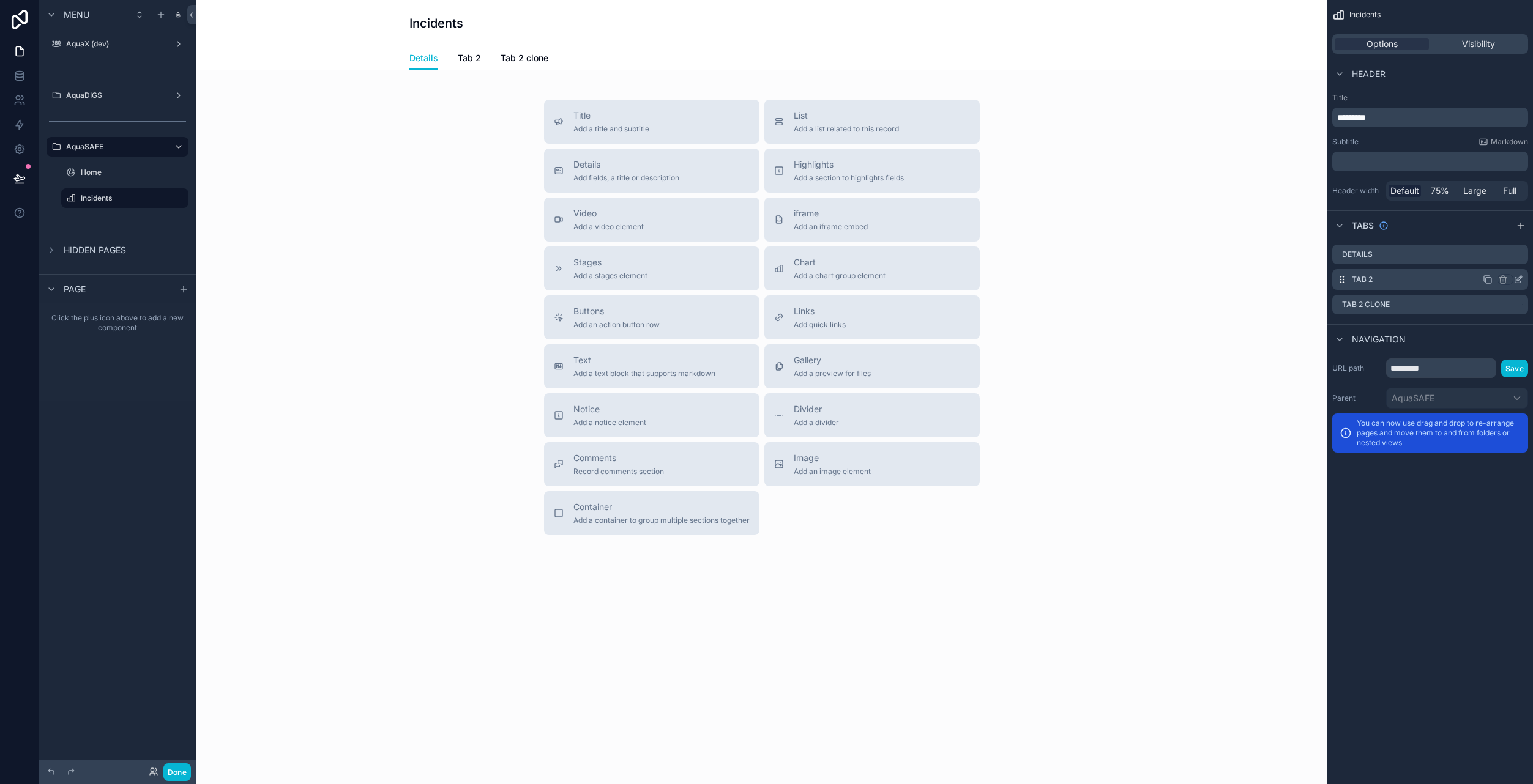
click at [1375, 274] on div "Tab 2" at bounding box center [1430, 280] width 196 height 21
click at [1367, 281] on label "Tab 2" at bounding box center [1362, 280] width 21 height 10
click at [1519, 281] on icon "scrollable content" at bounding box center [1519, 280] width 10 height 10
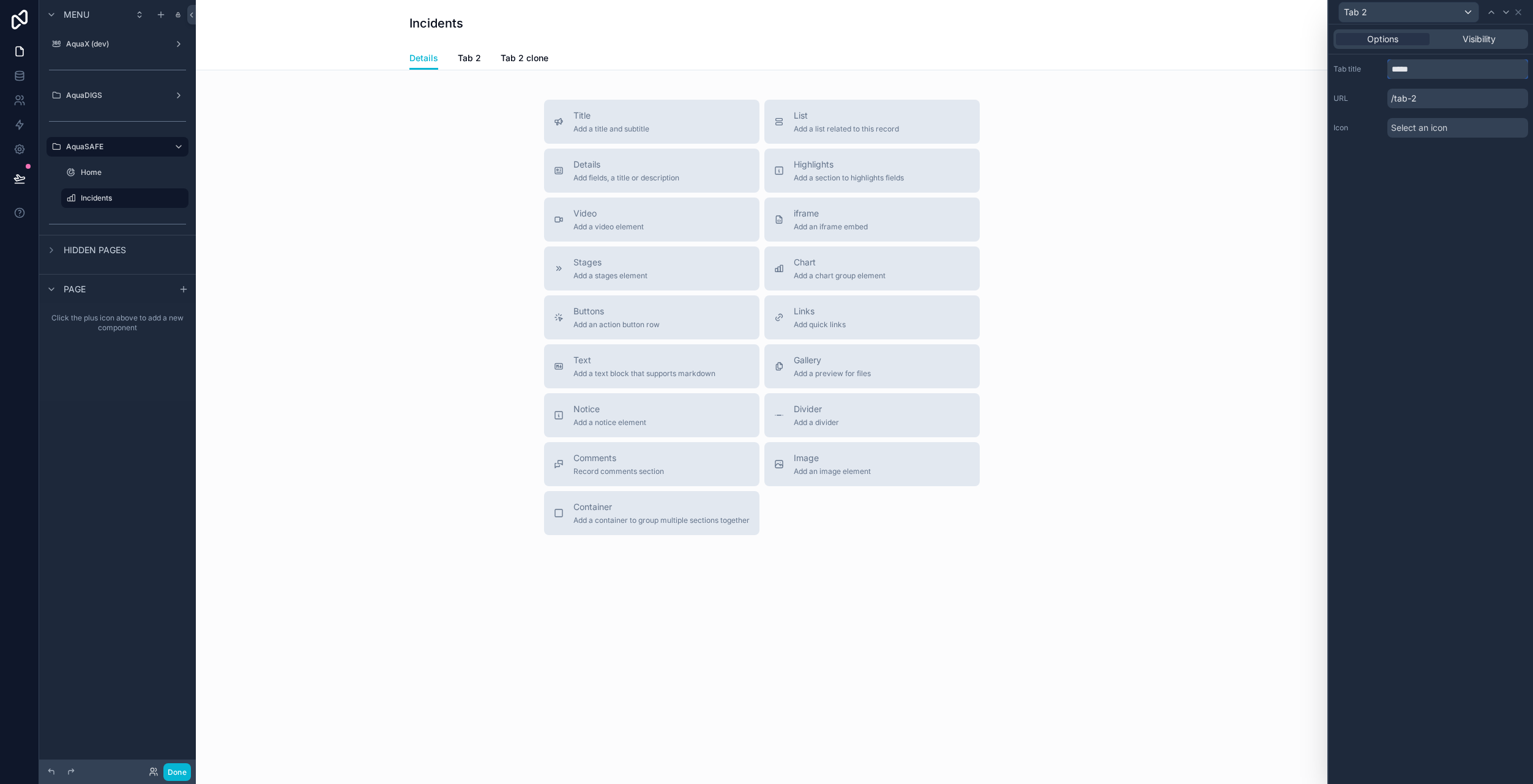
drag, startPoint x: 1421, startPoint y: 74, endPoint x: 1317, endPoint y: 73, distance: 104.0
click at [1318, 73] on div "Tab 2 Options Visibility Tab title ***** URL /tab-2 Icon Select an icon Menu Aq…" at bounding box center [766, 392] width 1533 height 784
type input "*"
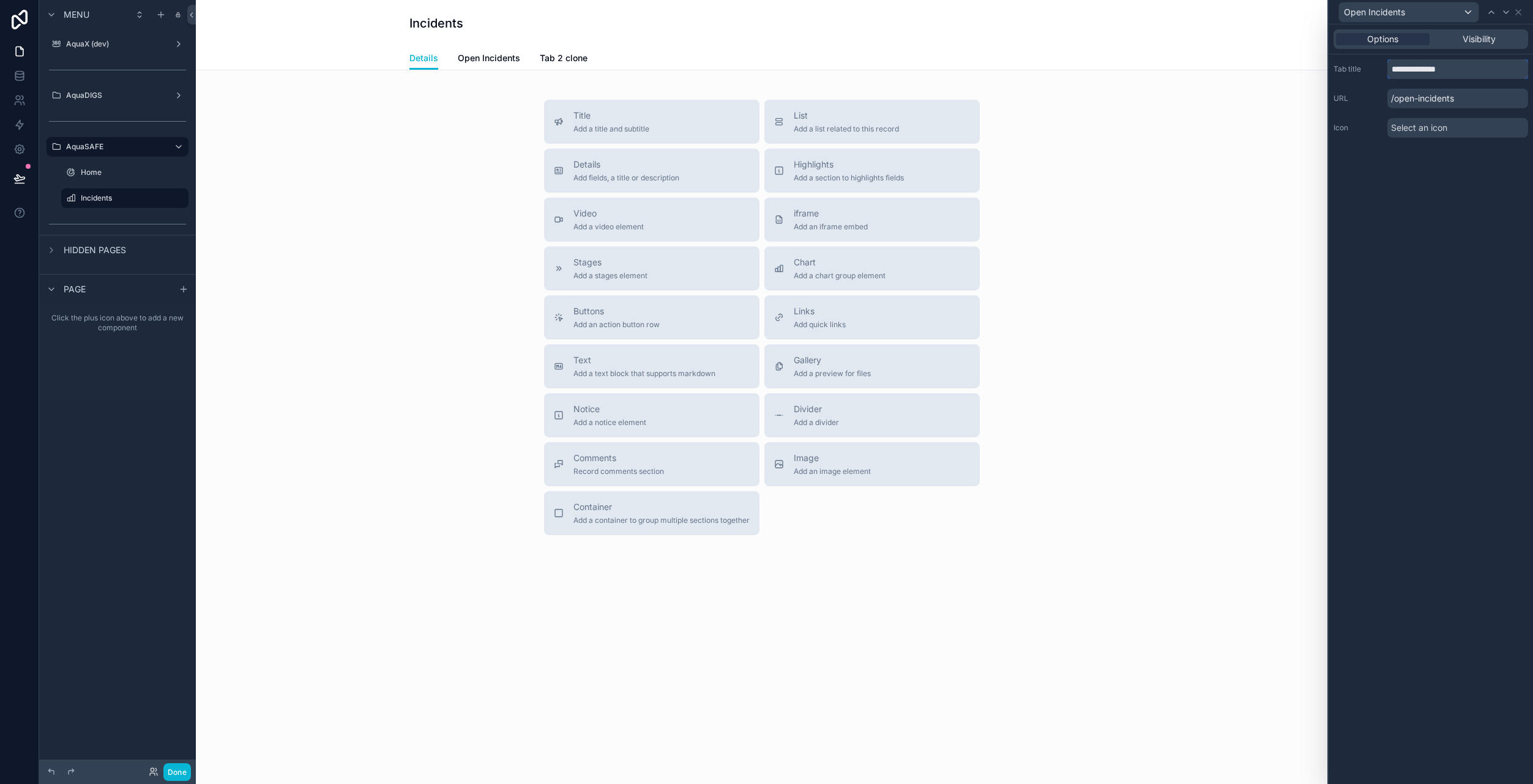
type input "**********"
click at [1456, 131] on div "Select an icon" at bounding box center [1458, 128] width 141 height 19
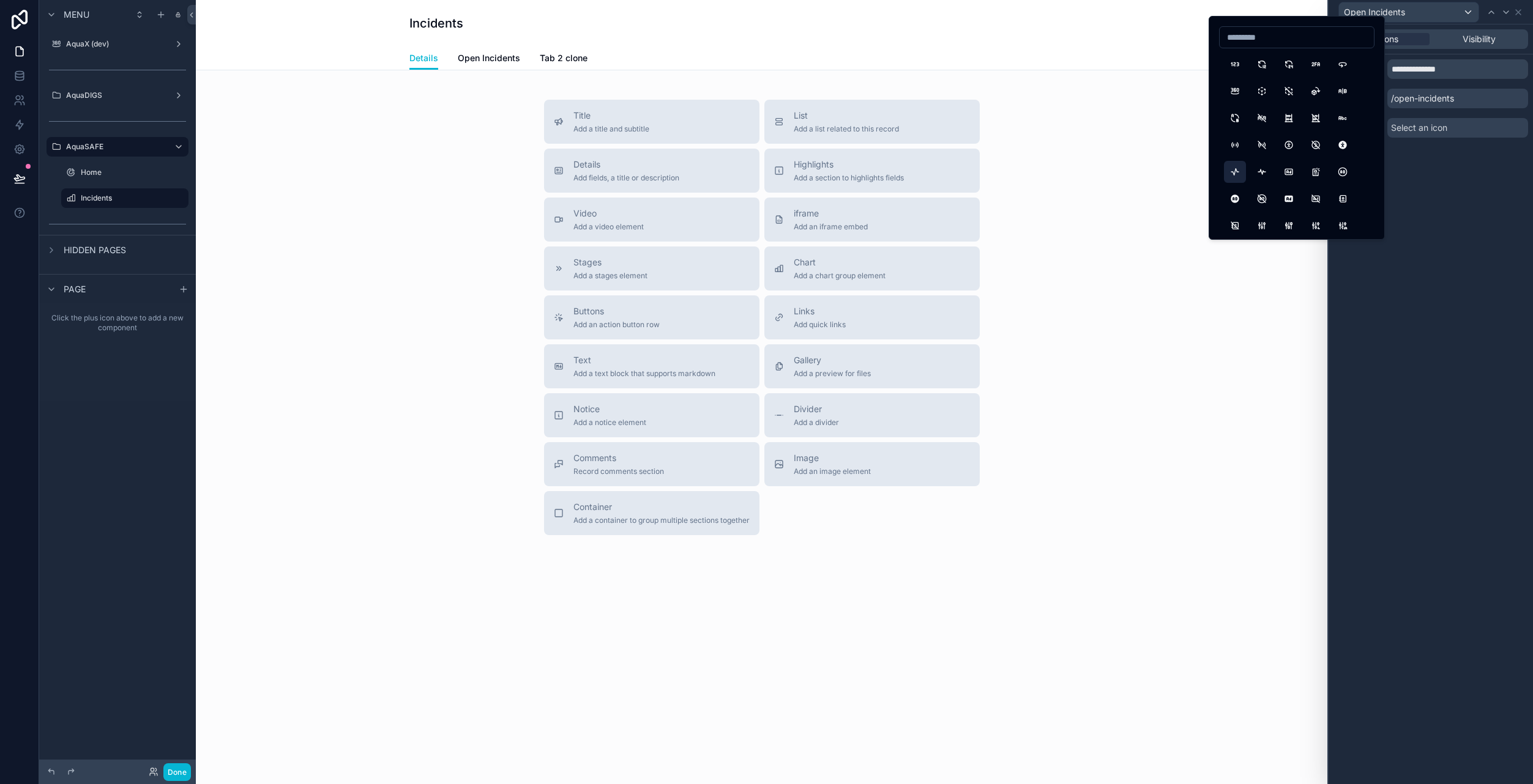
click at [1232, 172] on button "Activity" at bounding box center [1236, 172] width 22 height 22
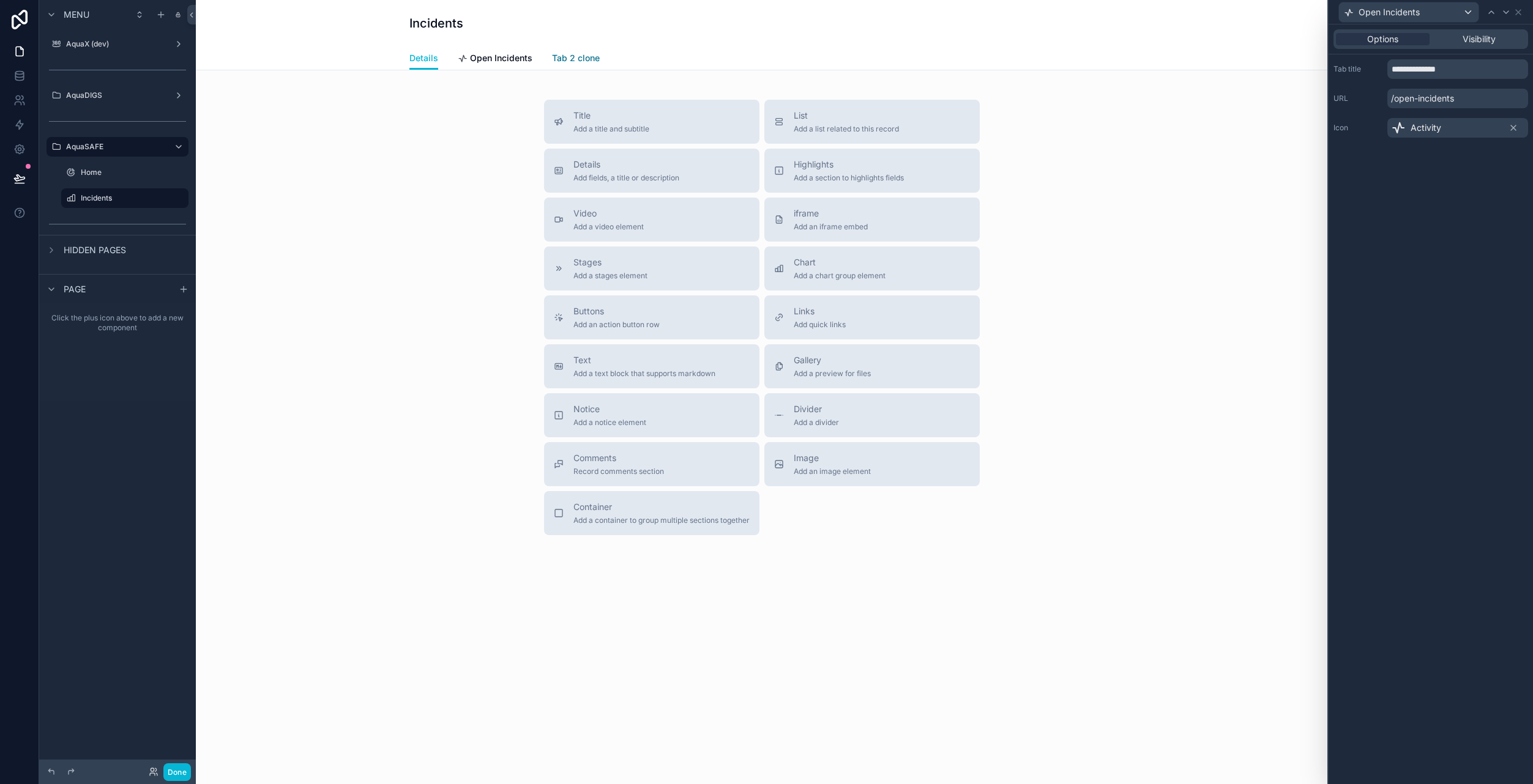
click at [593, 54] on span "Tab 2 clone" at bounding box center [576, 58] width 48 height 12
click at [1404, 12] on span "Open Incidents" at bounding box center [1389, 12] width 62 height 12
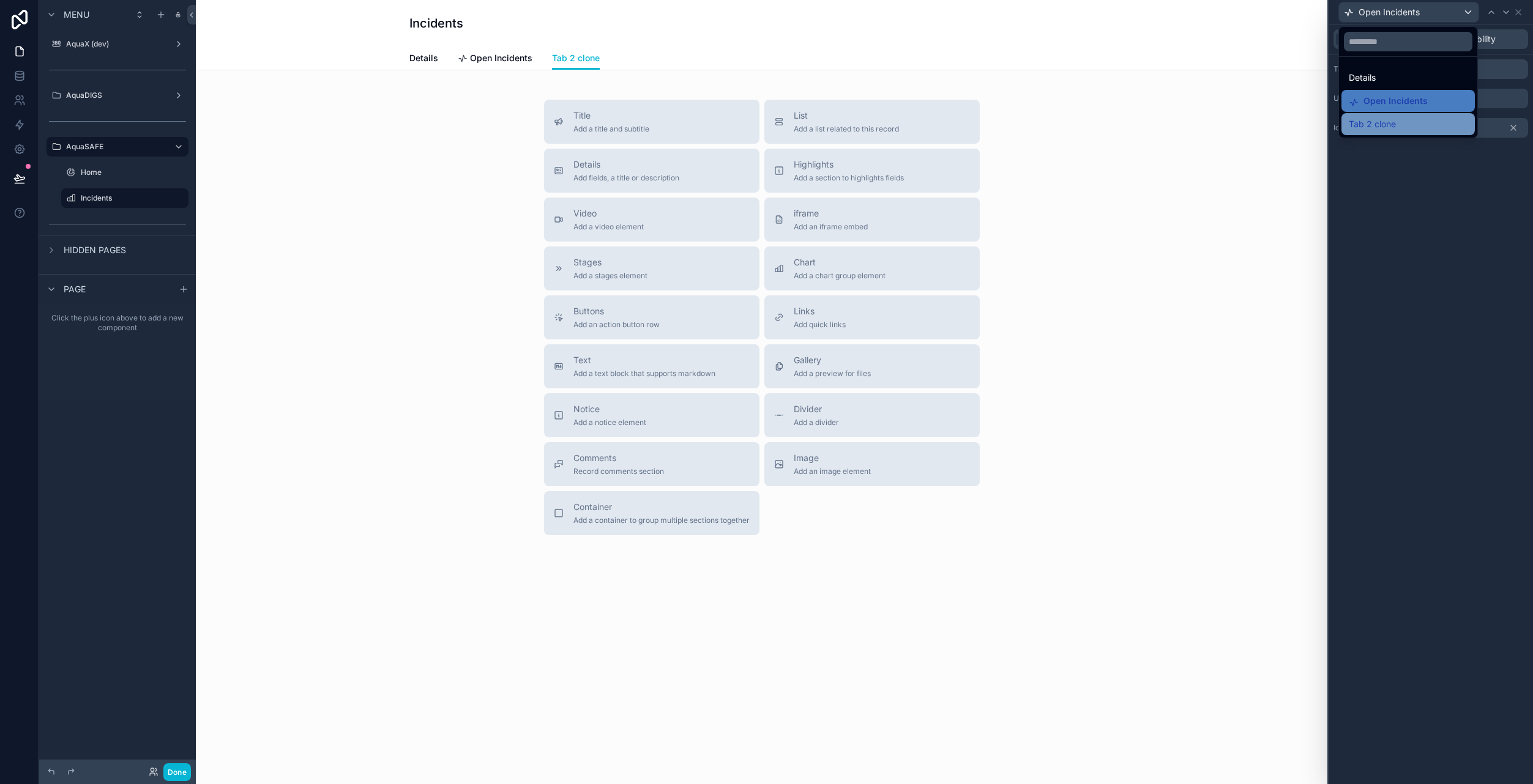
click at [1383, 125] on span "Tab 2 clone" at bounding box center [1372, 124] width 47 height 14
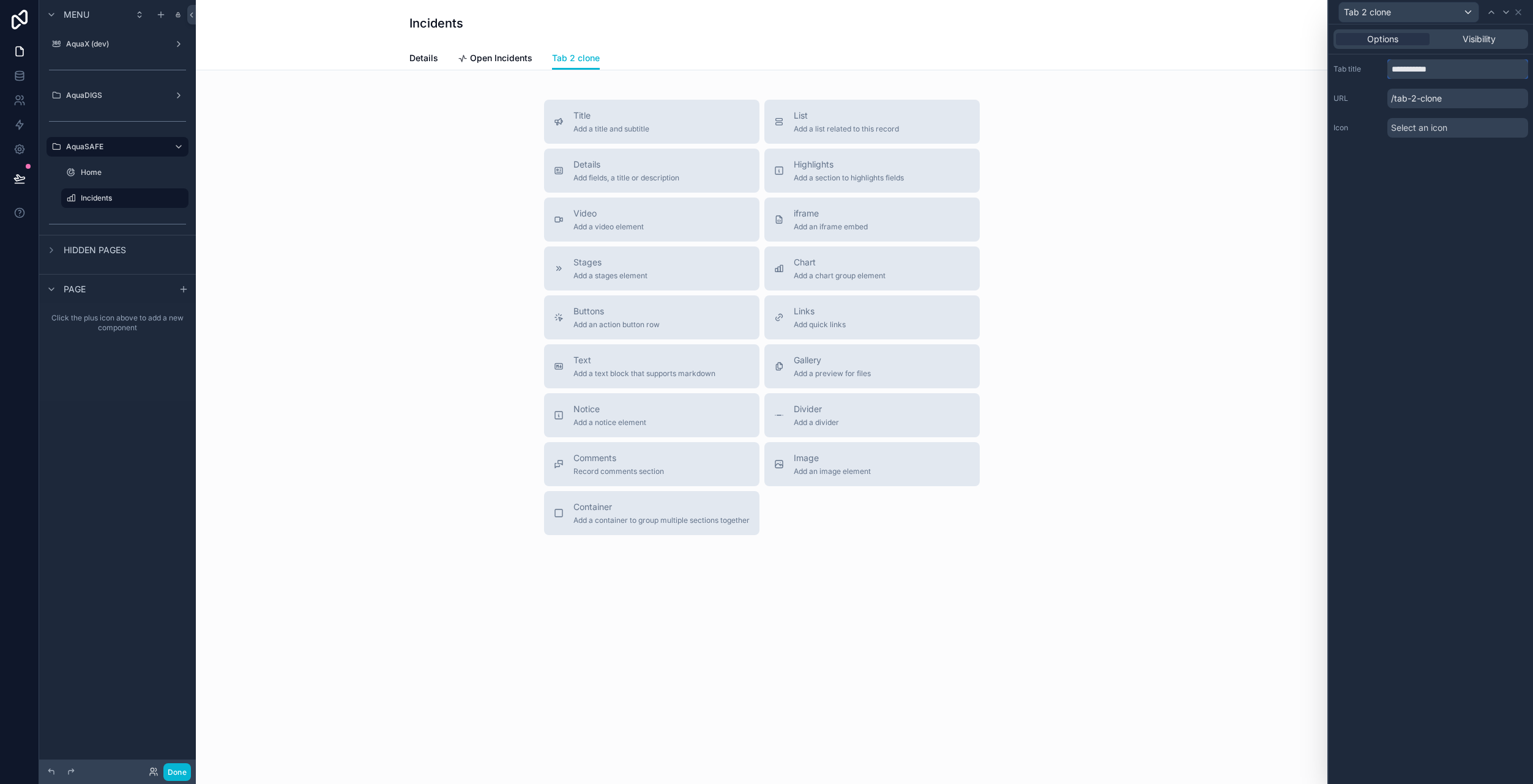
click at [1437, 67] on input "**********" at bounding box center [1458, 69] width 141 height 19
type input "**********"
click at [1462, 125] on div "Select an icon" at bounding box center [1458, 128] width 141 height 19
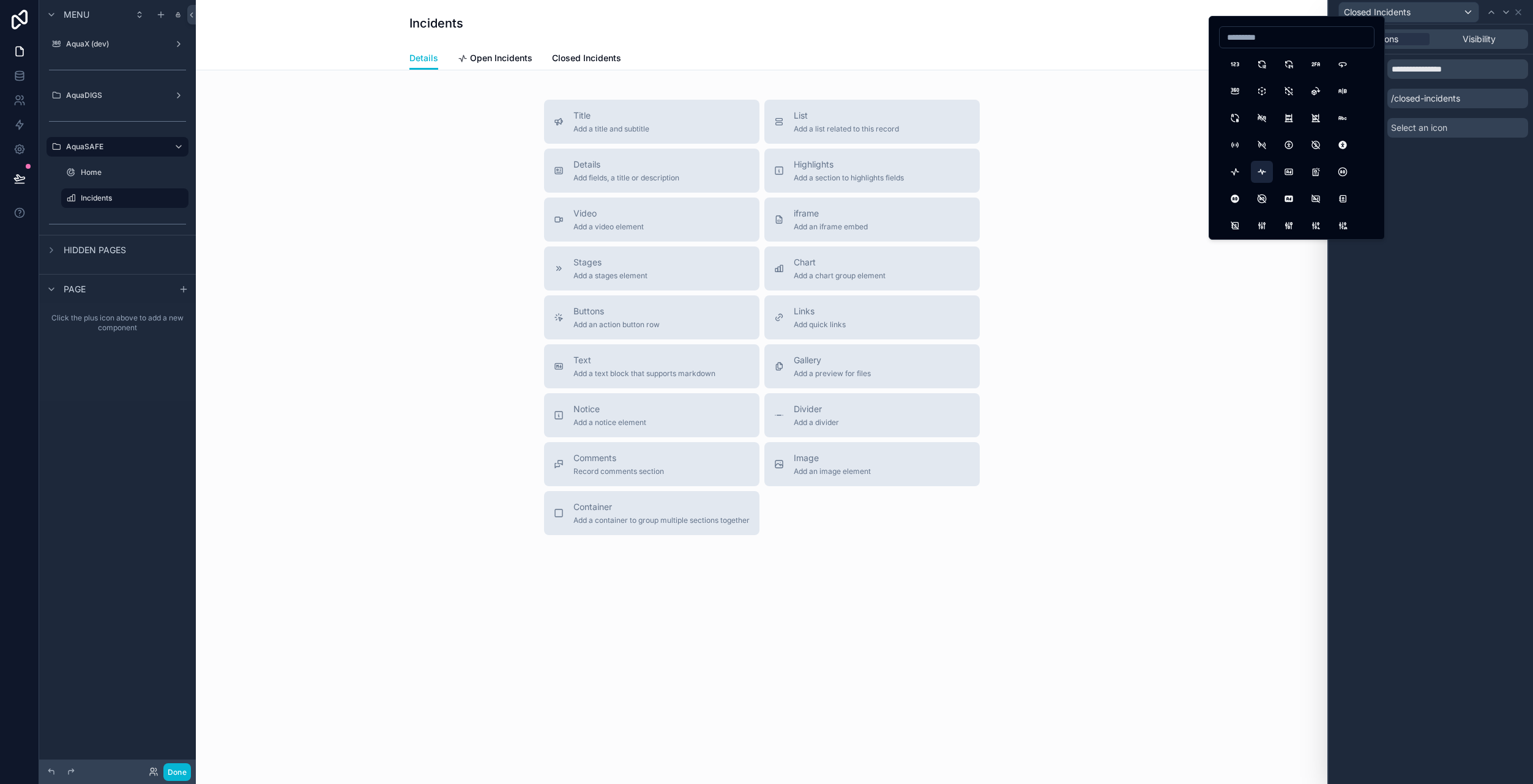
click at [1260, 174] on button "ActivityHeartbeat" at bounding box center [1262, 172] width 22 height 22
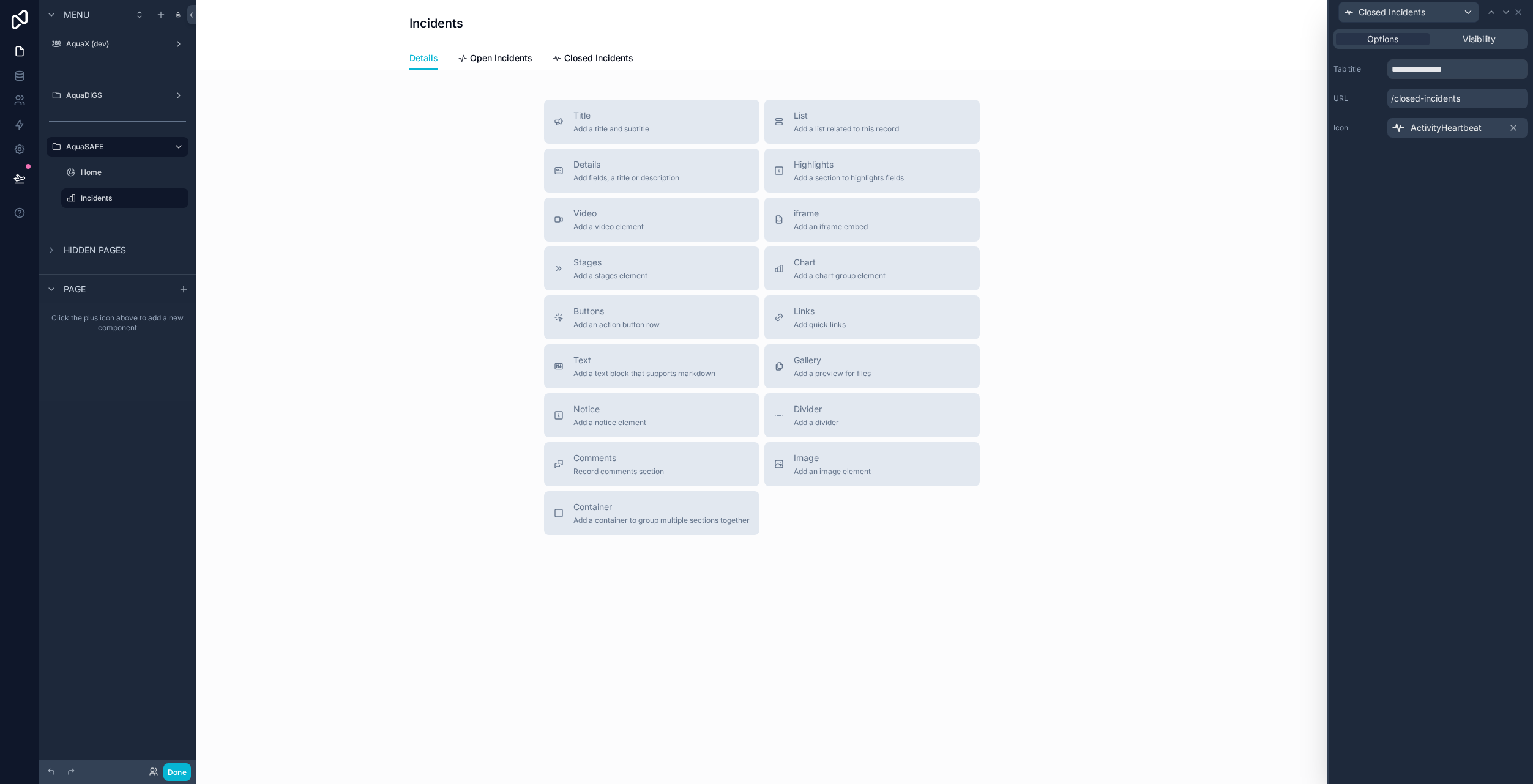
click at [1435, 130] on span "ActivityHeartbeat" at bounding box center [1446, 127] width 71 height 12
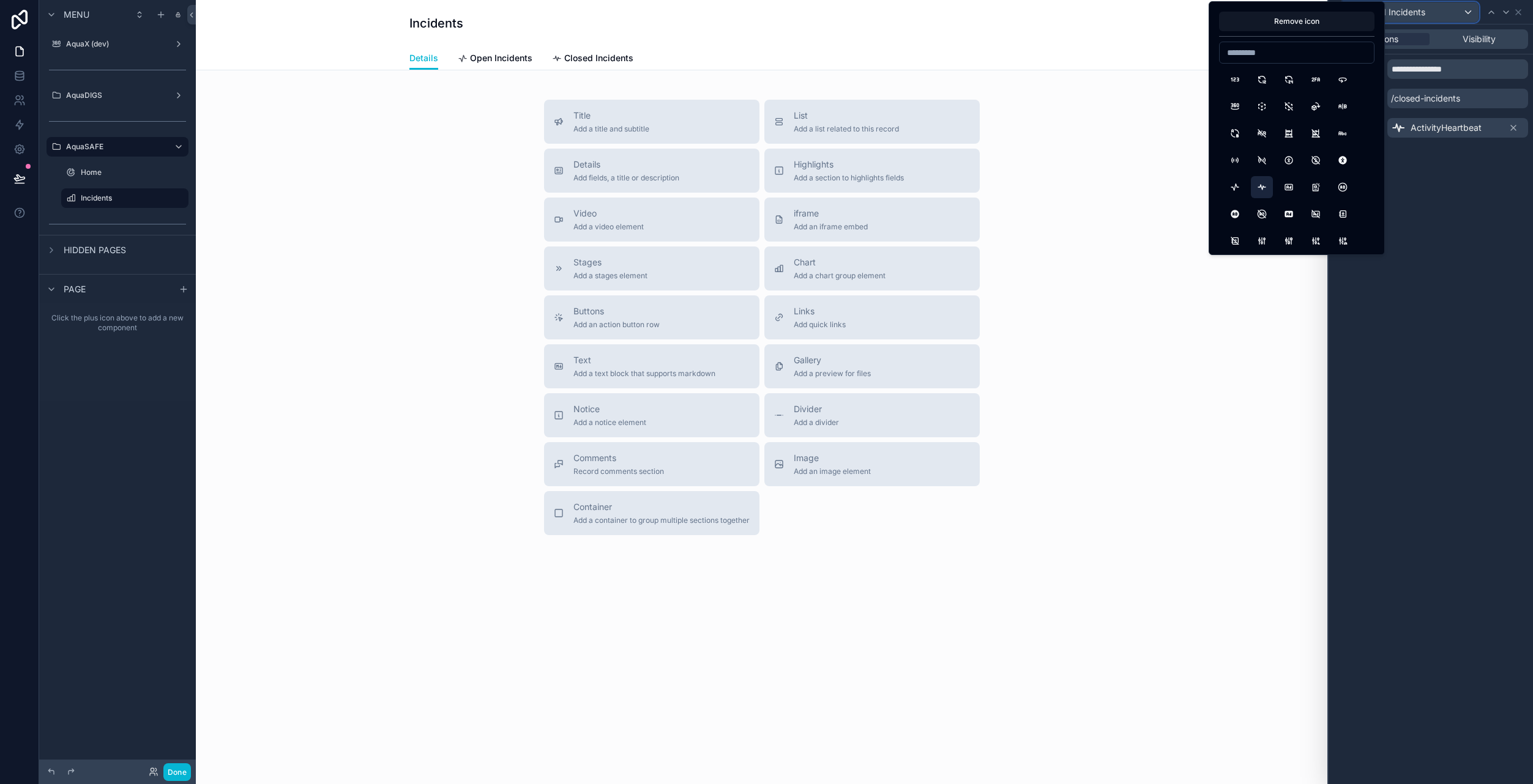
click at [1427, 12] on div "Closed Incidents" at bounding box center [1408, 12] width 139 height 19
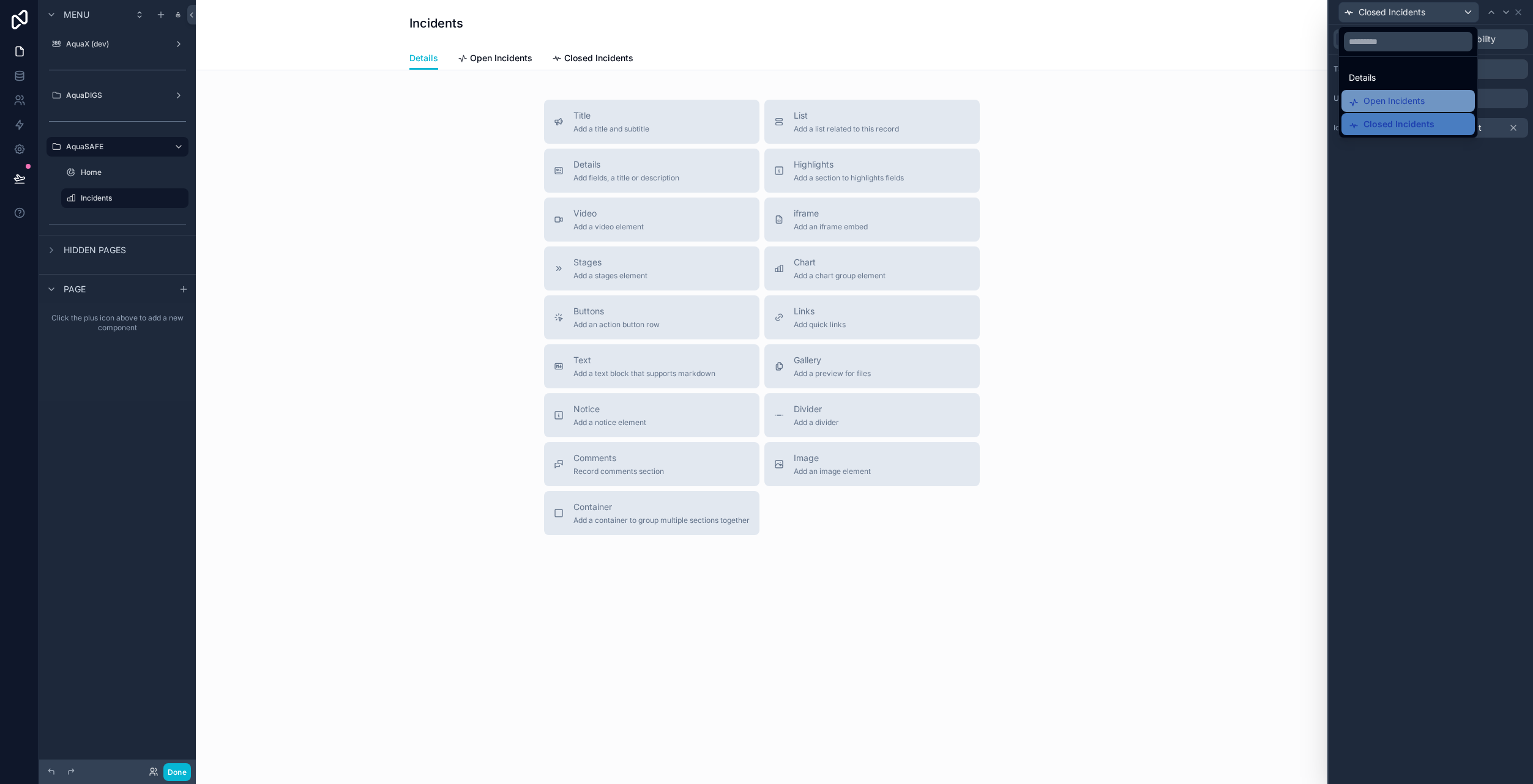
click at [1387, 103] on span "Open Incidents" at bounding box center [1394, 101] width 62 height 14
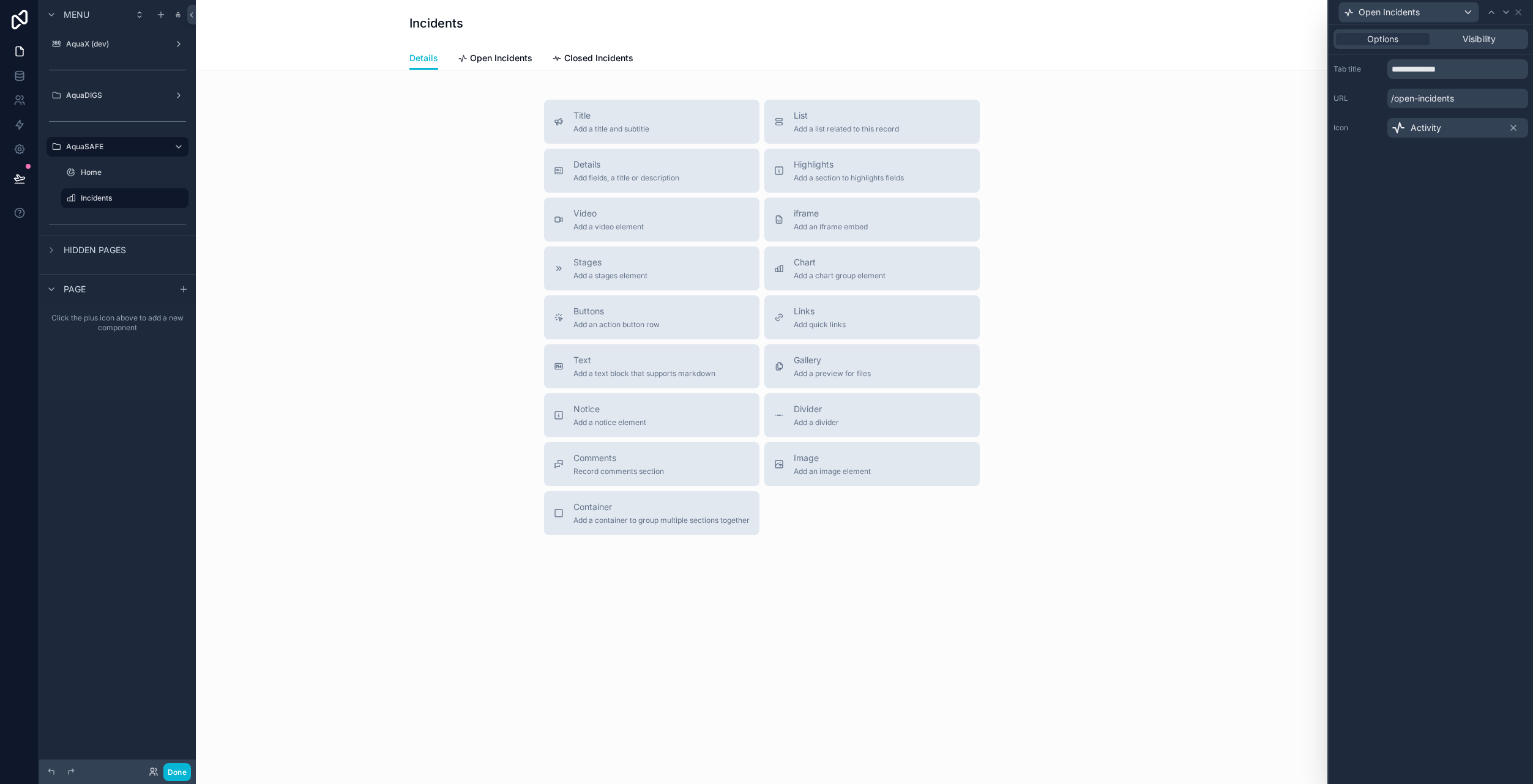
click at [1433, 132] on span "Activity" at bounding box center [1426, 127] width 30 height 12
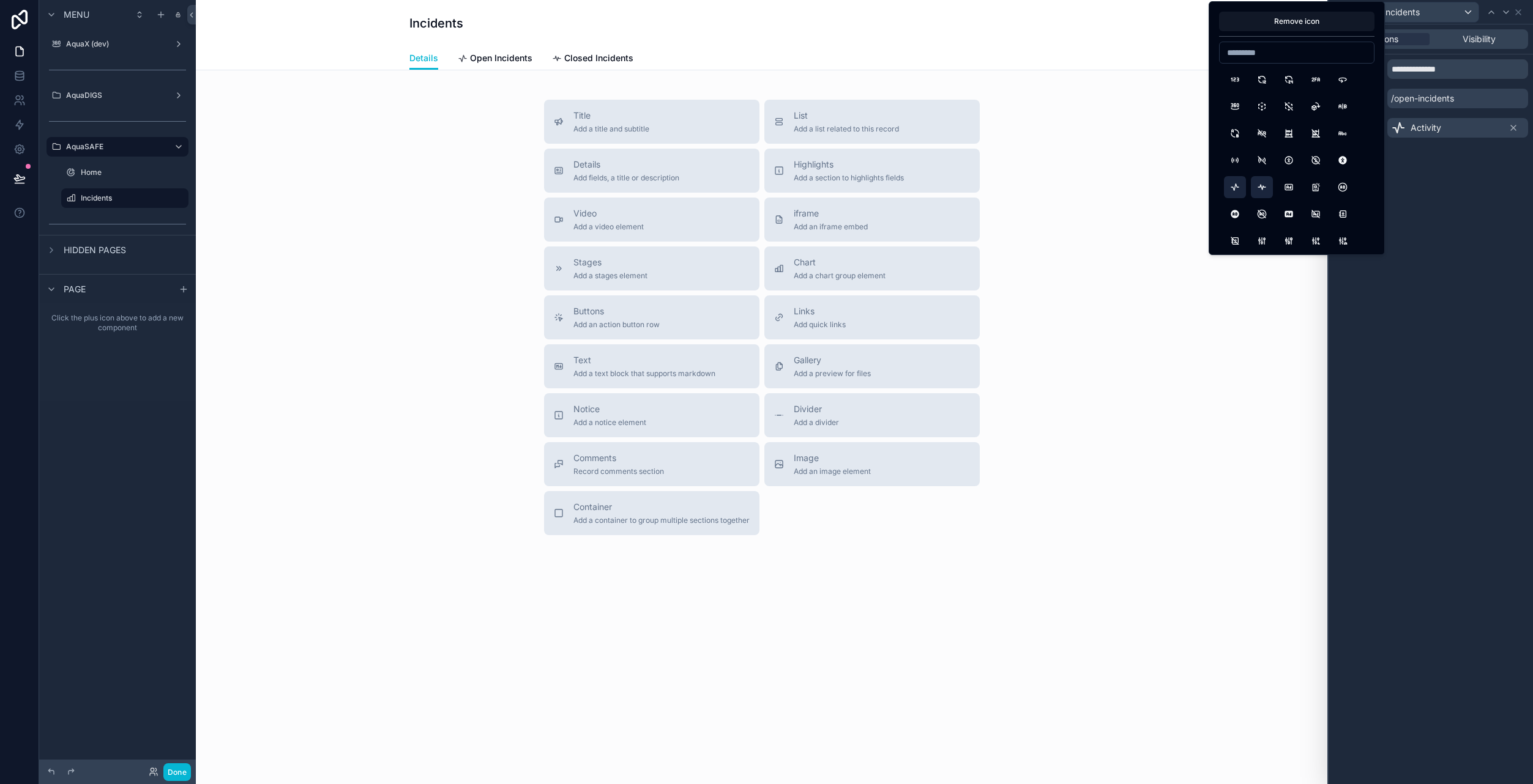
click at [1265, 191] on button "ActivityHeartbeat" at bounding box center [1262, 187] width 22 height 22
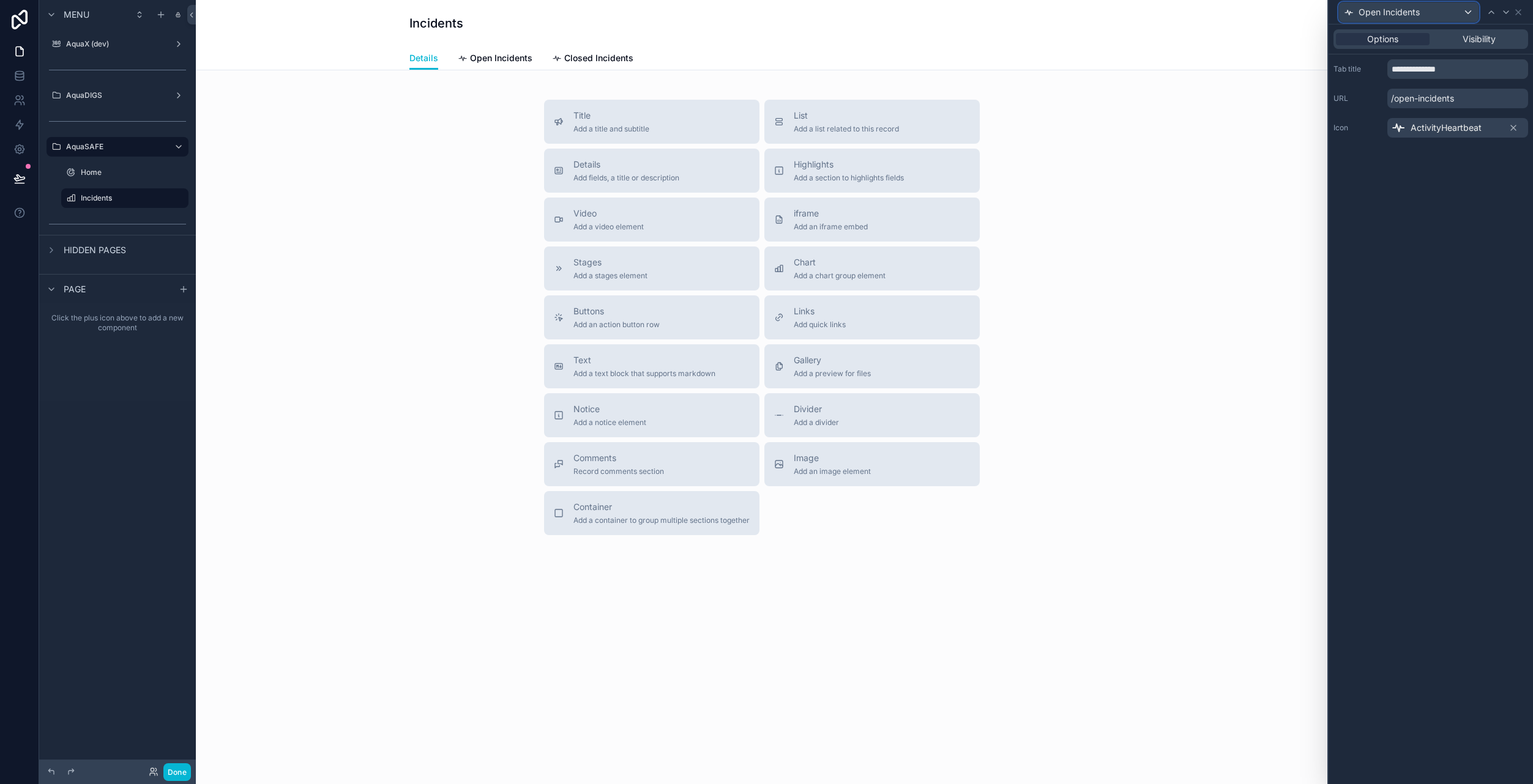
click at [1456, 11] on div "Open Incidents" at bounding box center [1408, 12] width 139 height 19
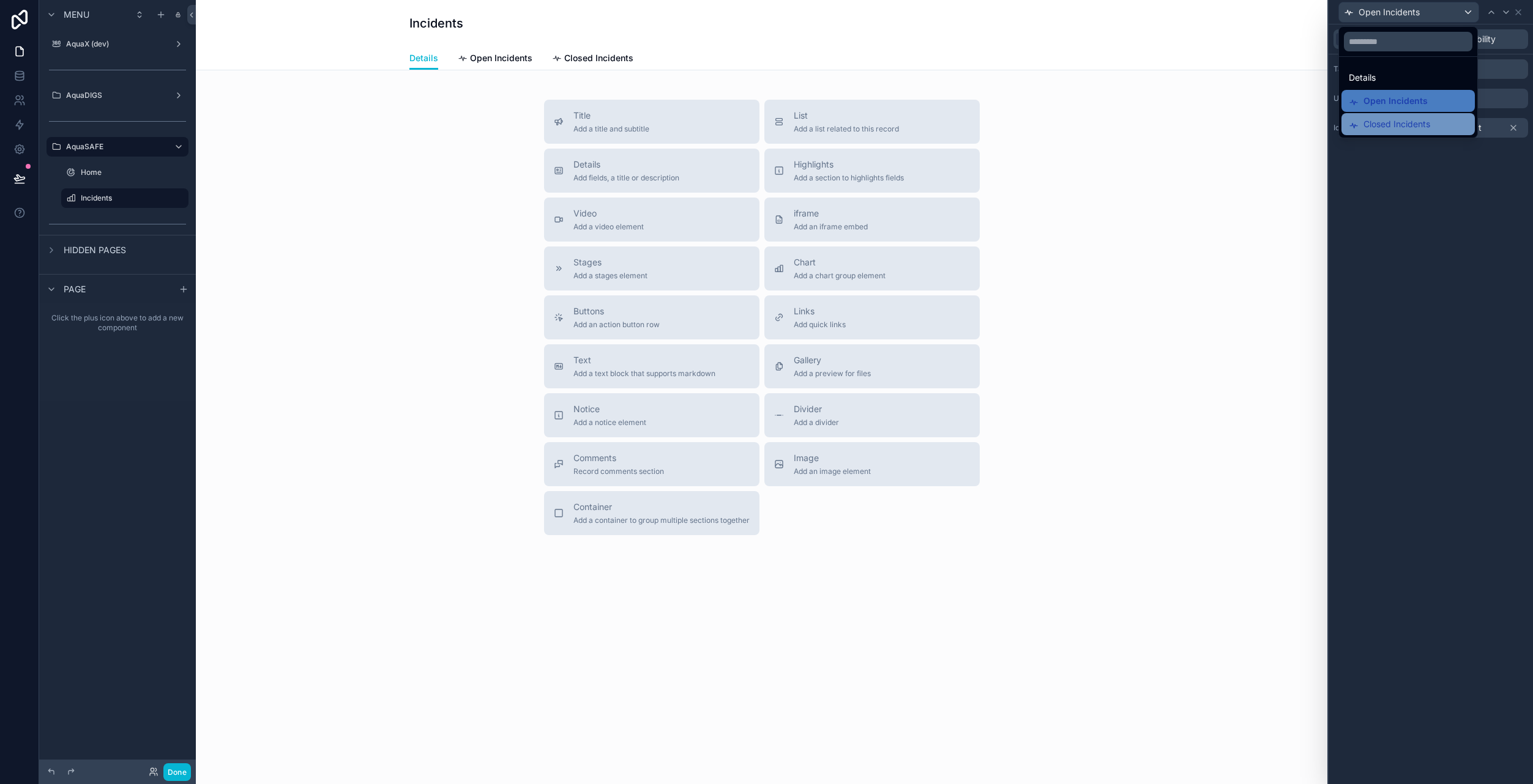
click at [1371, 118] on span "Closed Incidents" at bounding box center [1396, 124] width 66 height 14
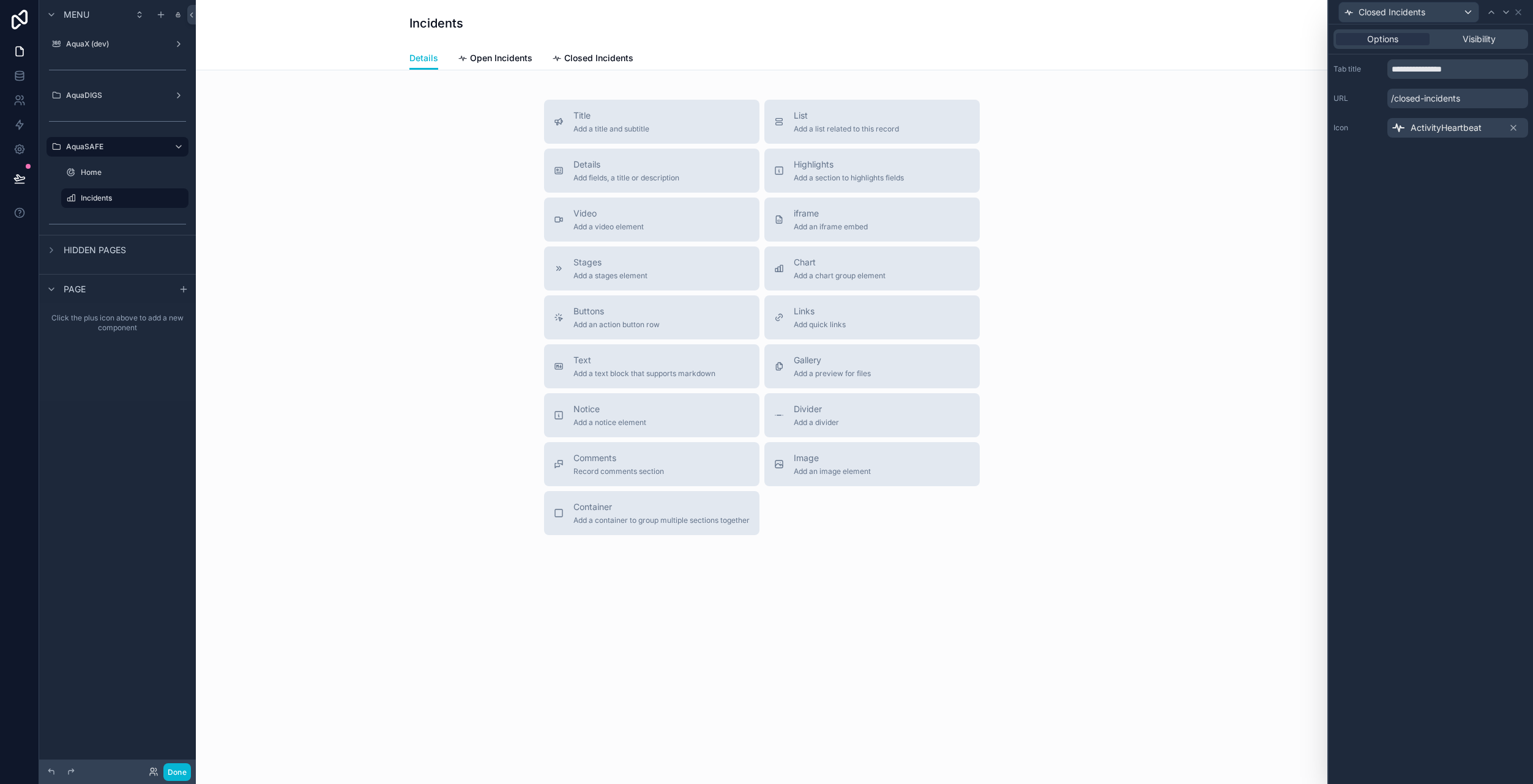
click at [1429, 126] on span "ActivityHeartbeat" at bounding box center [1446, 127] width 71 height 12
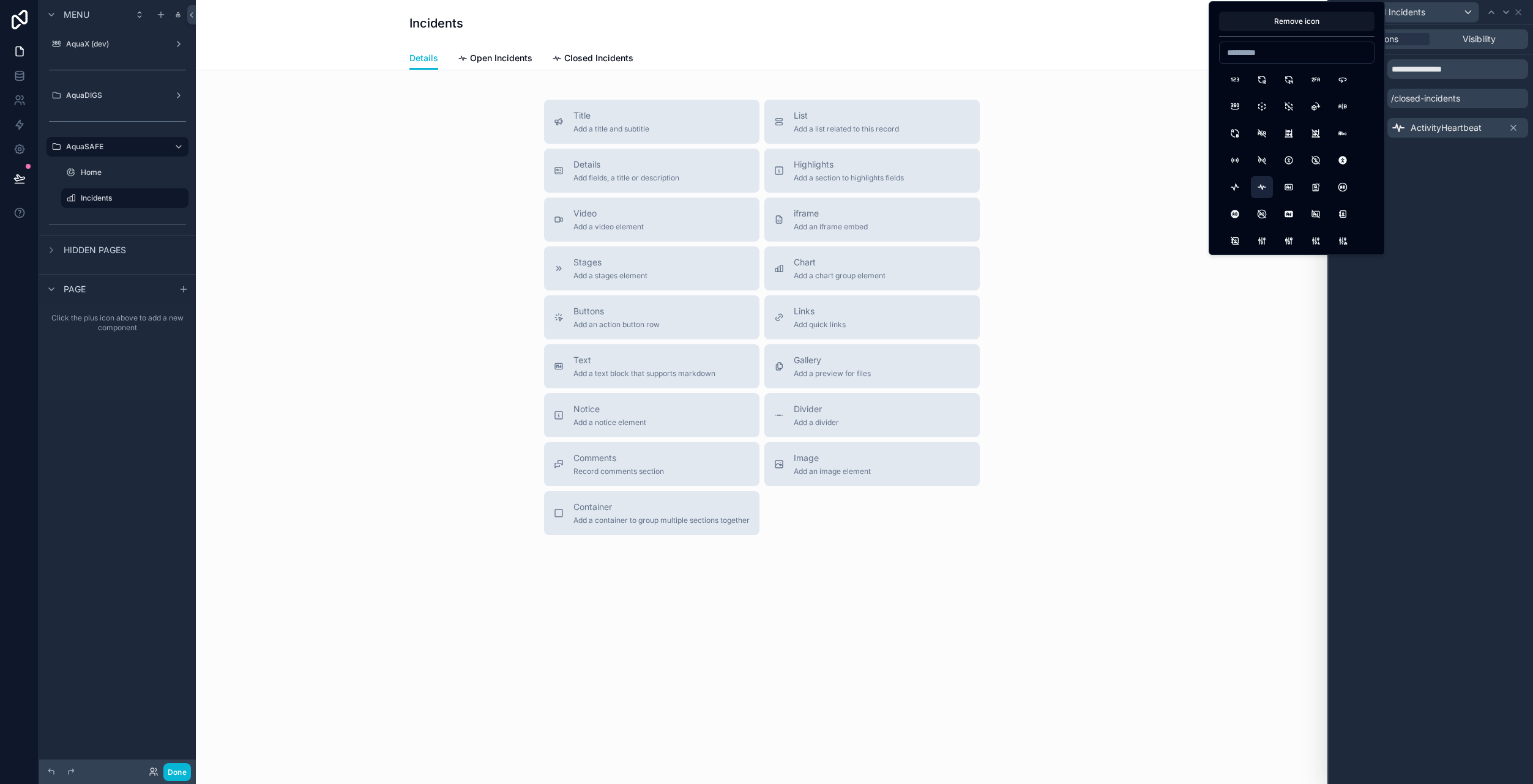
click at [1255, 51] on input at bounding box center [1296, 52] width 154 height 17
type input "****"
click at [1266, 82] on button "LineDashed" at bounding box center [1262, 80] width 22 height 22
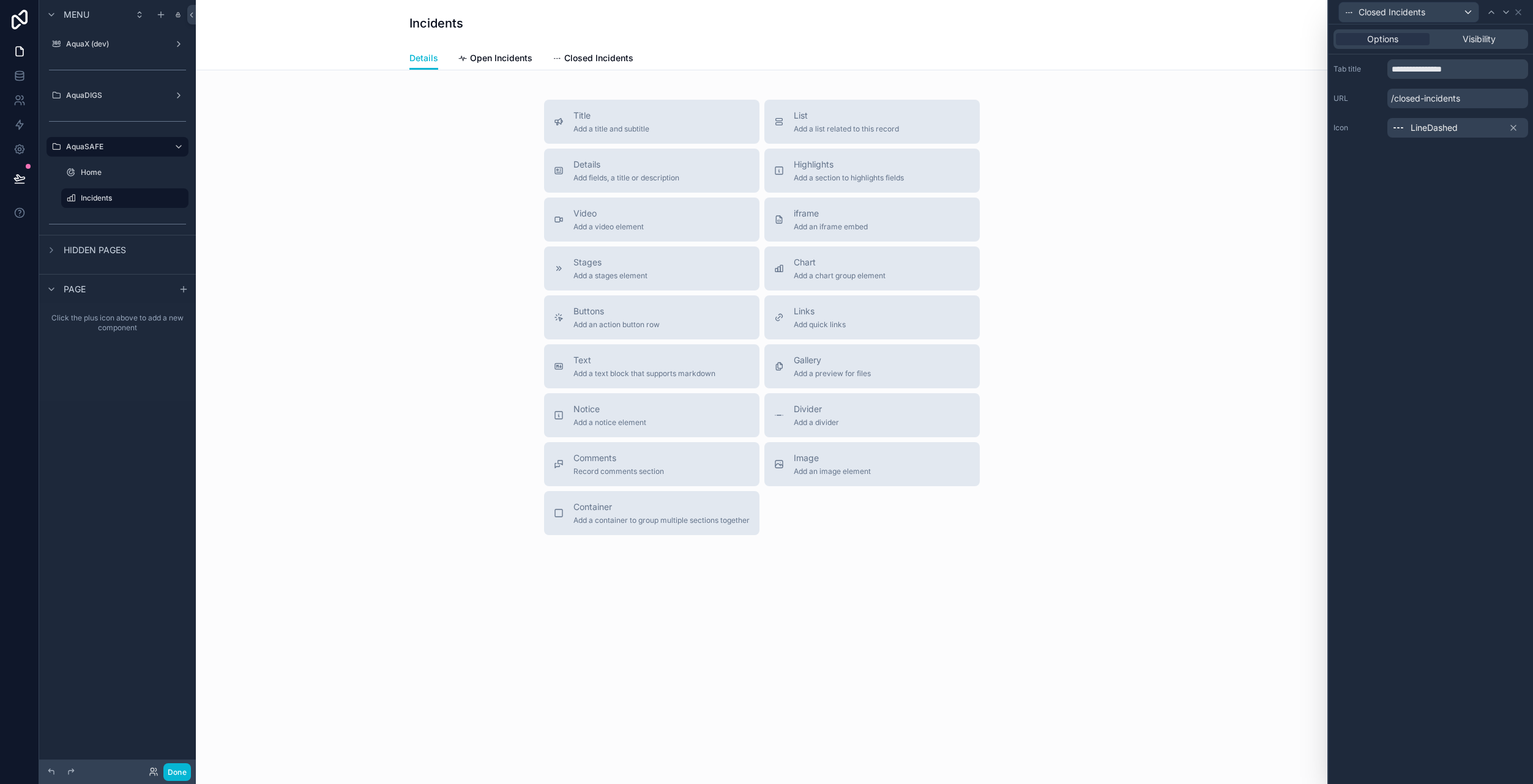
click at [1210, 183] on div "Title Add a title and subtitle List Add a list related to this record Details A…" at bounding box center [761, 317] width 1112 height 436
click at [1519, 12] on icon at bounding box center [1519, 12] width 5 height 5
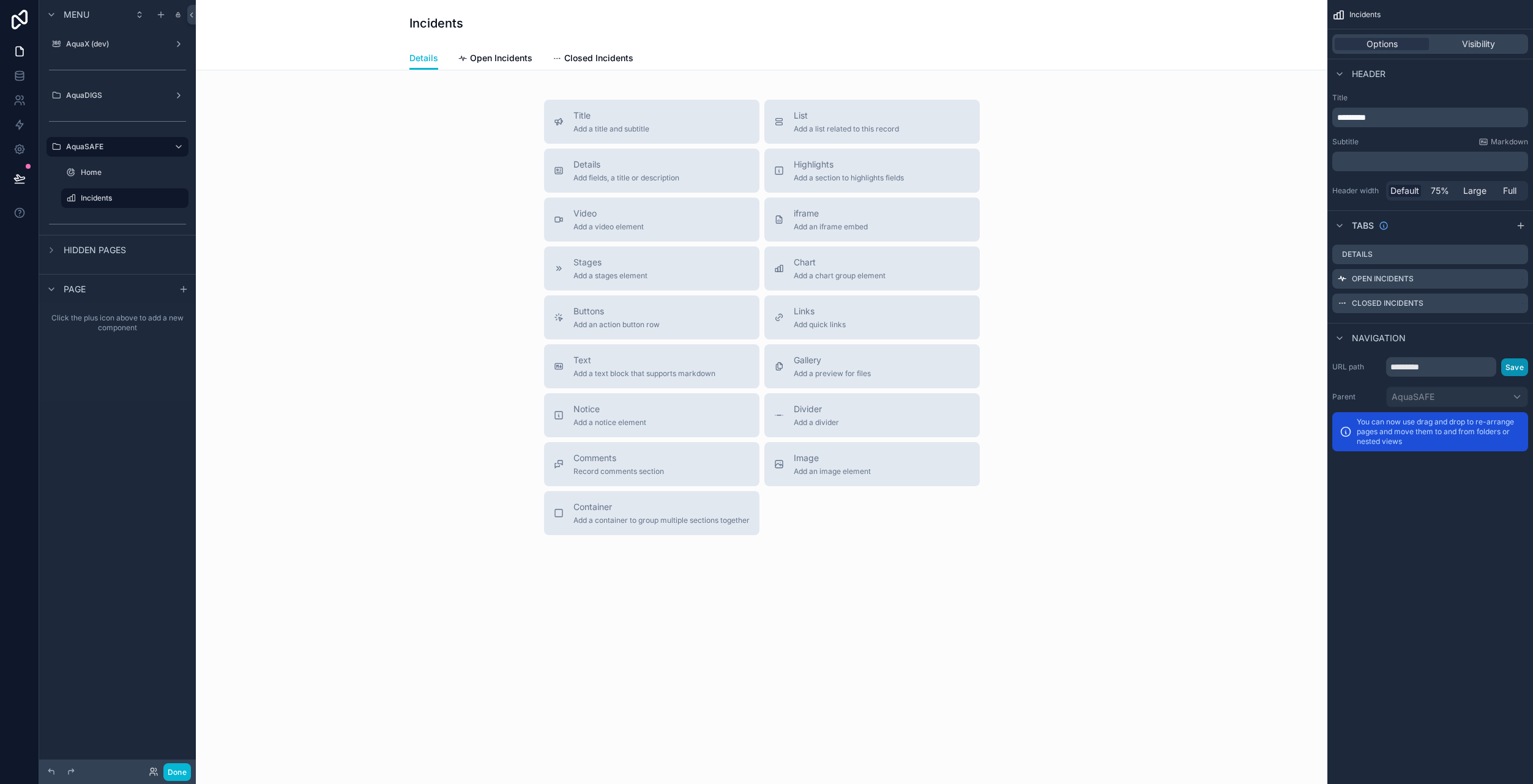
click at [1518, 373] on button "Save" at bounding box center [1515, 367] width 27 height 18
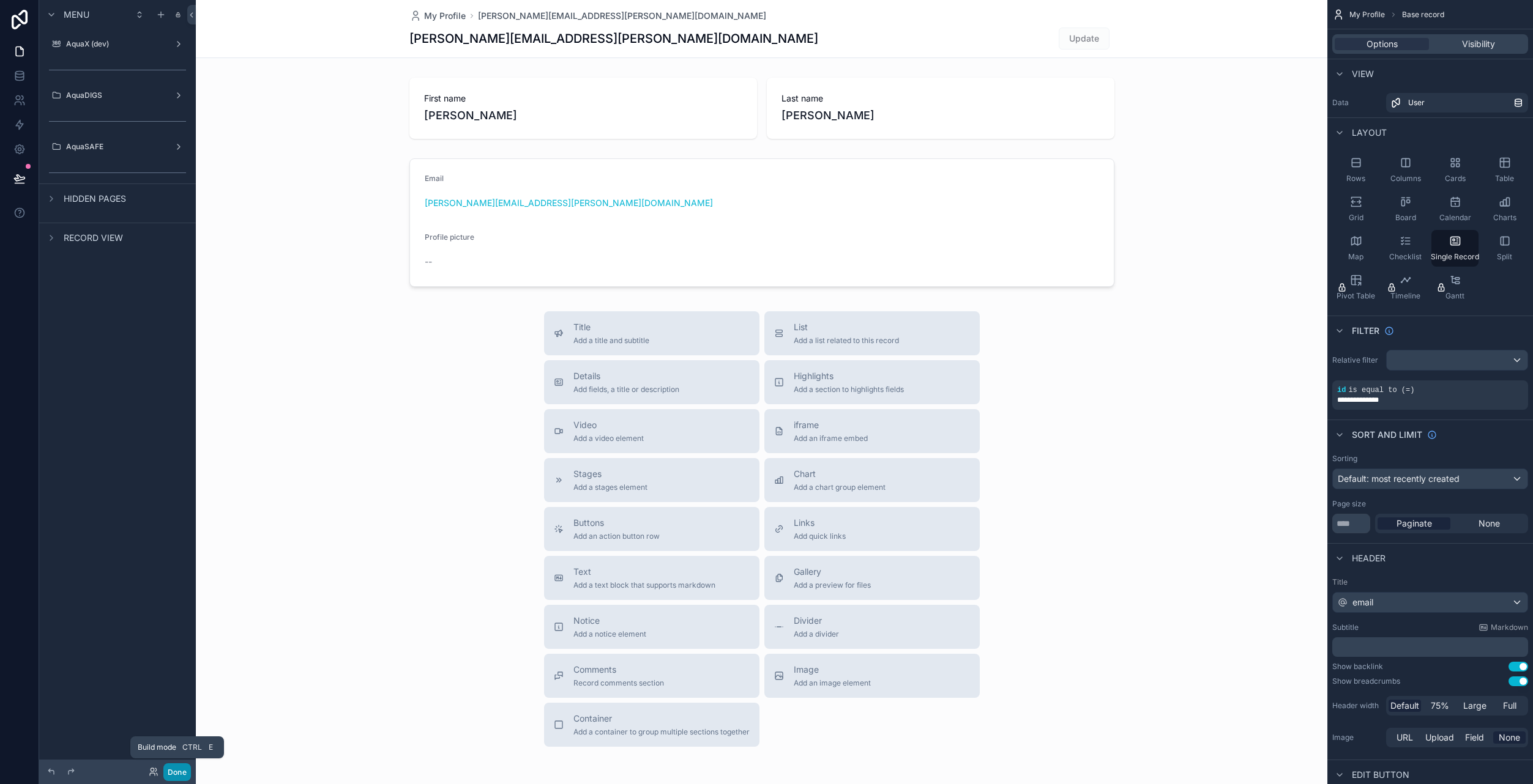
click at [182, 773] on button "Done" at bounding box center [177, 772] width 27 height 18
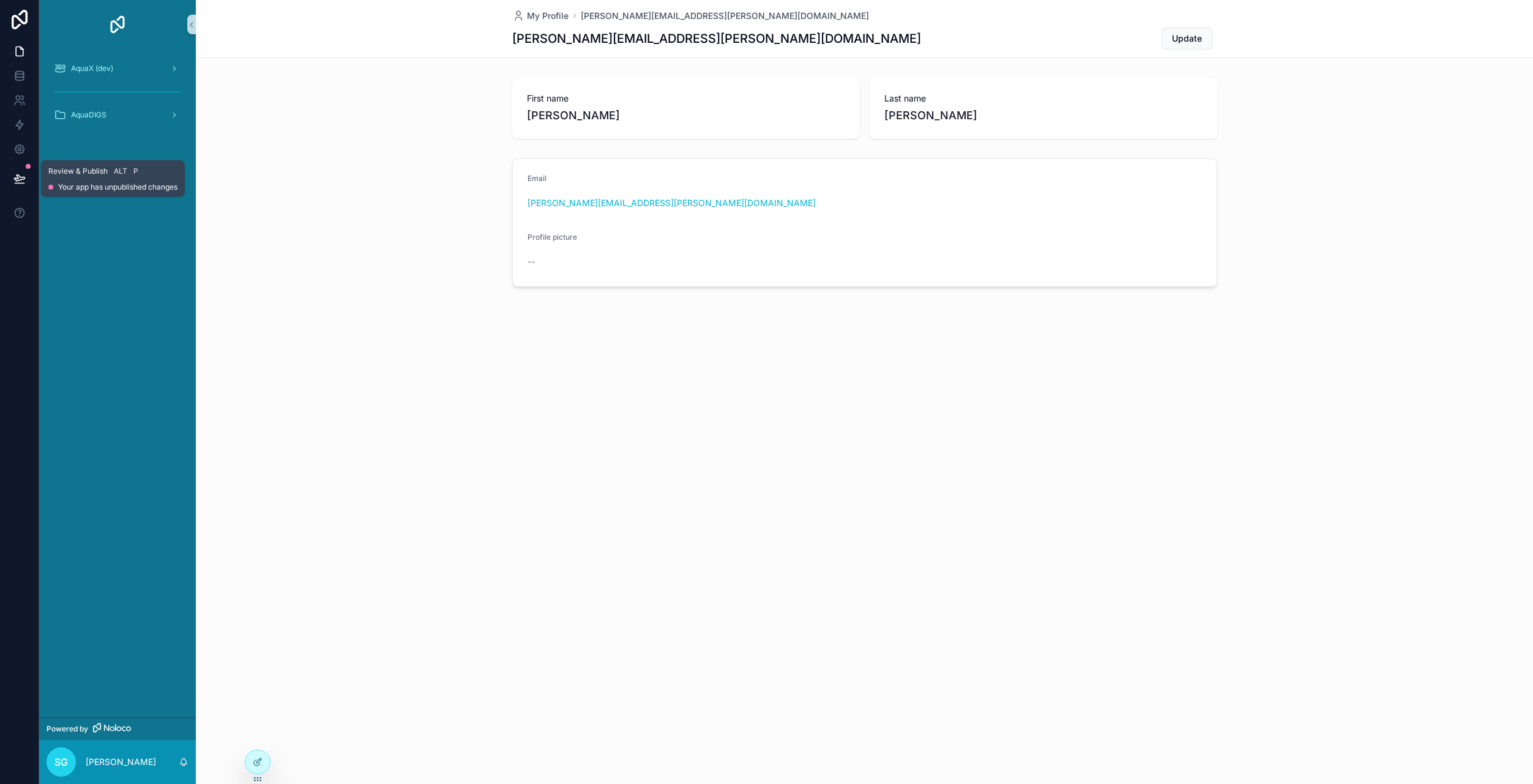
click at [22, 180] on icon at bounding box center [19, 178] width 10 height 6
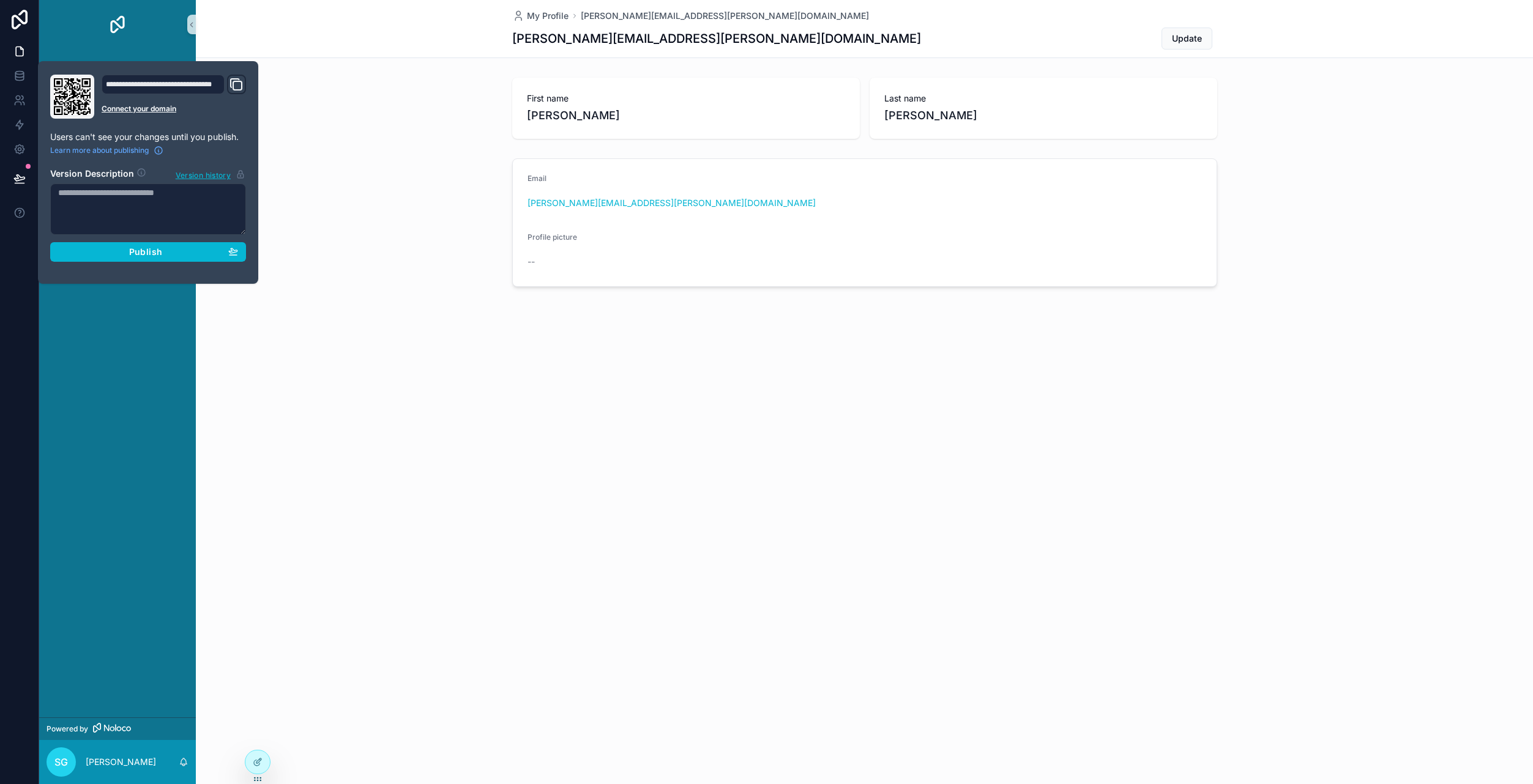
click at [128, 213] on textarea at bounding box center [148, 209] width 196 height 51
type textarea "**********"
click at [154, 247] on span "Publish" at bounding box center [145, 252] width 33 height 11
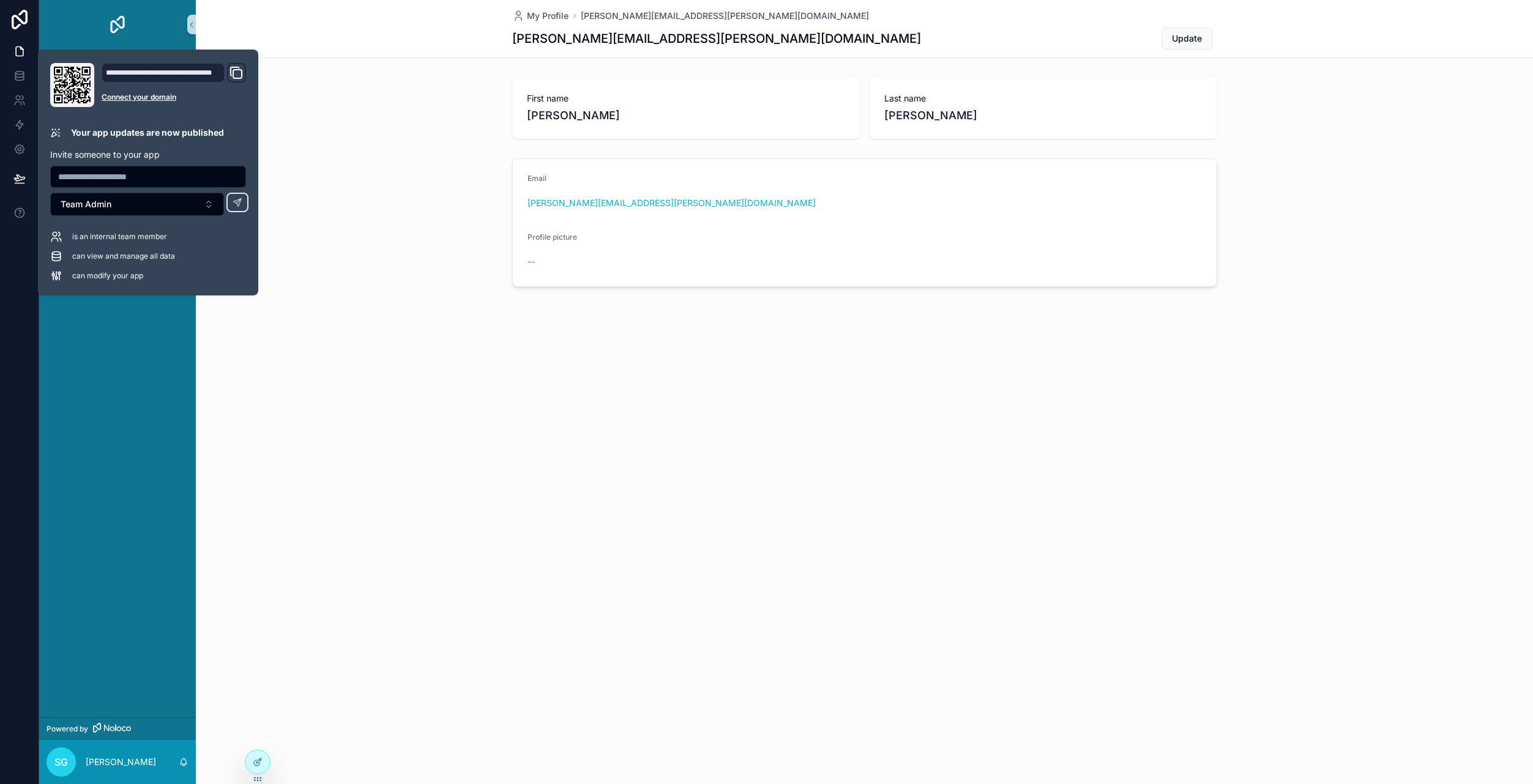
click at [353, 192] on div "Email scott.graham@scottishseafarms.com Profile picture --" at bounding box center [864, 222] width 1337 height 138
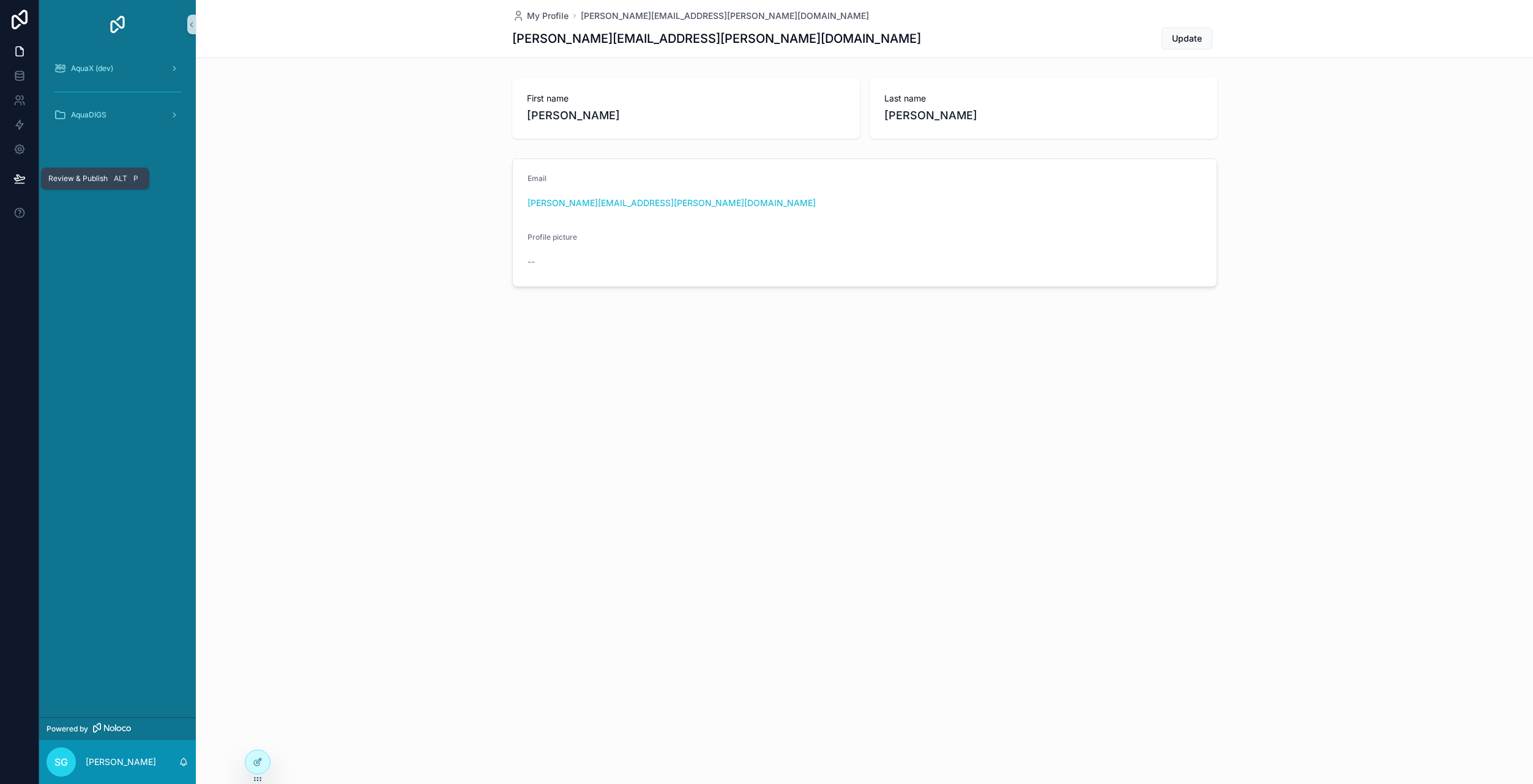
click at [19, 179] on icon at bounding box center [19, 178] width 12 height 12
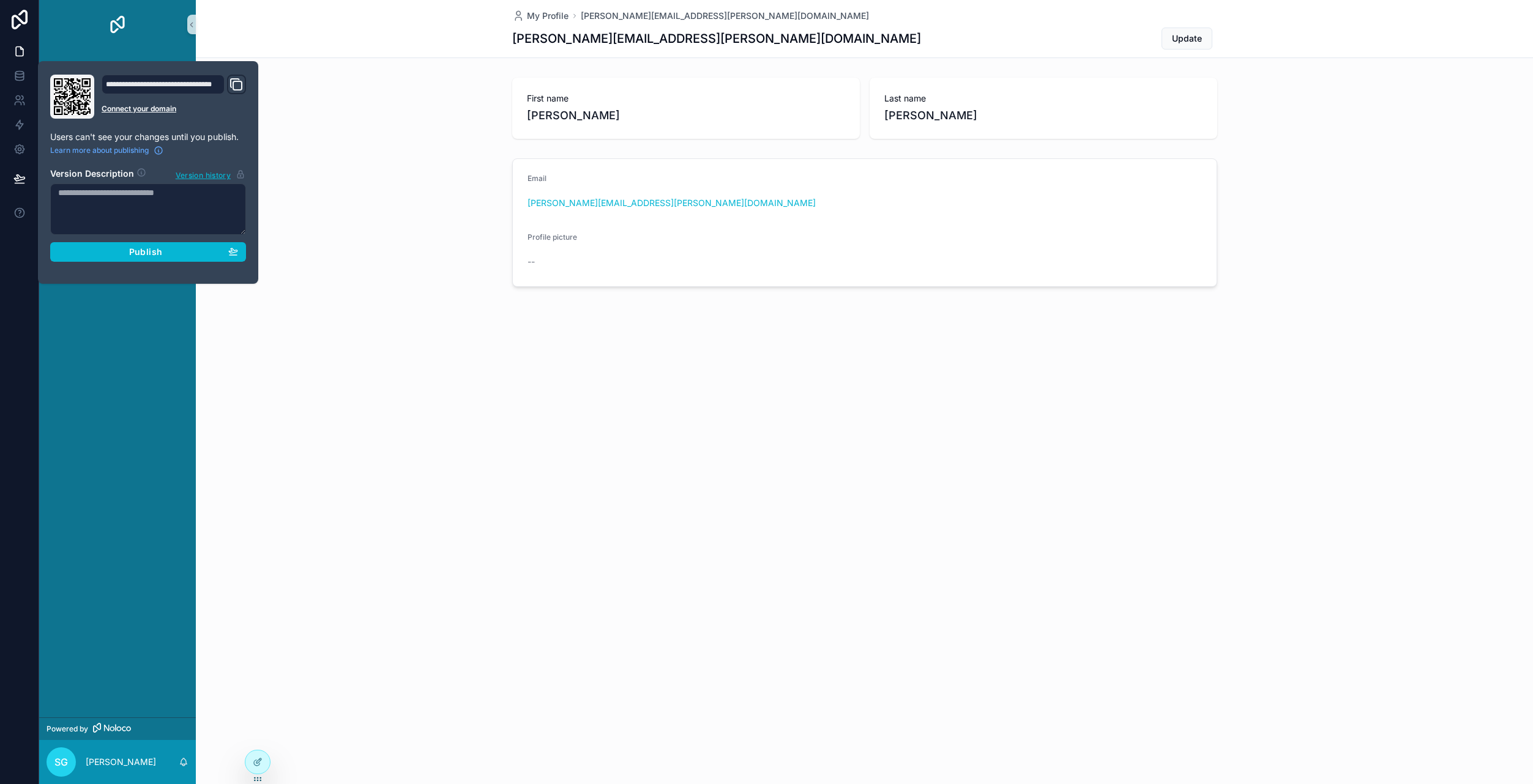
click at [318, 205] on div "Email scott.graham@scottishseafarms.com Profile picture --" at bounding box center [864, 222] width 1337 height 138
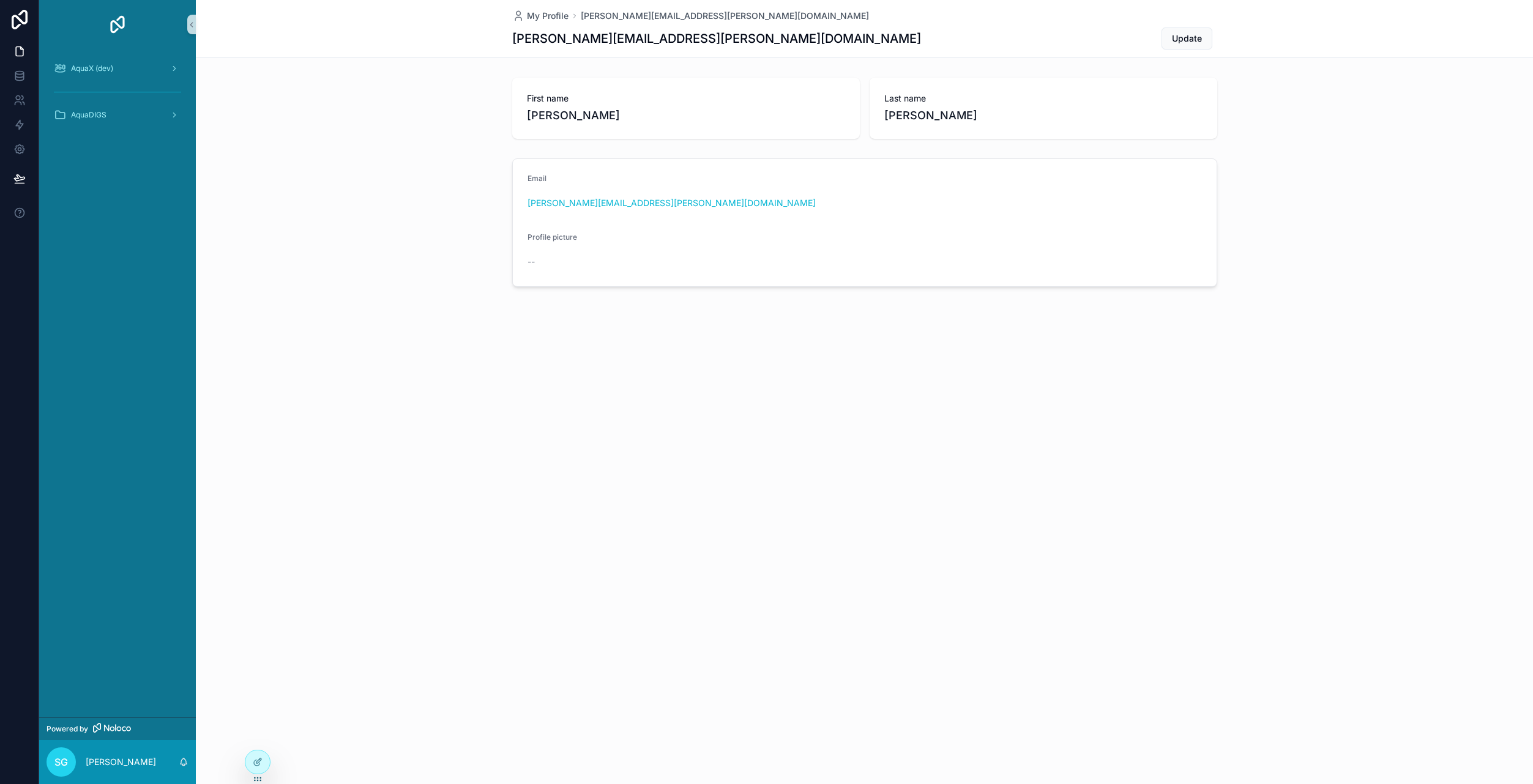
click at [159, 283] on div "AquaX (dev) AquaDIGS" at bounding box center [118, 383] width 157 height 668
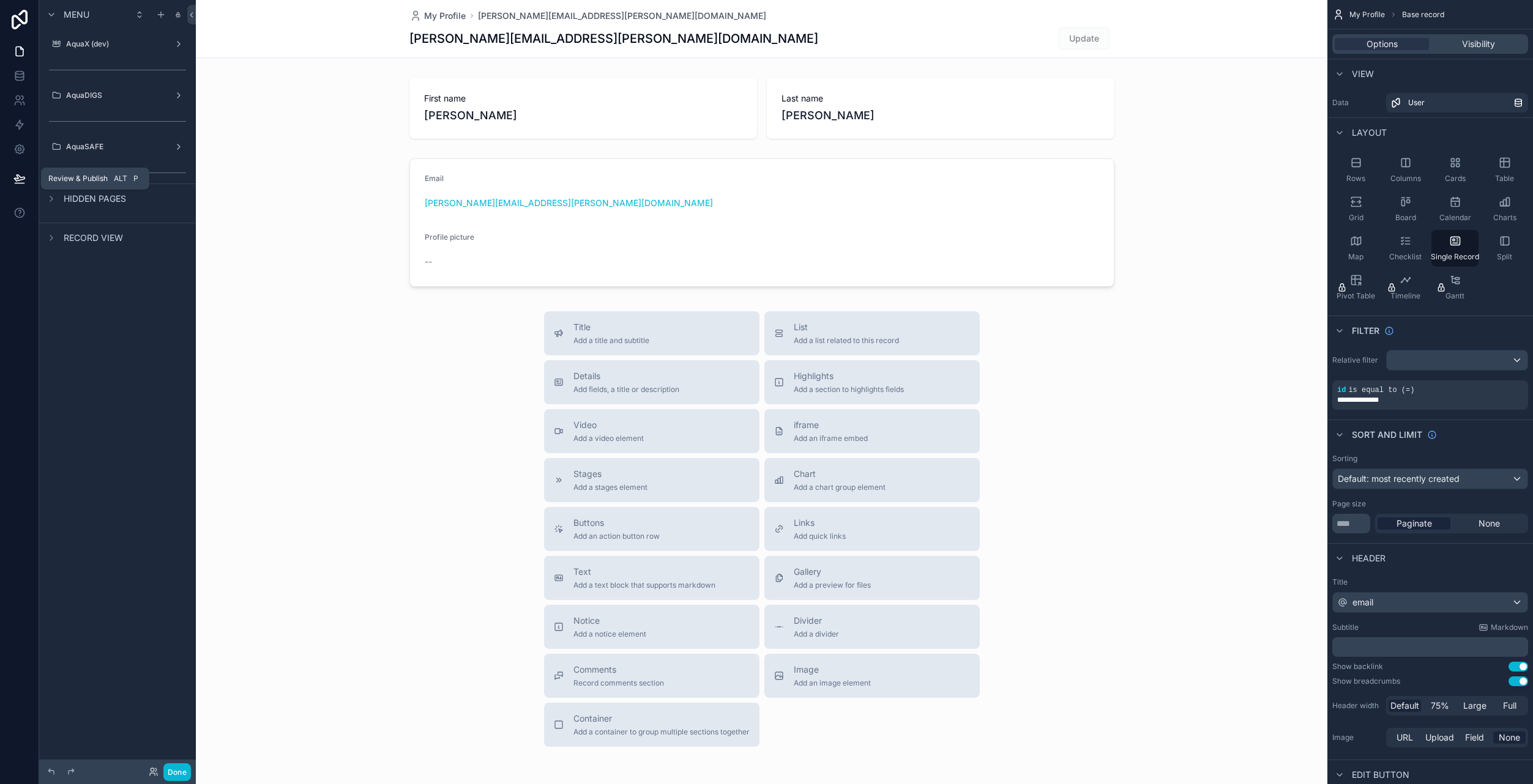
click at [22, 181] on icon at bounding box center [19, 178] width 12 height 12
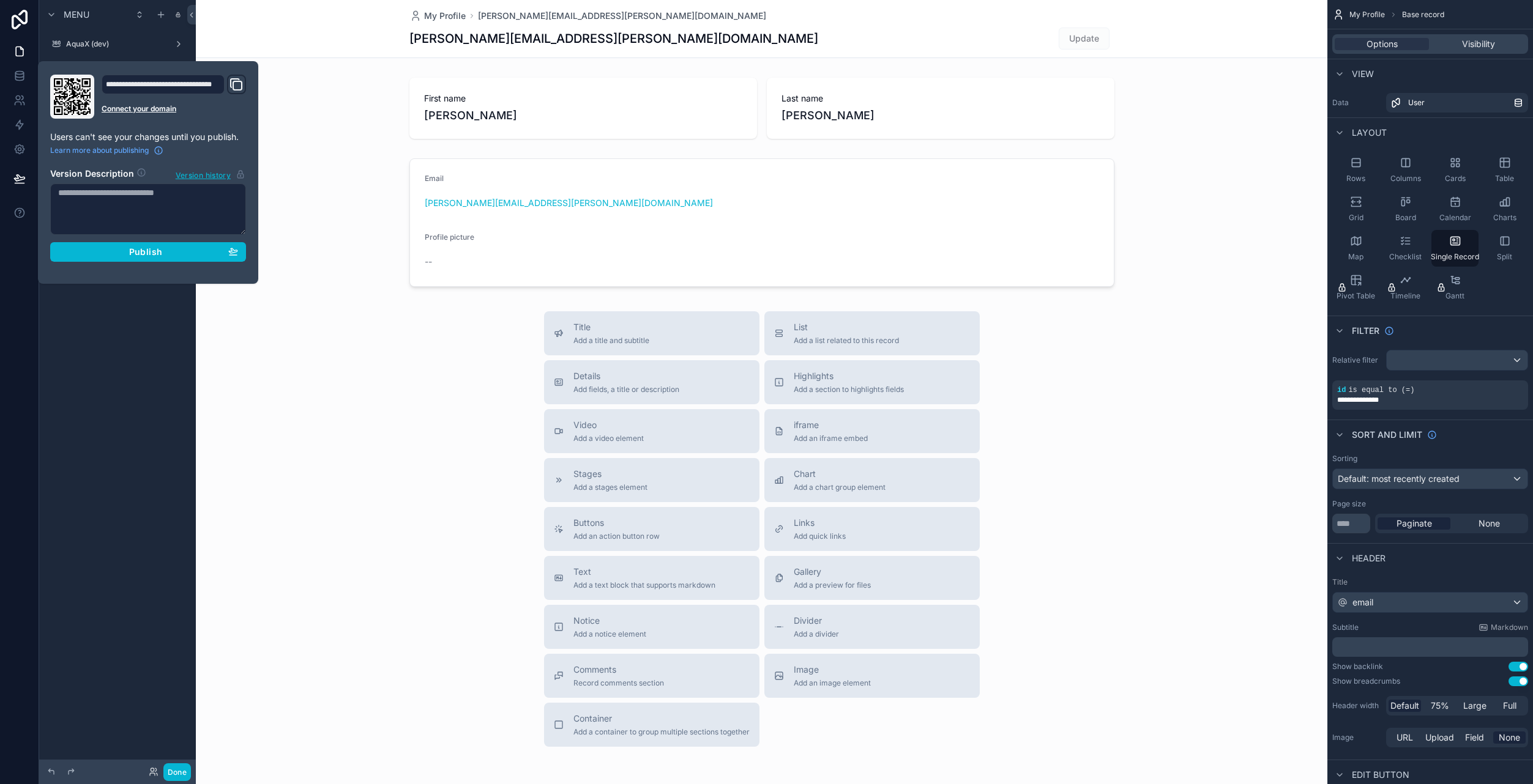
click at [122, 217] on textarea at bounding box center [148, 209] width 196 height 51
type textarea "**********"
click at [113, 249] on div "Publish" at bounding box center [148, 252] width 180 height 11
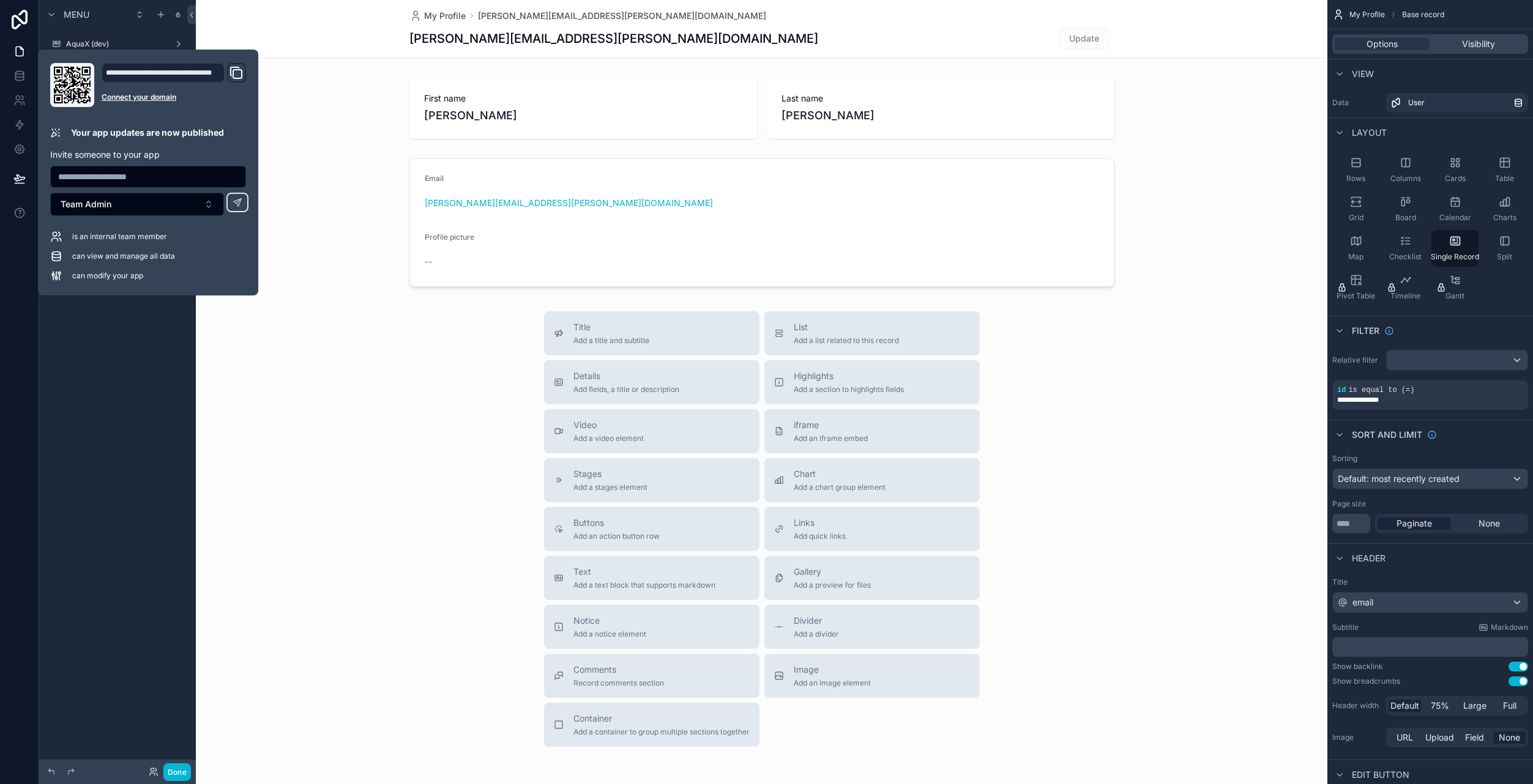
click at [119, 353] on div "Menu AquaX (dev) AquaDIGS AquaSAFE Hidden pages Record view" at bounding box center [118, 384] width 157 height 770
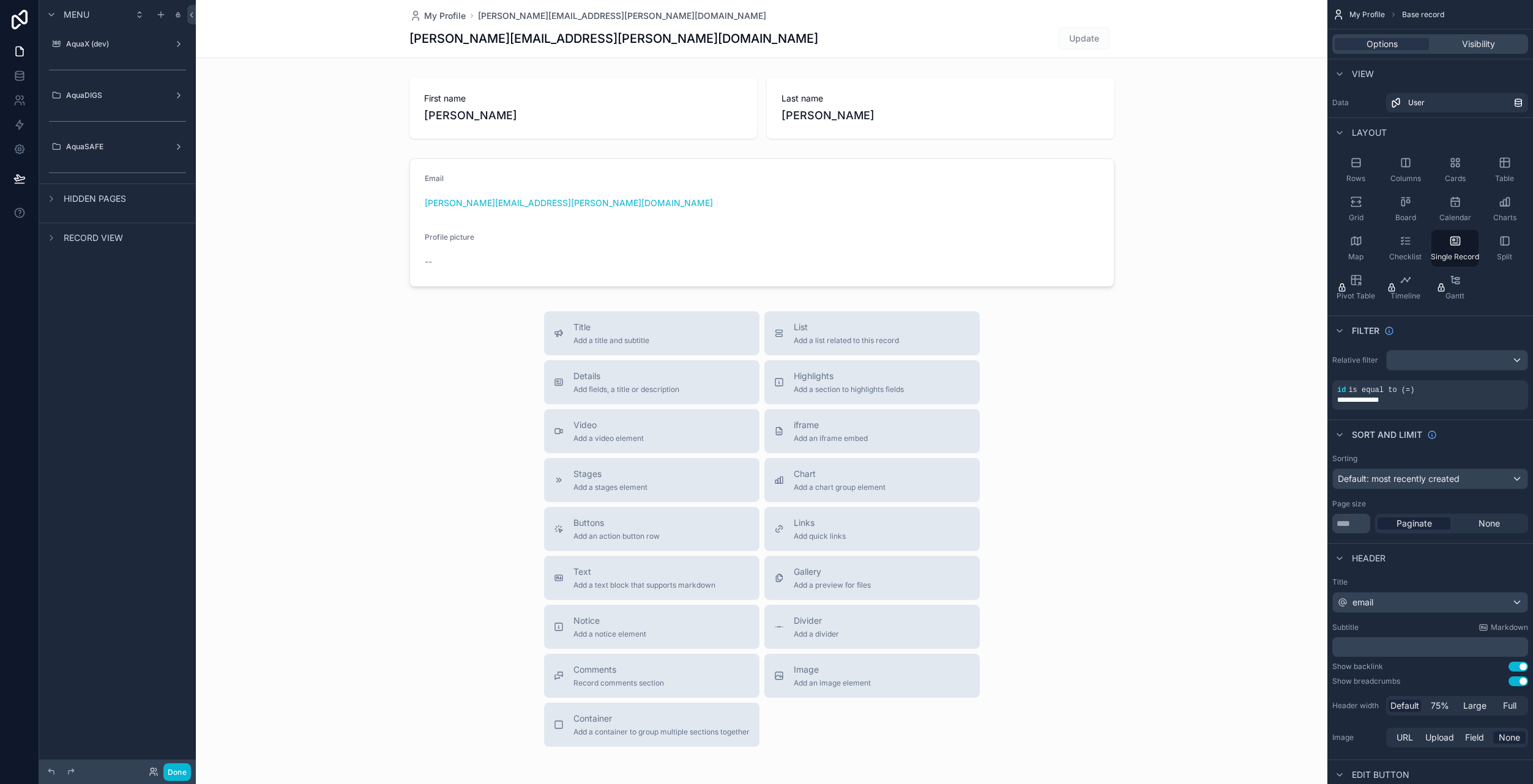
click at [116, 330] on div "Menu AquaX (dev) AquaDIGS AquaSAFE Hidden pages Record view" at bounding box center [118, 384] width 157 height 770
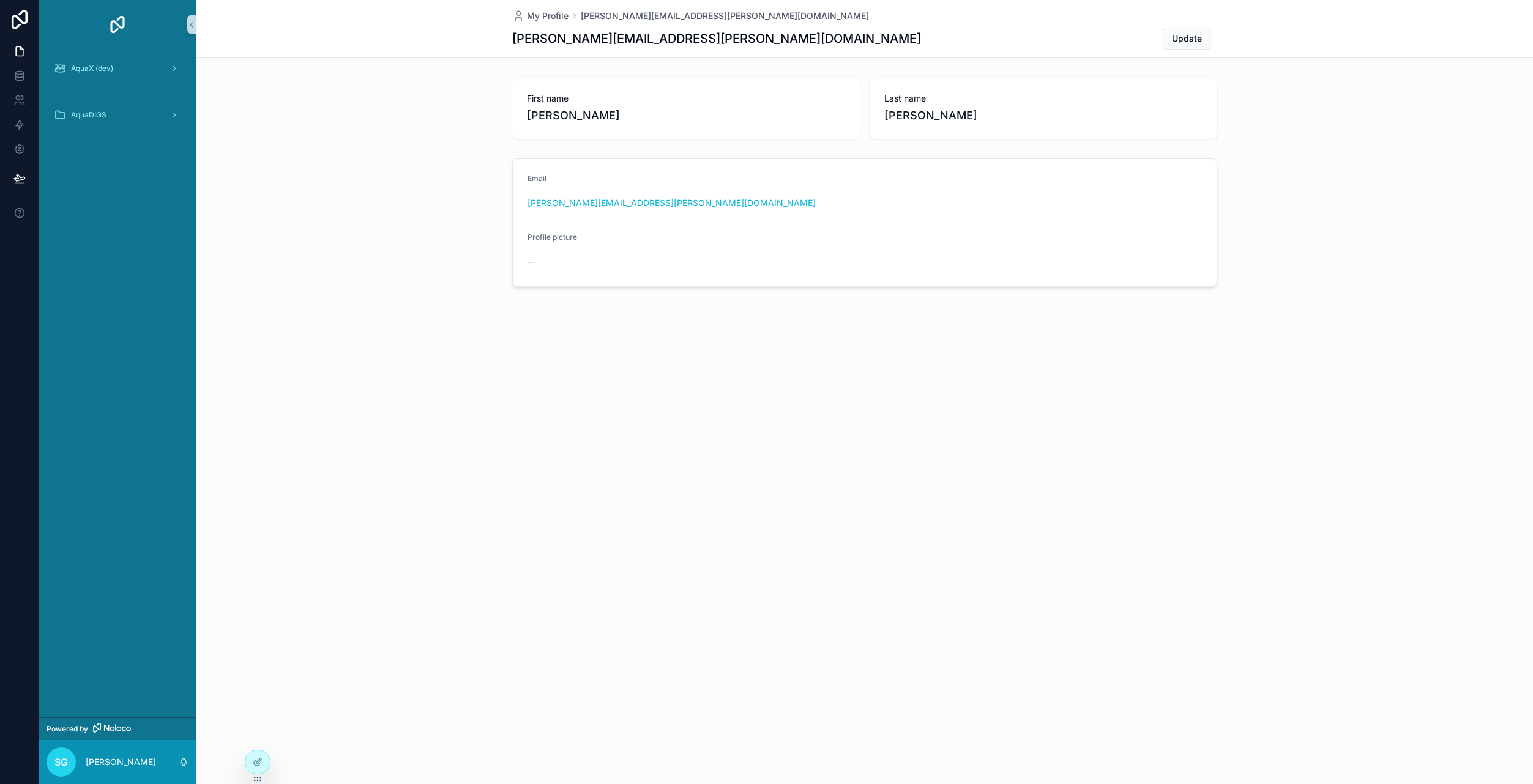
click at [272, 360] on div "My Profile [PERSON_NAME][EMAIL_ADDRESS][PERSON_NAME][DOMAIN_NAME] [PERSON_NAME]…" at bounding box center [864, 185] width 1337 height 370
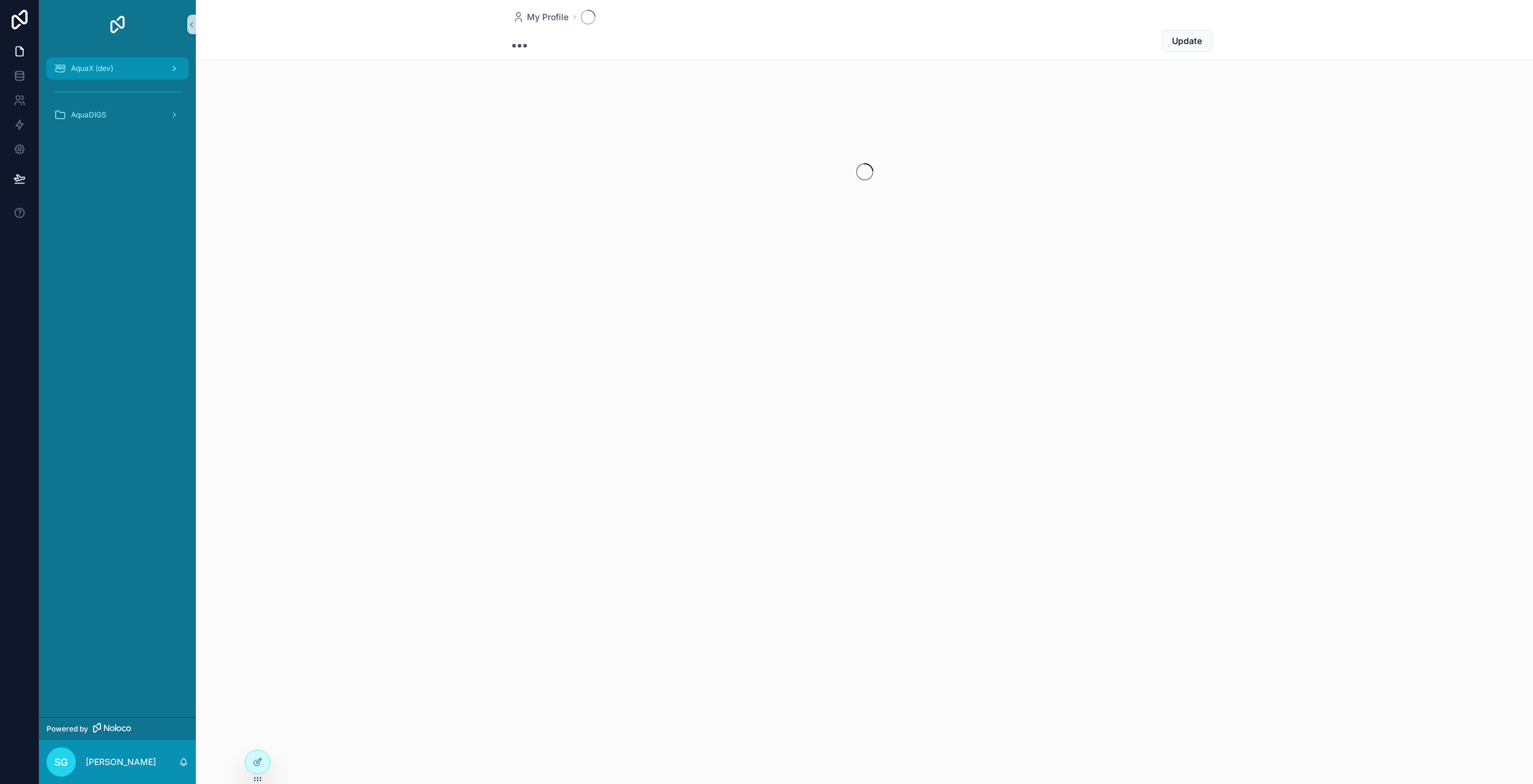
click at [107, 78] on link "AquaX (dev)" at bounding box center [118, 69] width 142 height 22
click at [103, 162] on span "AquaDIGS" at bounding box center [89, 164] width 35 height 10
click at [118, 72] on div "AquaX (dev)" at bounding box center [117, 68] width 127 height 19
click at [116, 119] on span "Changelog (IT)" at bounding box center [111, 117] width 51 height 10
click at [118, 95] on div "Home" at bounding box center [125, 93] width 113 height 19
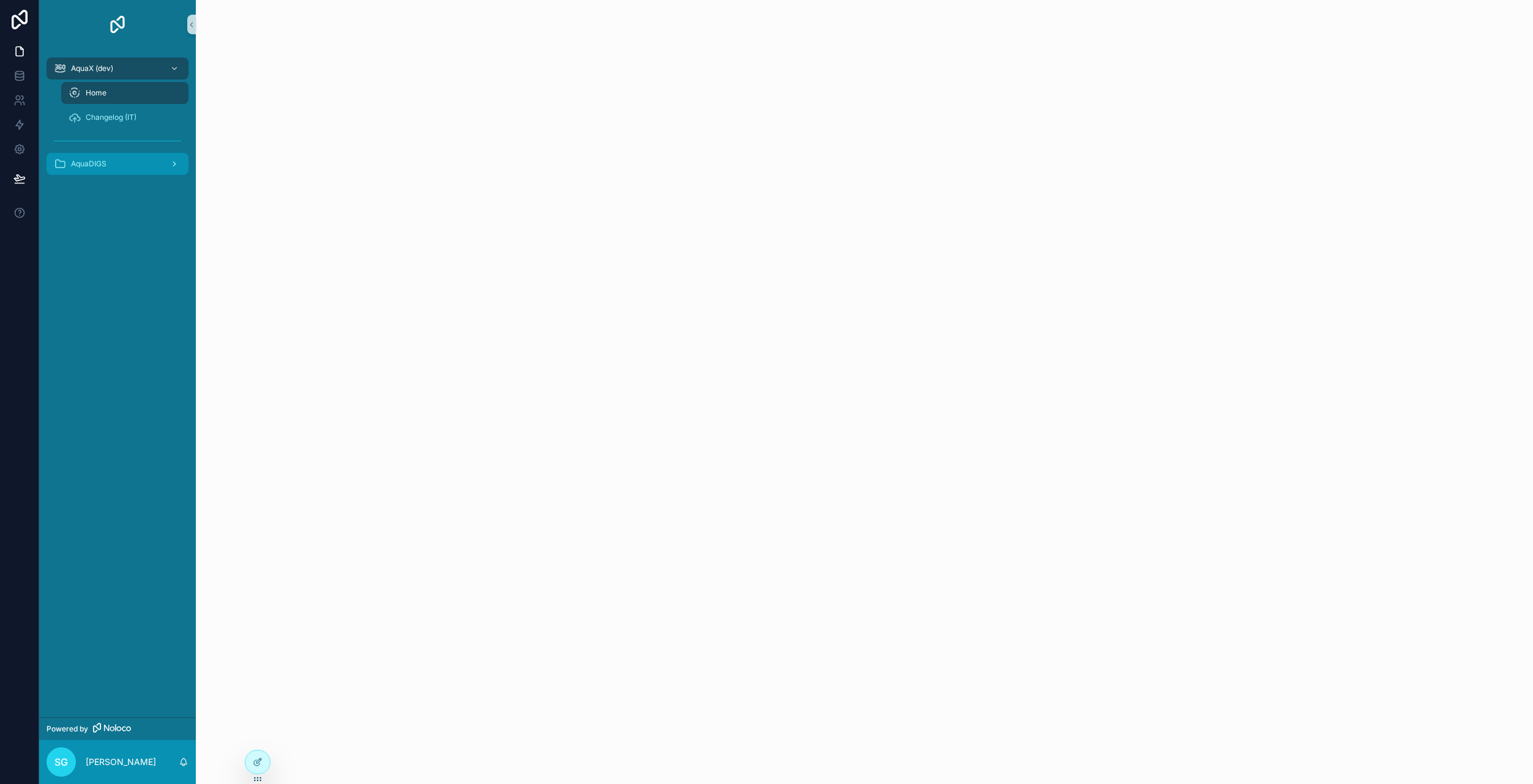
click at [92, 166] on span "AquaDIGS" at bounding box center [89, 164] width 35 height 10
click at [102, 140] on span "Home" at bounding box center [96, 139] width 21 height 10
click at [112, 116] on div "AquaDIGS" at bounding box center [117, 115] width 127 height 19
click at [110, 137] on div "Home" at bounding box center [125, 139] width 113 height 19
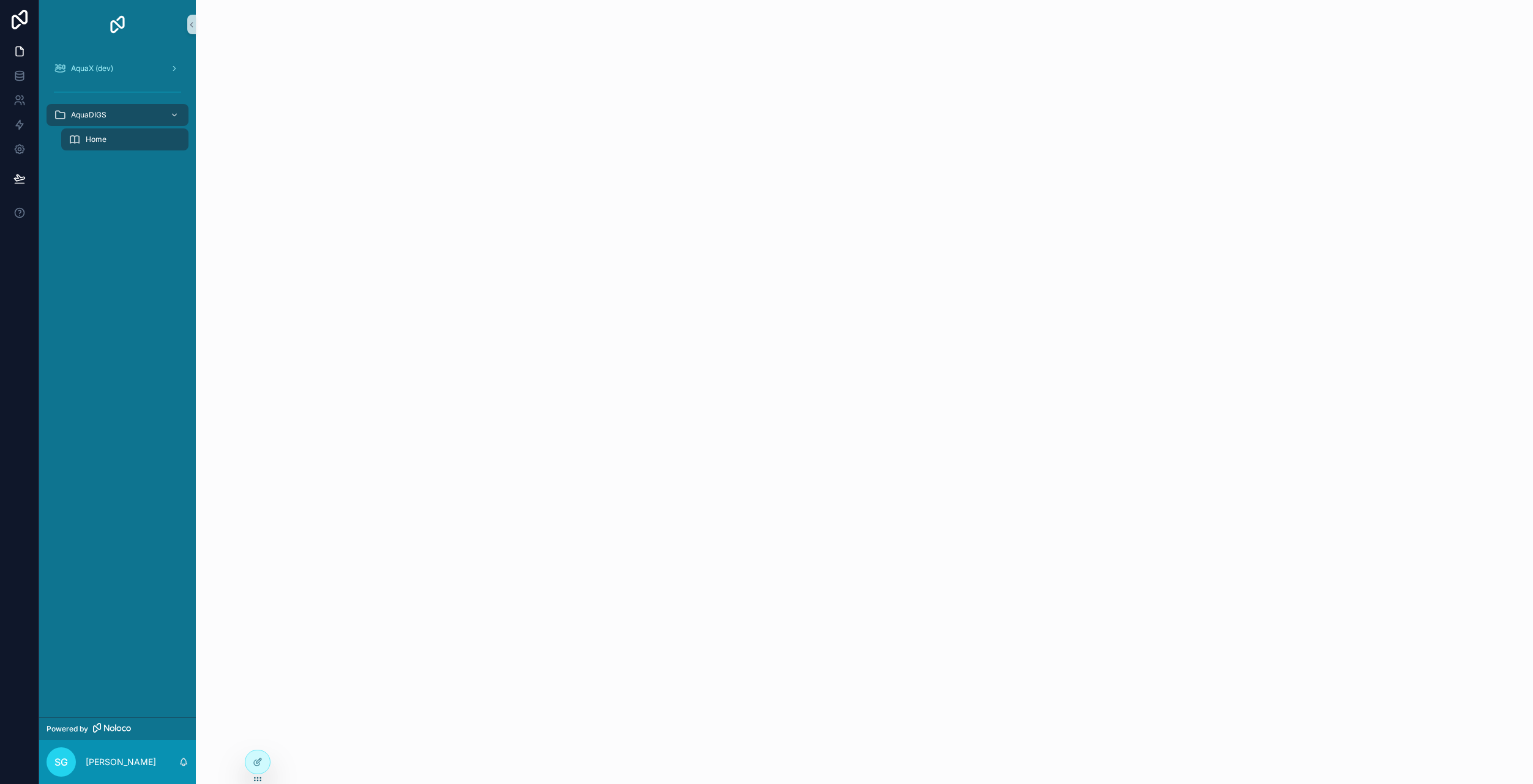
click at [150, 267] on div "AquaX (dev) AquaDIGS Home" at bounding box center [118, 383] width 157 height 668
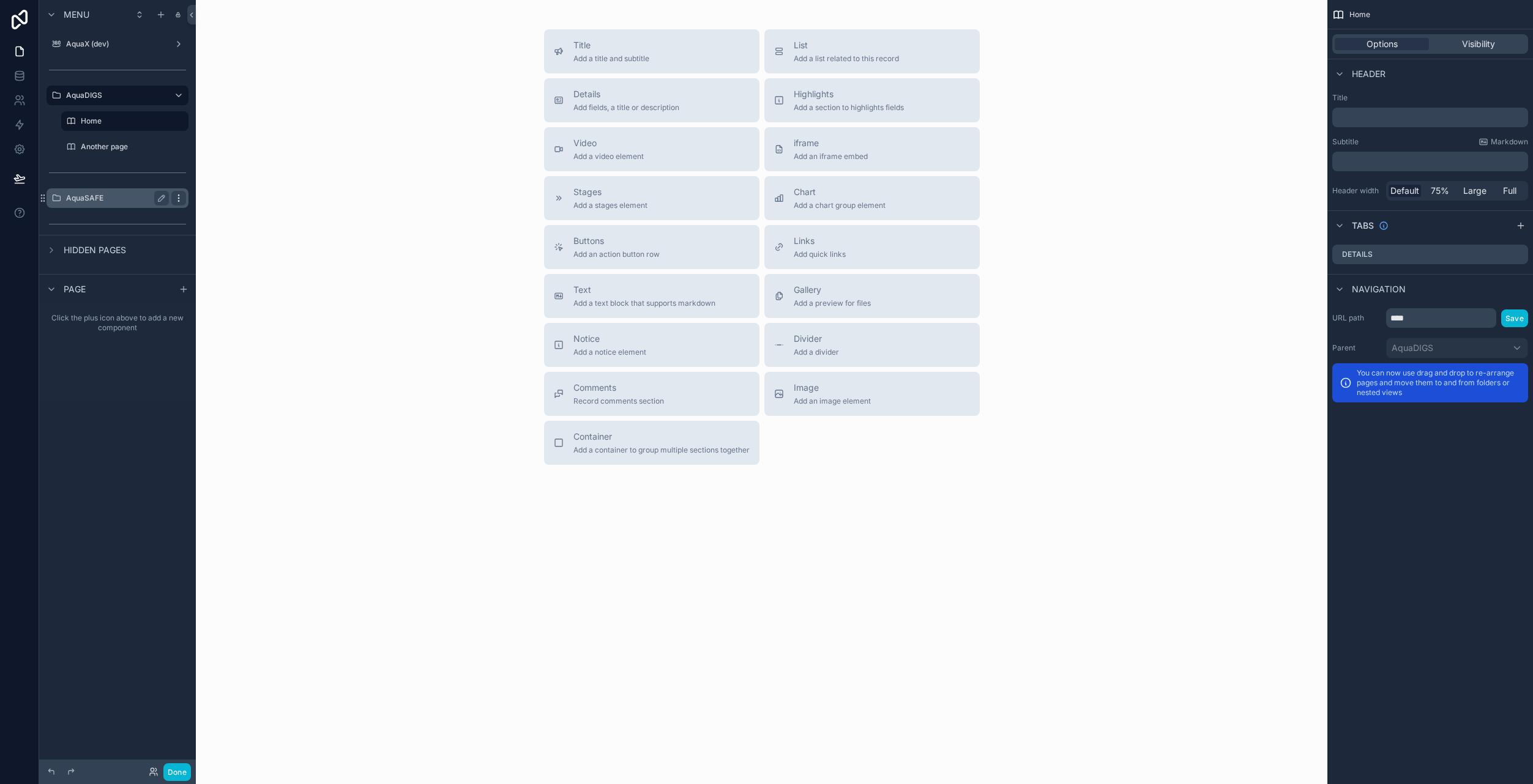
click at [182, 199] on icon "scrollable content" at bounding box center [178, 198] width 10 height 10
click at [291, 352] on div "Title Add a title and subtitle List Add a list related to this record Details A…" at bounding box center [761, 247] width 1112 height 436
click at [114, 202] on label "Incidents" at bounding box center [122, 198] width 83 height 10
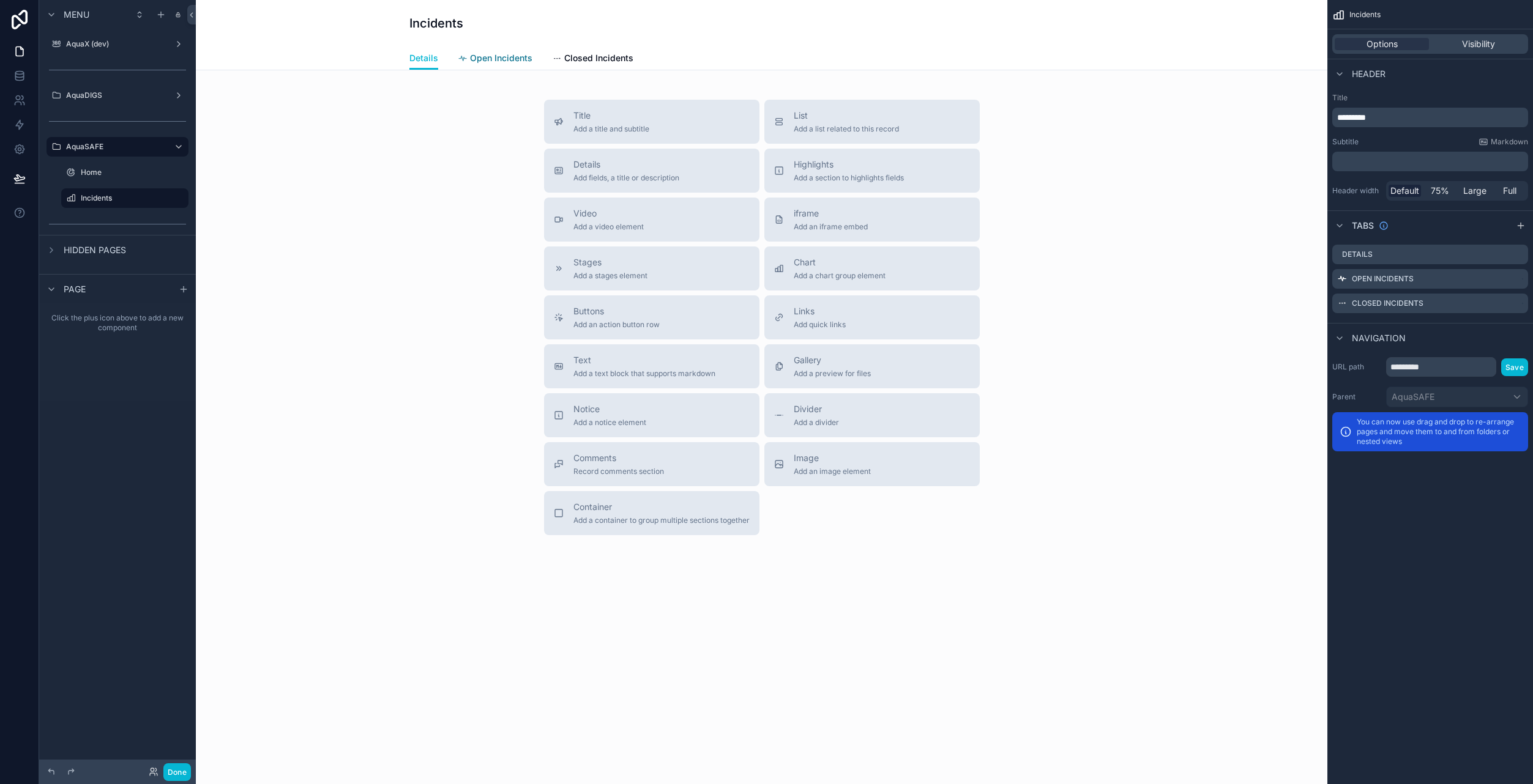
click at [484, 58] on span "Open Incidents" at bounding box center [501, 58] width 62 height 12
click at [332, 274] on div "Title Add a title and subtitle List Add a list related to this record Details A…" at bounding box center [761, 317] width 1112 height 436
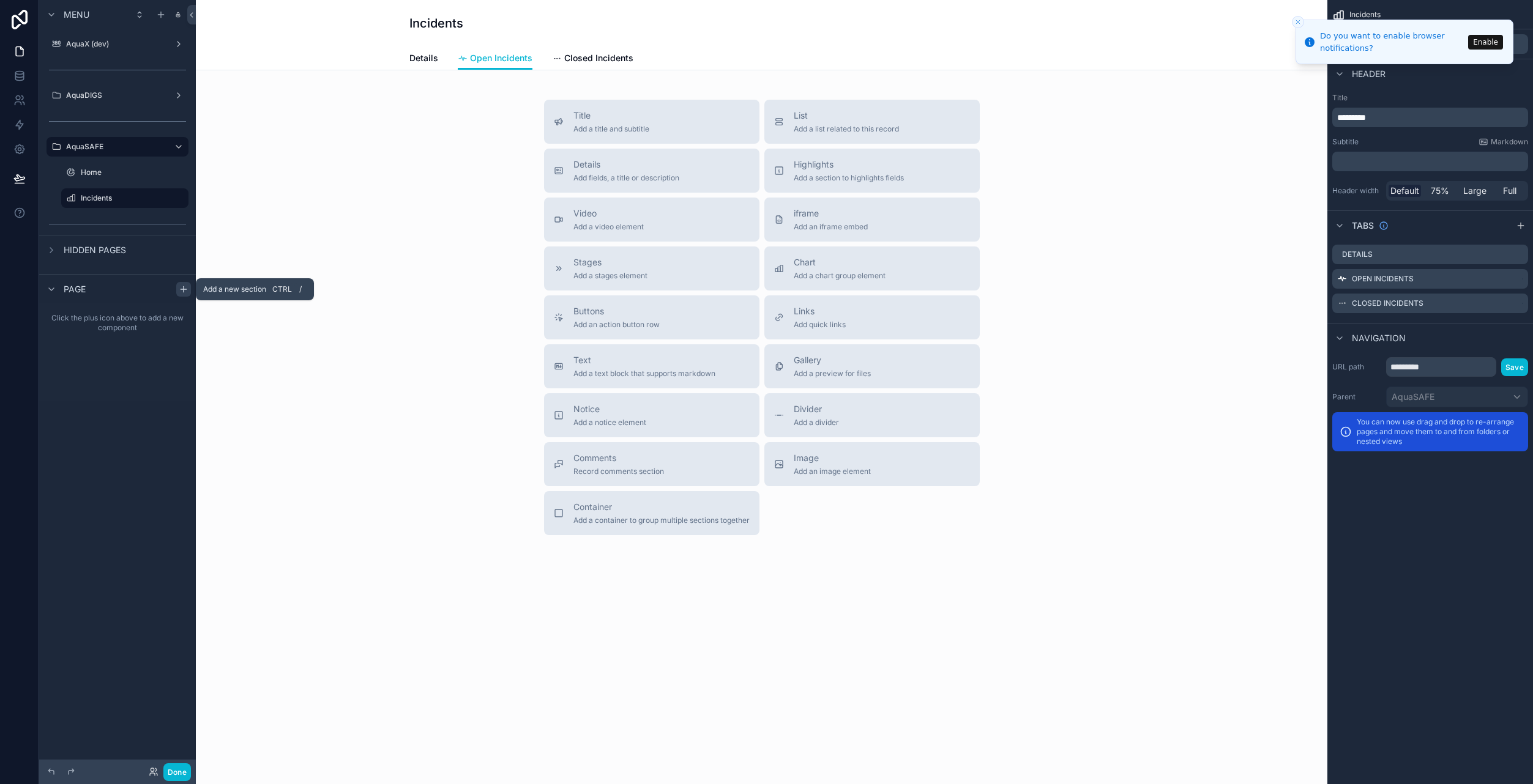
click at [186, 293] on icon "scrollable content" at bounding box center [183, 289] width 10 height 10
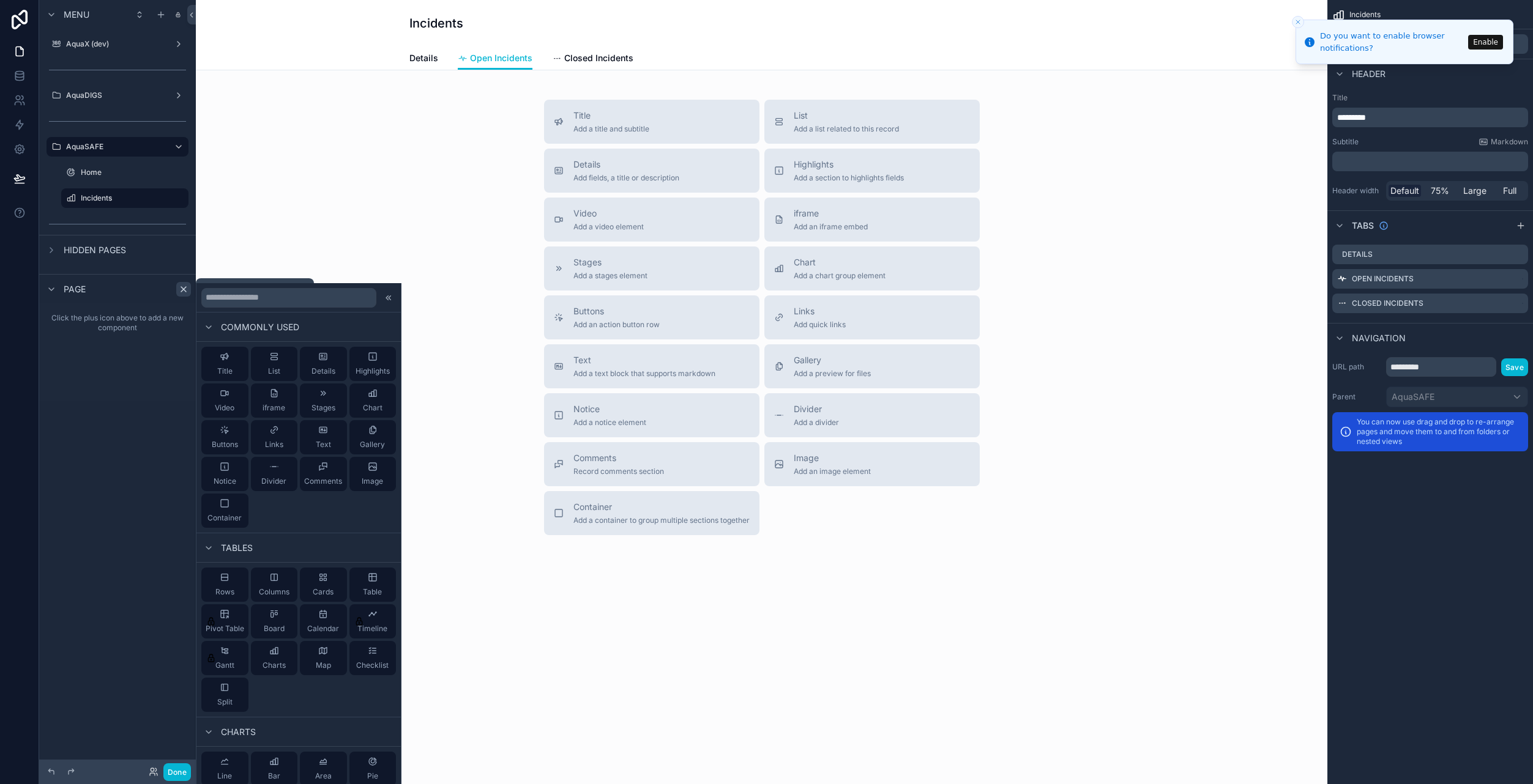
click at [186, 293] on icon "scrollable content" at bounding box center [183, 289] width 10 height 10
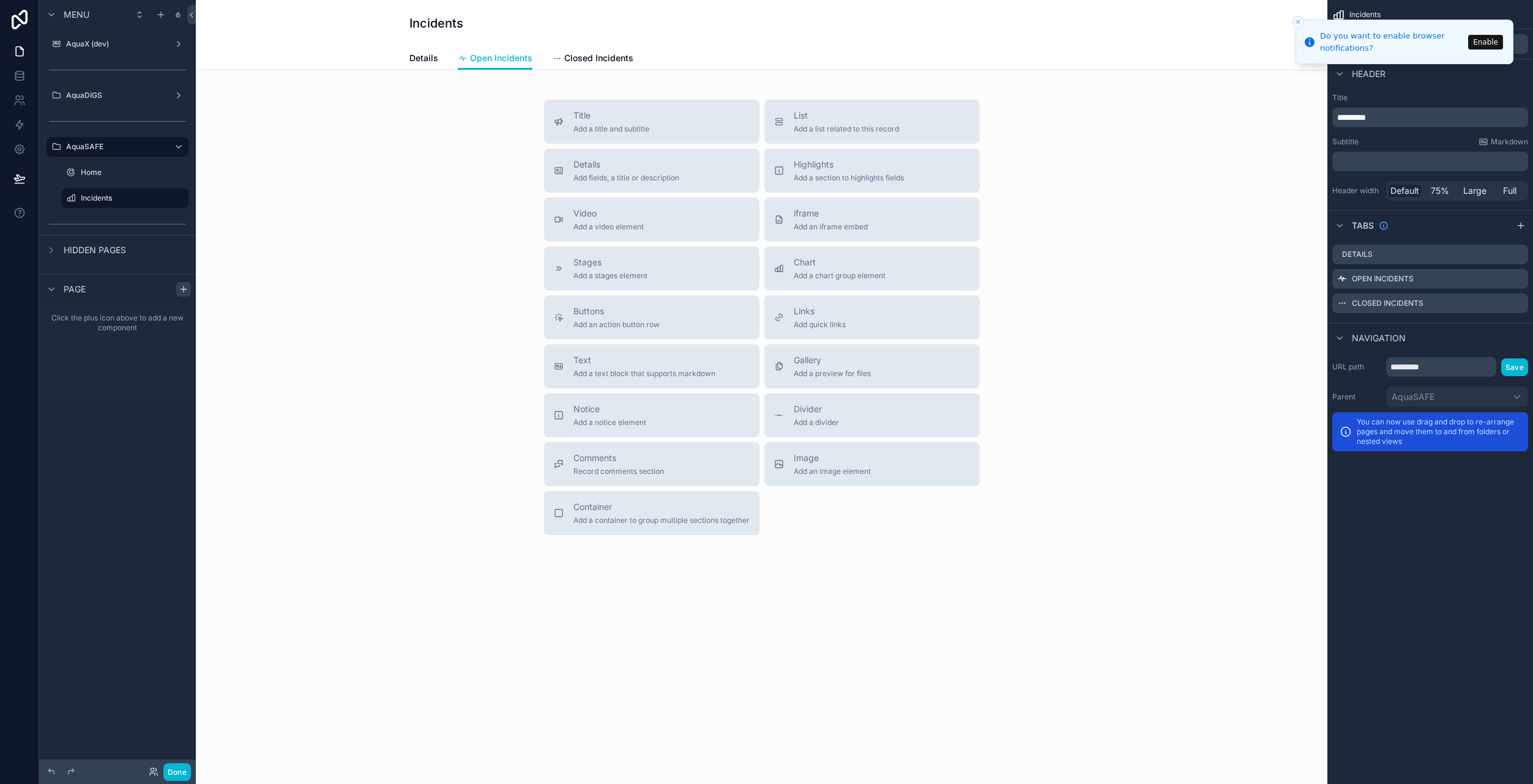
click at [1483, 45] on button "Enable" at bounding box center [1486, 42] width 35 height 14
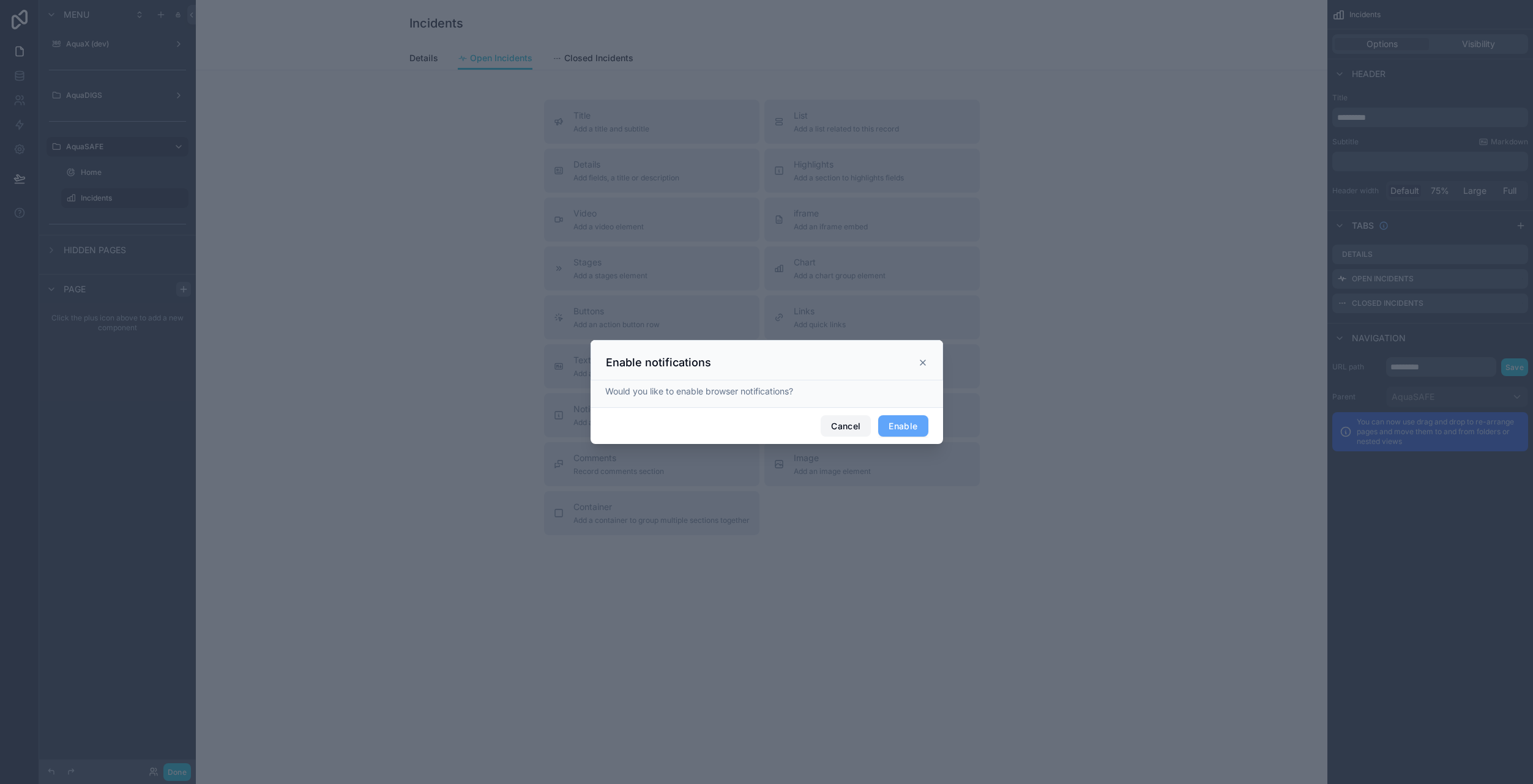
click at [838, 424] on button "Cancel" at bounding box center [845, 427] width 50 height 22
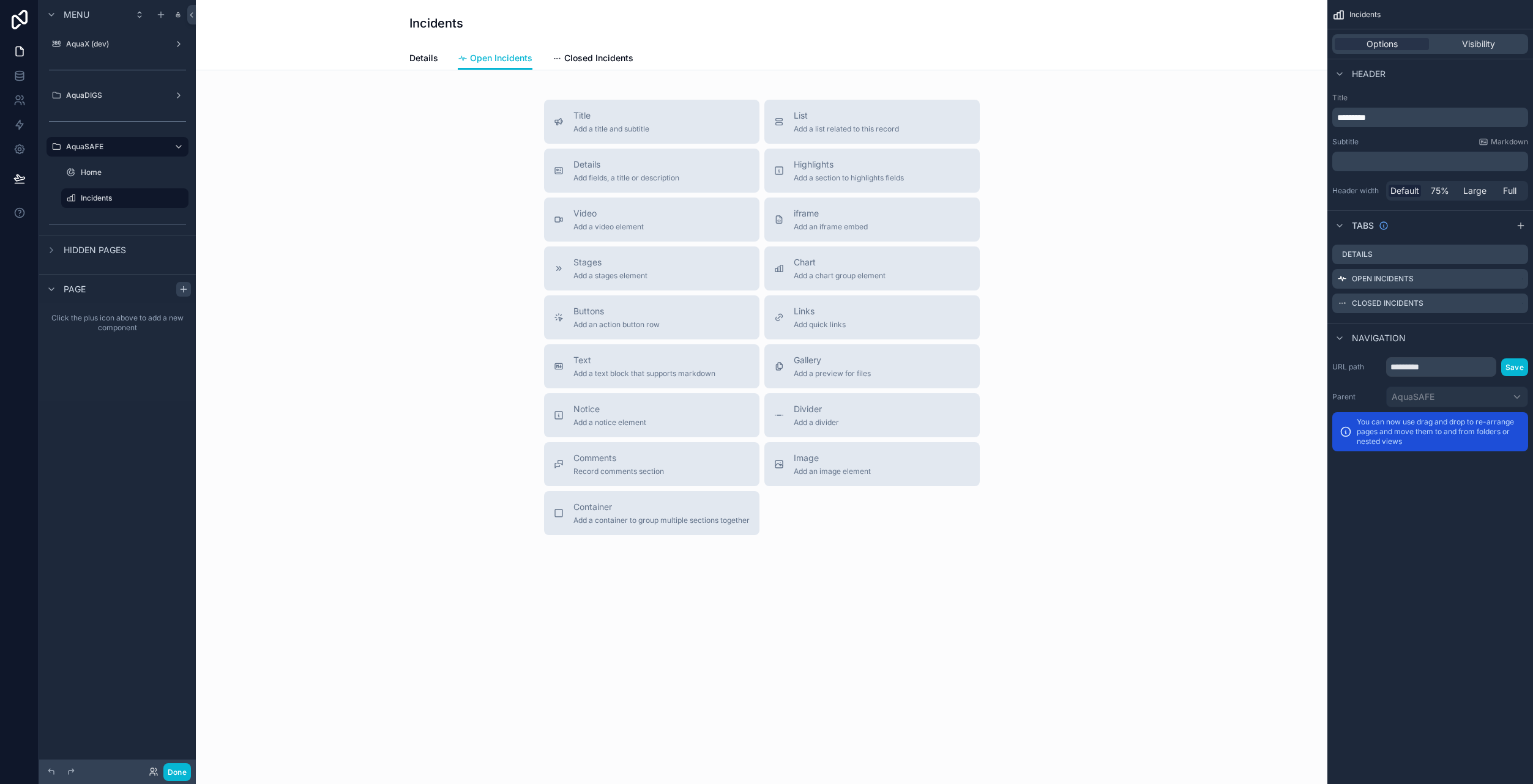
click at [411, 480] on div "Title Add a title and subtitle List Add a list related to this record Details A…" at bounding box center [761, 317] width 1112 height 436
